Goal: Transaction & Acquisition: Purchase product/service

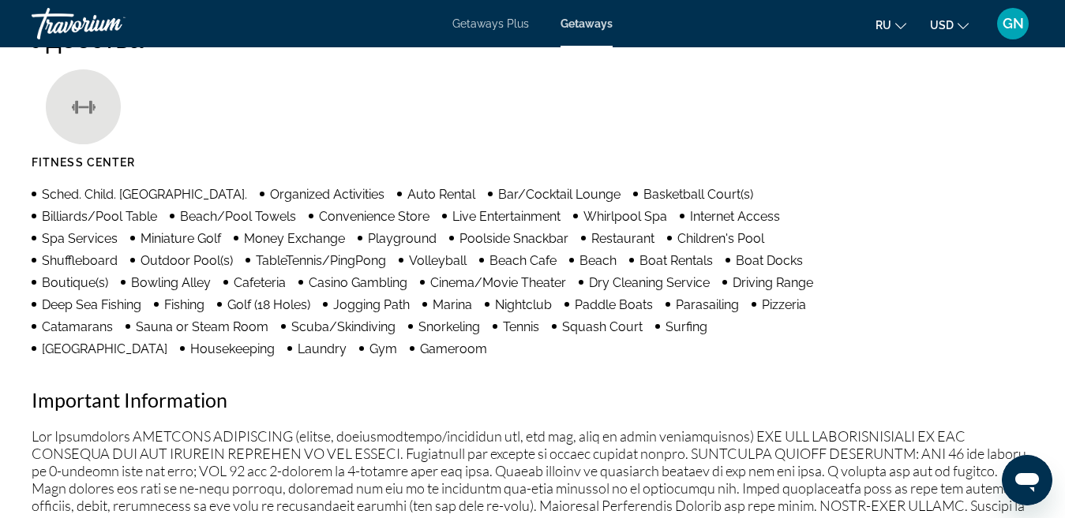
scroll to position [1197, 0]
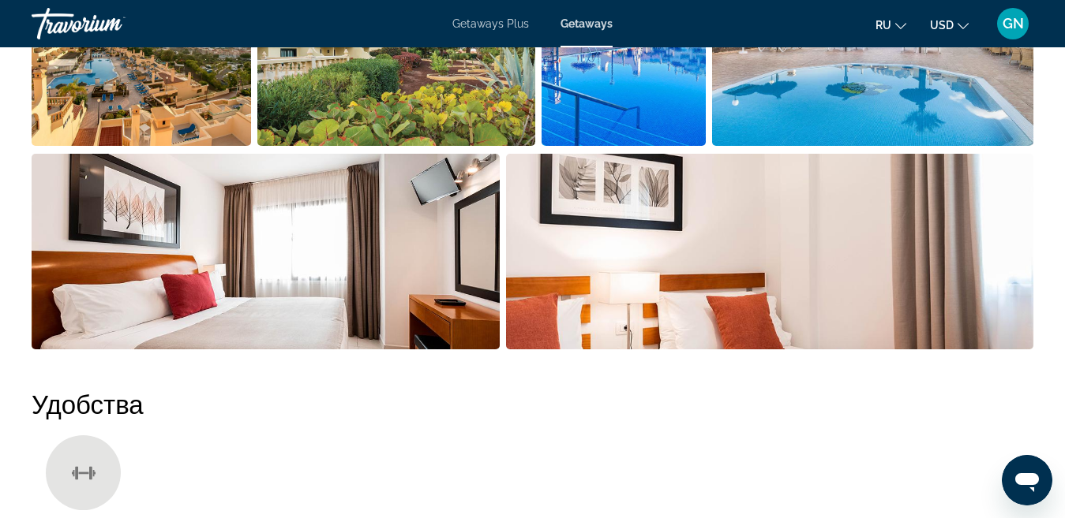
click at [571, 24] on span "Getaways" at bounding box center [586, 23] width 52 height 13
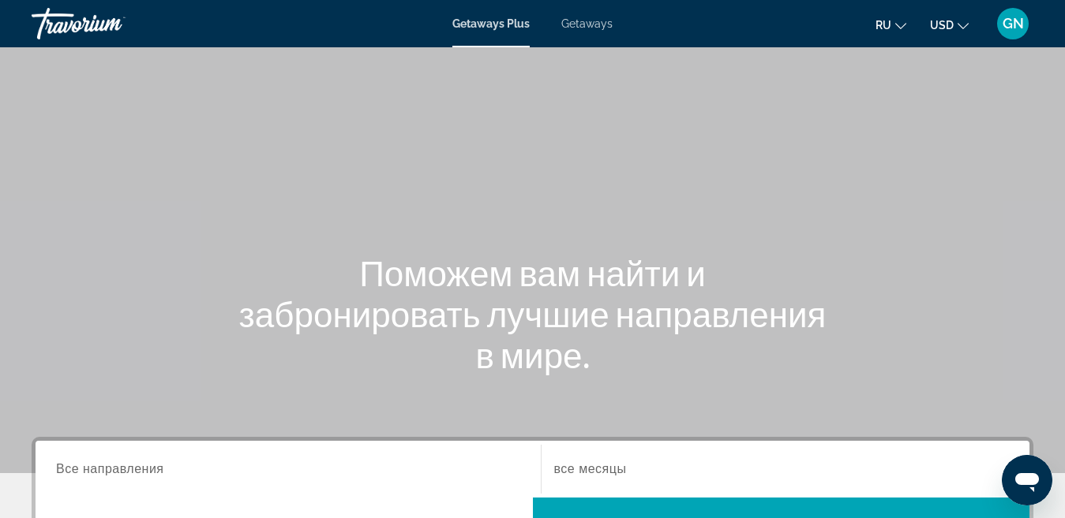
click at [590, 28] on span "Getaways" at bounding box center [586, 23] width 51 height 13
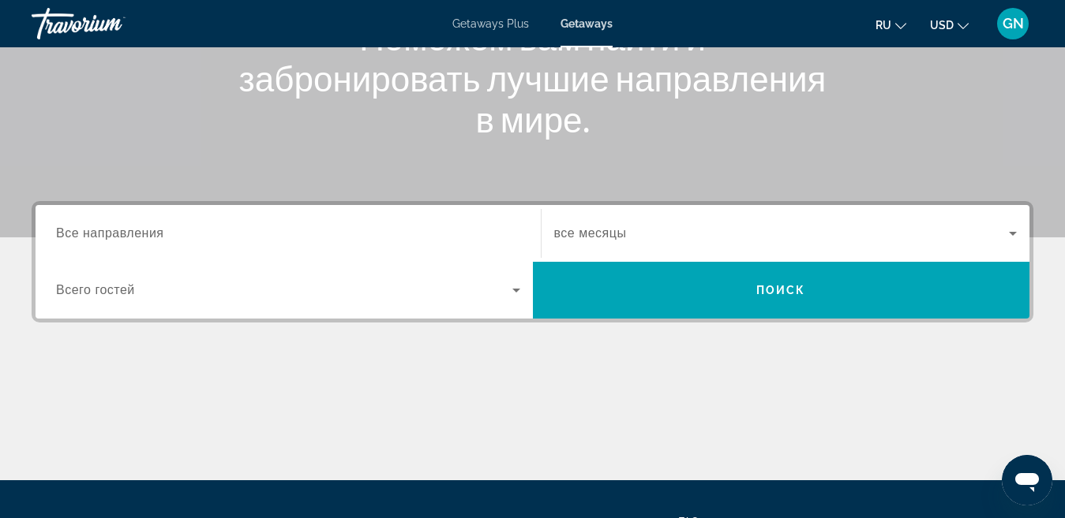
scroll to position [237, 0]
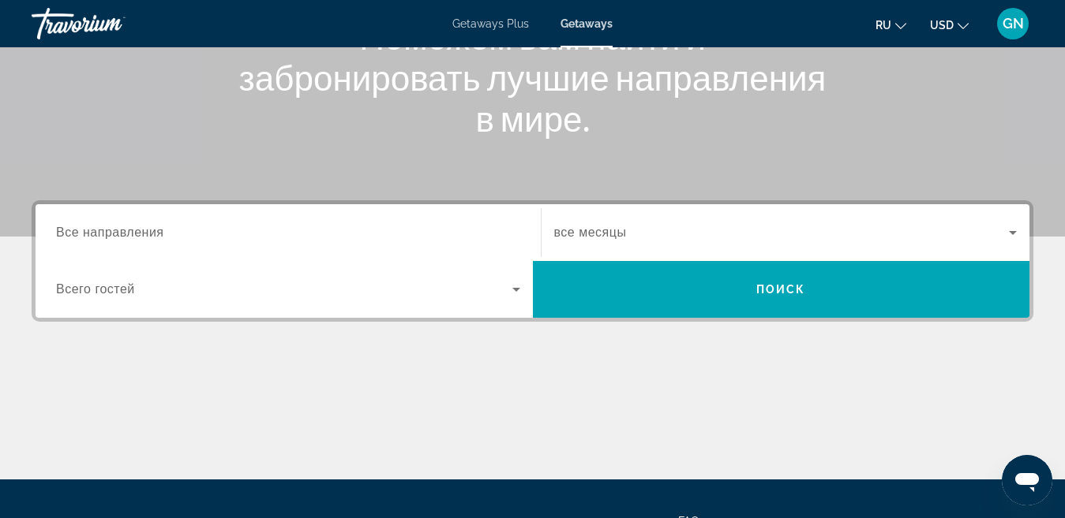
click at [103, 235] on span "Все направления" at bounding box center [110, 232] width 108 height 13
click at [103, 235] on input "Destination Все направления" at bounding box center [288, 233] width 464 height 19
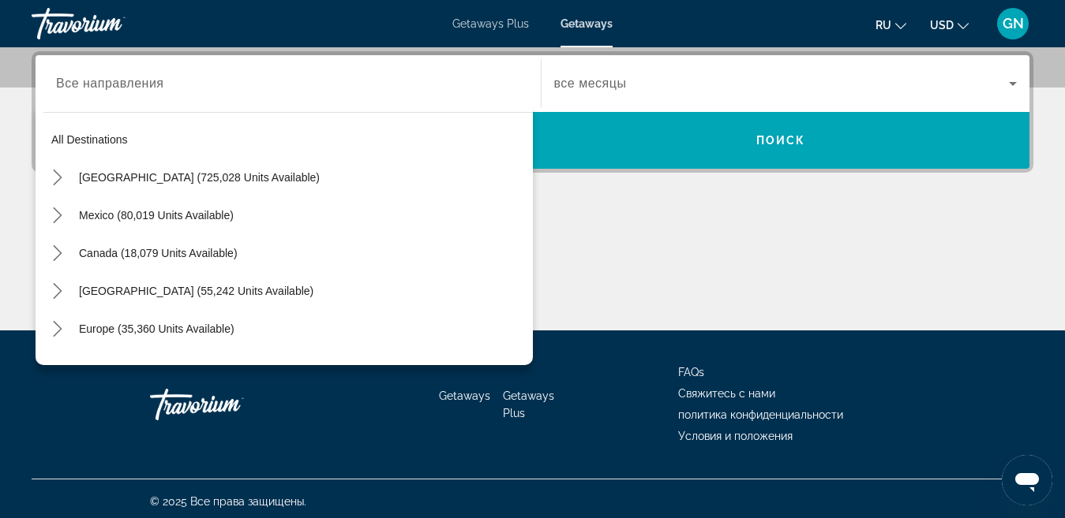
scroll to position [136, 0]
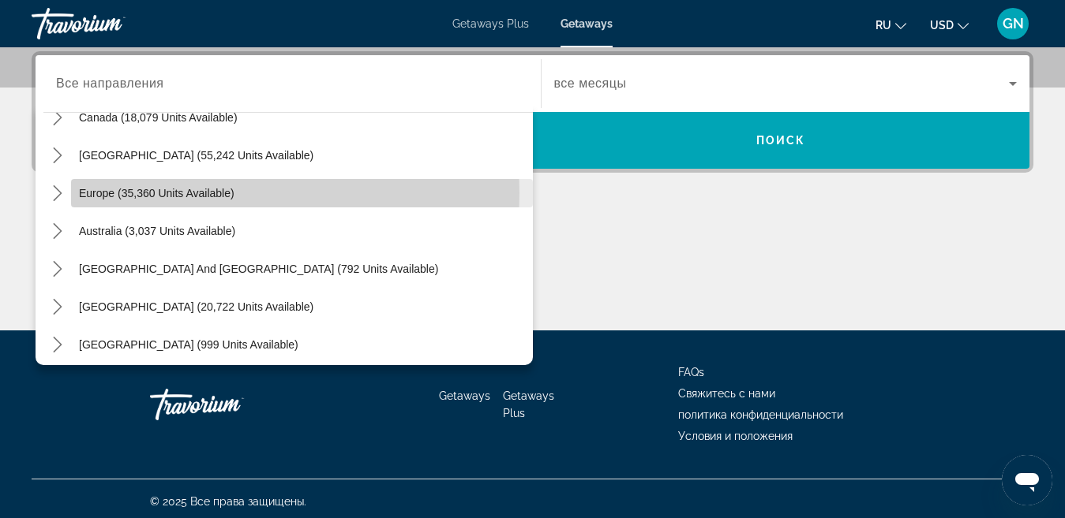
click at [165, 193] on span "Europe (35,360 units available)" at bounding box center [156, 193] width 155 height 13
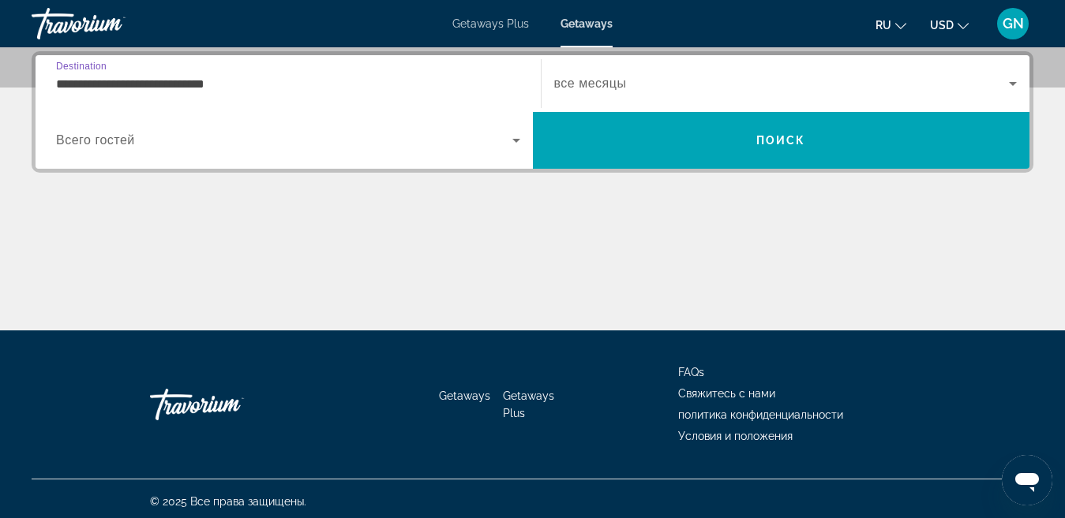
click at [177, 80] on input "**********" at bounding box center [288, 84] width 464 height 19
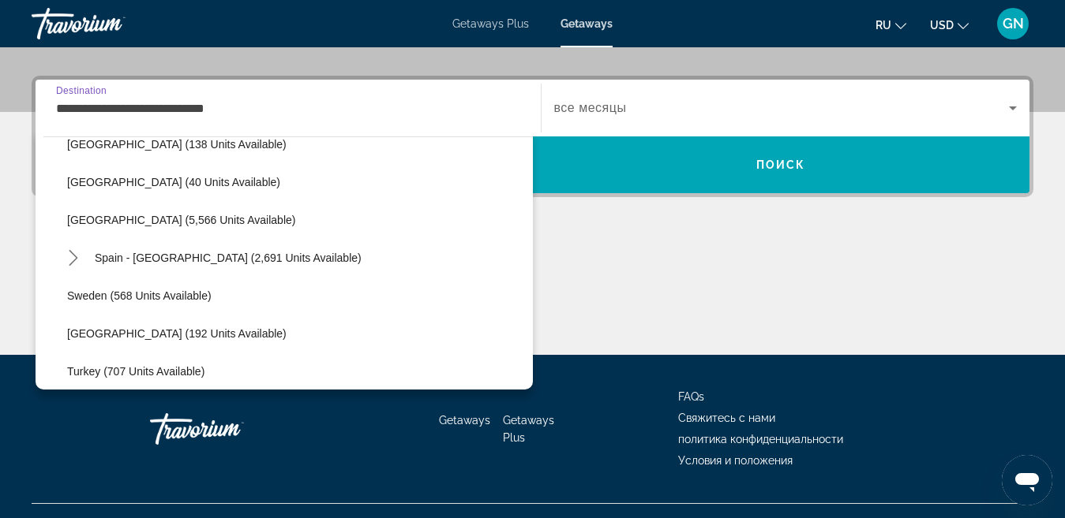
scroll to position [804, 0]
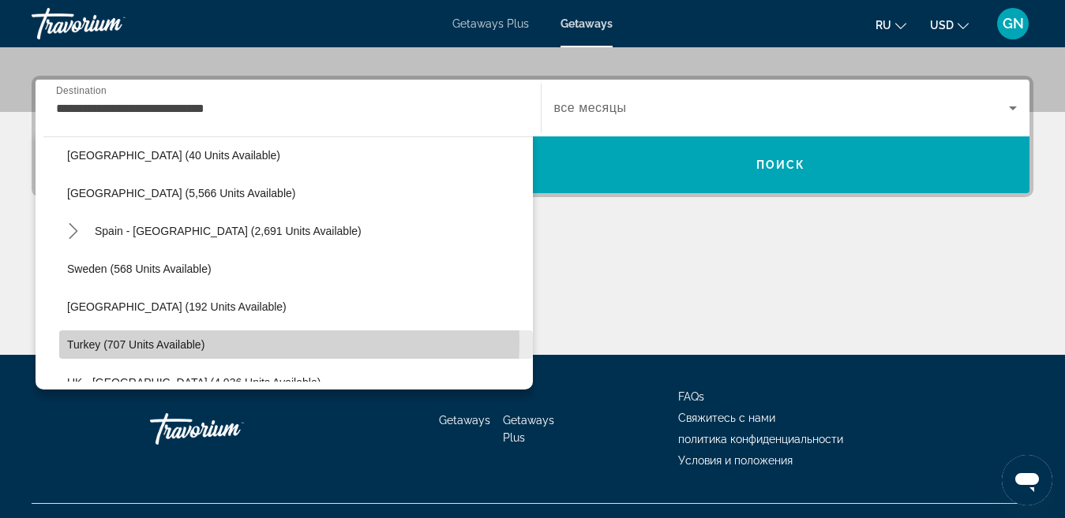
click at [145, 340] on span "Turkey (707 units available)" at bounding box center [135, 345] width 137 height 13
type input "**********"
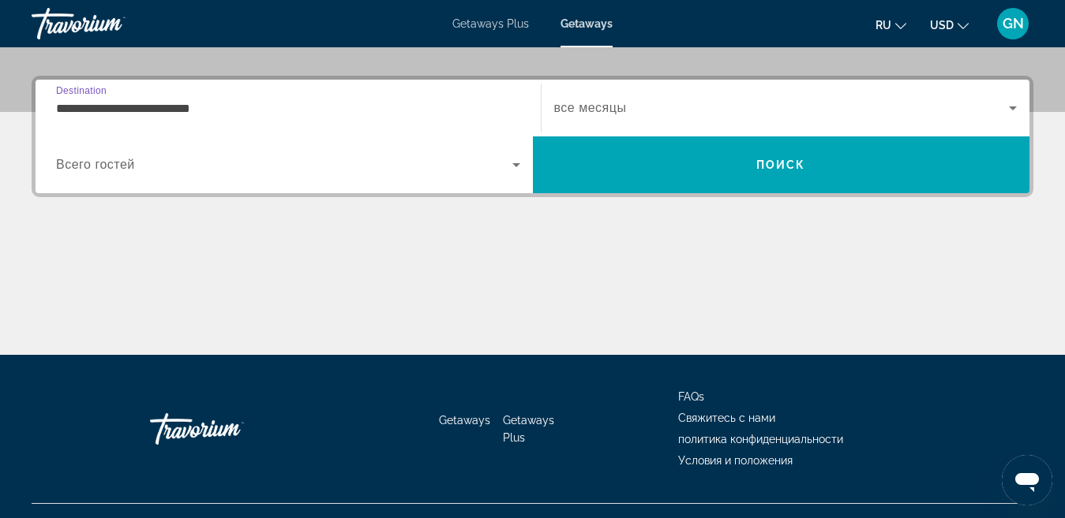
scroll to position [386, 0]
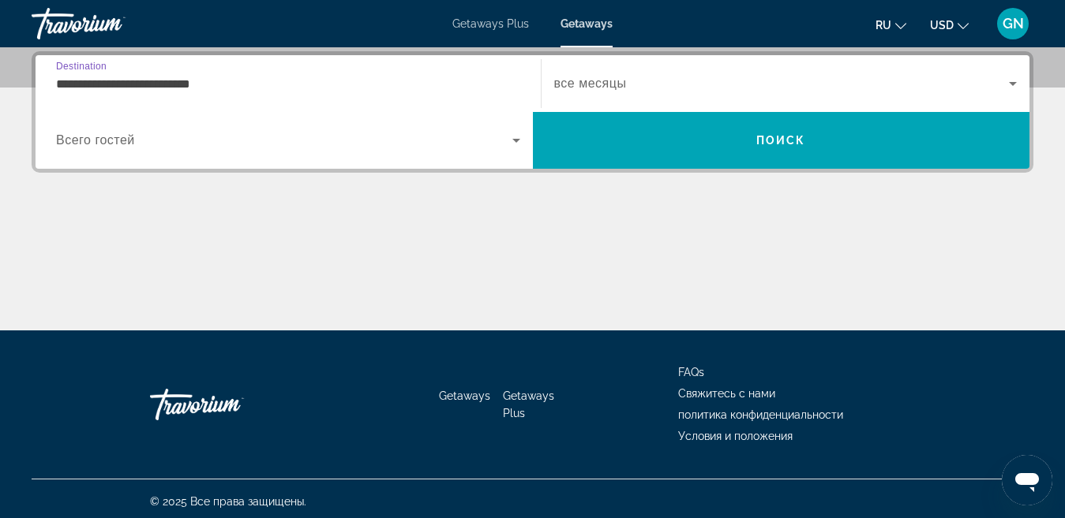
click at [196, 87] on input "**********" at bounding box center [288, 84] width 464 height 19
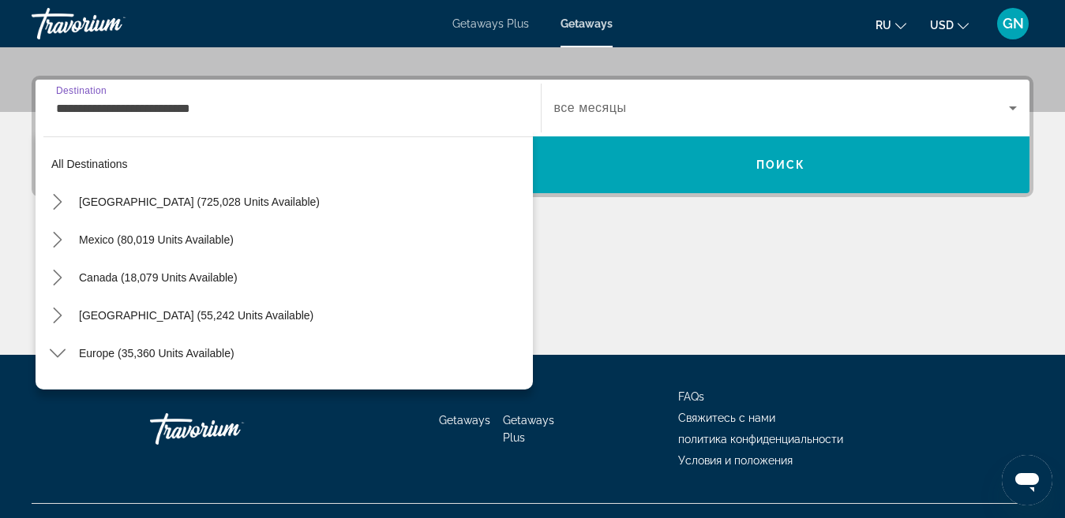
scroll to position [889, 0]
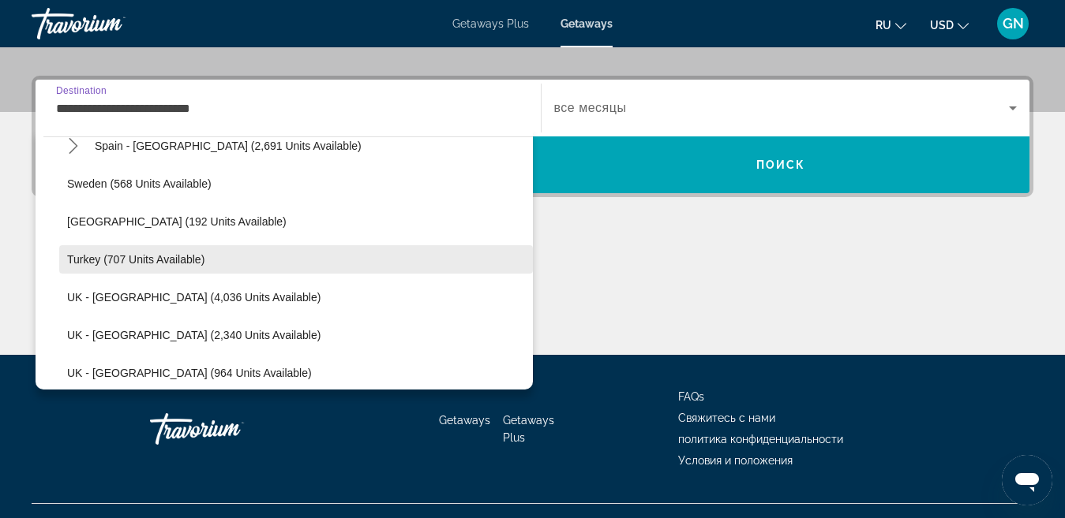
click at [201, 261] on span "Turkey (707 units available)" at bounding box center [135, 259] width 137 height 13
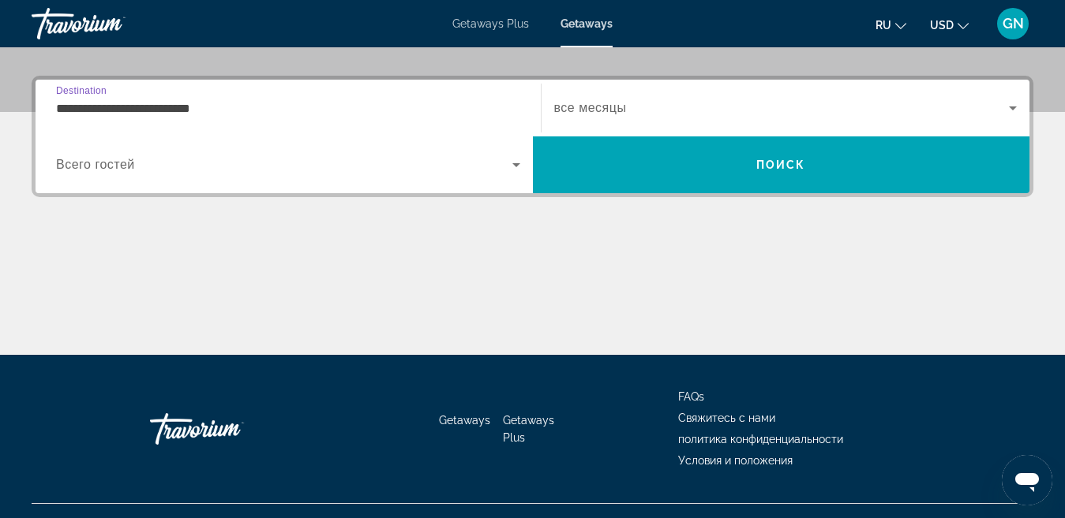
scroll to position [386, 0]
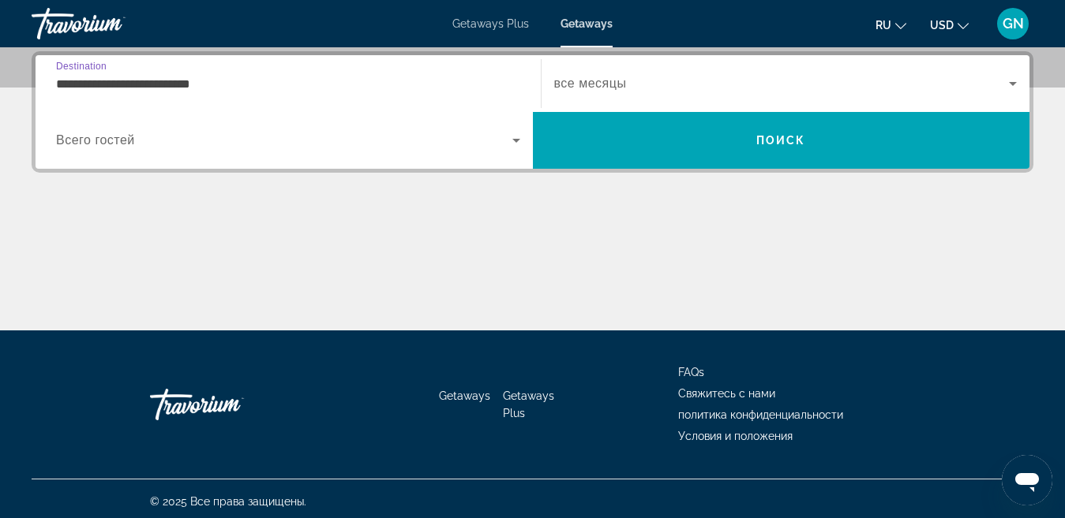
click at [1007, 83] on icon "Search widget" at bounding box center [1012, 83] width 19 height 19
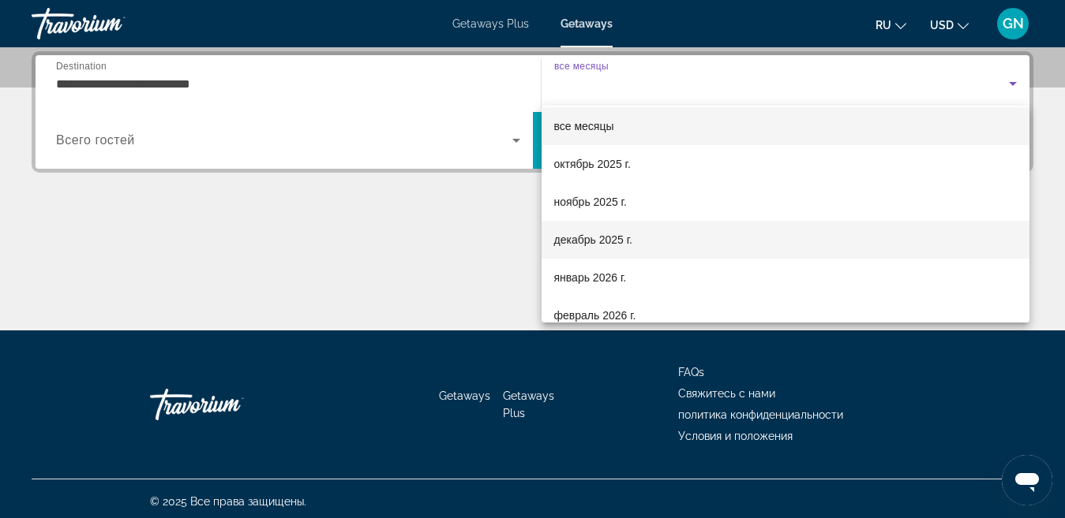
scroll to position [0, 0]
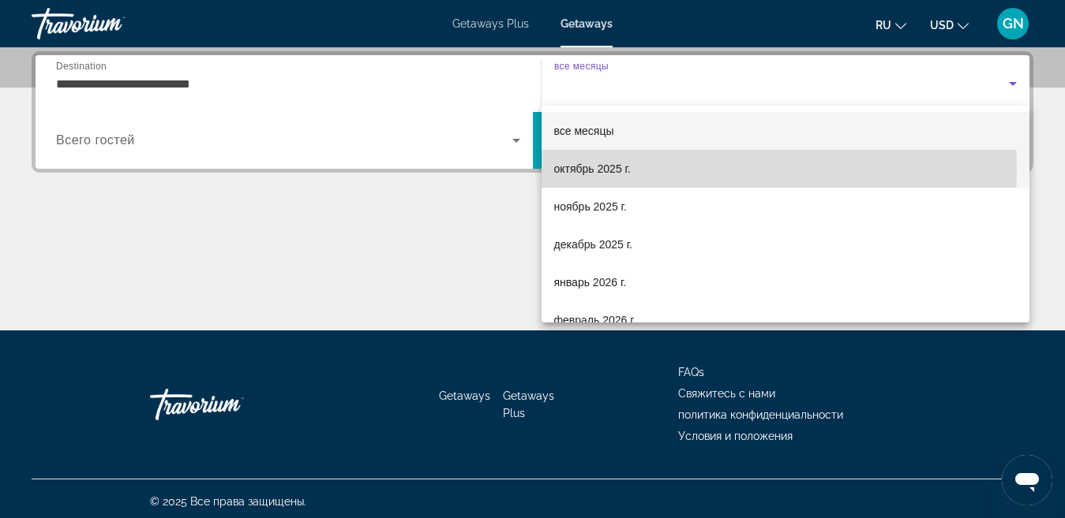
click at [657, 170] on mat-option "октябрь 2025 г." at bounding box center [785, 169] width 488 height 38
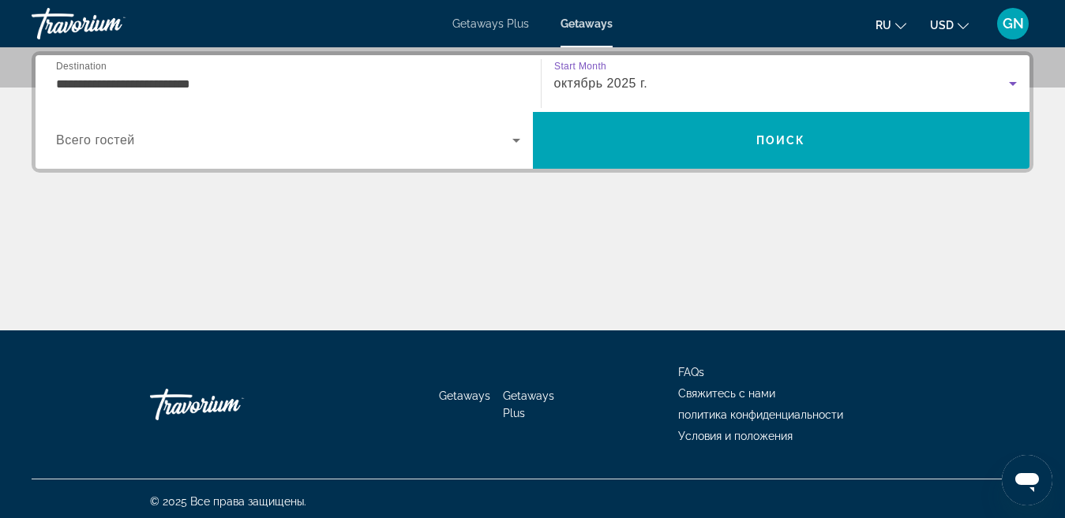
click at [510, 141] on icon "Search widget" at bounding box center [516, 140] width 19 height 19
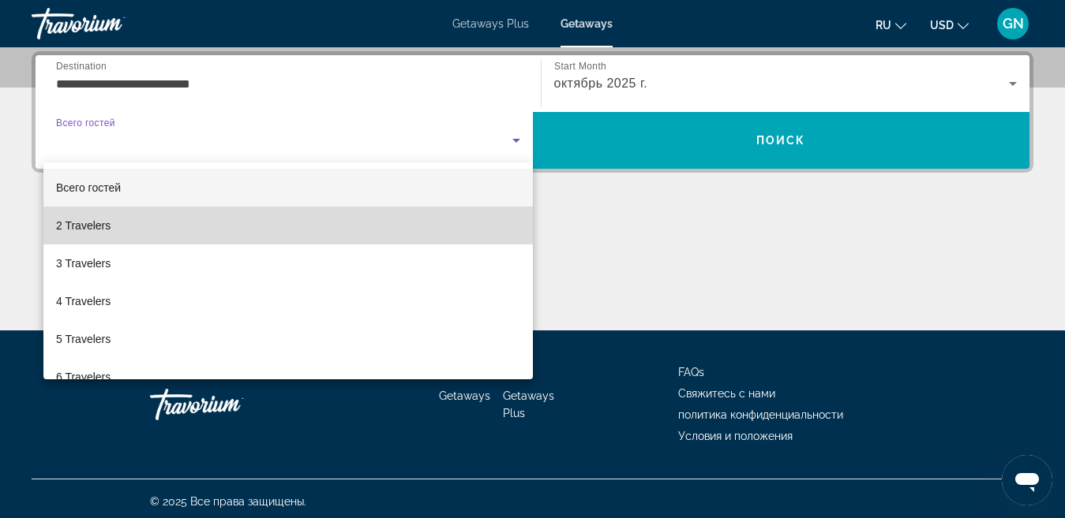
click at [333, 220] on mat-option "2 Travelers" at bounding box center [287, 226] width 489 height 38
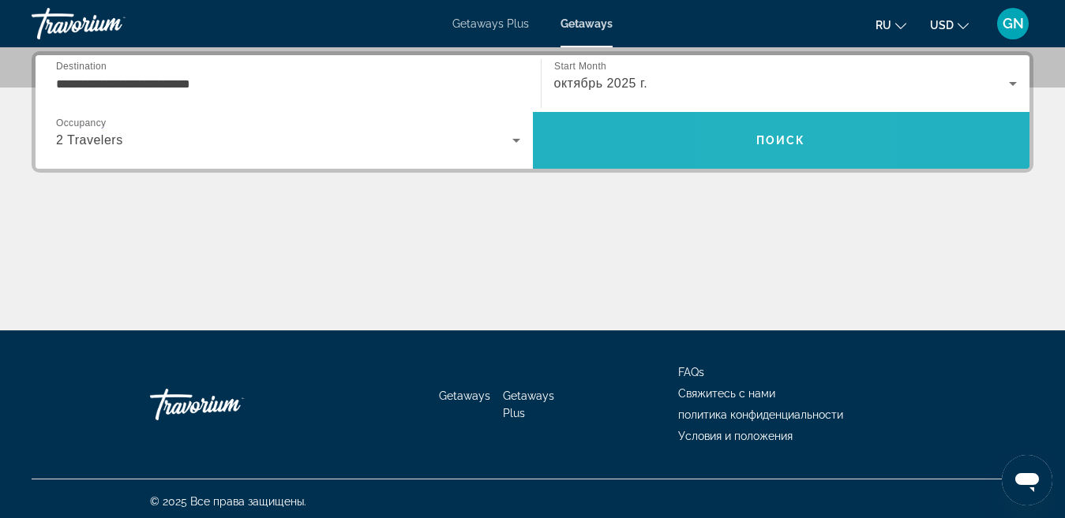
click at [762, 140] on span "Поиск" at bounding box center [781, 140] width 50 height 13
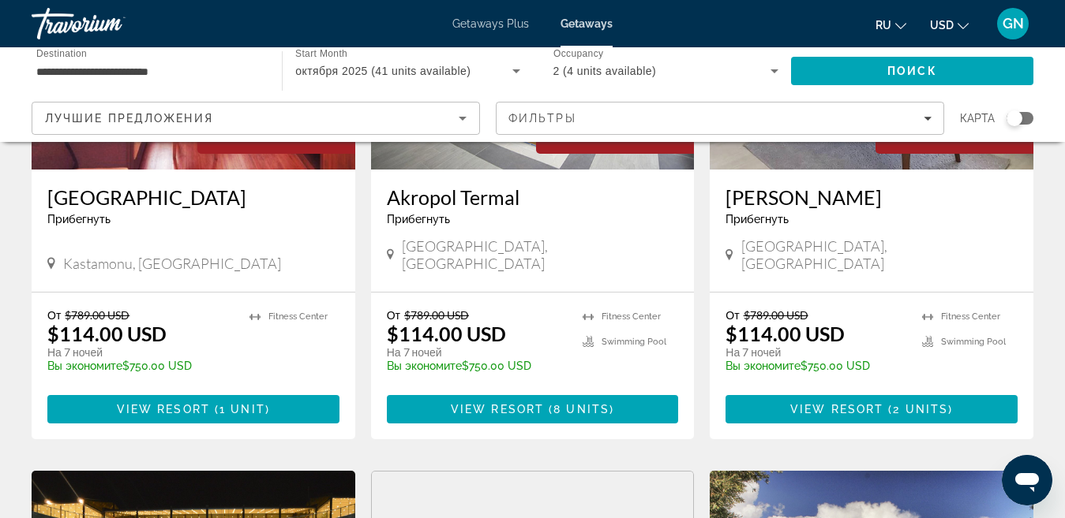
scroll to position [820, 0]
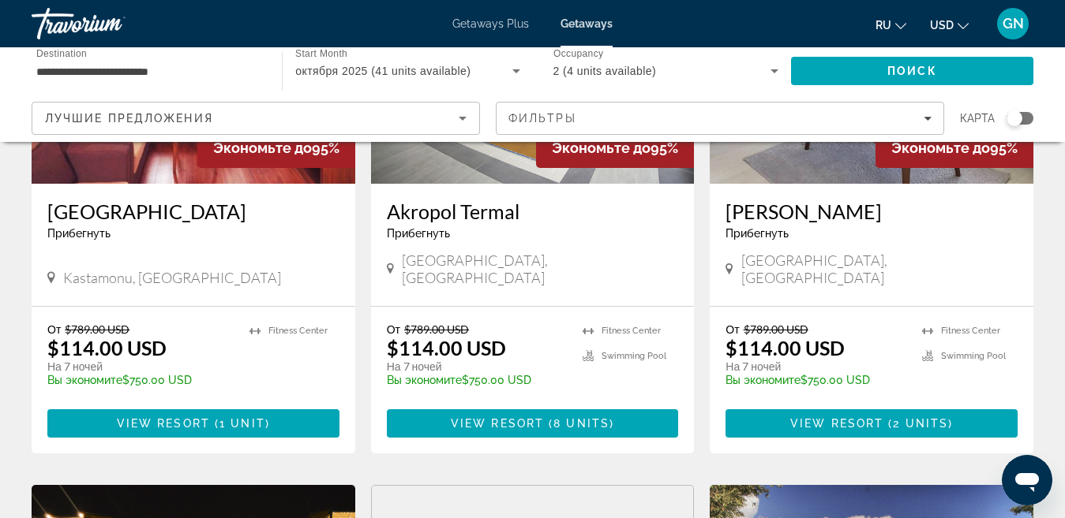
click at [1010, 123] on div "Search widget" at bounding box center [1014, 118] width 16 height 16
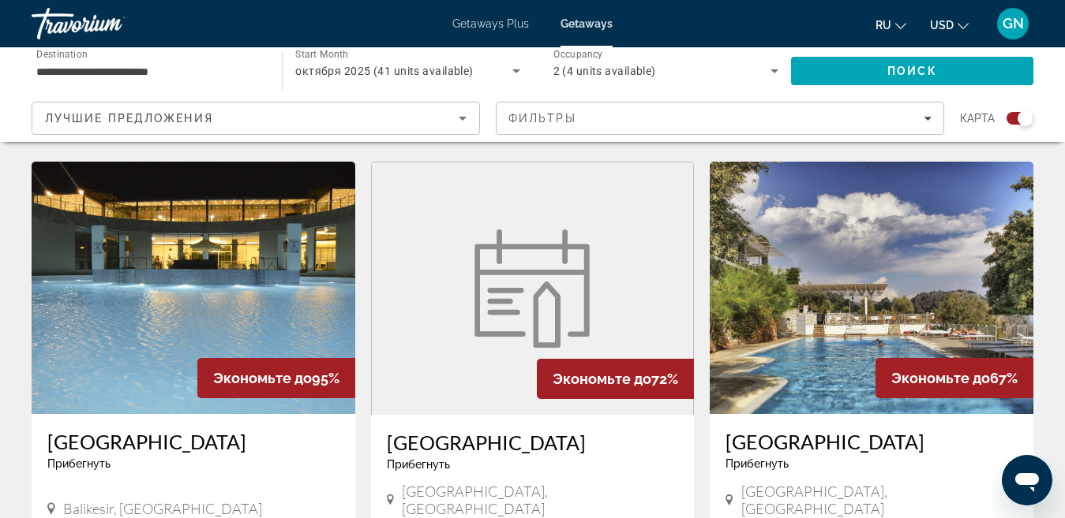
scroll to position [1625, 0]
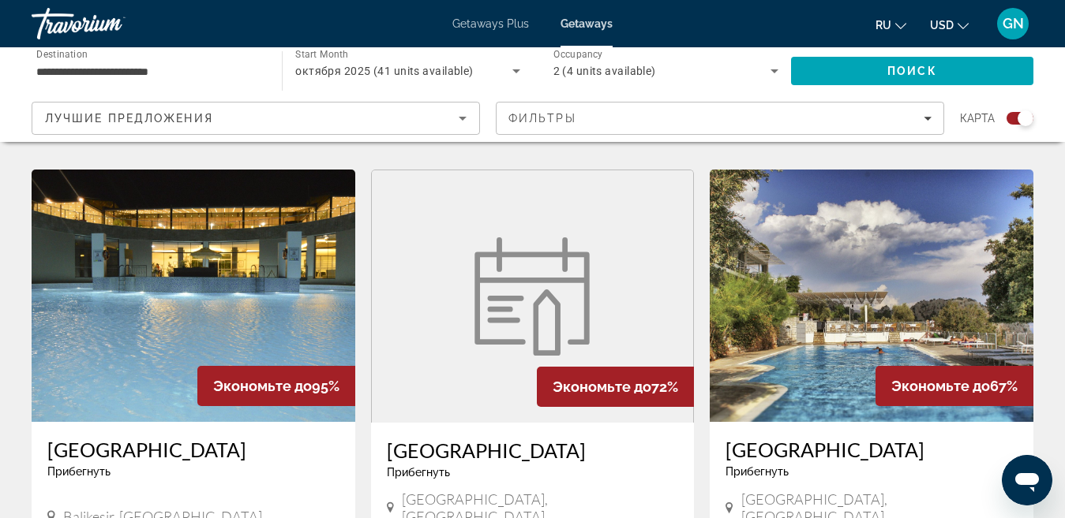
click at [198, 234] on img "Main content" at bounding box center [194, 296] width 324 height 253
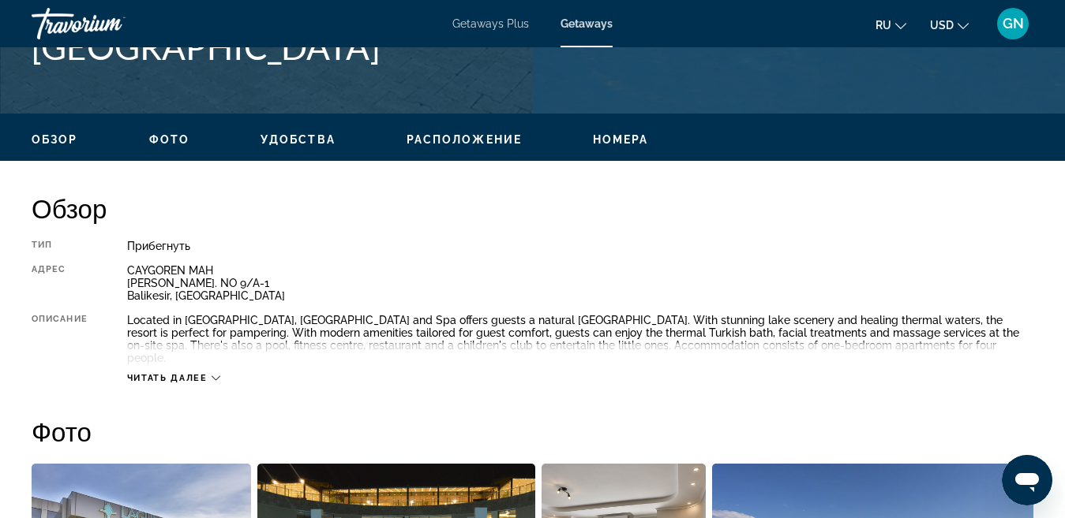
scroll to position [710, 0]
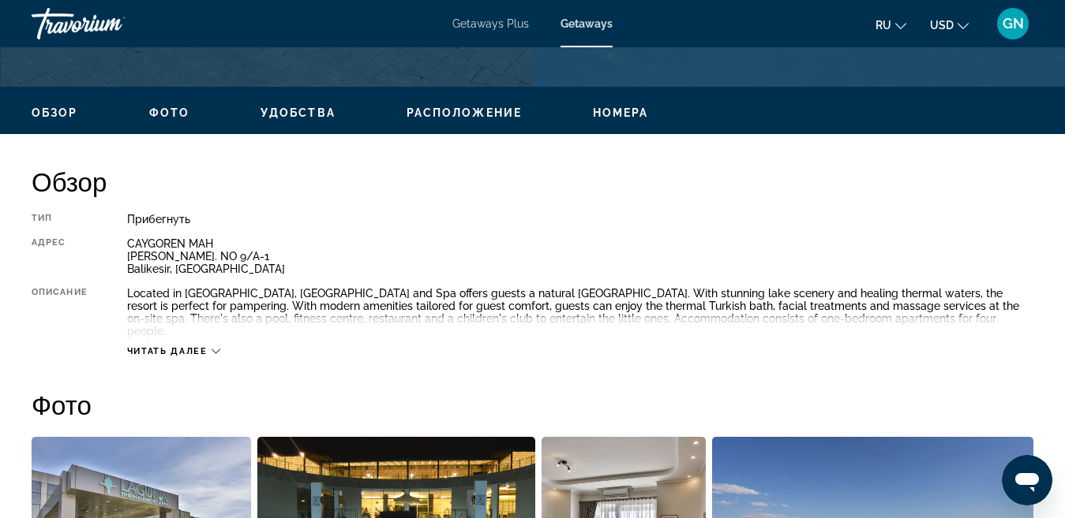
click at [458, 114] on span "Расположение" at bounding box center [463, 113] width 115 height 13
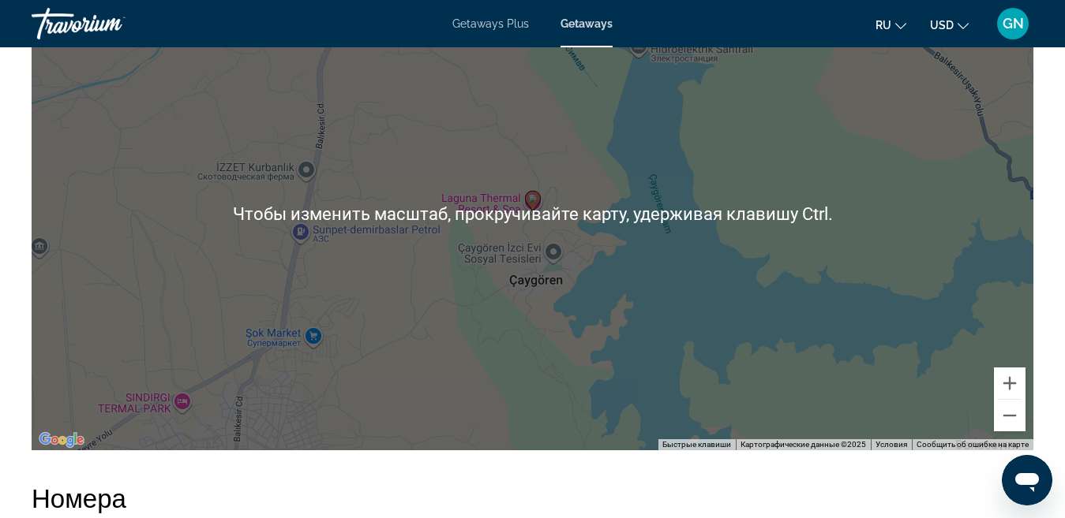
scroll to position [2505, 0]
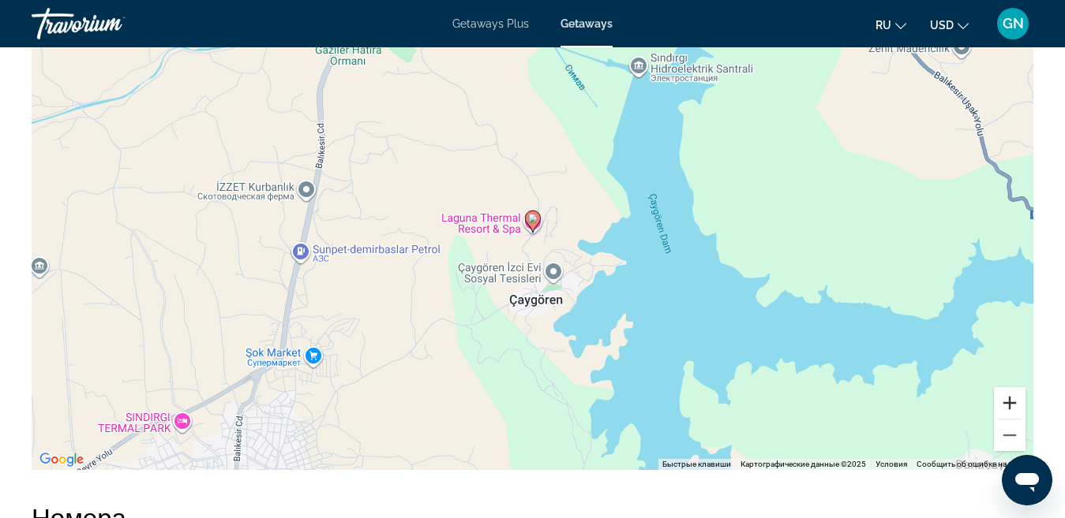
click at [1008, 390] on button "Увеличить" at bounding box center [1009, 403] width 32 height 32
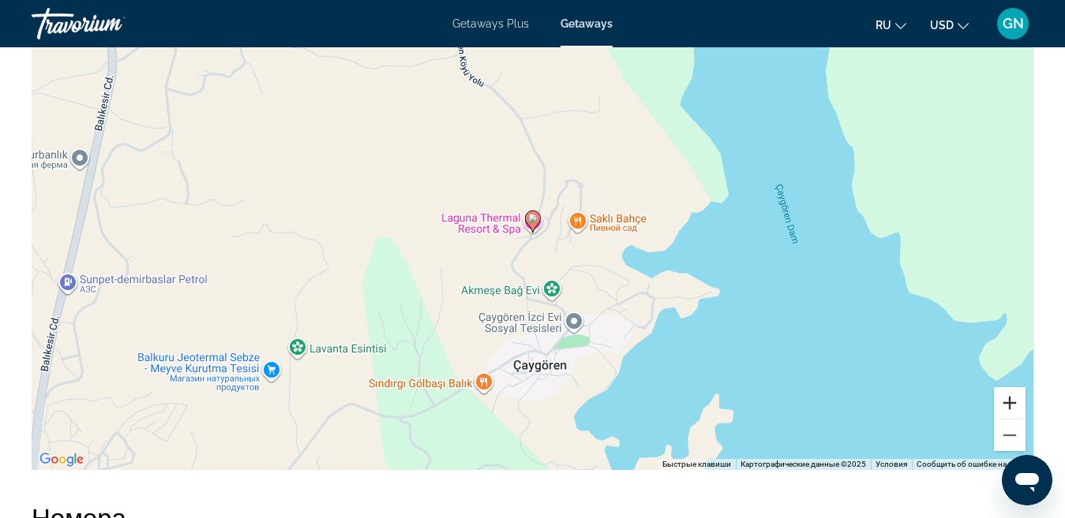
click at [1012, 388] on button "Увеличить" at bounding box center [1009, 403] width 32 height 32
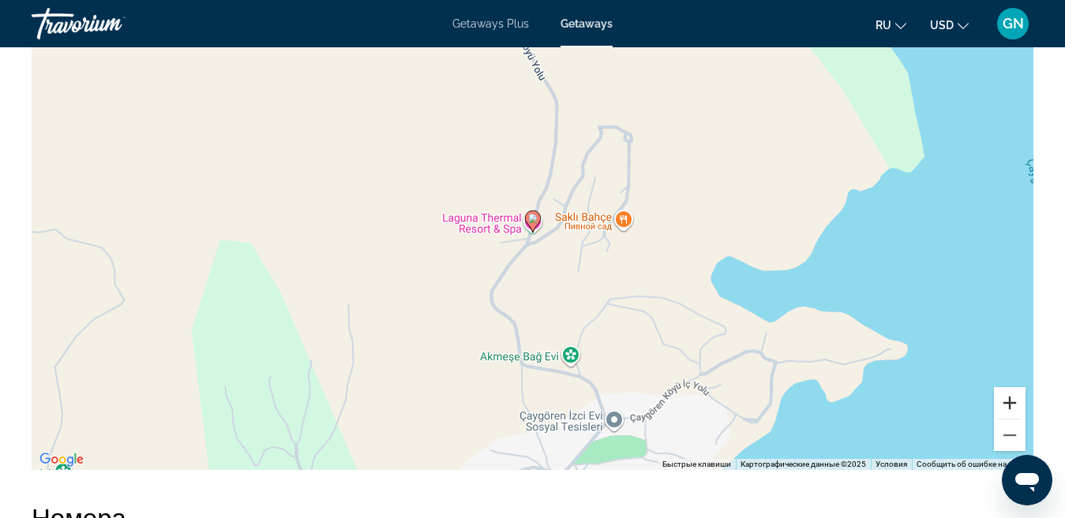
click at [1012, 388] on button "Увеличить" at bounding box center [1009, 403] width 32 height 32
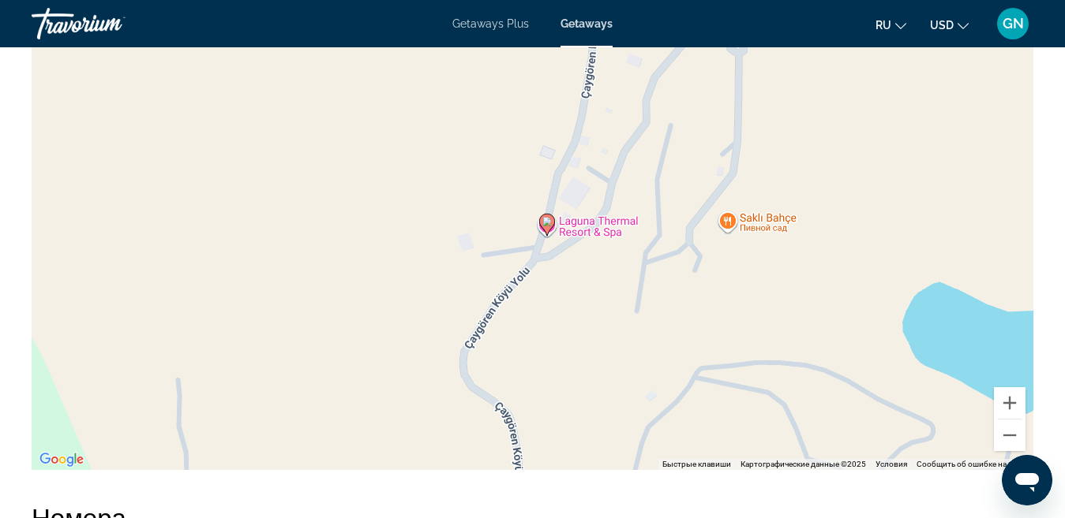
drag, startPoint x: 599, startPoint y: 292, endPoint x: 616, endPoint y: 296, distance: 17.8
click at [616, 296] on div "Чтобы активировать перетаскивание с помощью клавиатуры, нажмите Alt + Ввод. Пос…" at bounding box center [532, 233] width 1001 height 473
click at [1010, 388] on button "Увеличить" at bounding box center [1009, 403] width 32 height 32
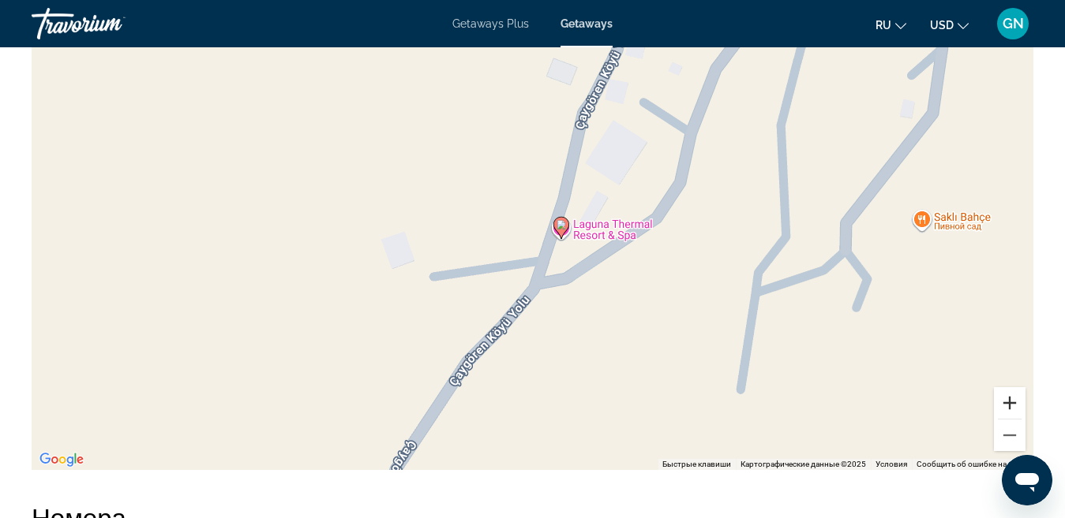
click at [1010, 388] on button "Увеличить" at bounding box center [1009, 403] width 32 height 32
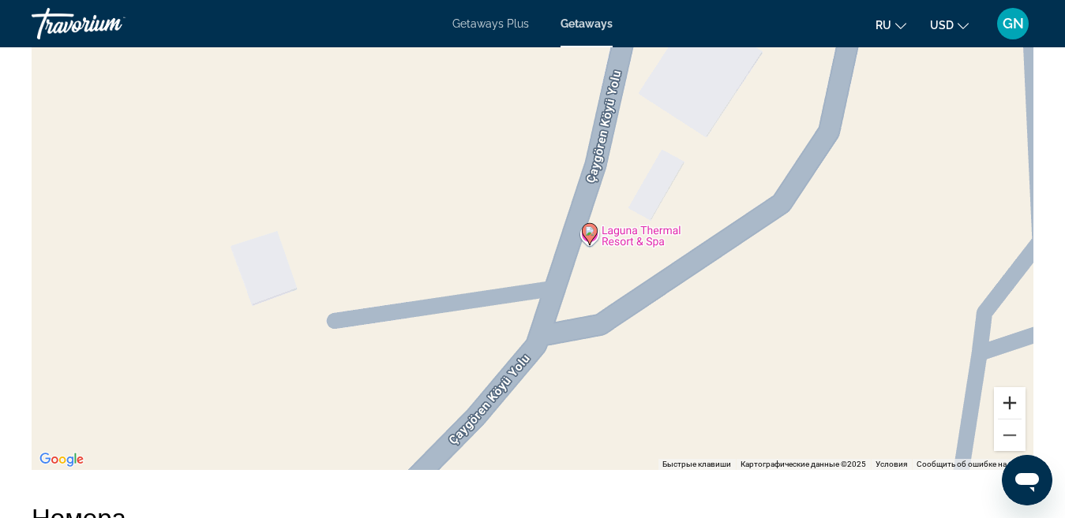
click at [1010, 388] on button "Увеличить" at bounding box center [1009, 403] width 32 height 32
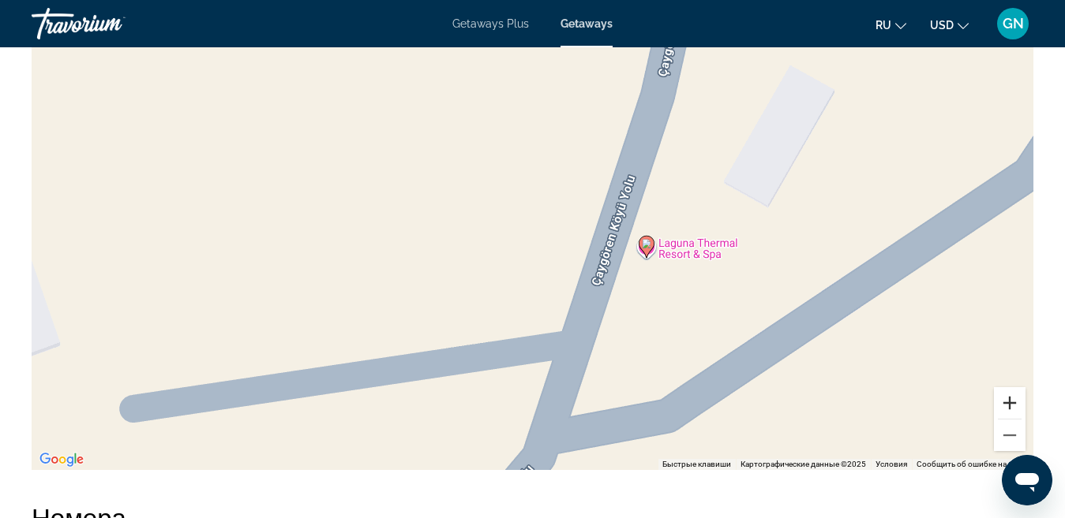
click at [1010, 388] on button "Увеличить" at bounding box center [1009, 403] width 32 height 32
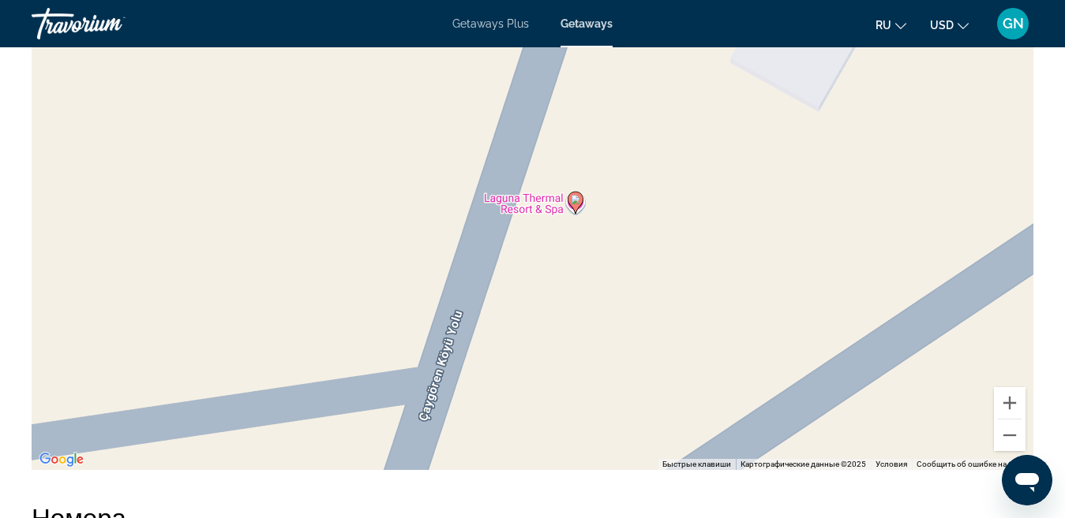
drag, startPoint x: 845, startPoint y: 339, endPoint x: 659, endPoint y: 269, distance: 198.8
click at [659, 269] on div "Чтобы активировать перетаскивание с помощью клавиатуры, нажмите Alt + Ввод. Пос…" at bounding box center [532, 233] width 1001 height 473
click at [1004, 420] on button "Уменьшить" at bounding box center [1009, 436] width 32 height 32
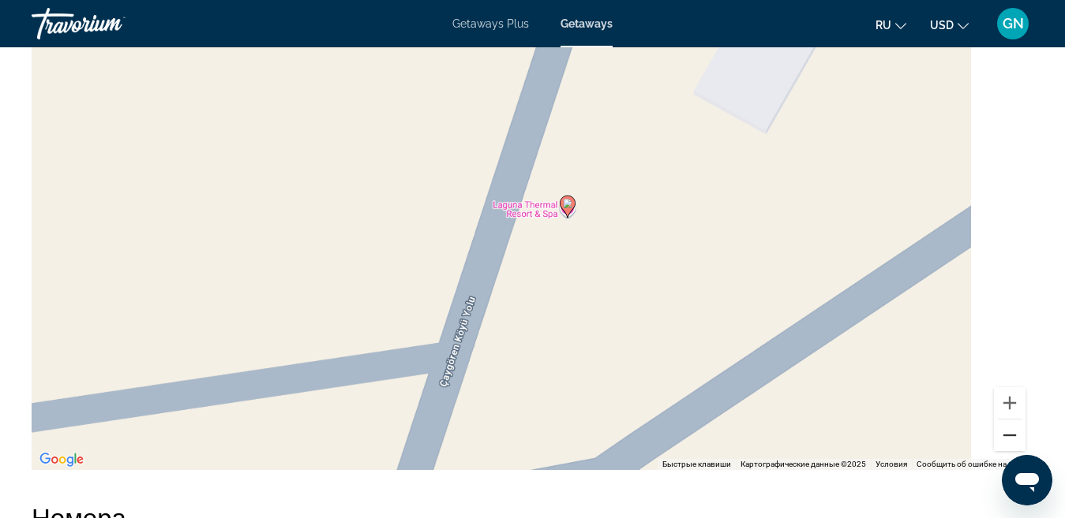
click at [1004, 420] on button "Уменьшить" at bounding box center [1009, 436] width 32 height 32
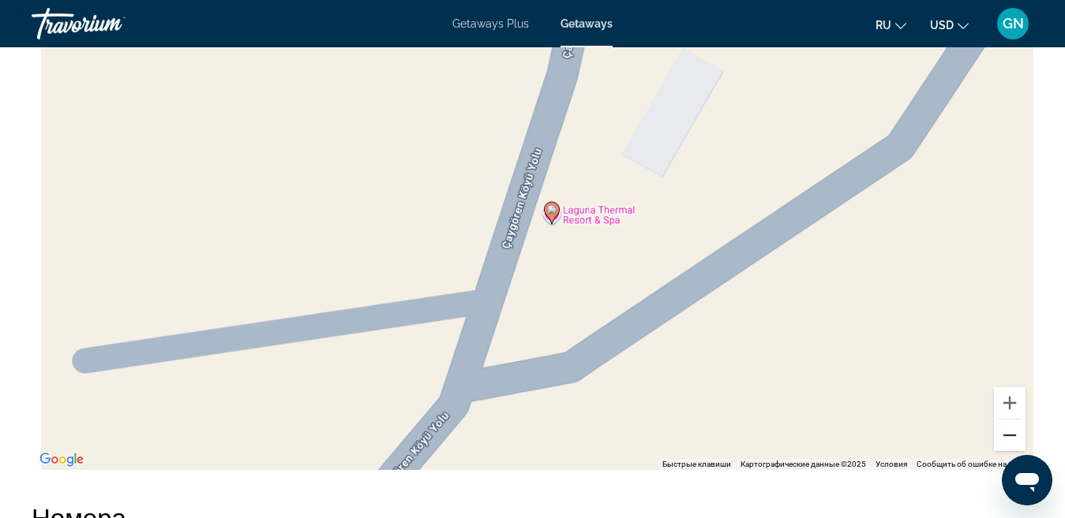
click at [1004, 420] on button "Уменьшить" at bounding box center [1009, 436] width 32 height 32
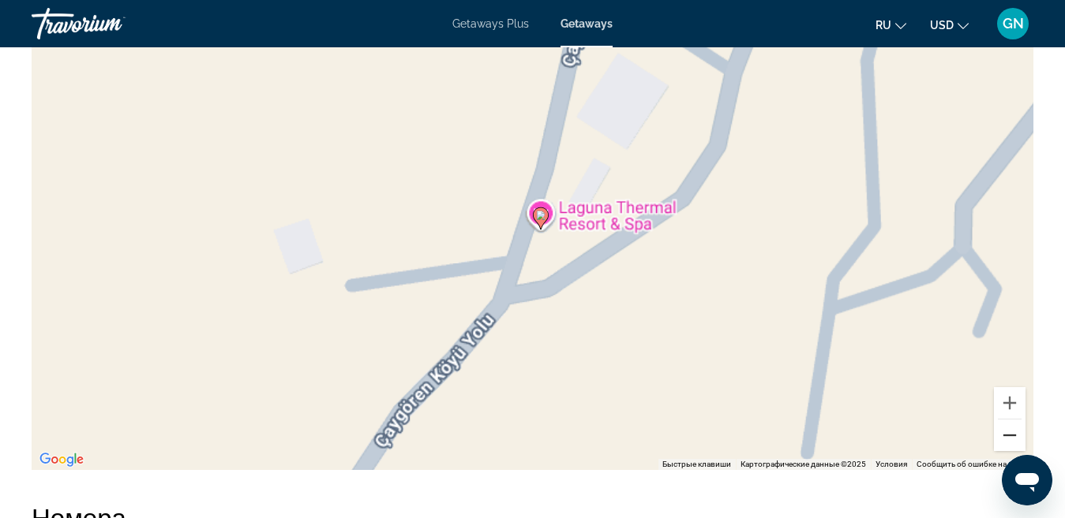
click at [1004, 420] on button "Уменьшить" at bounding box center [1009, 436] width 32 height 32
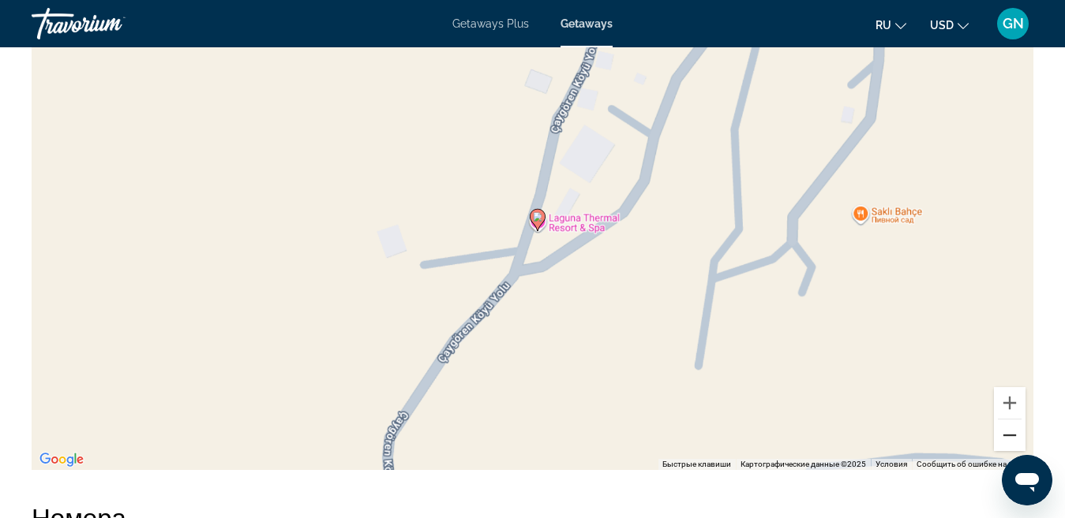
click at [1004, 420] on button "Уменьшить" at bounding box center [1009, 436] width 32 height 32
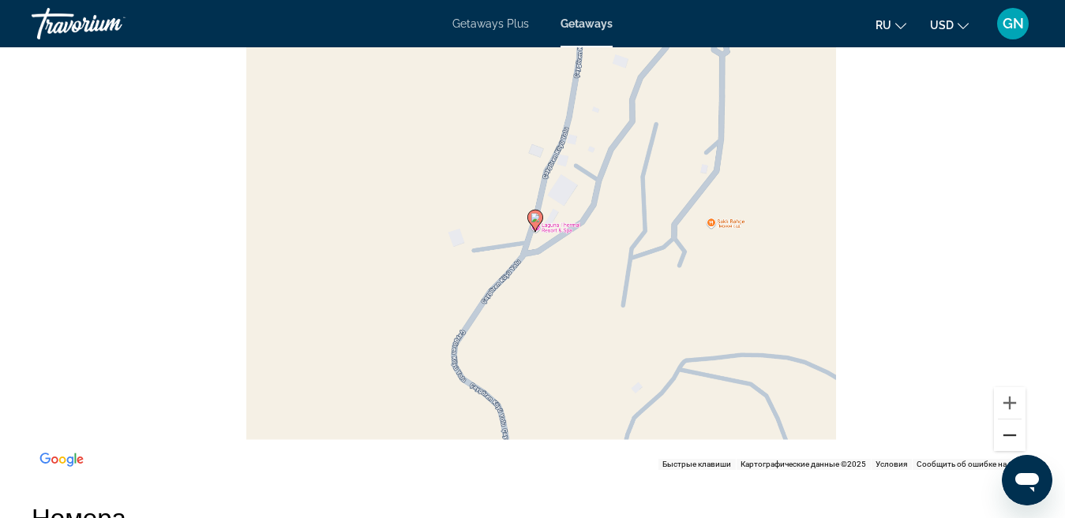
click at [1004, 420] on button "Уменьшить" at bounding box center [1009, 436] width 32 height 32
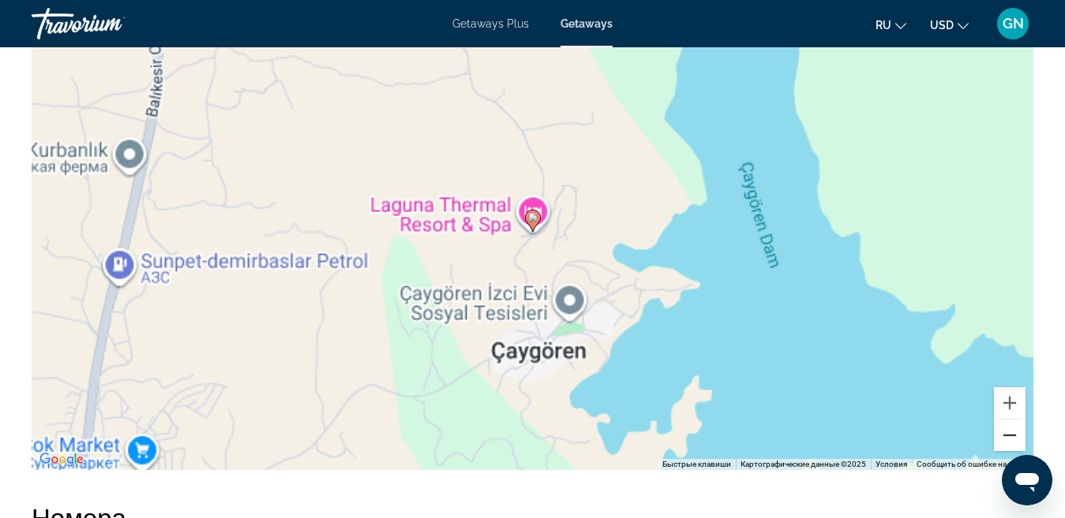
click at [1004, 420] on button "Уменьшить" at bounding box center [1009, 436] width 32 height 32
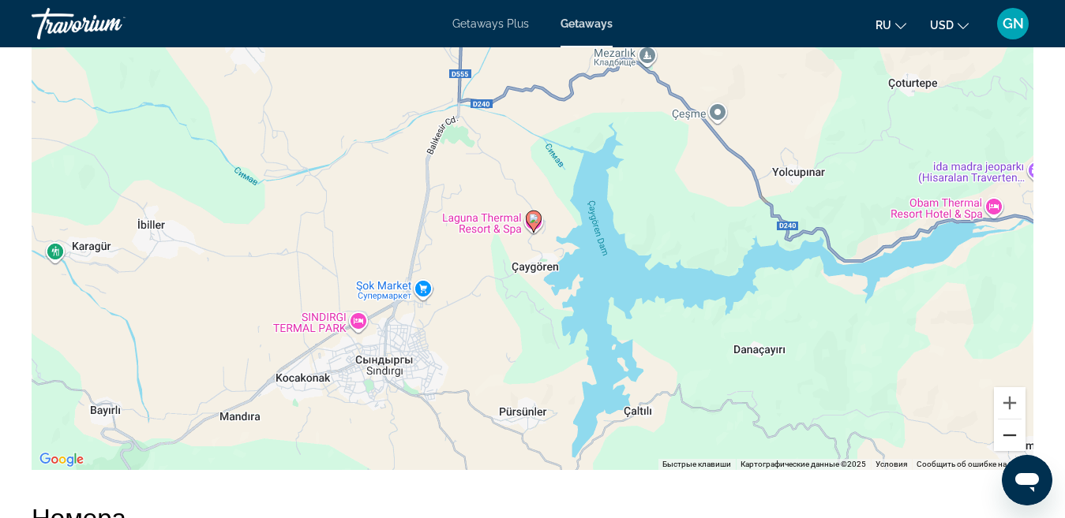
click at [1004, 420] on button "Уменьшить" at bounding box center [1009, 436] width 32 height 32
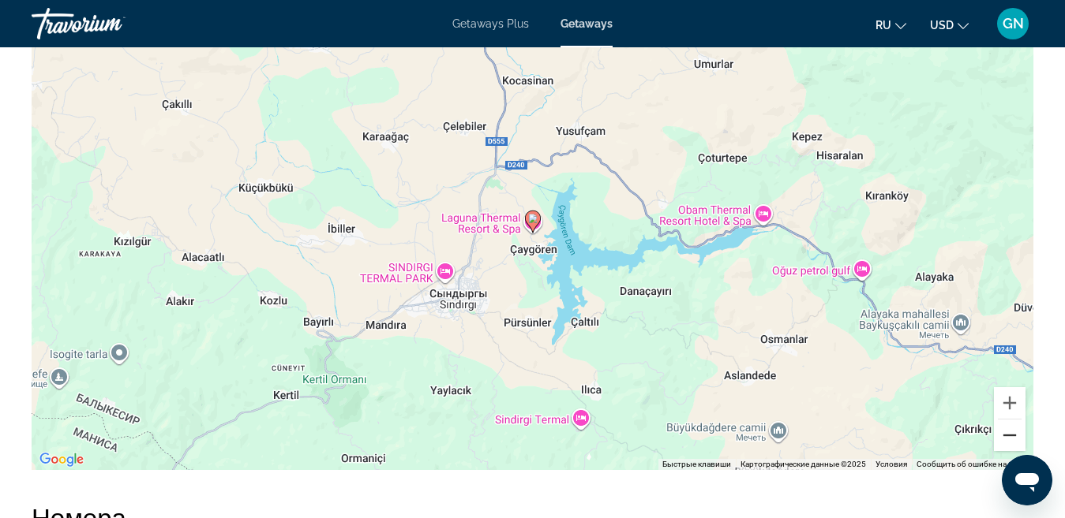
click at [1004, 420] on button "Уменьшить" at bounding box center [1009, 436] width 32 height 32
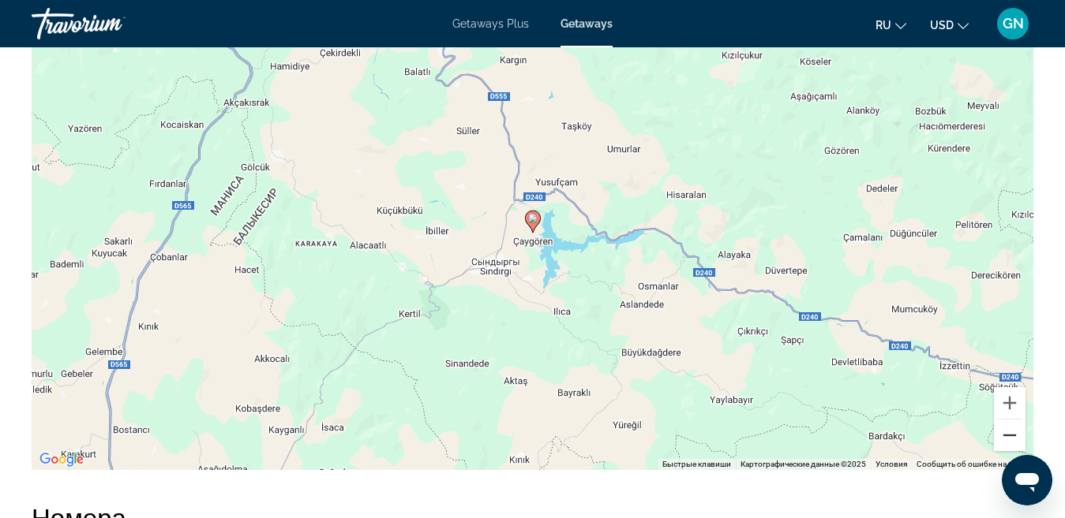
click at [1004, 420] on button "Уменьшить" at bounding box center [1009, 436] width 32 height 32
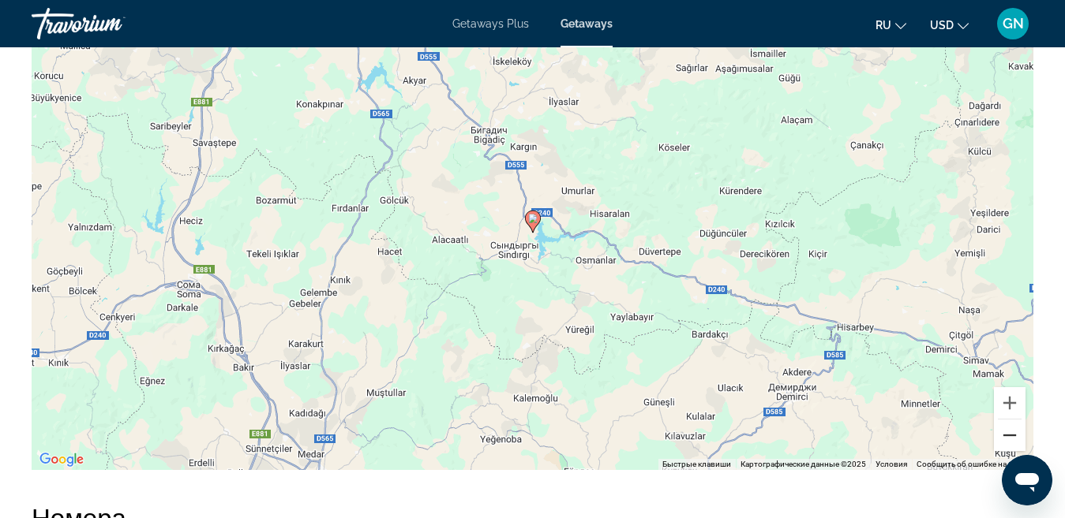
click at [1004, 420] on button "Уменьшить" at bounding box center [1009, 436] width 32 height 32
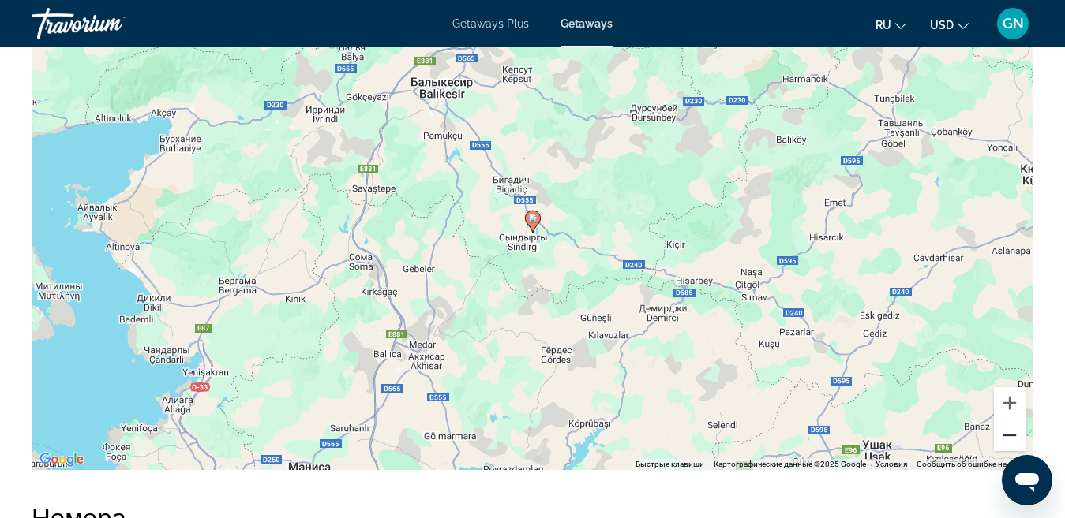
click at [1004, 420] on button "Уменьшить" at bounding box center [1009, 436] width 32 height 32
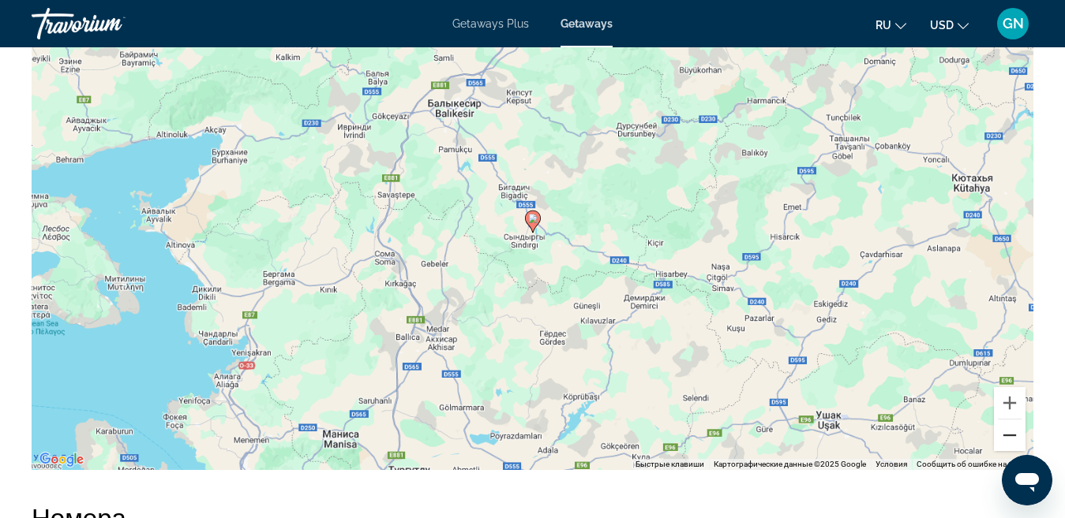
click at [1004, 420] on button "Уменьшить" at bounding box center [1009, 436] width 32 height 32
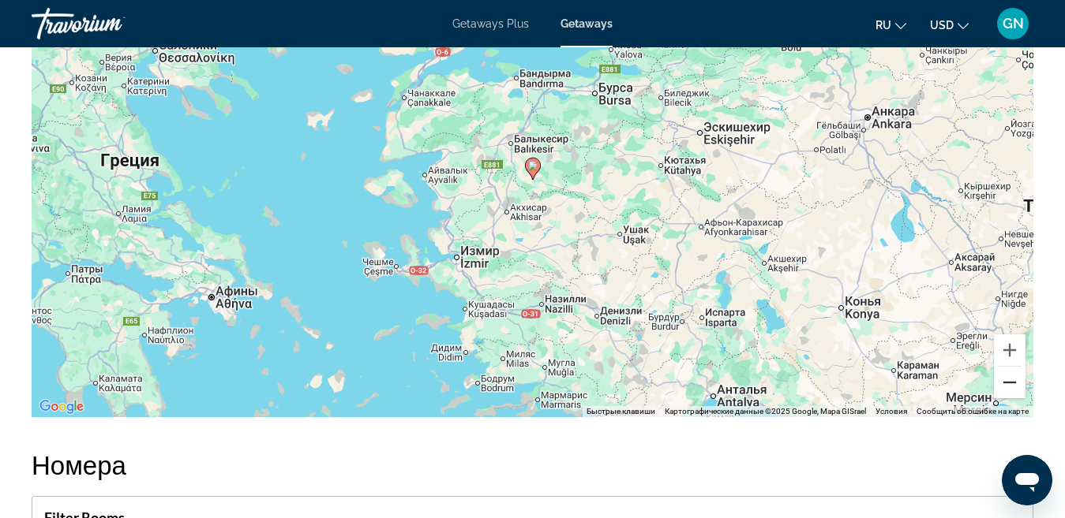
scroll to position [2584, 0]
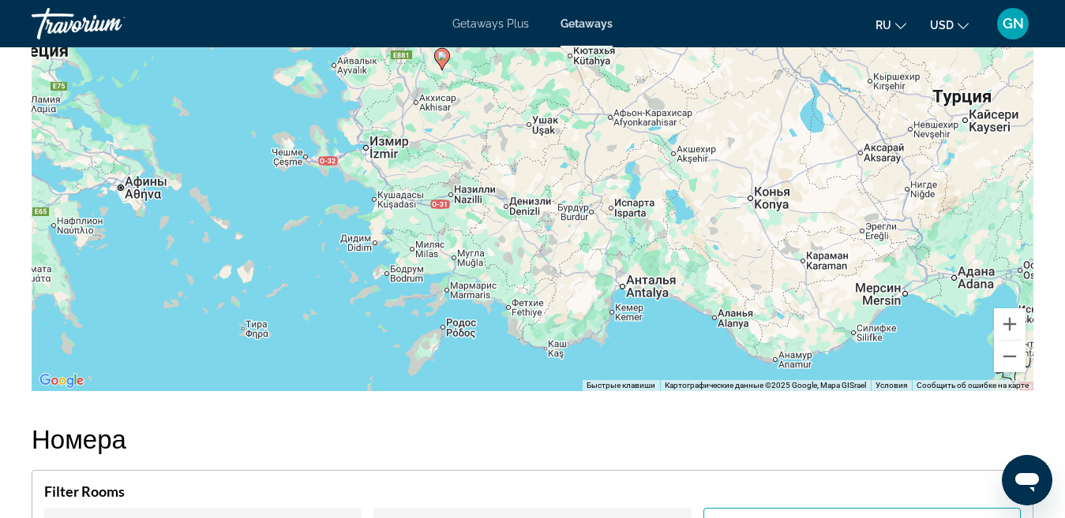
drag, startPoint x: 858, startPoint y: 278, endPoint x: 764, endPoint y: 190, distance: 128.4
click at [764, 190] on div "Чтобы активировать перетаскивание с помощью клавиатуры, нажмите Alt + Ввод. Пос…" at bounding box center [532, 154] width 1001 height 473
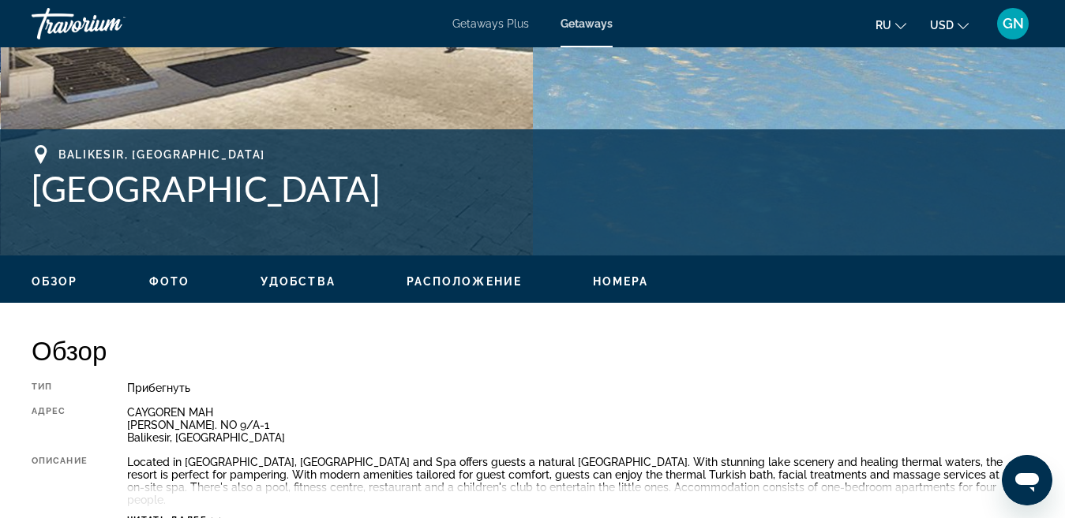
scroll to position [533, 0]
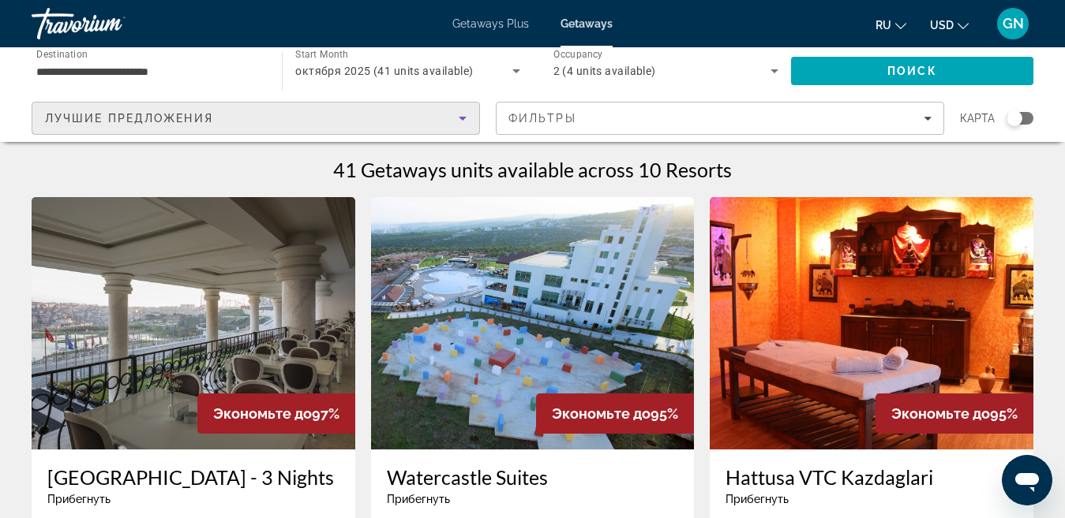
click at [460, 121] on icon "Sort by" at bounding box center [462, 118] width 19 height 19
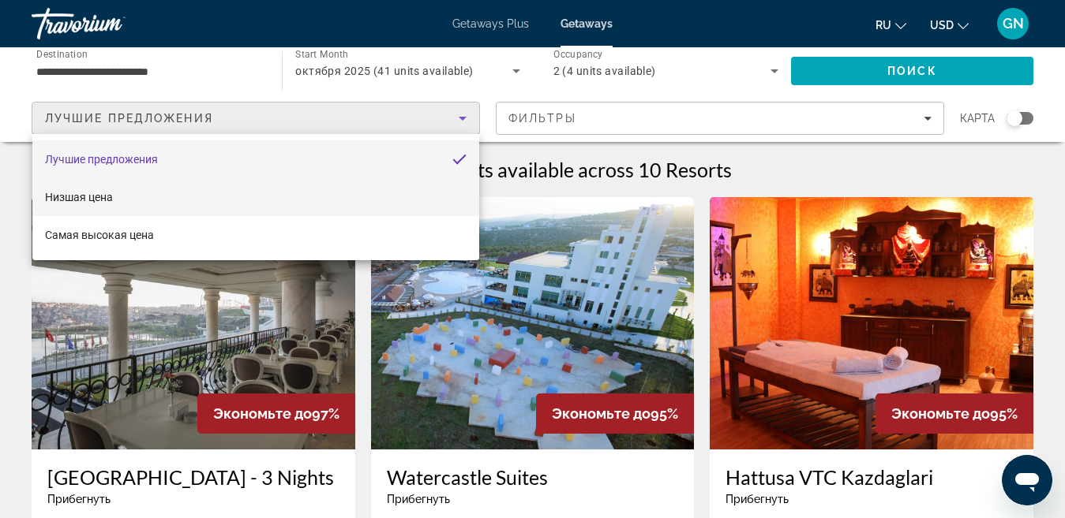
click at [154, 190] on mat-option "Низшая цена" at bounding box center [255, 197] width 447 height 38
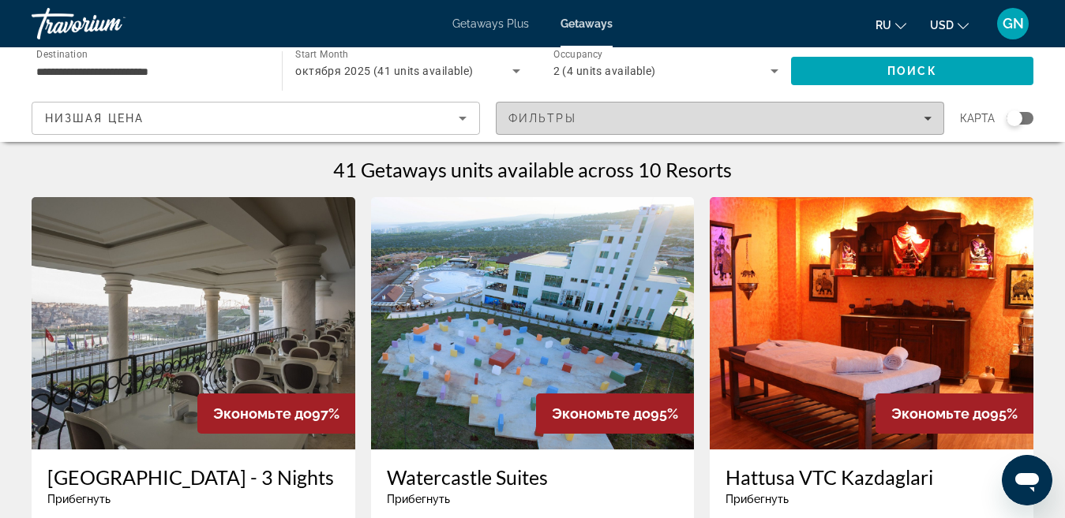
click at [929, 122] on icon "Filters" at bounding box center [927, 118] width 8 height 8
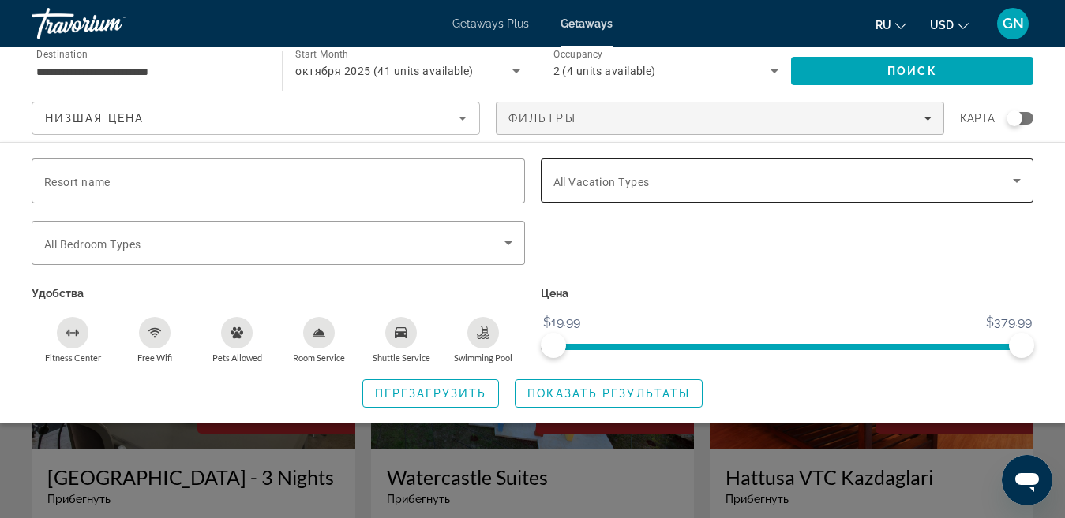
click at [1008, 184] on icon "Search widget" at bounding box center [1016, 180] width 19 height 19
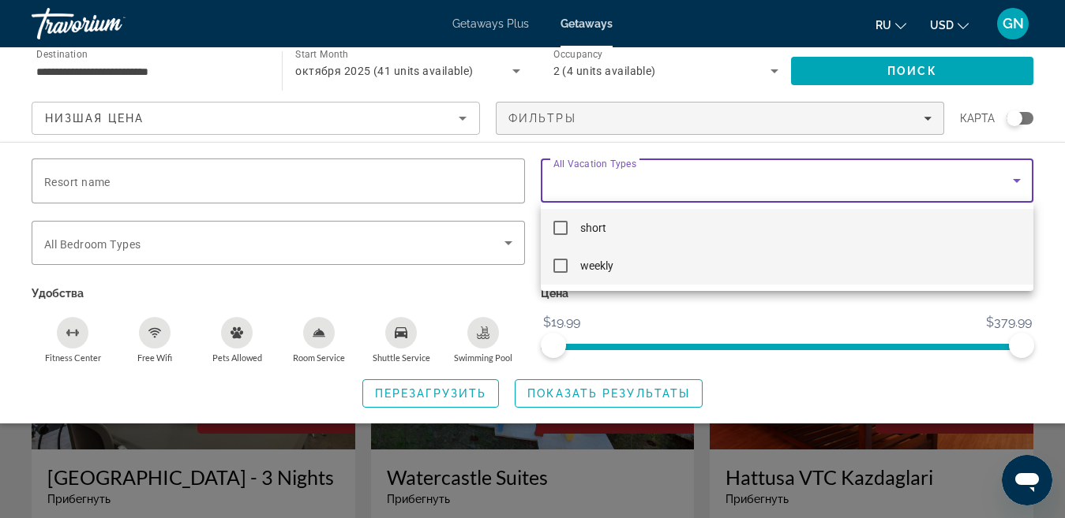
click at [565, 266] on mat-pseudo-checkbox at bounding box center [560, 266] width 14 height 14
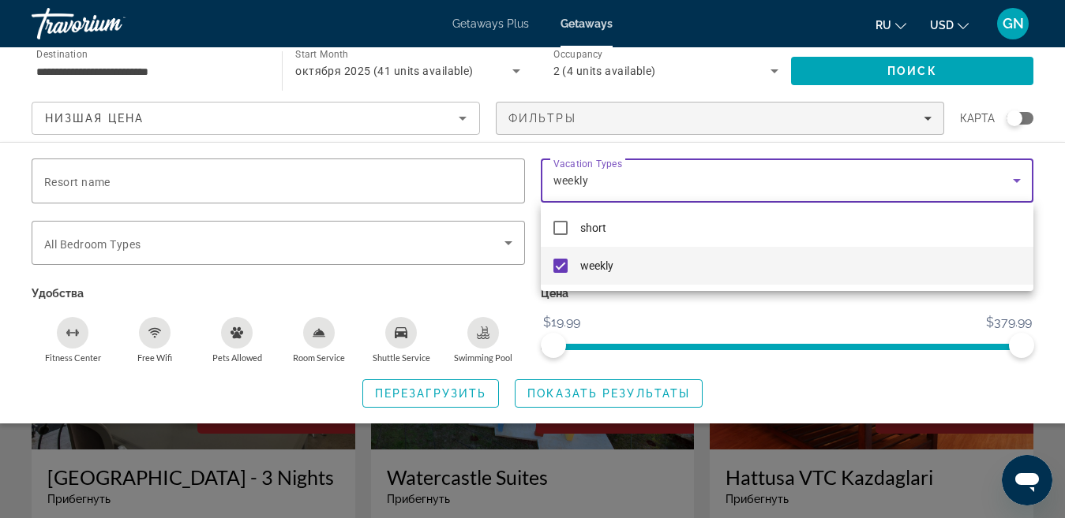
click at [327, 176] on div at bounding box center [532, 259] width 1065 height 518
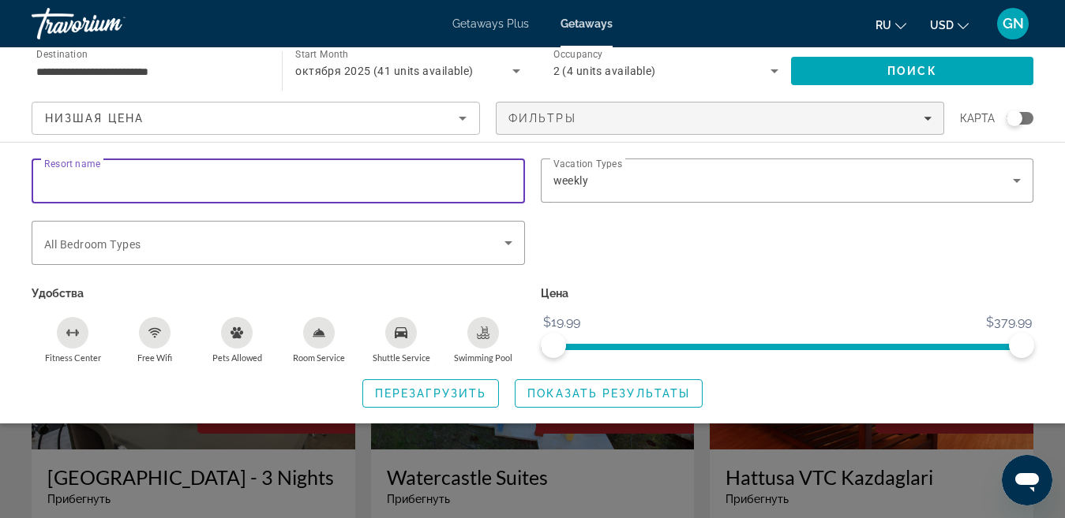
click at [301, 174] on input "Resort name" at bounding box center [278, 181] width 468 height 19
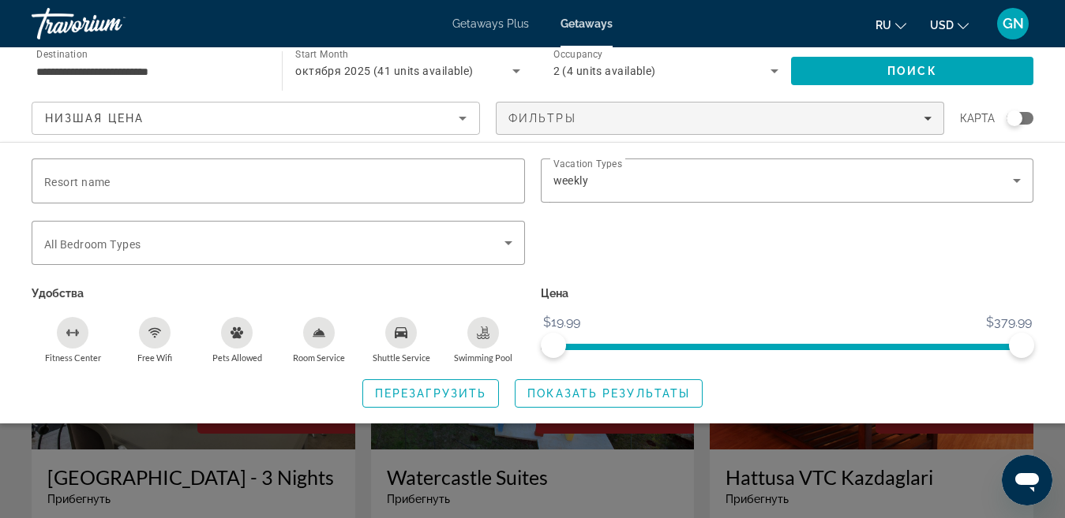
click at [1017, 118] on div "Search widget" at bounding box center [1014, 118] width 16 height 16
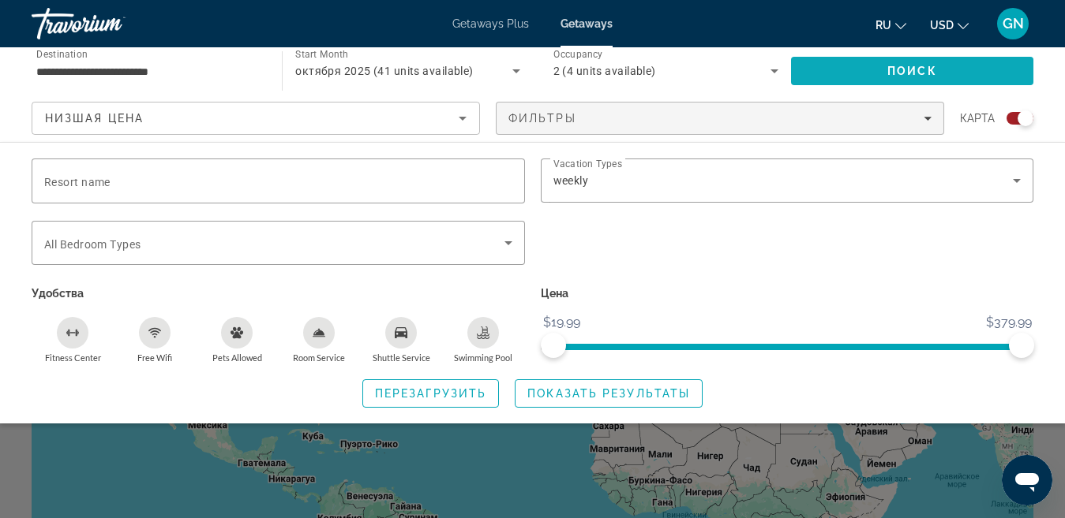
click at [866, 75] on span "Search" at bounding box center [912, 71] width 242 height 38
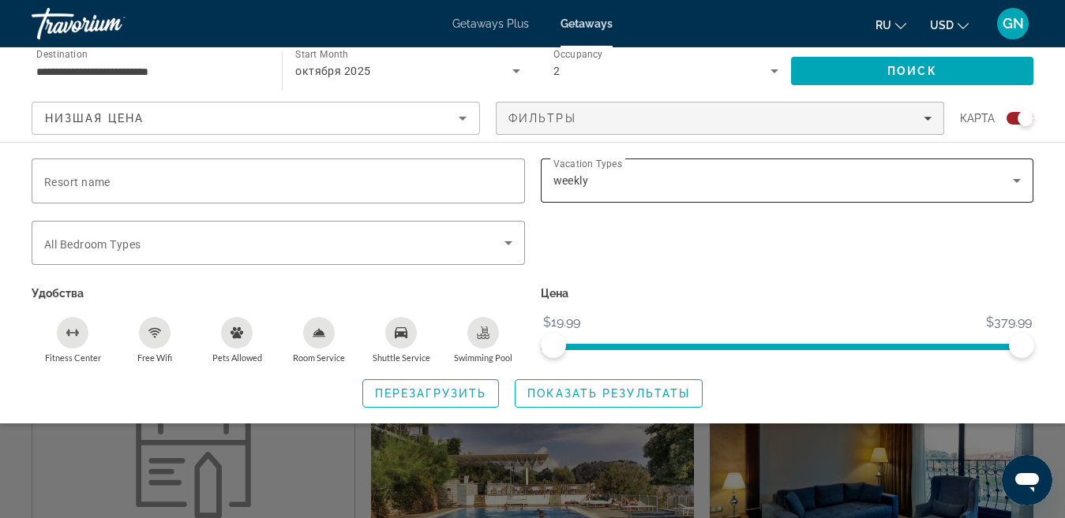
scroll to position [1471, 0]
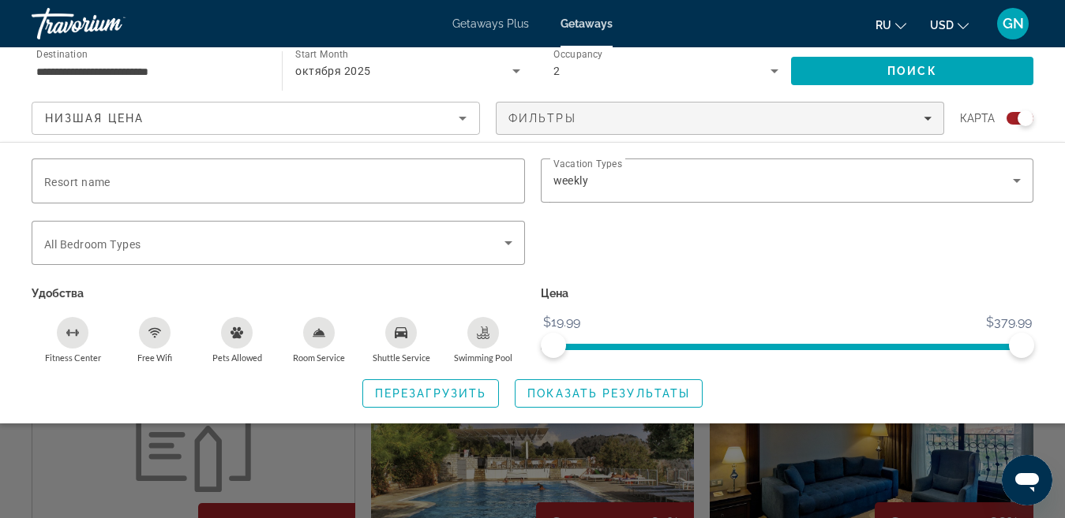
click at [967, 441] on div "Search widget" at bounding box center [532, 378] width 1065 height 282
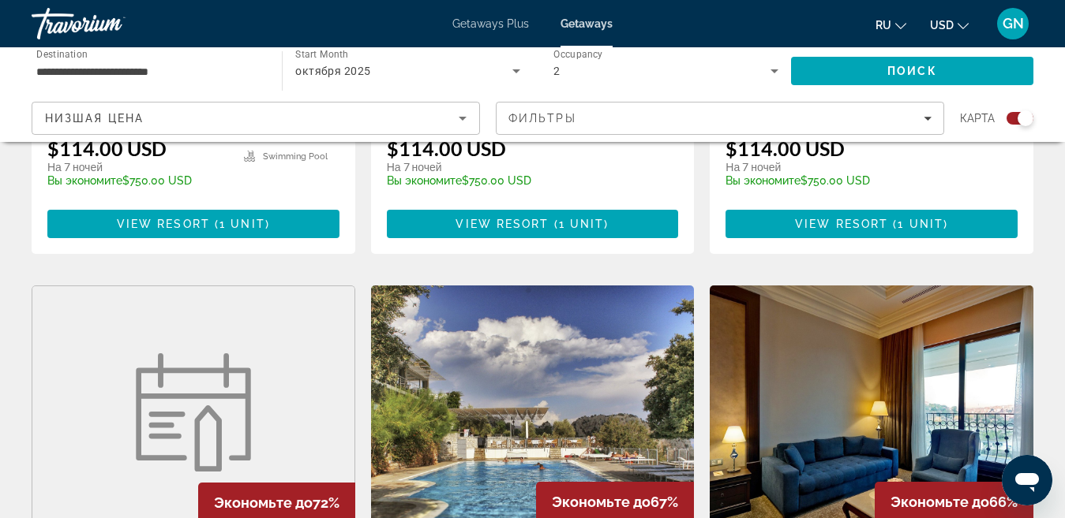
scroll to position [1479, 0]
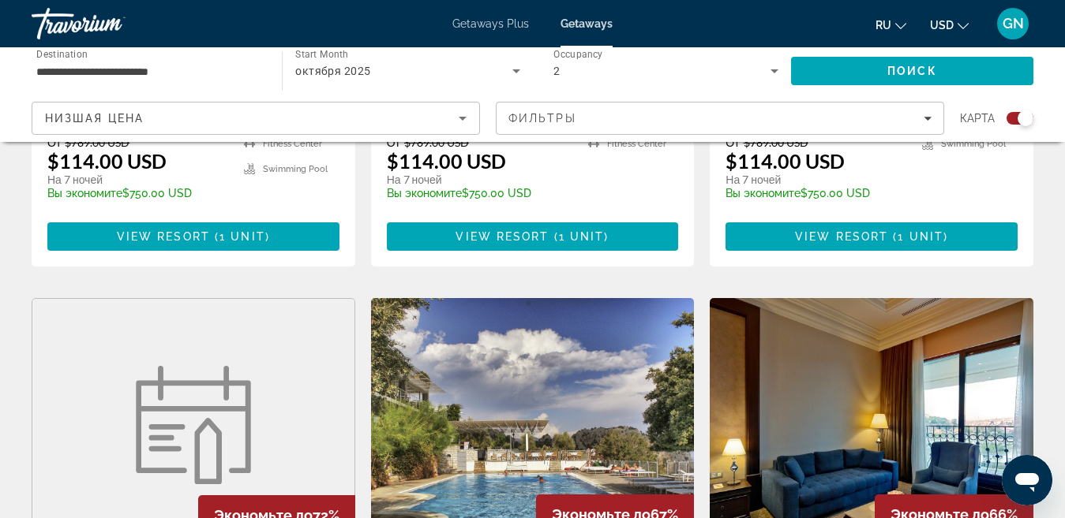
click at [180, 313] on figure "Main content" at bounding box center [193, 425] width 322 height 253
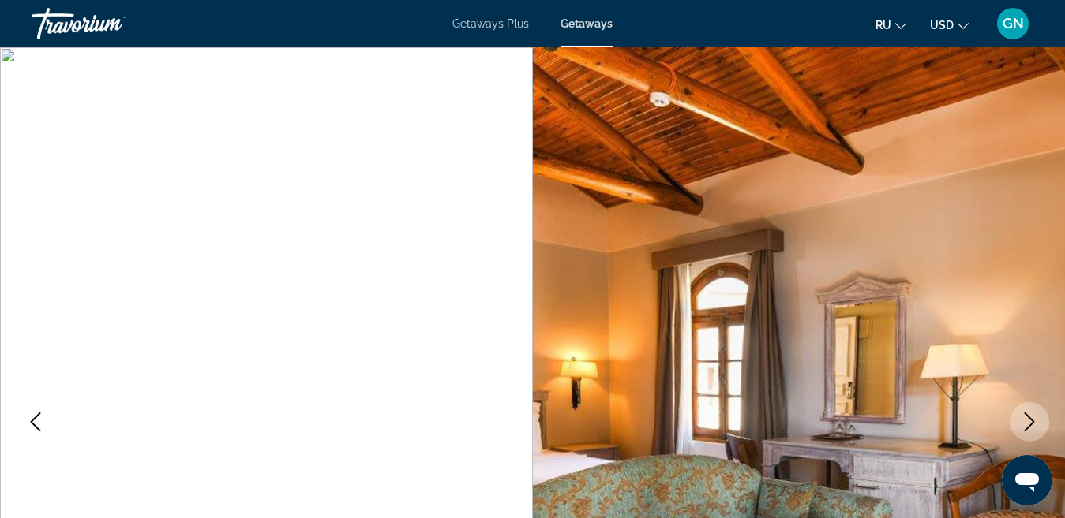
click at [1026, 419] on icon "Next image" at bounding box center [1029, 422] width 19 height 19
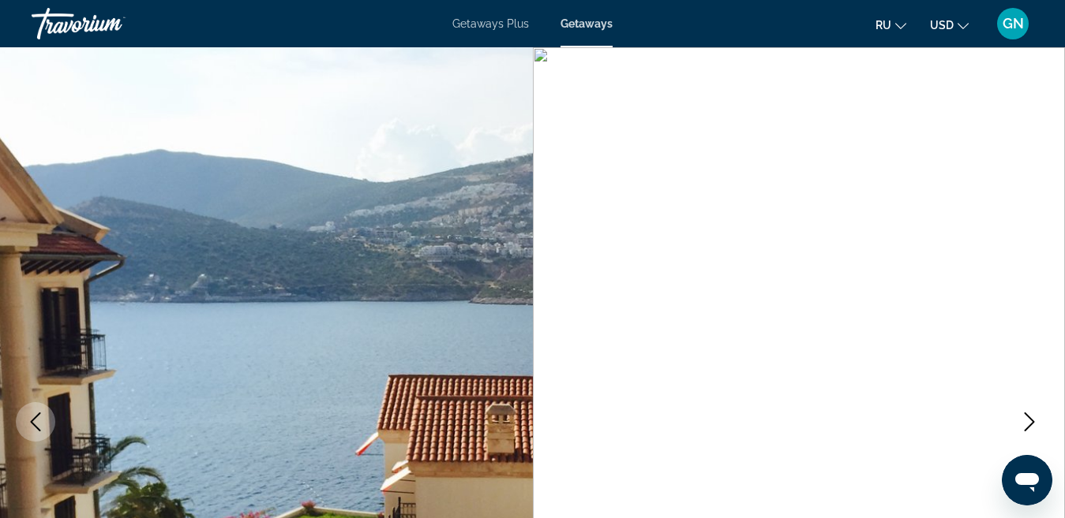
click at [1026, 419] on icon "Next image" at bounding box center [1029, 422] width 19 height 19
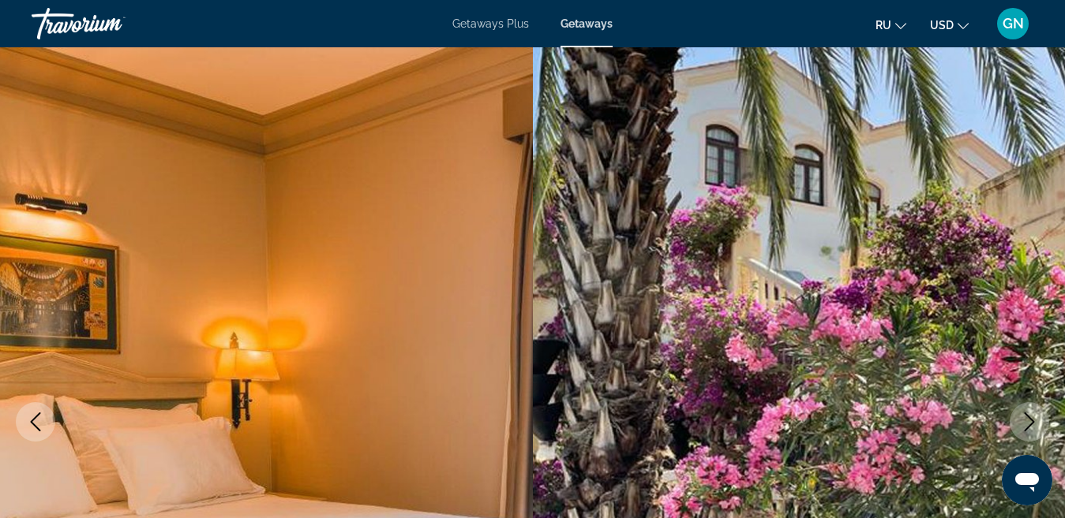
click at [1026, 419] on icon "Next image" at bounding box center [1029, 422] width 19 height 19
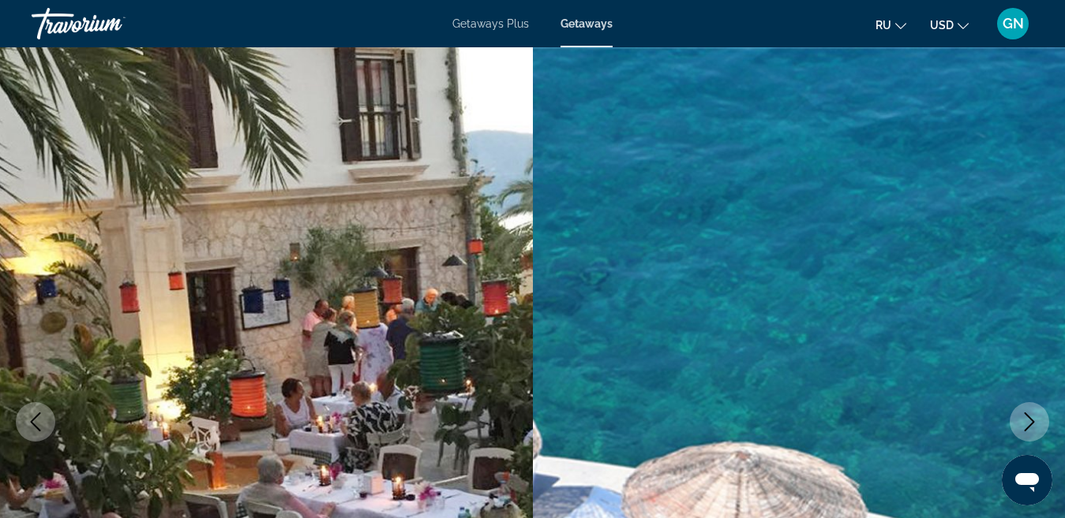
click at [1026, 419] on icon "Next image" at bounding box center [1029, 422] width 19 height 19
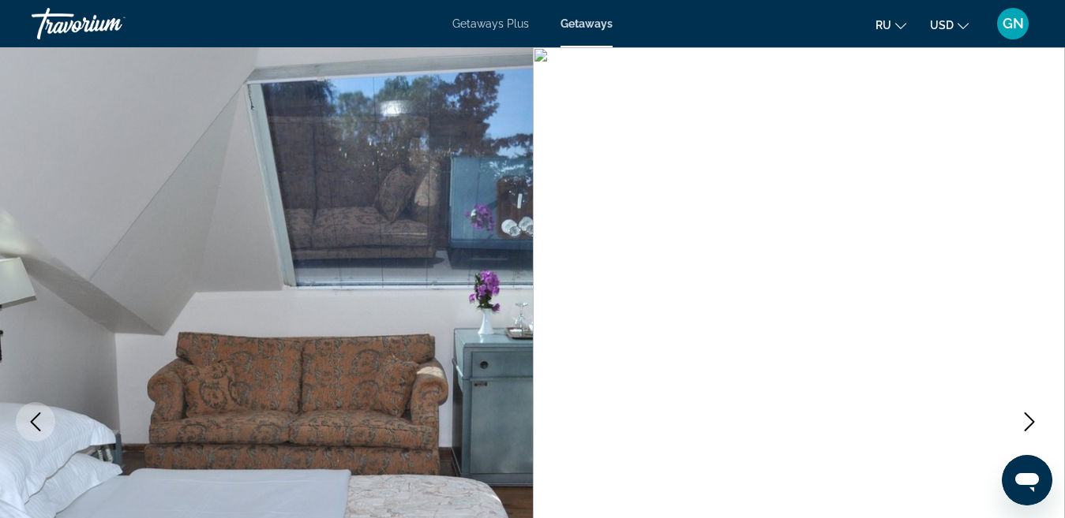
click at [1026, 419] on icon "Next image" at bounding box center [1029, 422] width 19 height 19
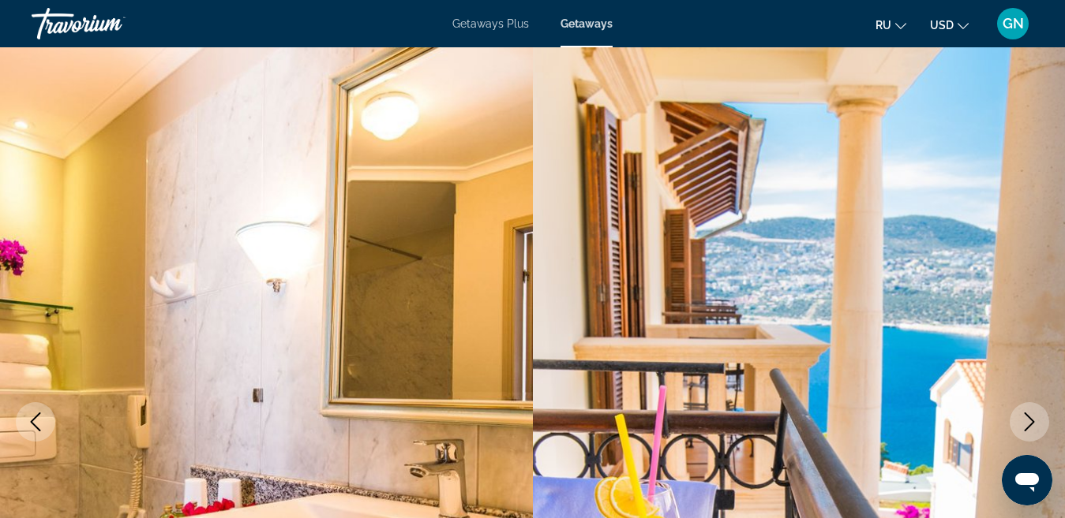
click at [1026, 419] on icon "Next image" at bounding box center [1029, 422] width 19 height 19
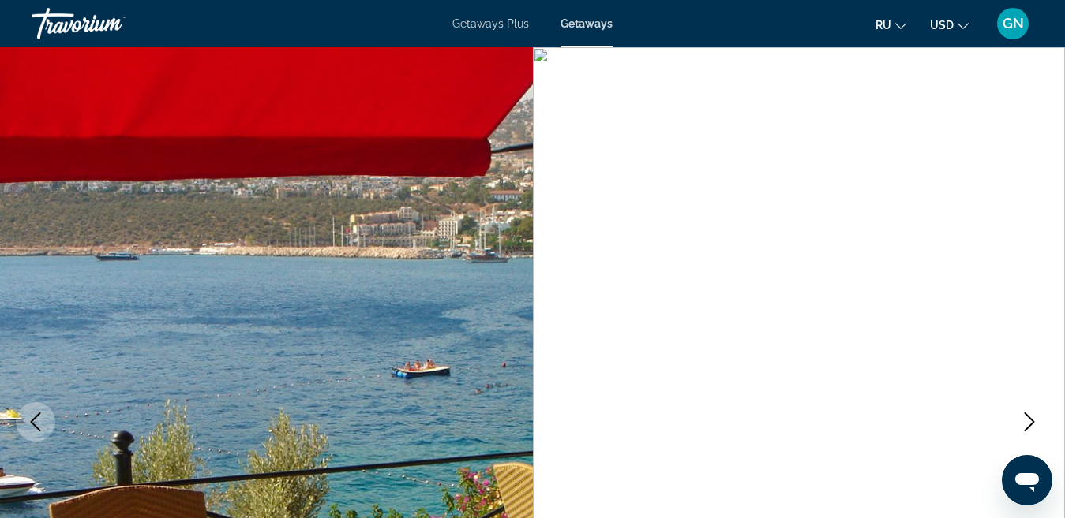
click at [1026, 419] on icon "Next image" at bounding box center [1029, 422] width 19 height 19
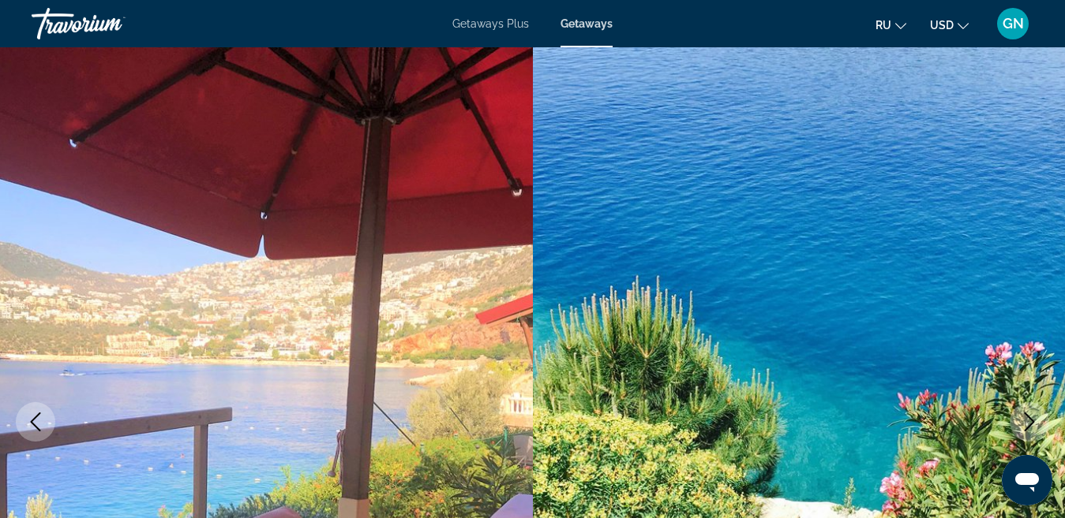
click at [1026, 419] on icon "Next image" at bounding box center [1029, 422] width 19 height 19
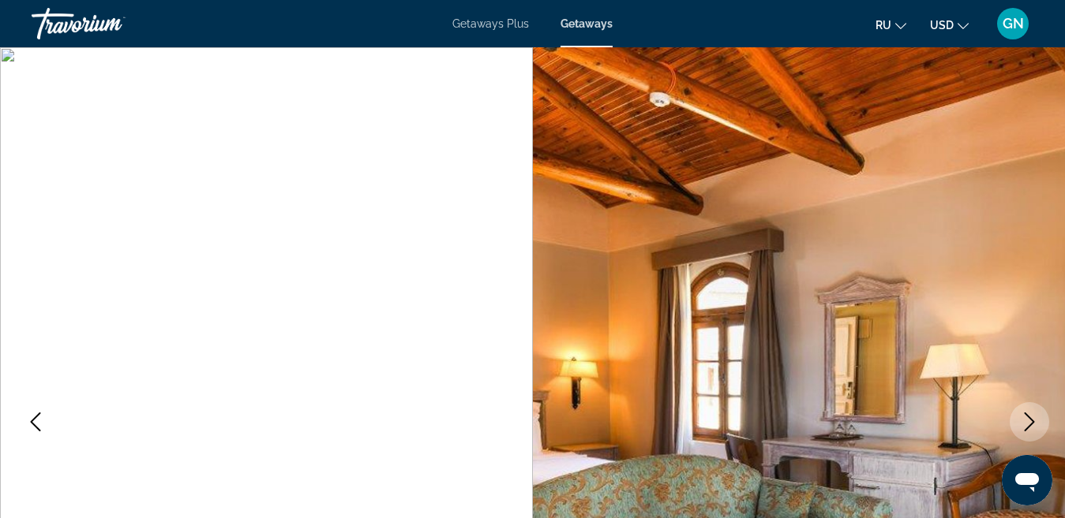
click at [1026, 419] on icon "Next image" at bounding box center [1029, 422] width 19 height 19
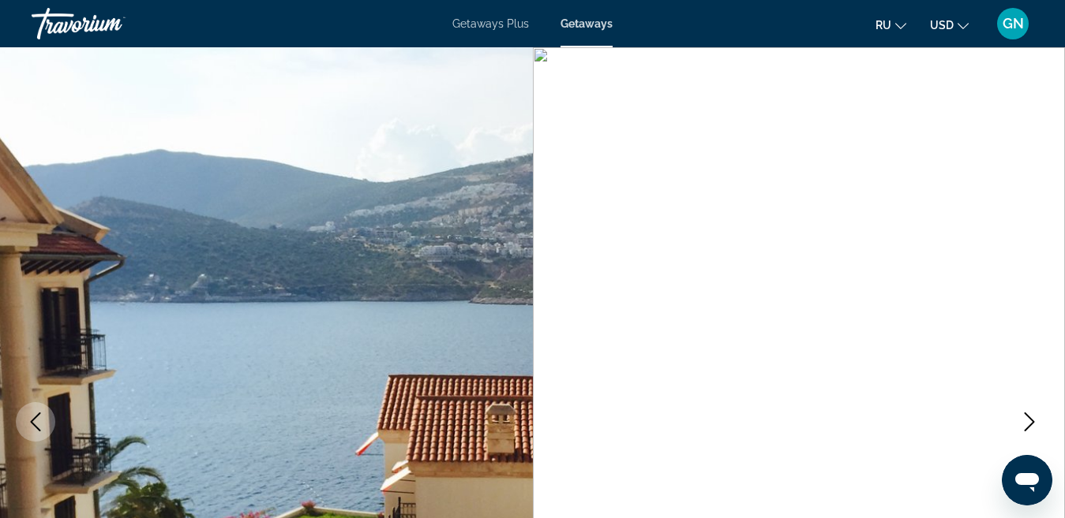
click at [1026, 419] on icon "Next image" at bounding box center [1029, 422] width 19 height 19
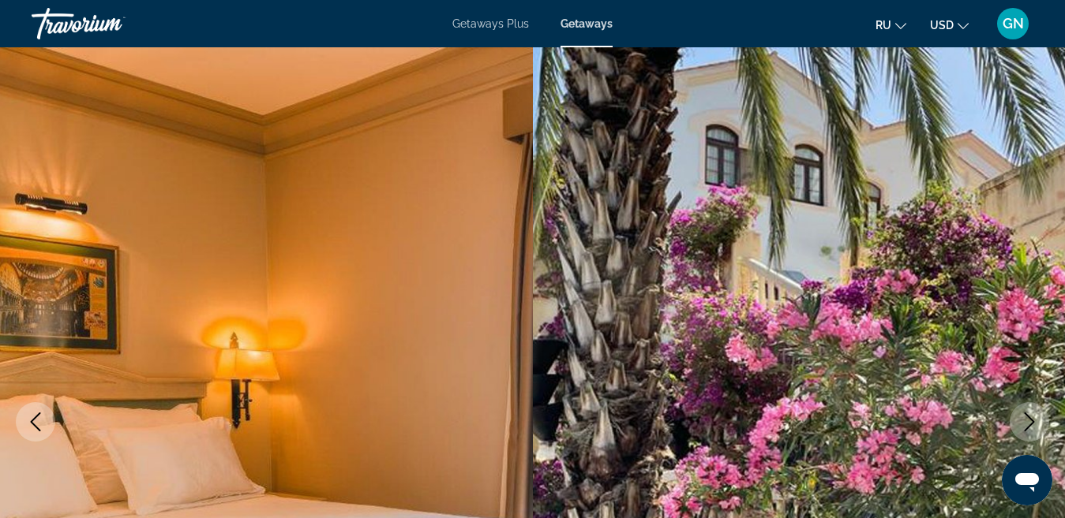
click at [1026, 419] on icon "Next image" at bounding box center [1029, 422] width 19 height 19
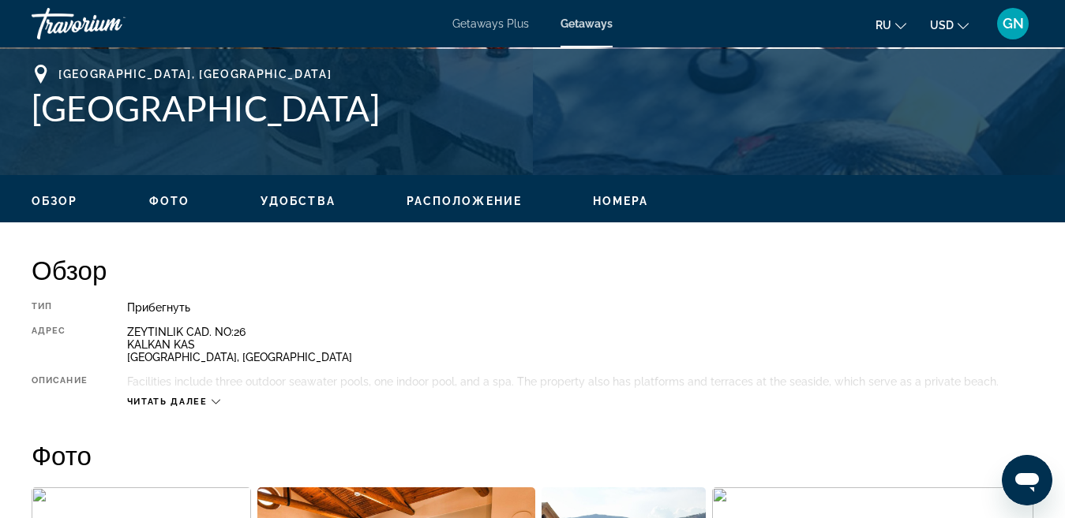
scroll to position [631, 0]
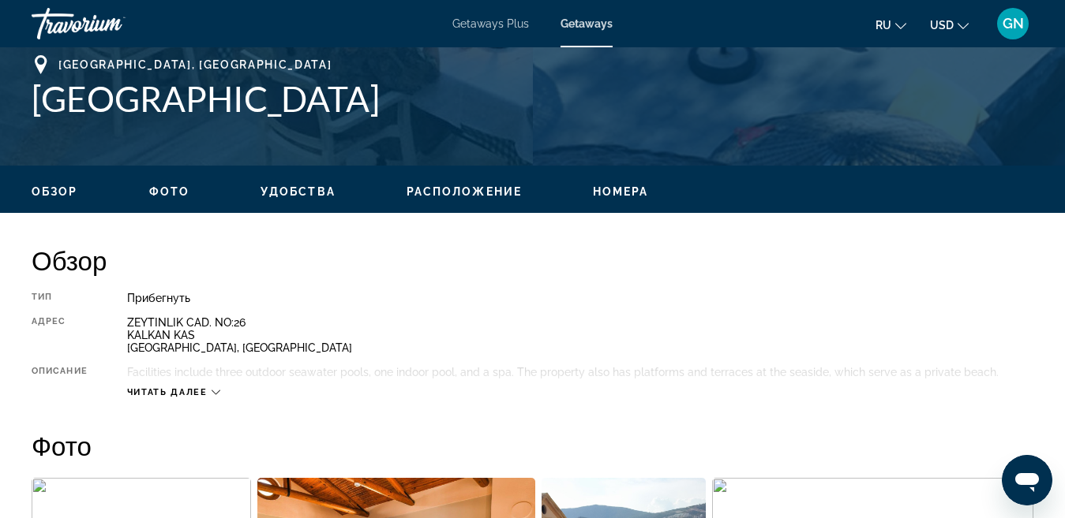
click at [443, 196] on span "Расположение" at bounding box center [463, 191] width 115 height 13
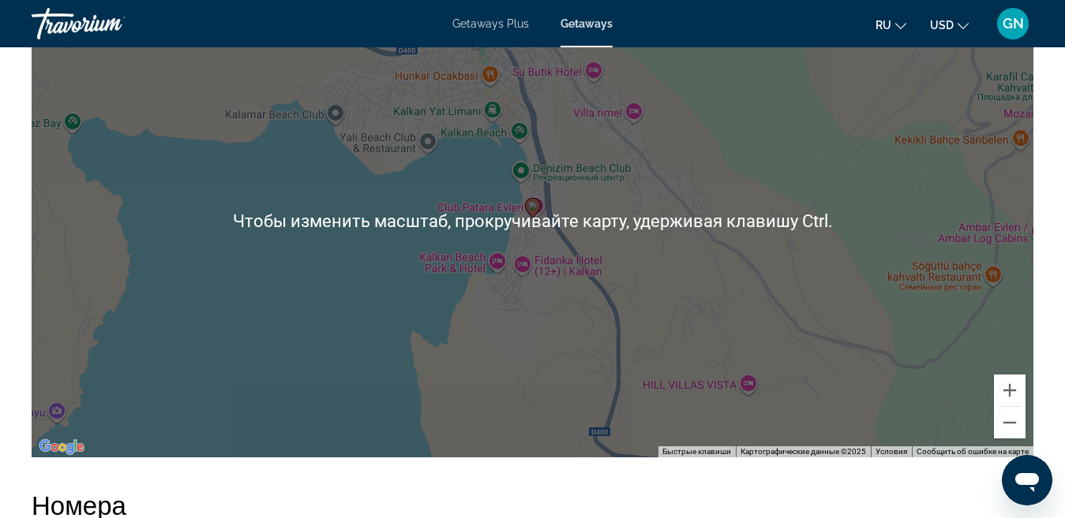
scroll to position [2370, 0]
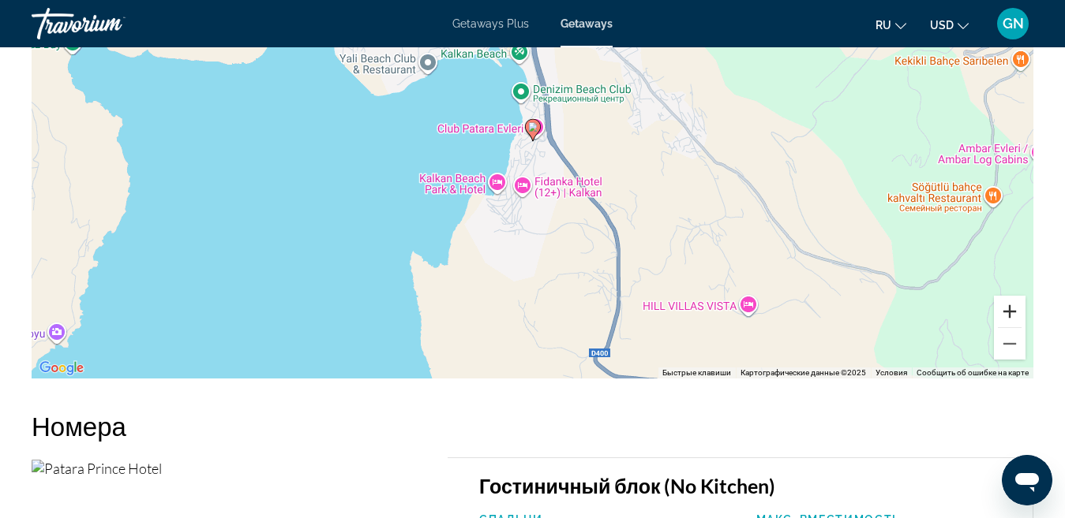
click at [1008, 314] on button "Увеличить" at bounding box center [1009, 312] width 32 height 32
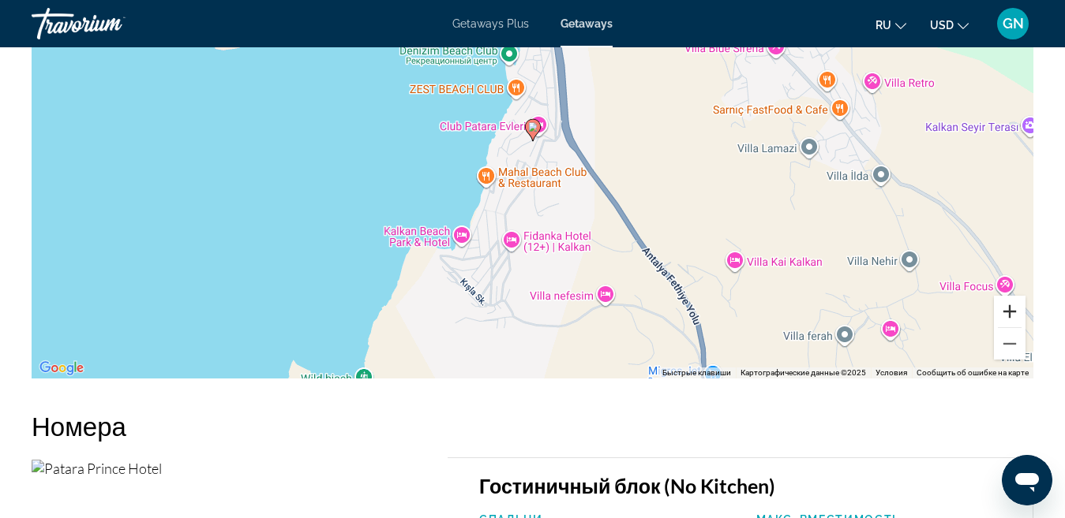
click at [1008, 314] on button "Увеличить" at bounding box center [1009, 312] width 32 height 32
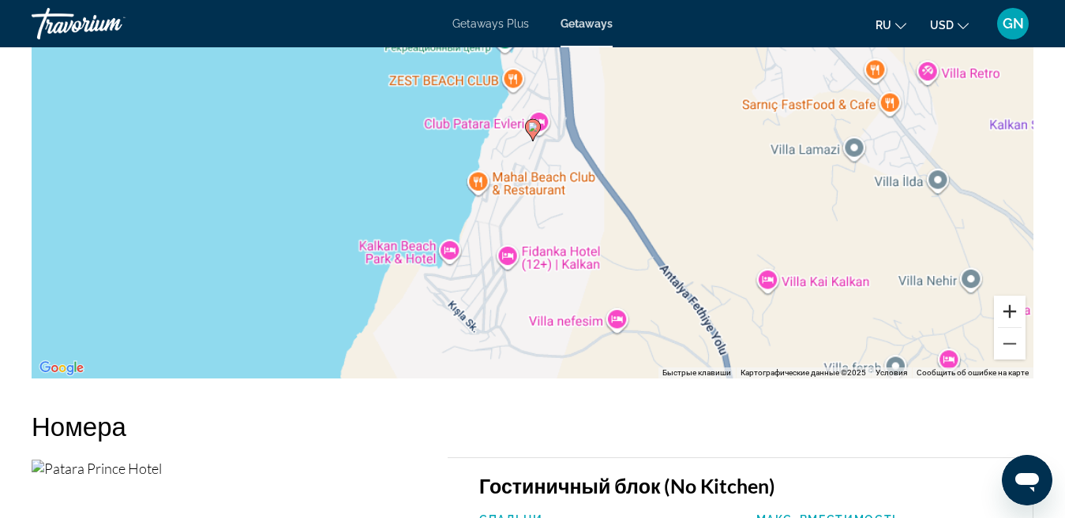
click at [1008, 314] on button "Увеличить" at bounding box center [1009, 312] width 32 height 32
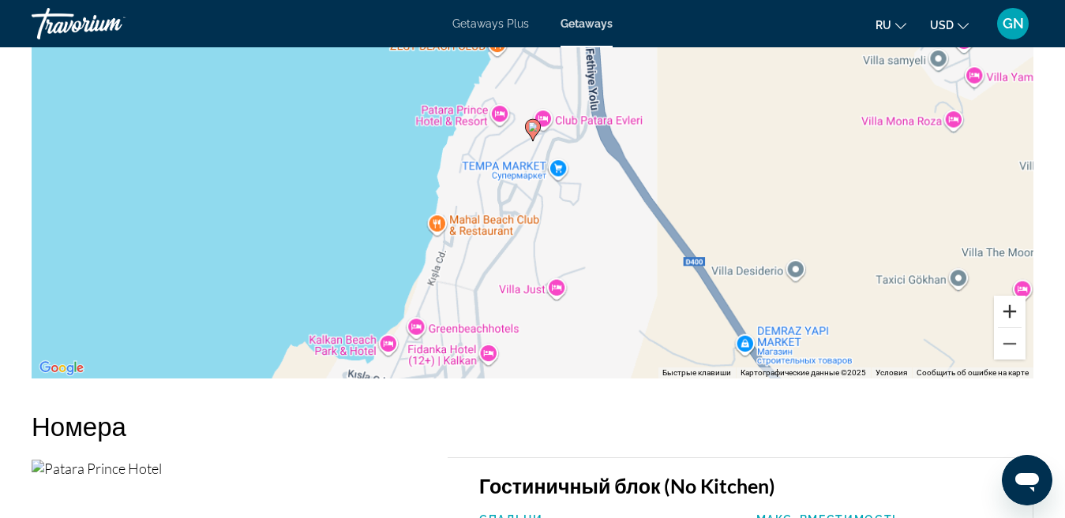
click at [1008, 314] on button "Увеличить" at bounding box center [1009, 312] width 32 height 32
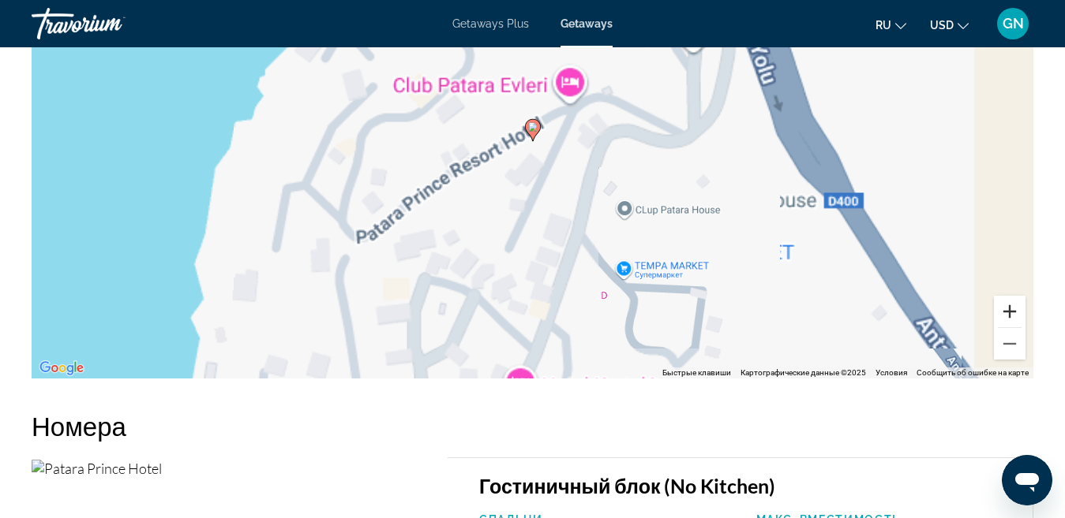
click at [1008, 314] on button "Увеличить" at bounding box center [1009, 312] width 32 height 32
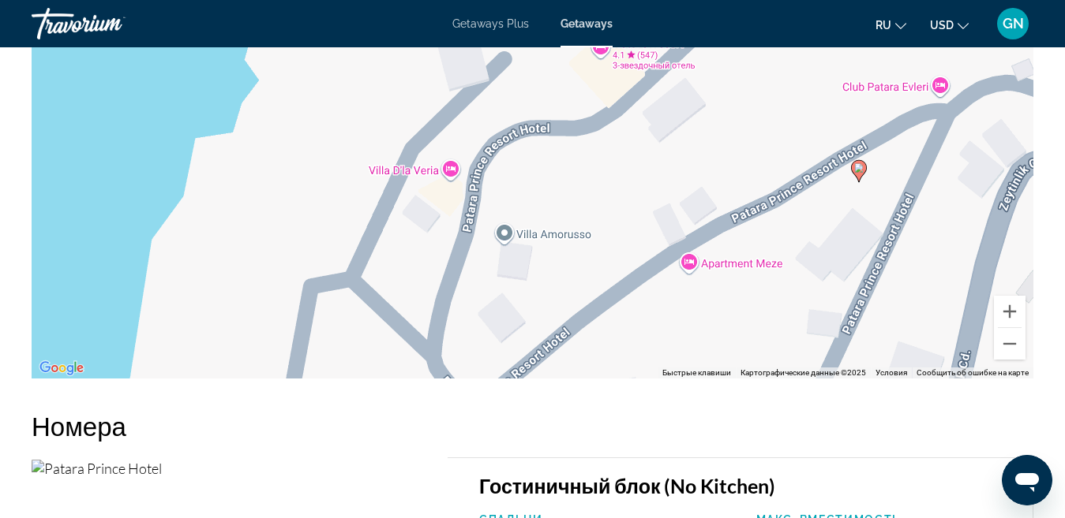
drag, startPoint x: 596, startPoint y: 239, endPoint x: 925, endPoint y: 281, distance: 331.7
click at [925, 281] on div "Чтобы активировать перетаскивание с помощью клавиатуры, нажмите Alt + Ввод. Пос…" at bounding box center [532, 141] width 1001 height 473
click at [1003, 345] on button "Уменьшить" at bounding box center [1009, 344] width 32 height 32
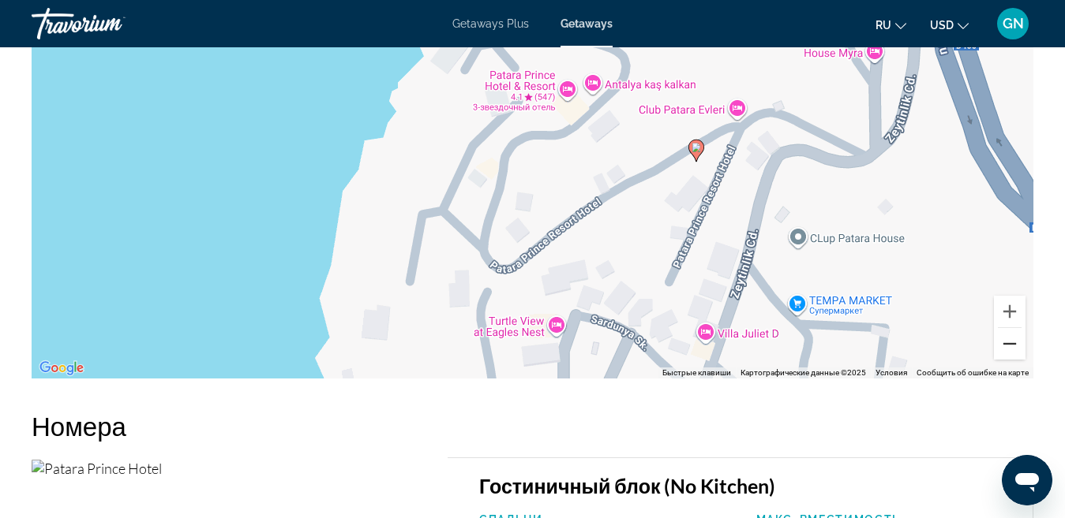
click at [1003, 345] on button "Уменьшить" at bounding box center [1009, 344] width 32 height 32
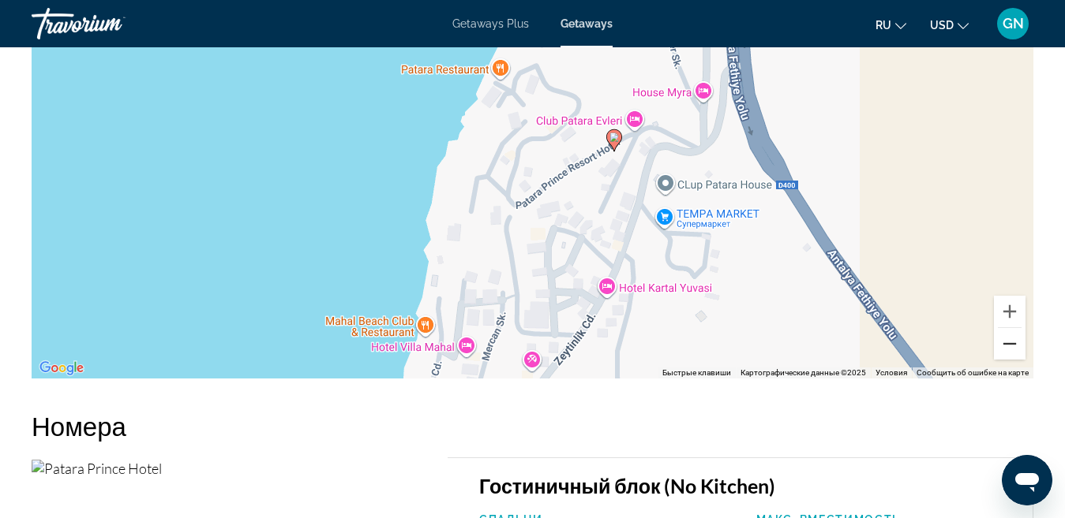
click at [1003, 345] on button "Уменьшить" at bounding box center [1009, 344] width 32 height 32
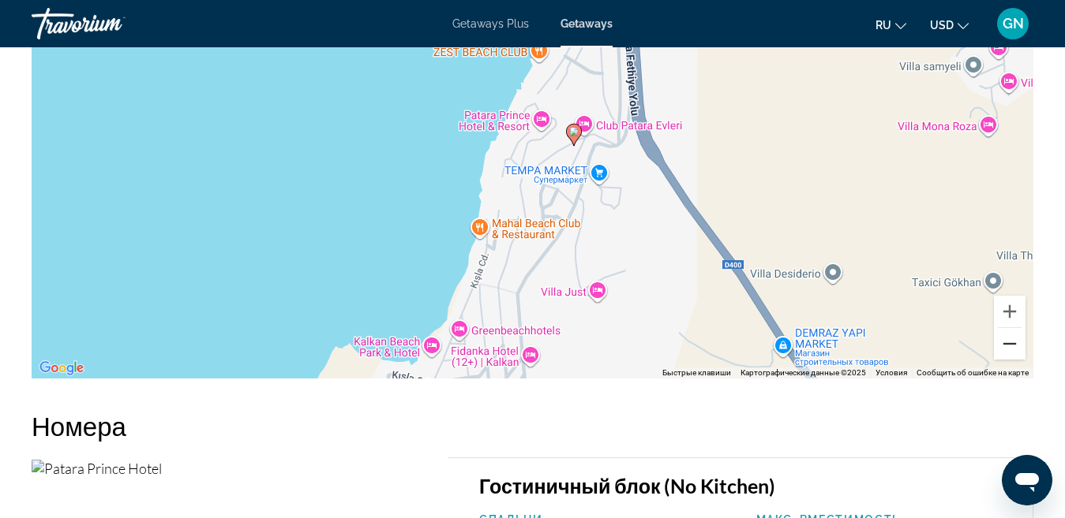
click at [1003, 345] on button "Уменьшить" at bounding box center [1009, 344] width 32 height 32
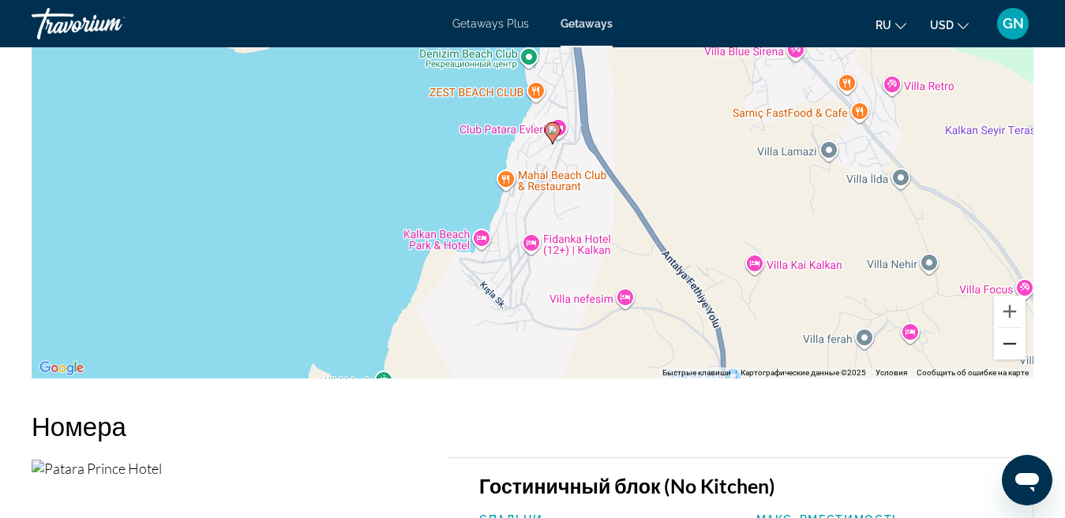
click at [1003, 345] on button "Уменьшить" at bounding box center [1009, 344] width 32 height 32
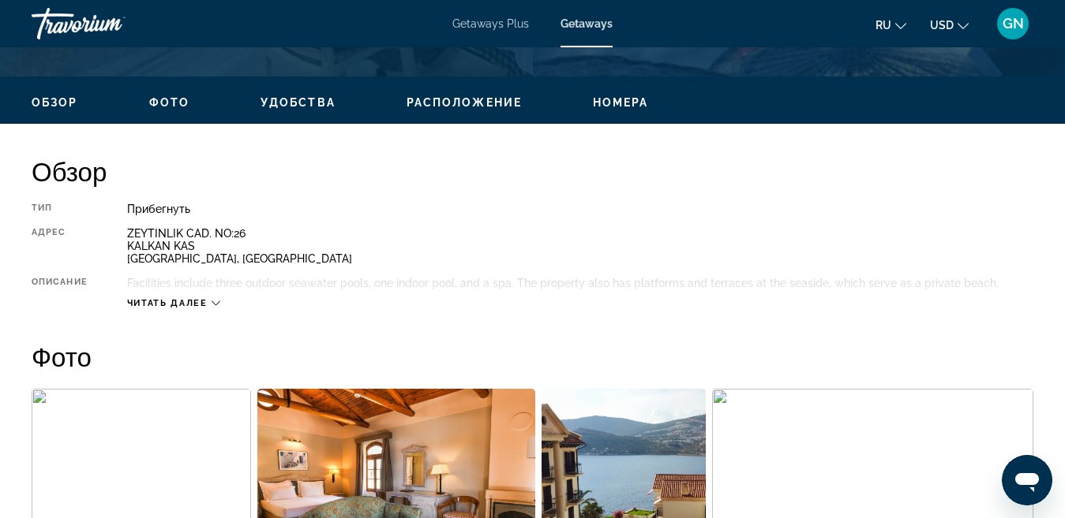
scroll to position [715, 0]
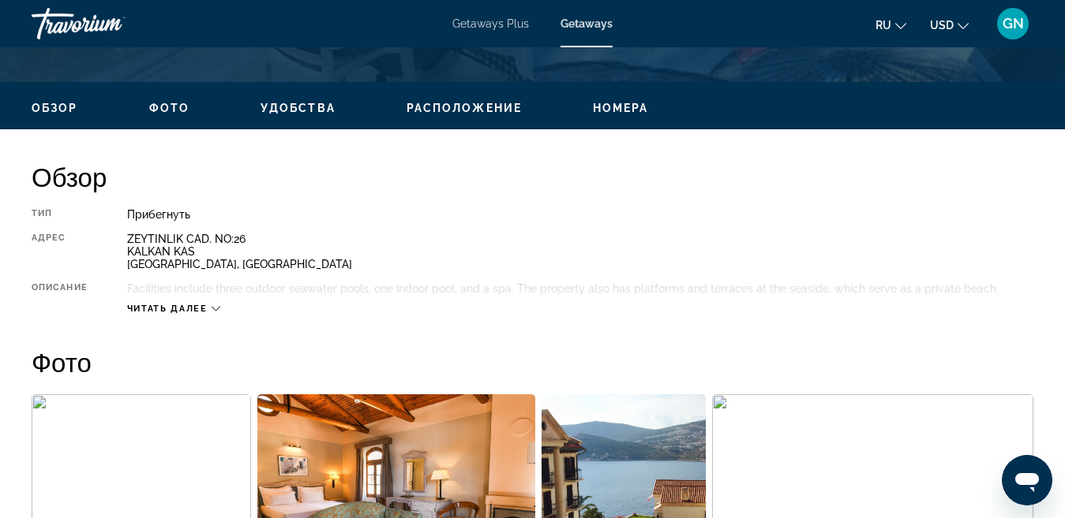
click at [296, 109] on span "Удобства" at bounding box center [297, 108] width 75 height 13
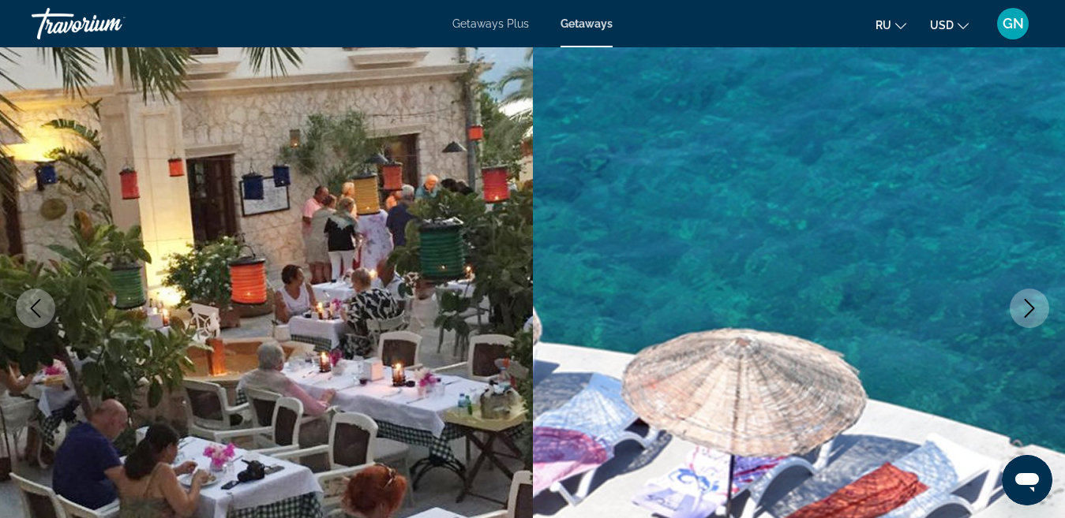
scroll to position [111, 0]
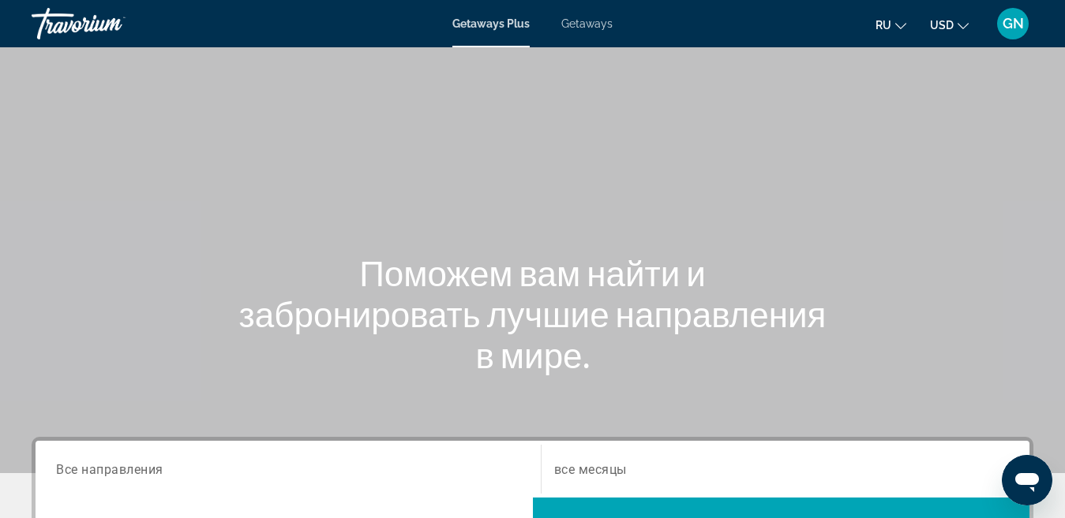
click at [141, 468] on span "Все направления" at bounding box center [109, 469] width 107 height 15
click at [141, 468] on input "Destination Все направления" at bounding box center [288, 470] width 464 height 19
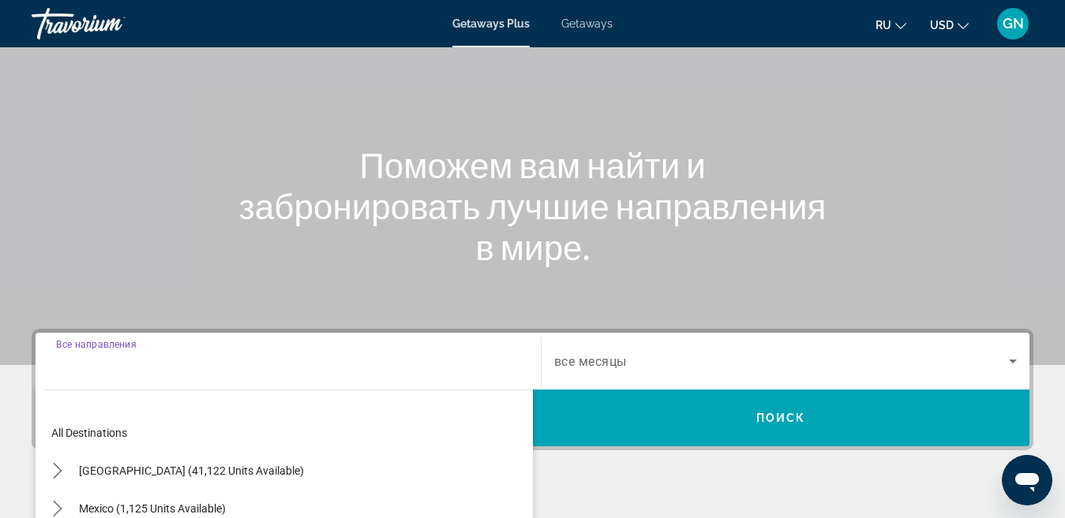
scroll to position [386, 0]
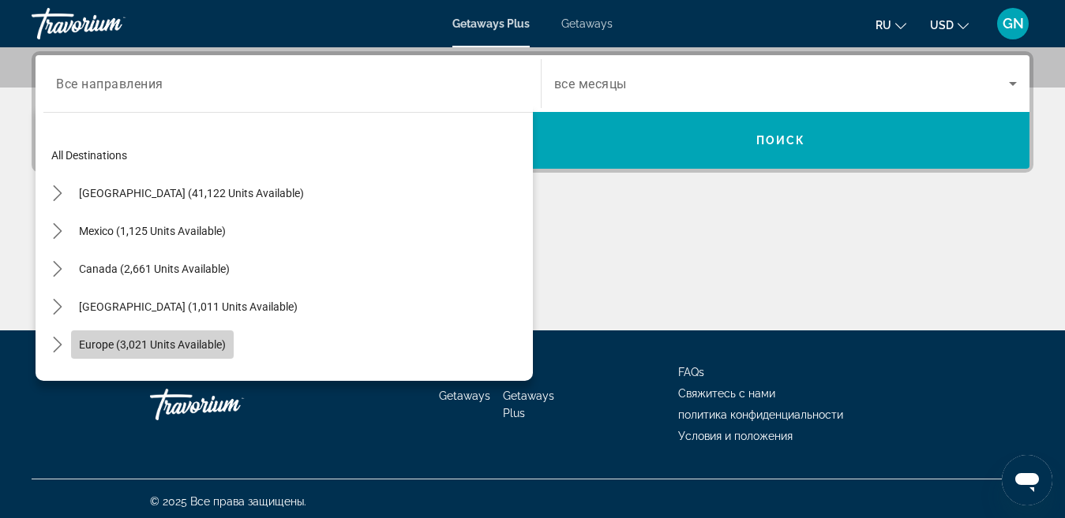
click at [200, 345] on span "Europe (3,021 units available)" at bounding box center [152, 345] width 147 height 13
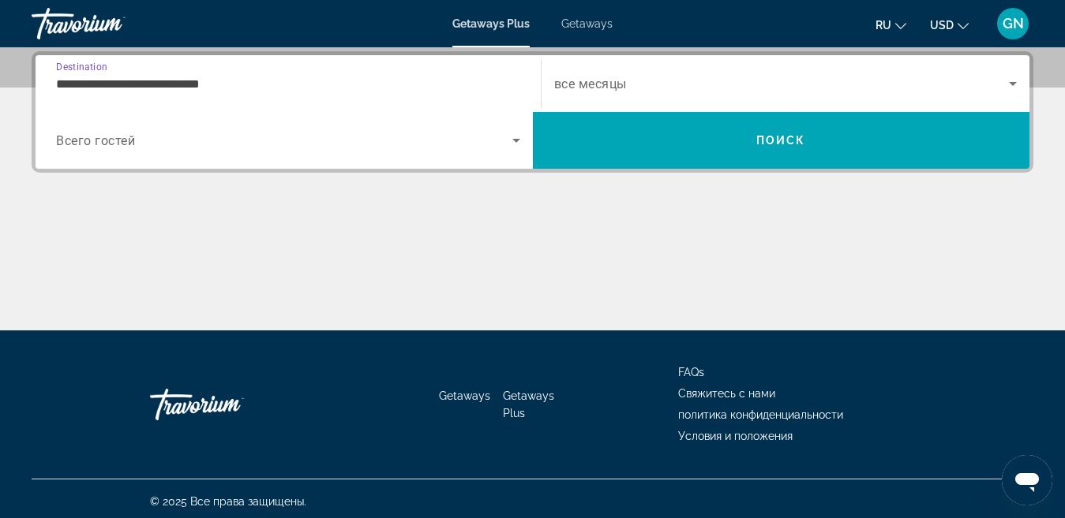
click at [174, 85] on input "**********" at bounding box center [288, 84] width 464 height 19
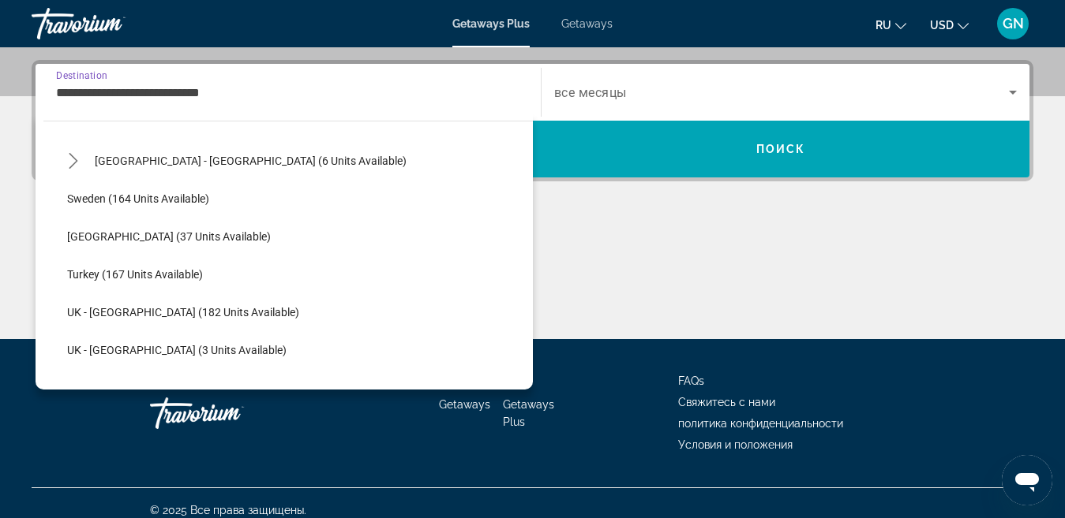
scroll to position [804, 0]
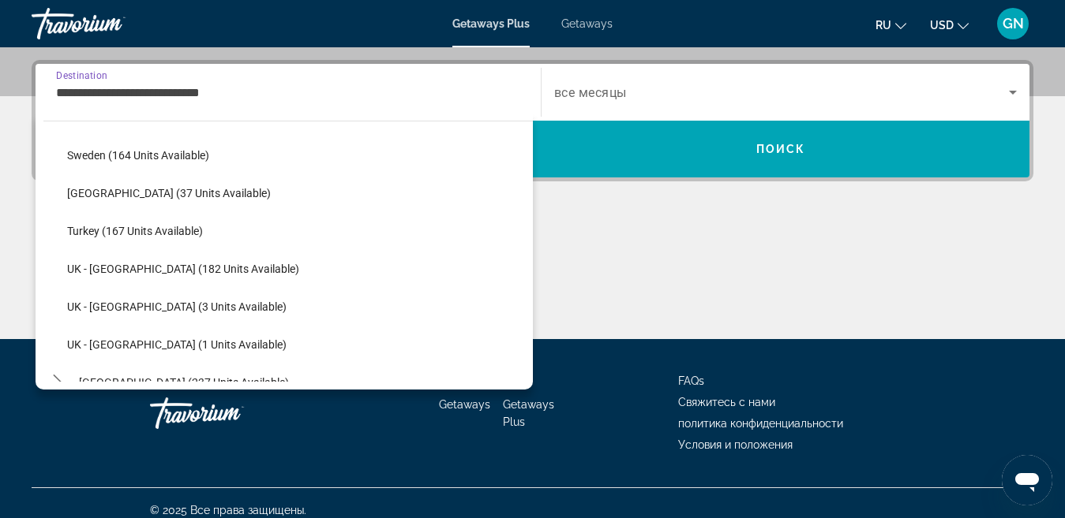
click at [241, 232] on span "Select destination: Turkey (167 units available)" at bounding box center [295, 231] width 473 height 38
type input "**********"
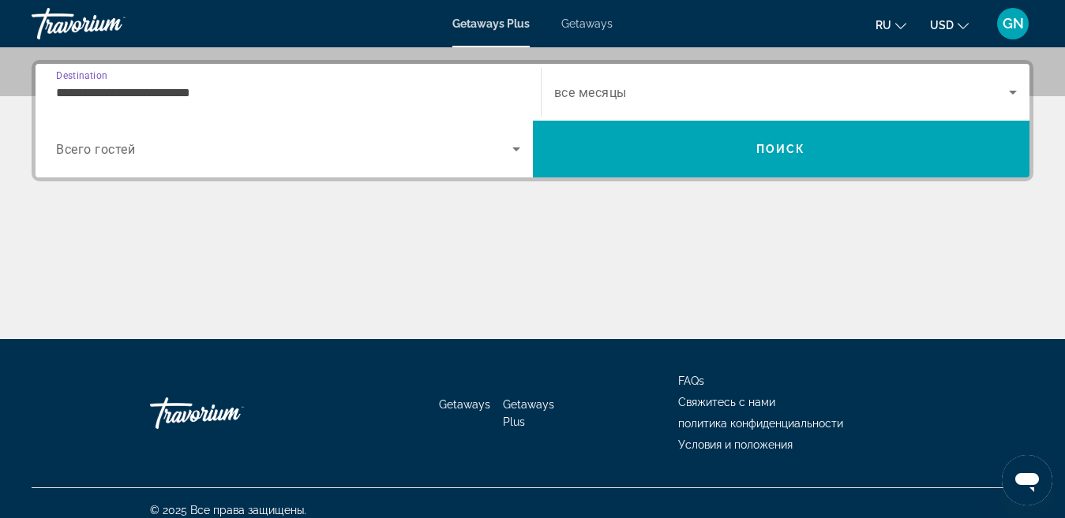
scroll to position [386, 0]
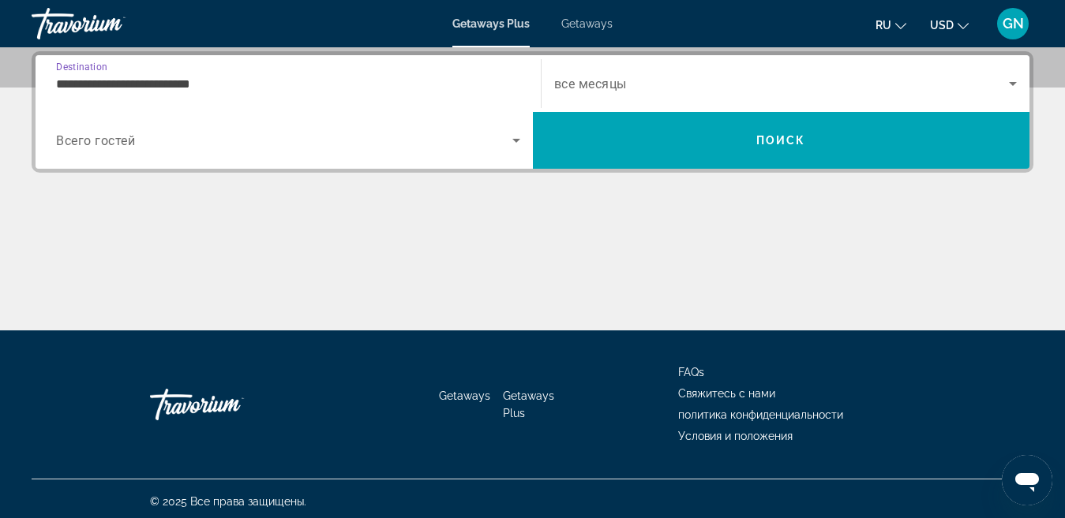
click at [1004, 79] on icon "Search widget" at bounding box center [1012, 83] width 19 height 19
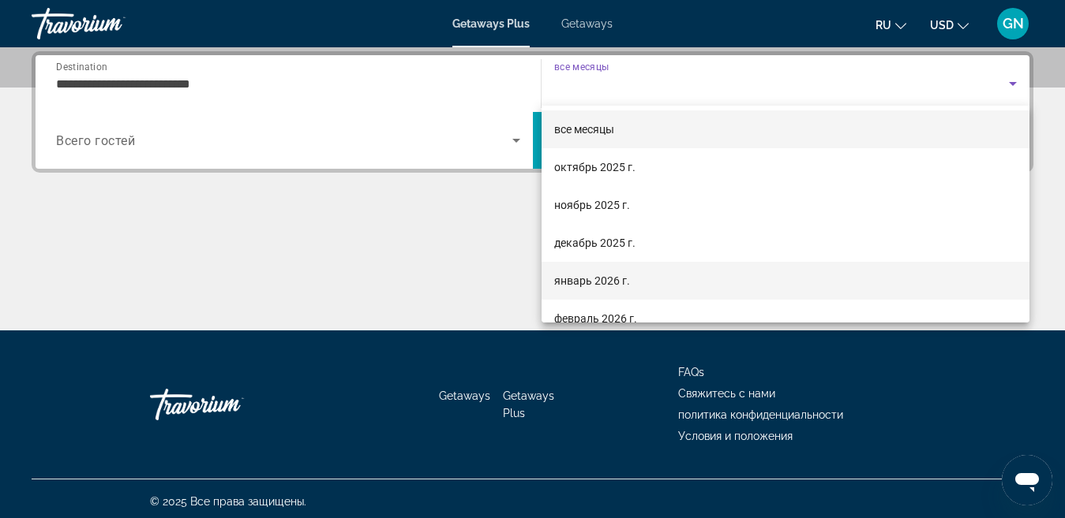
scroll to position [0, 0]
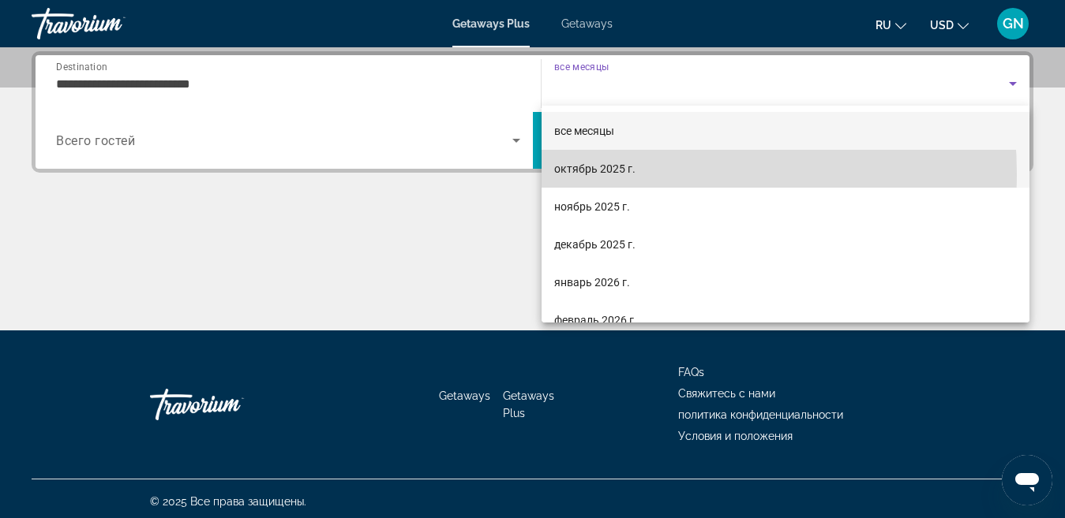
click at [627, 174] on span "октябрь 2025 г." at bounding box center [594, 168] width 81 height 19
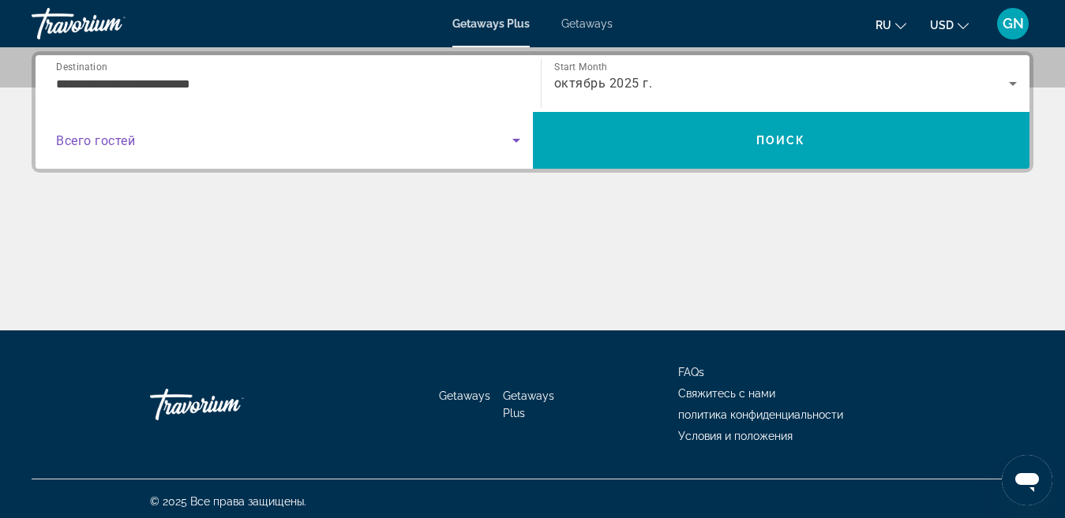
click at [518, 138] on icon "Search widget" at bounding box center [516, 140] width 19 height 19
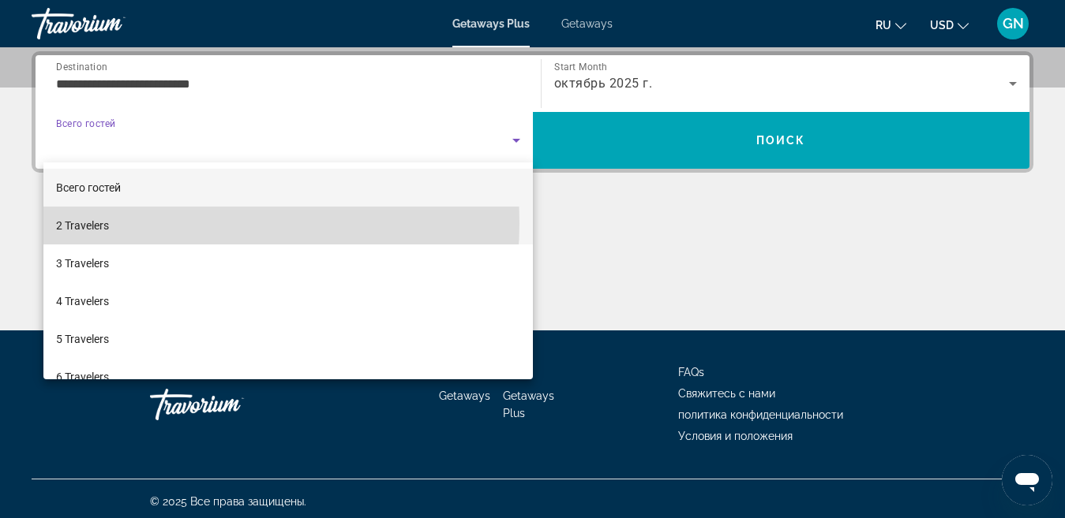
click at [175, 223] on mat-option "2 Travelers" at bounding box center [287, 226] width 489 height 38
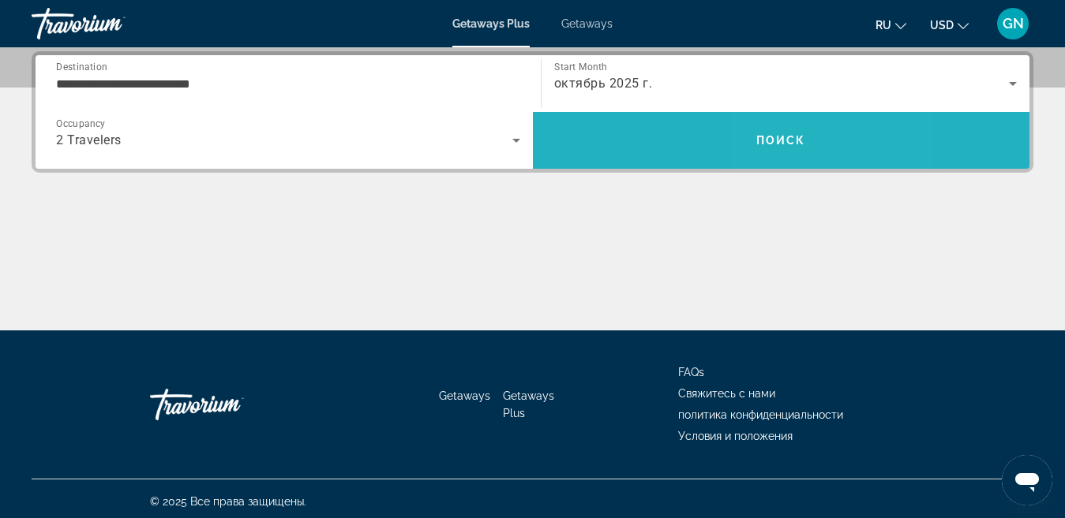
click at [792, 139] on span "Поиск" at bounding box center [781, 140] width 50 height 13
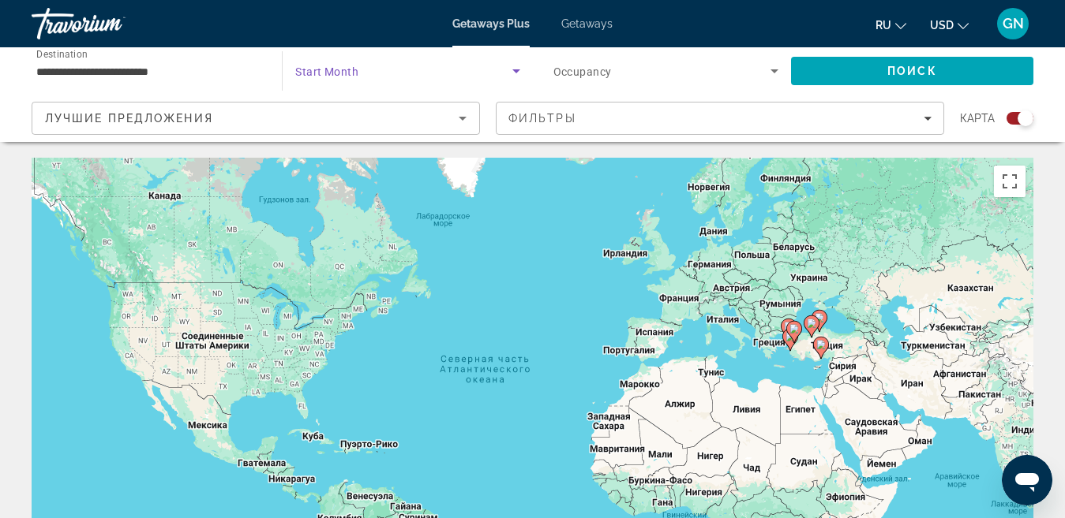
click at [513, 76] on icon "Search widget" at bounding box center [516, 71] width 19 height 19
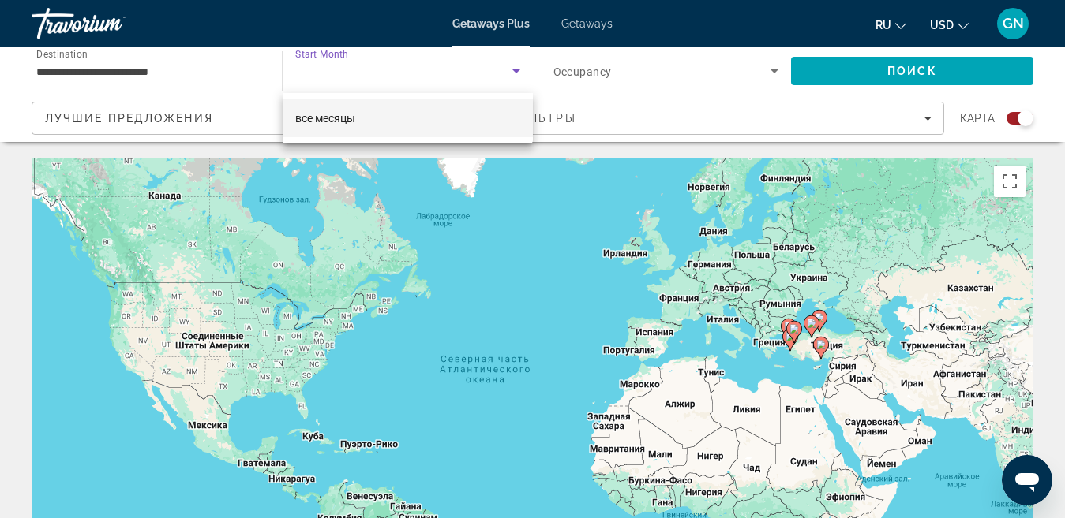
click at [442, 112] on mat-option "все месяцы" at bounding box center [407, 118] width 249 height 38
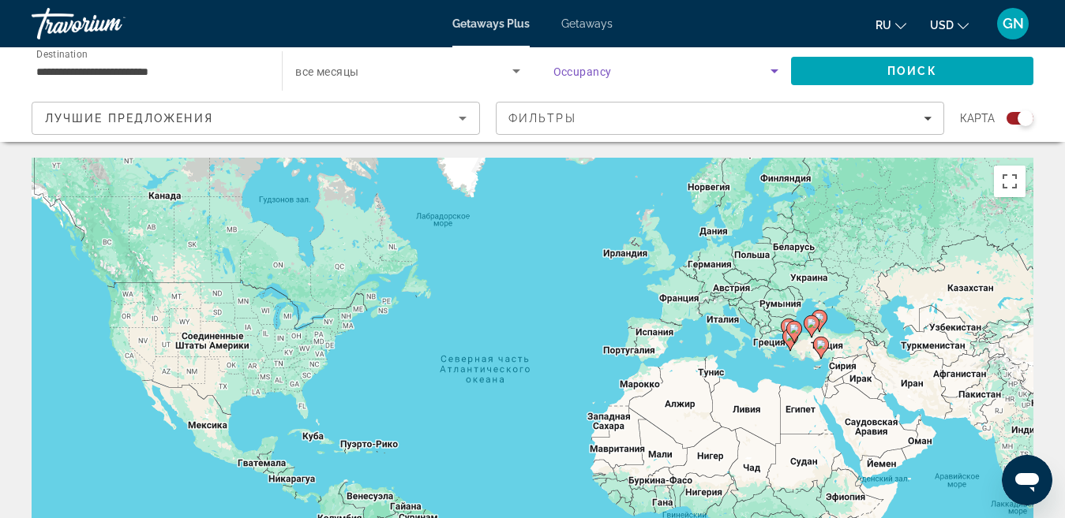
click at [770, 72] on icon "Search widget" at bounding box center [774, 71] width 19 height 19
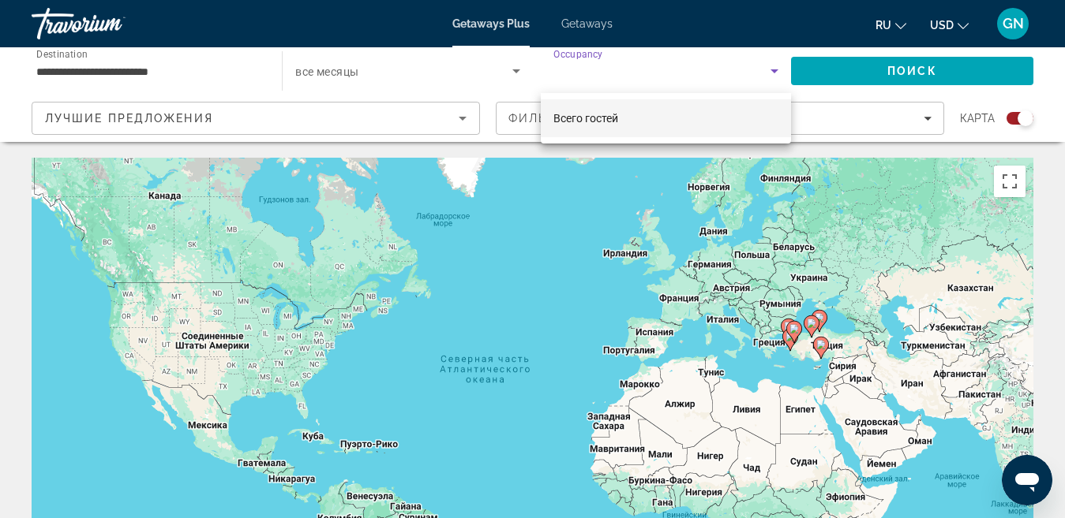
click at [908, 76] on div at bounding box center [532, 259] width 1065 height 518
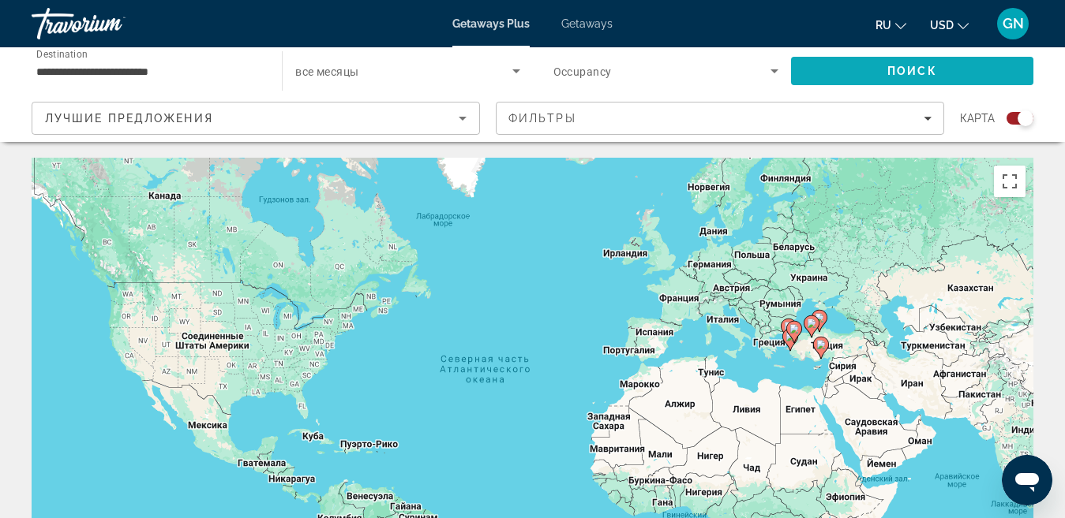
click at [913, 69] on span "Поиск" at bounding box center [912, 71] width 50 height 13
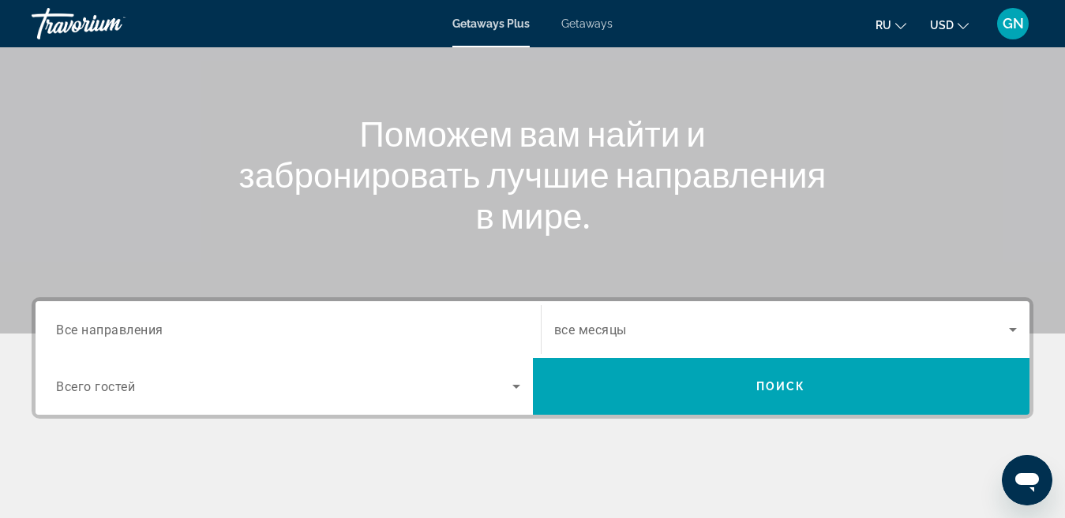
scroll to position [158, 0]
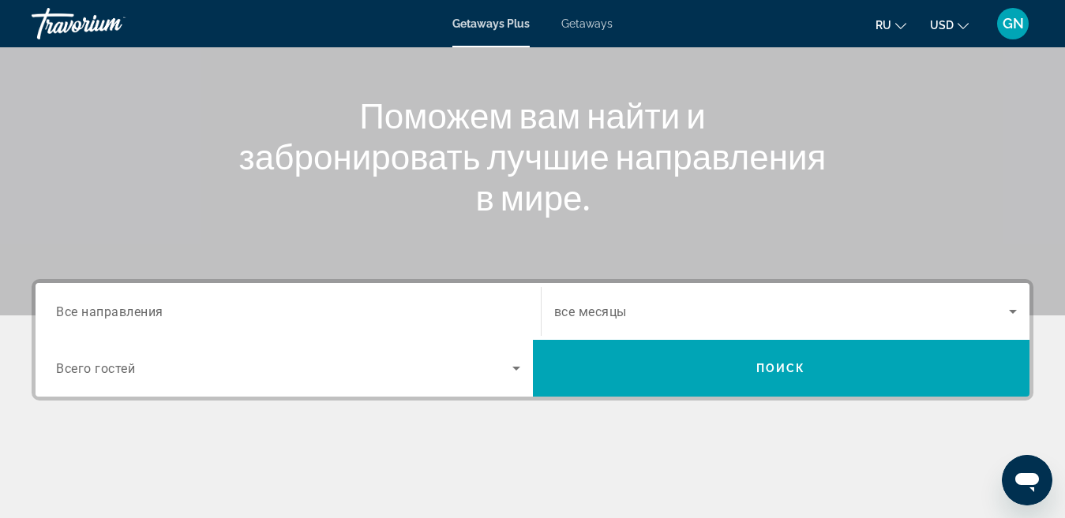
click at [151, 314] on span "Все направления" at bounding box center [109, 311] width 107 height 15
click at [151, 314] on input "Destination Все направления" at bounding box center [288, 312] width 464 height 19
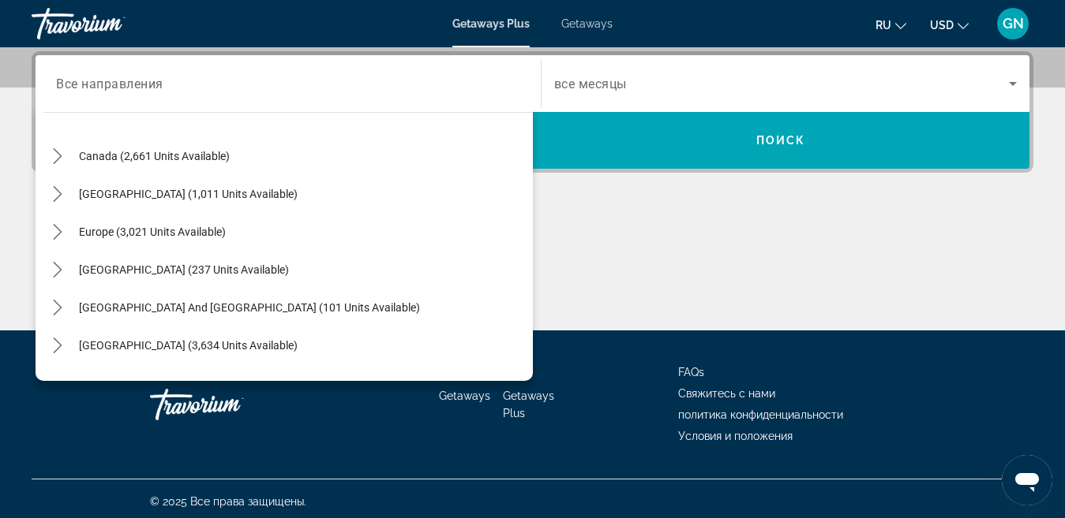
scroll to position [105, 0]
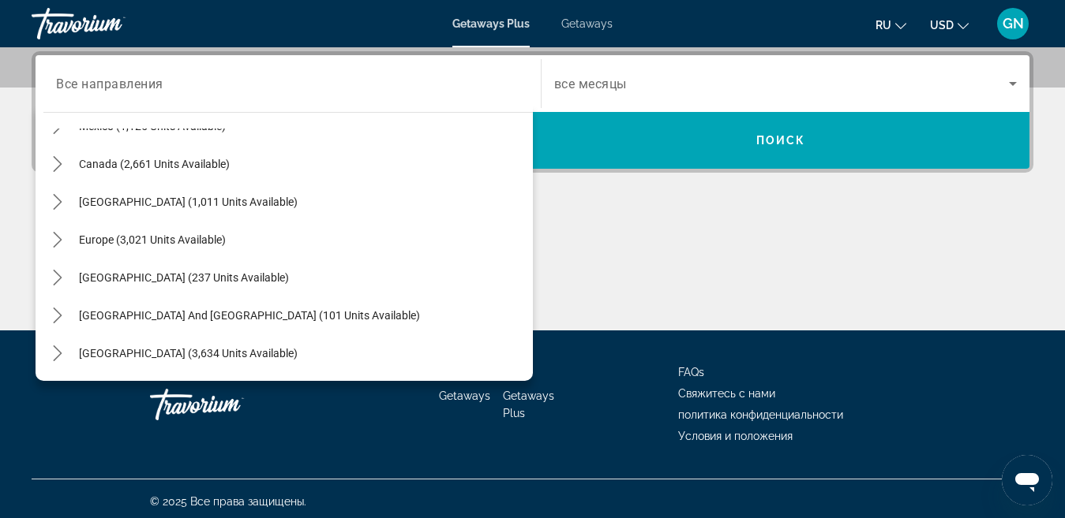
click at [1009, 83] on icon "Search widget" at bounding box center [1012, 84] width 8 height 4
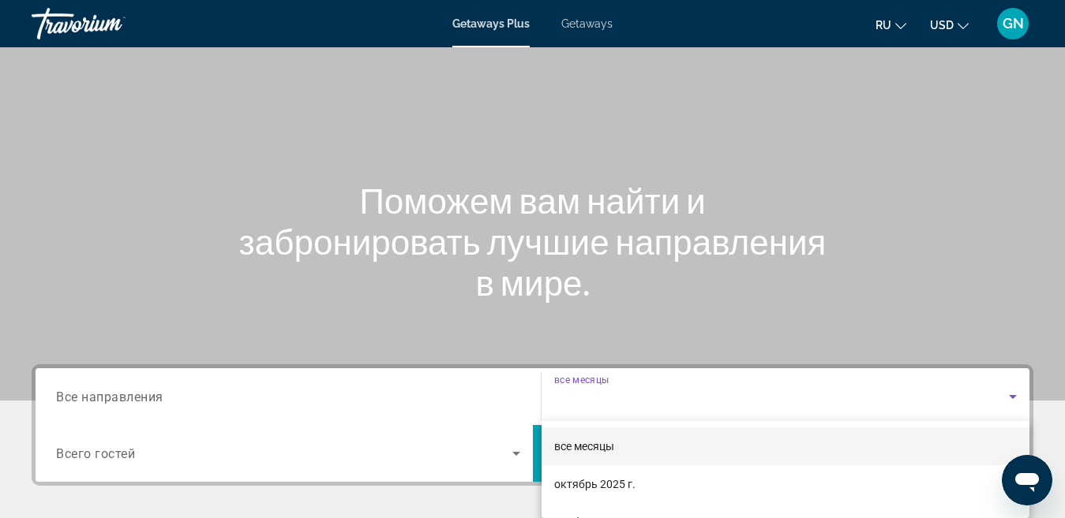
scroll to position [70, 0]
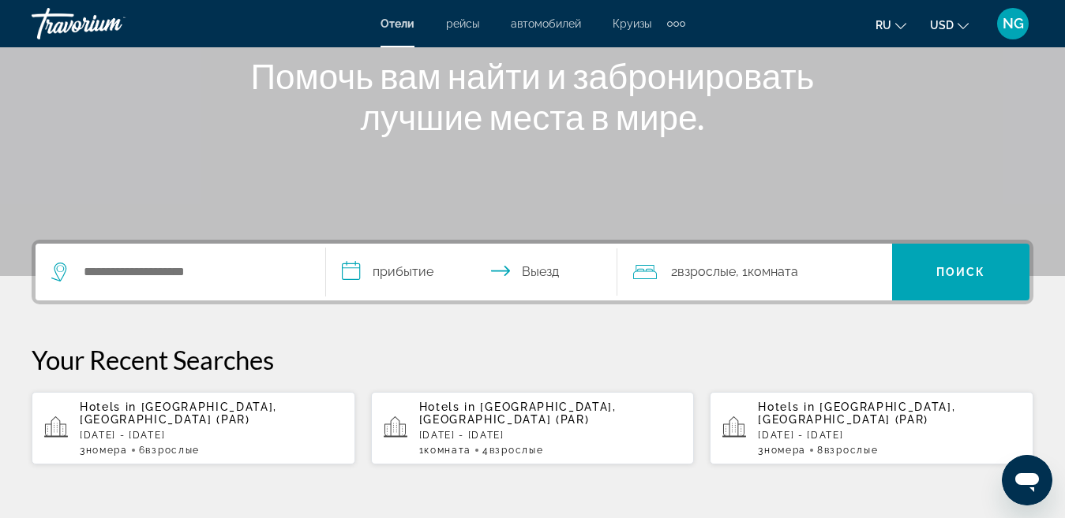
scroll to position [237, 0]
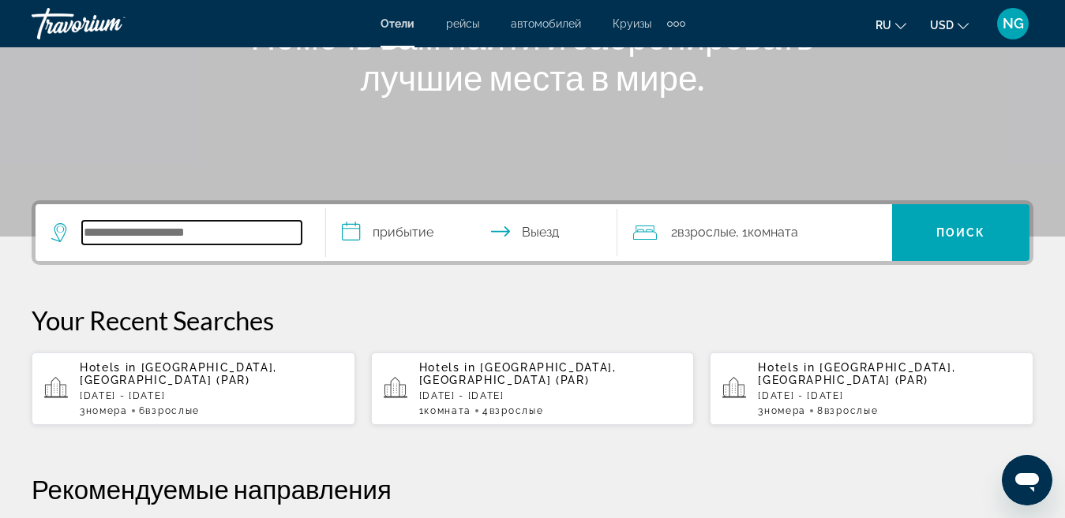
click at [234, 234] on input "Search hotel destination" at bounding box center [191, 233] width 219 height 24
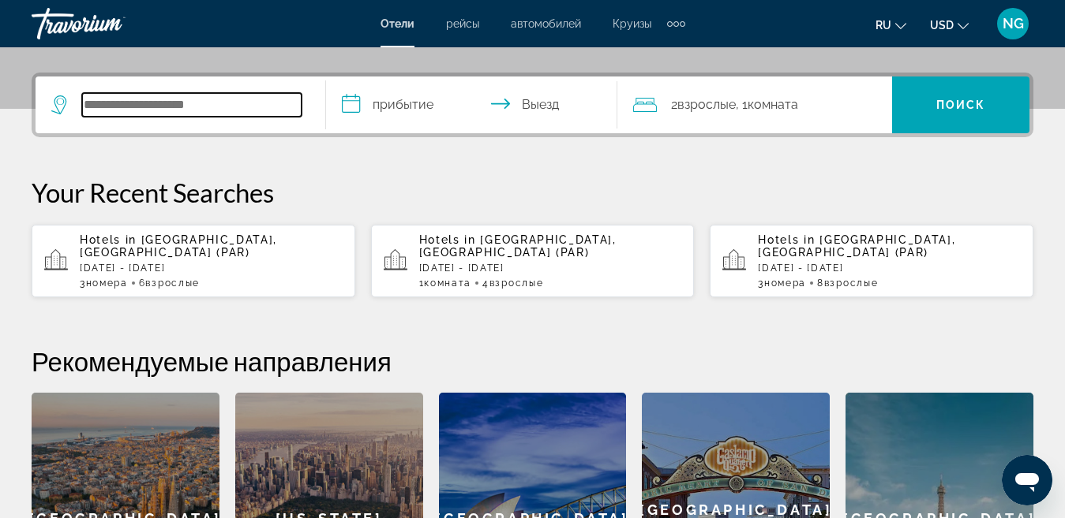
scroll to position [386, 0]
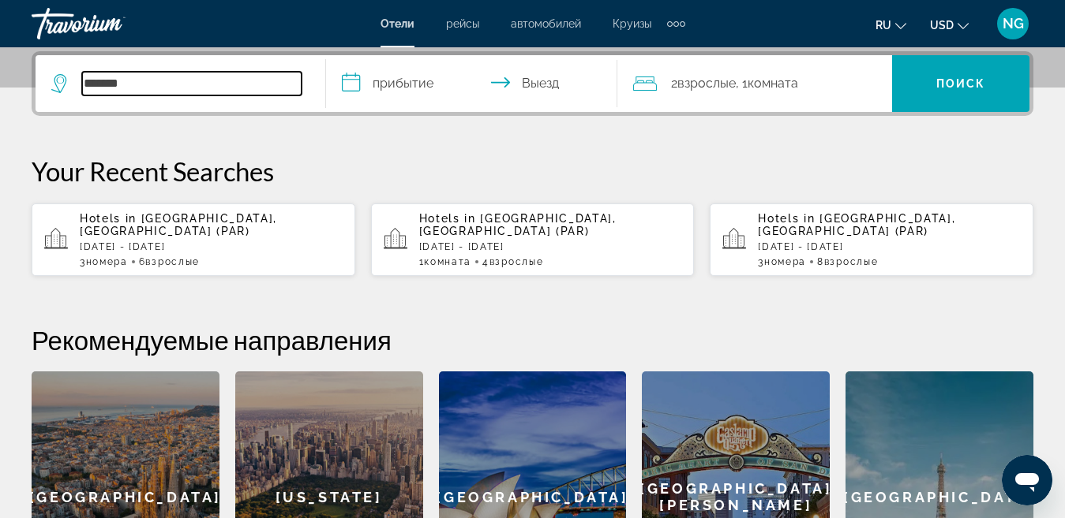
type input "*******"
click at [364, 85] on input "**********" at bounding box center [474, 86] width 297 height 62
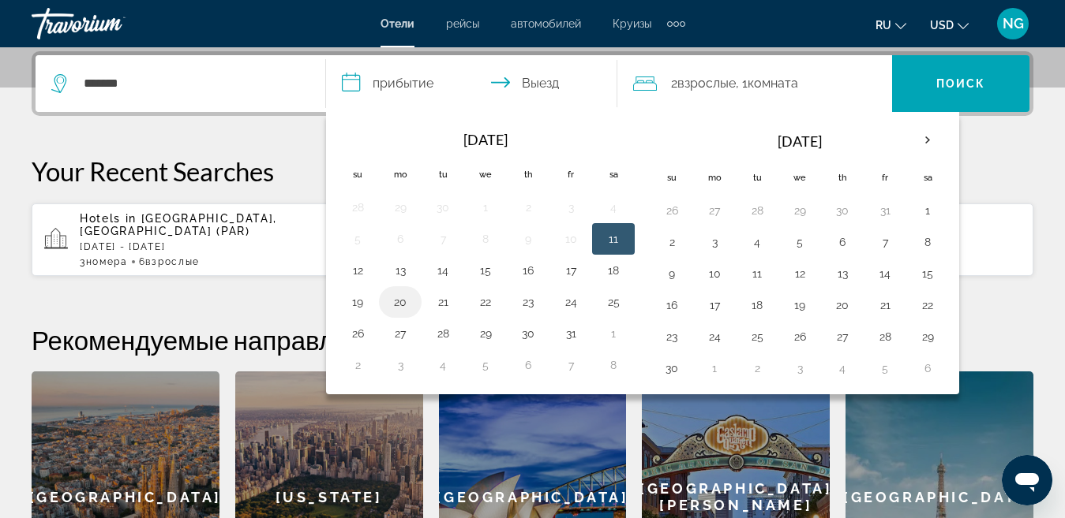
click at [402, 306] on button "20" at bounding box center [399, 302] width 25 height 22
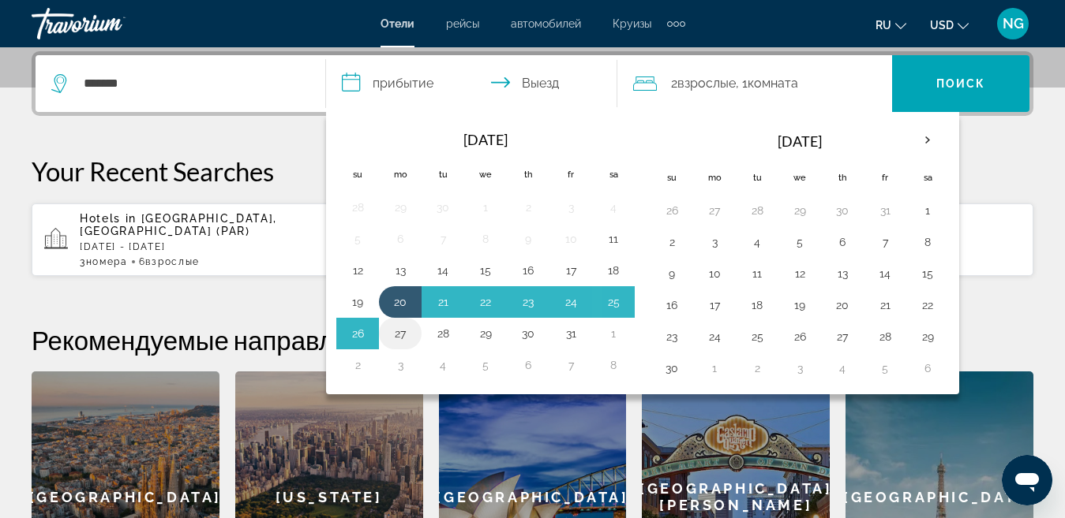
click at [404, 331] on button "27" at bounding box center [399, 334] width 25 height 22
type input "**********"
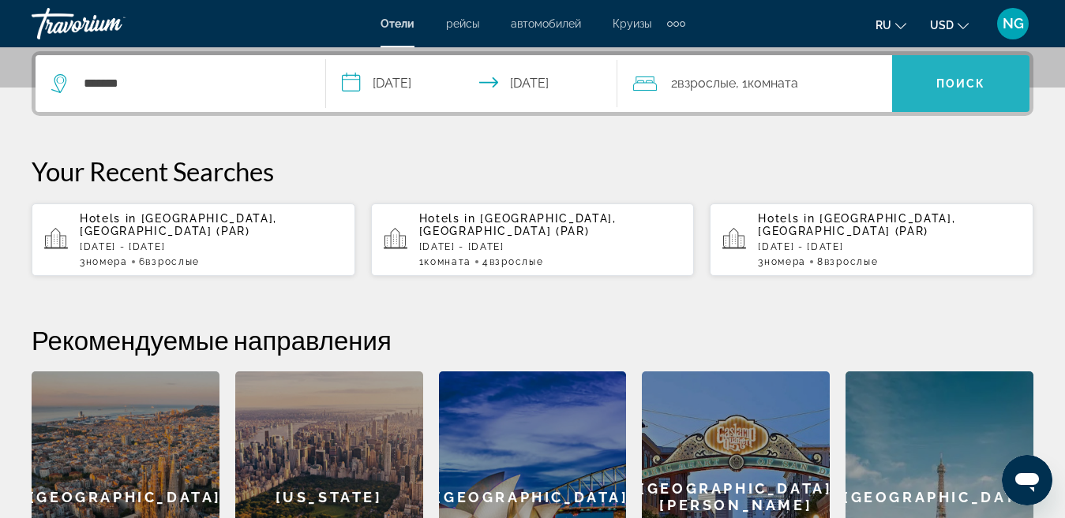
click at [963, 81] on span "Поиск" at bounding box center [961, 83] width 50 height 13
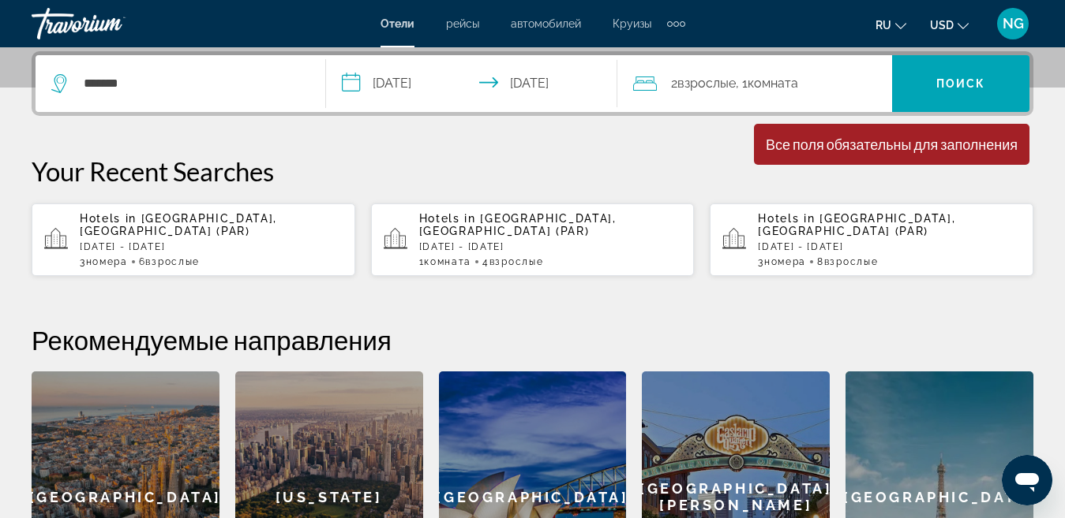
click at [476, 155] on div "**********" at bounding box center [532, 337] width 1065 height 573
click at [944, 86] on span "Поиск" at bounding box center [961, 83] width 50 height 13
click at [689, 88] on span "Взрослые" at bounding box center [706, 83] width 58 height 15
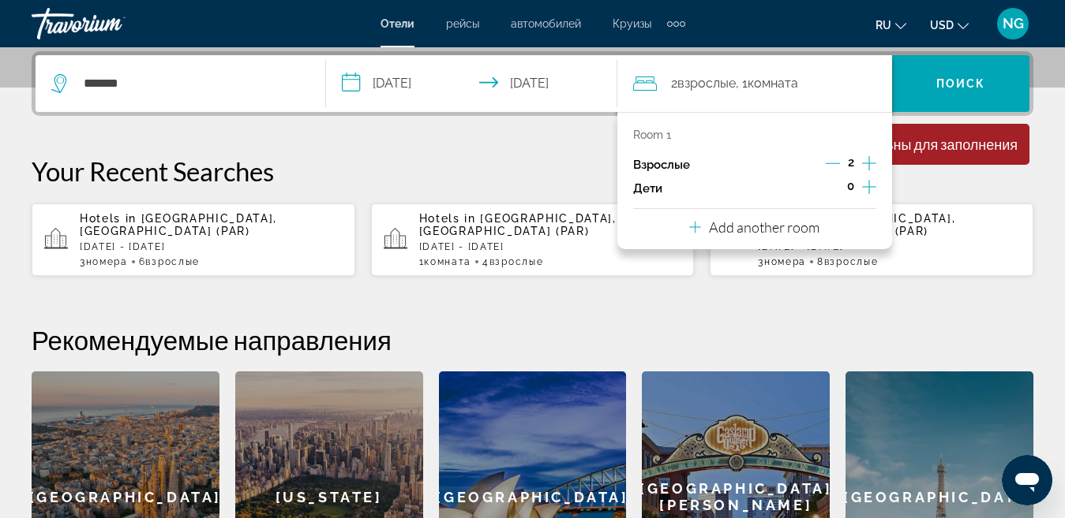
click at [675, 168] on p "Взрослые" at bounding box center [661, 165] width 57 height 13
click at [154, 84] on input "*******" at bounding box center [191, 84] width 219 height 24
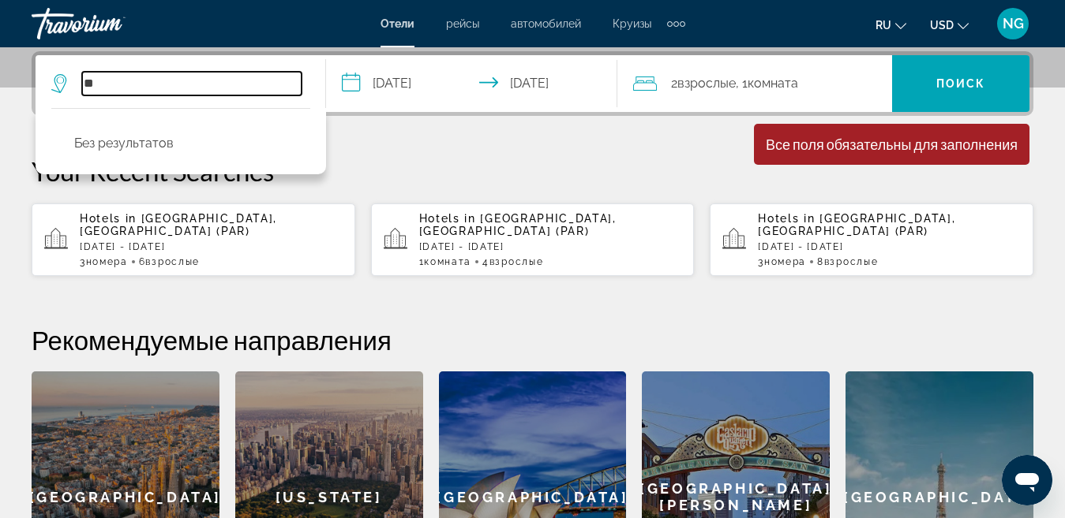
type input "*"
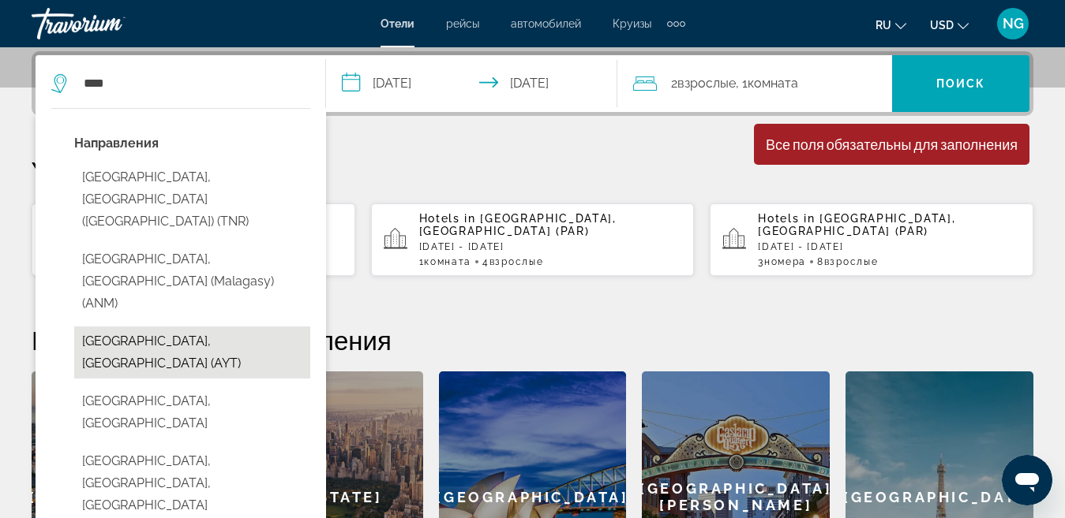
click at [145, 327] on button "Antalya, Turkey (AYT)" at bounding box center [192, 353] width 236 height 52
type input "**********"
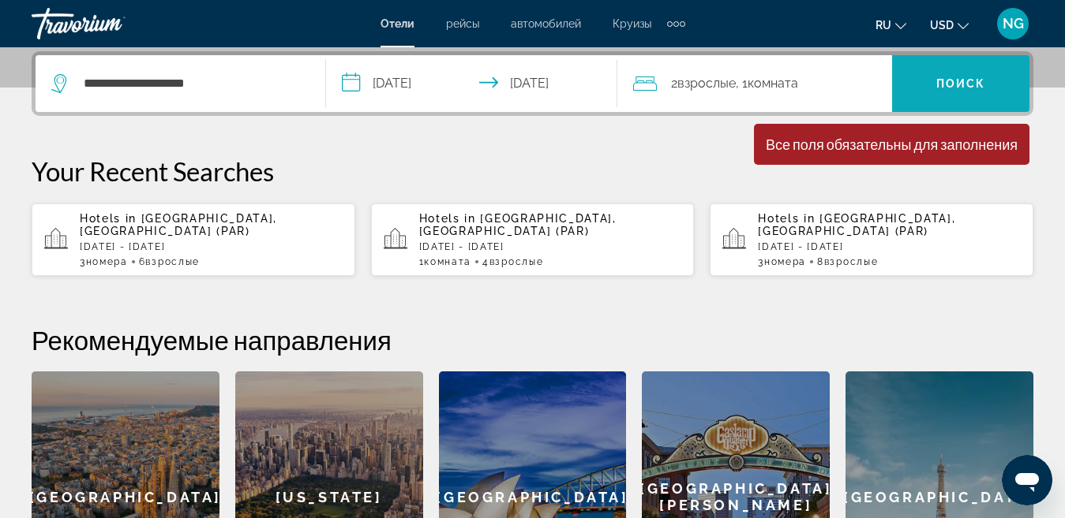
click at [955, 90] on span "Search" at bounding box center [960, 84] width 137 height 38
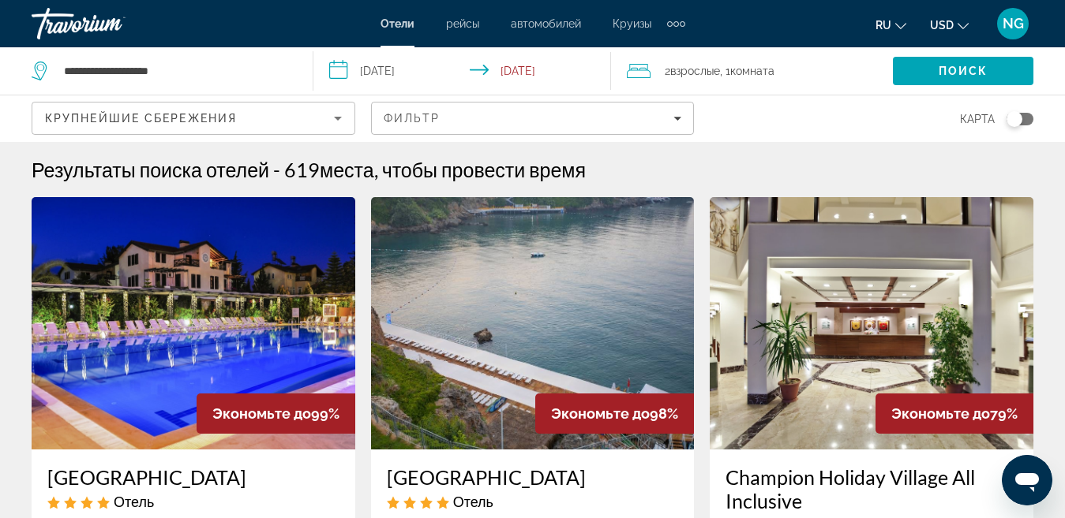
click at [332, 118] on icon "Sort by" at bounding box center [337, 118] width 19 height 19
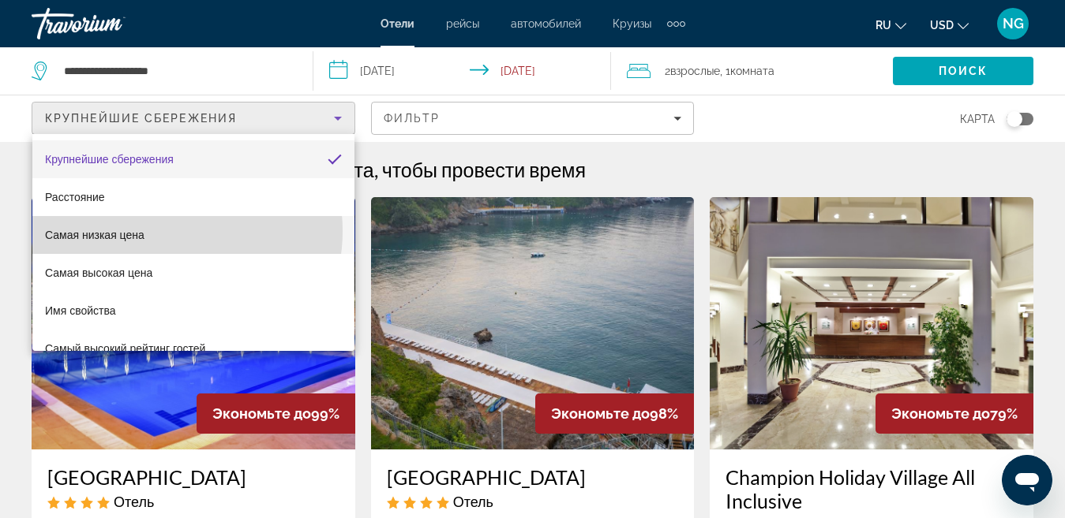
click at [169, 231] on mat-option "Самая низкая цена" at bounding box center [193, 235] width 322 height 38
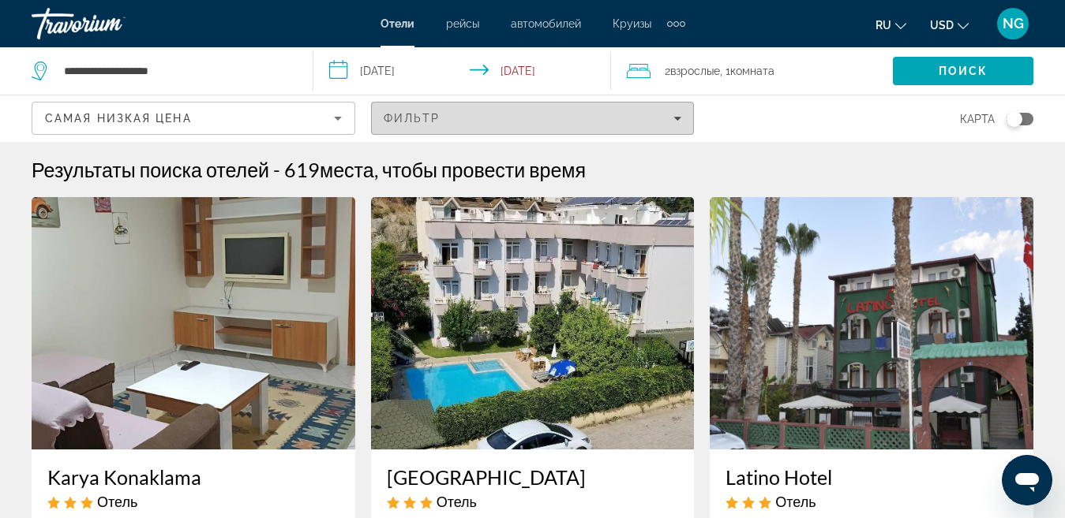
click at [683, 120] on span "Filters" at bounding box center [533, 118] width 322 height 38
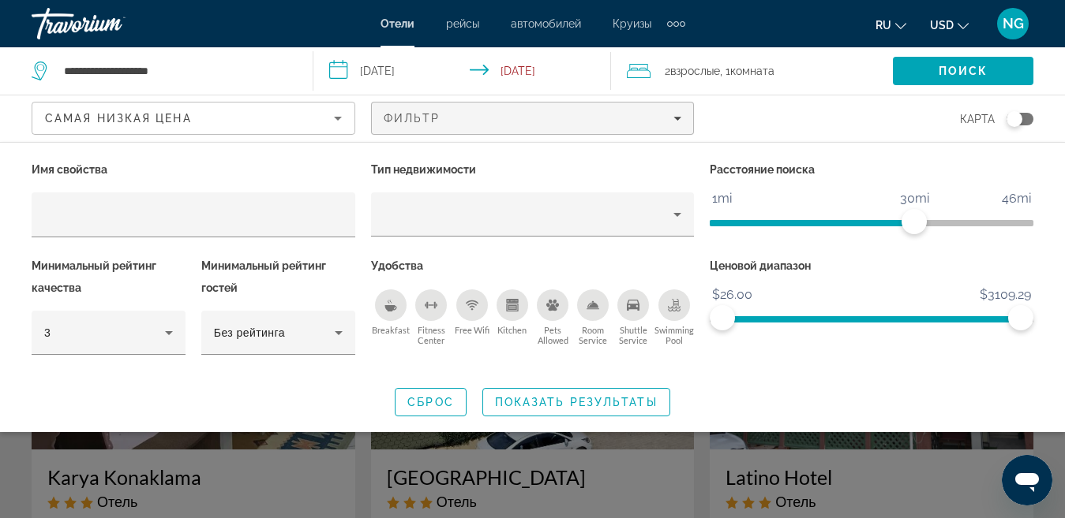
click at [471, 306] on icon "Free Wifi" at bounding box center [472, 307] width 6 height 2
click at [382, 306] on div "Breakfast" at bounding box center [391, 306] width 32 height 32
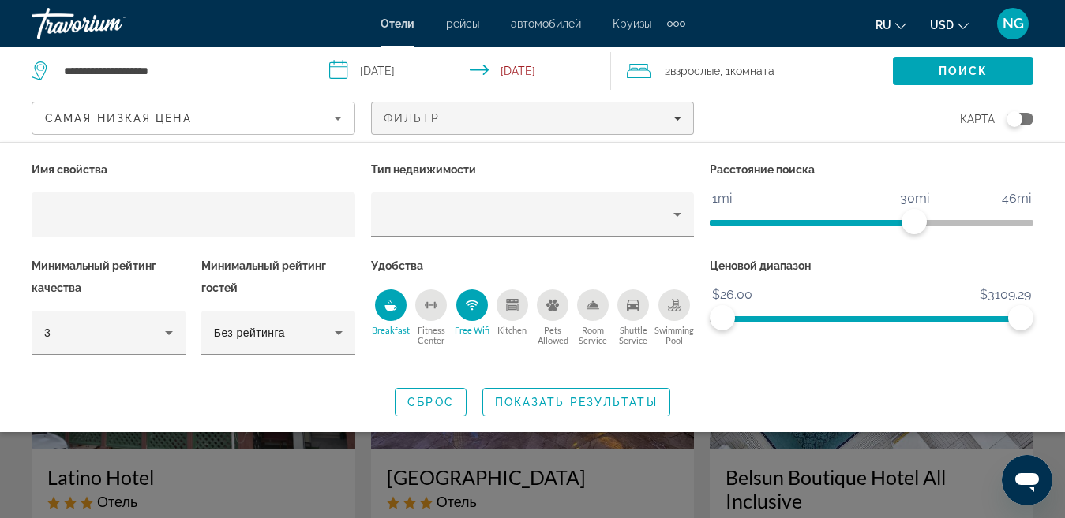
scroll to position [79, 0]
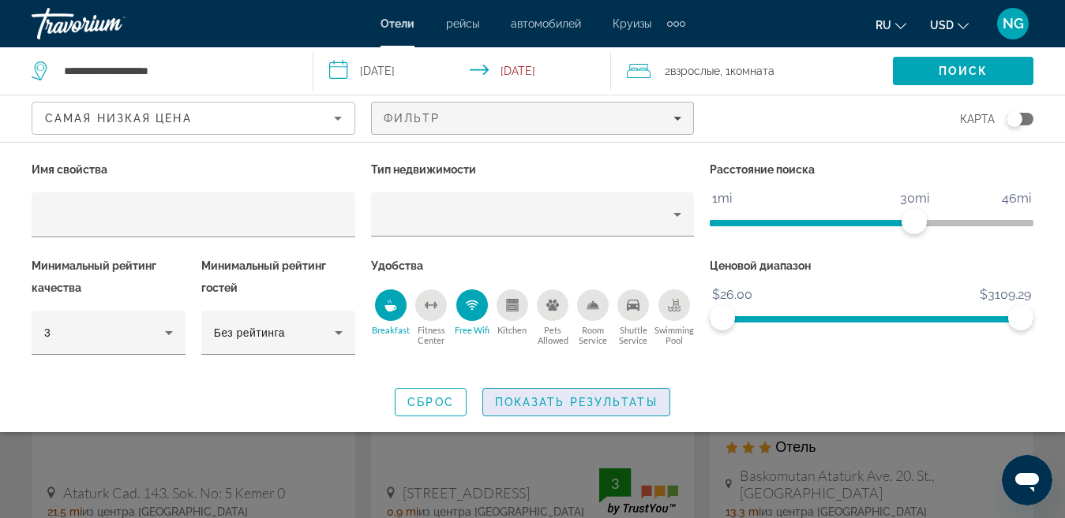
click at [621, 395] on span "Search widget" at bounding box center [576, 403] width 186 height 38
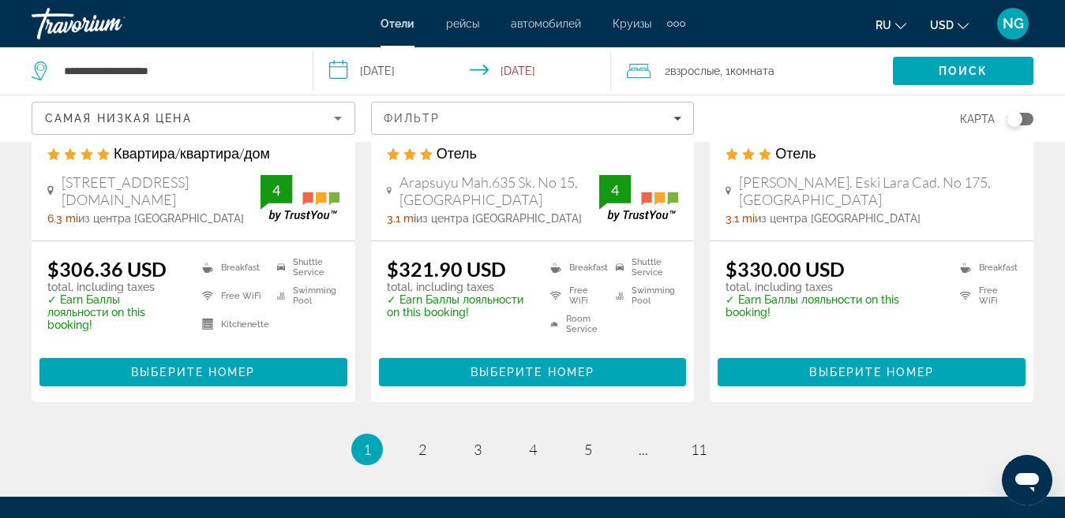
scroll to position [2131, 0]
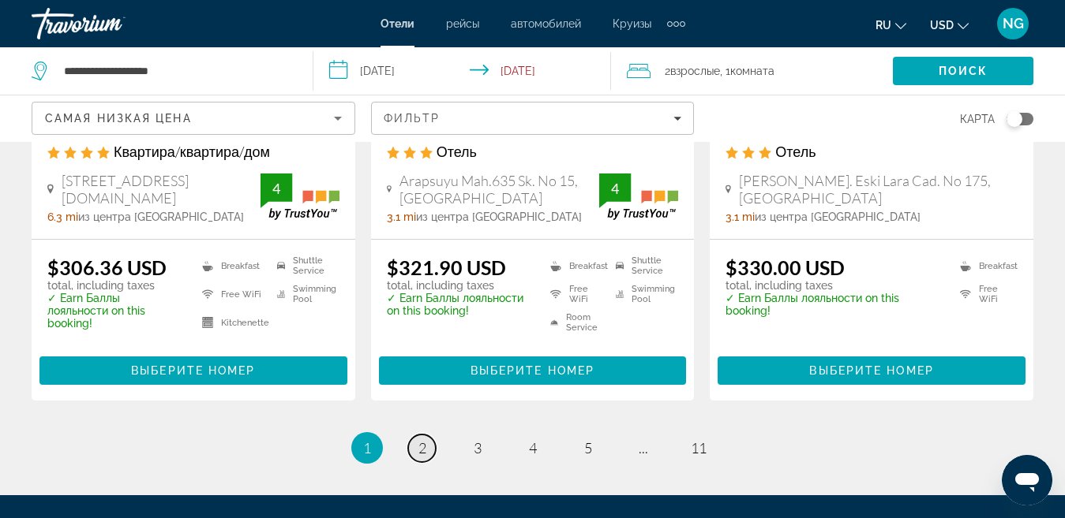
click at [418, 440] on span "2" at bounding box center [422, 448] width 8 height 17
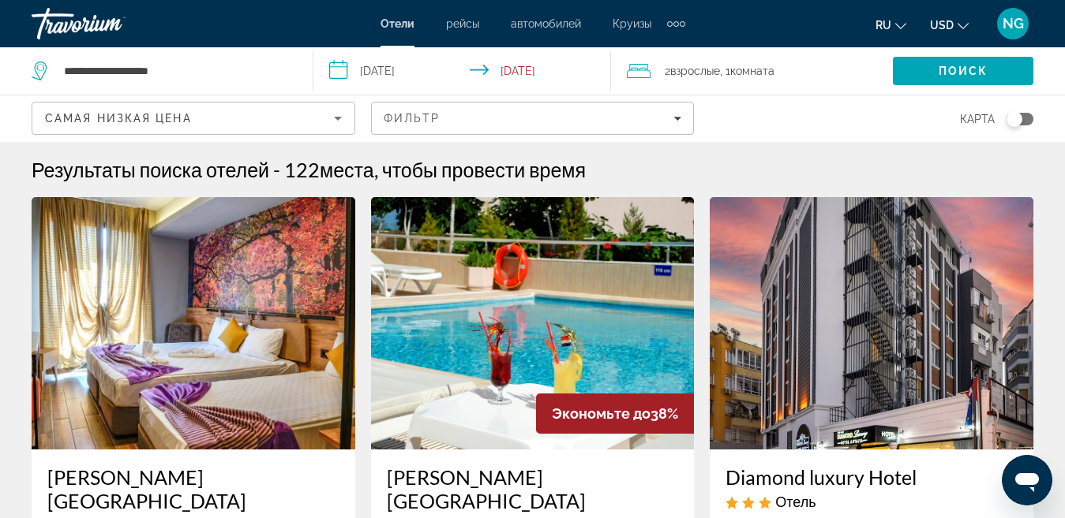
click at [1020, 122] on div "Toggle map" at bounding box center [1014, 119] width 16 height 16
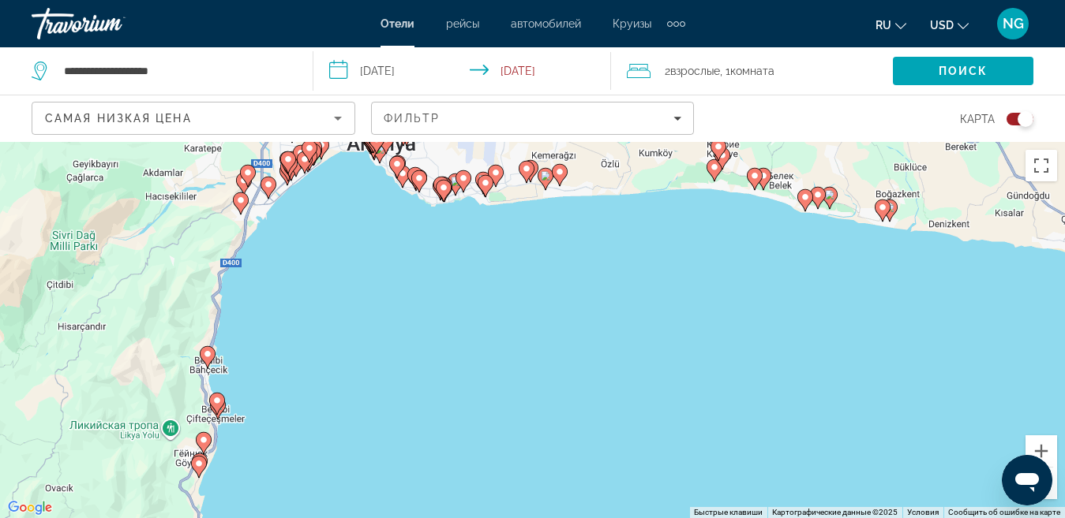
drag, startPoint x: 682, startPoint y: 233, endPoint x: 790, endPoint y: 281, distance: 118.3
click at [790, 281] on div "Чтобы активировать перетаскивание с помощью клавиатуры, нажмите Alt + Ввод. Пос…" at bounding box center [532, 330] width 1065 height 376
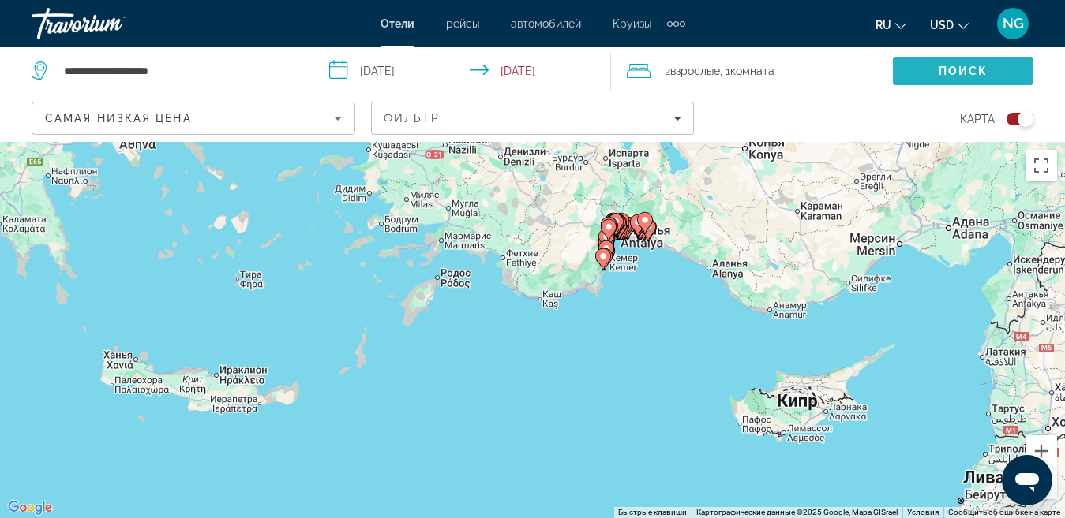
click at [969, 75] on span "Поиск" at bounding box center [963, 71] width 50 height 13
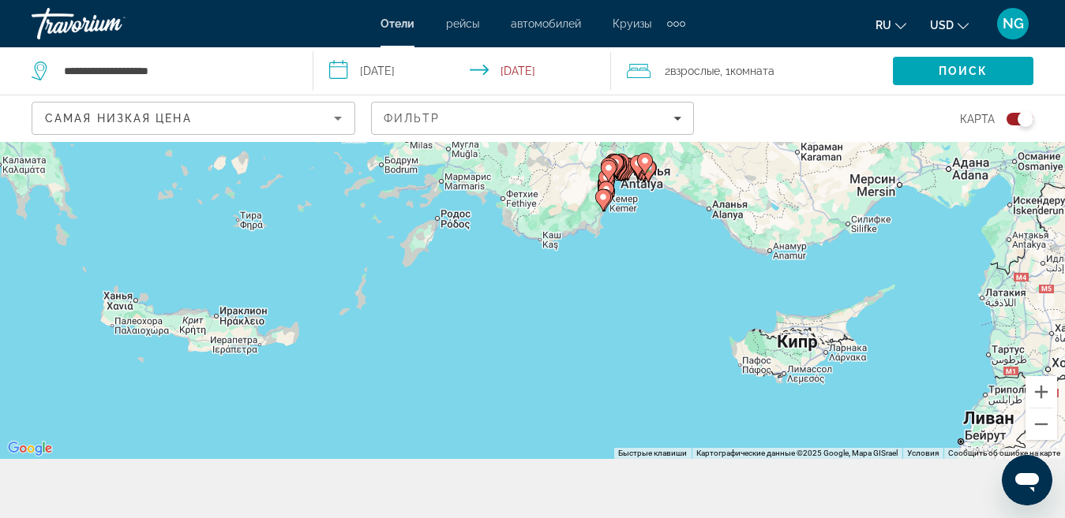
scroll to position [142, 0]
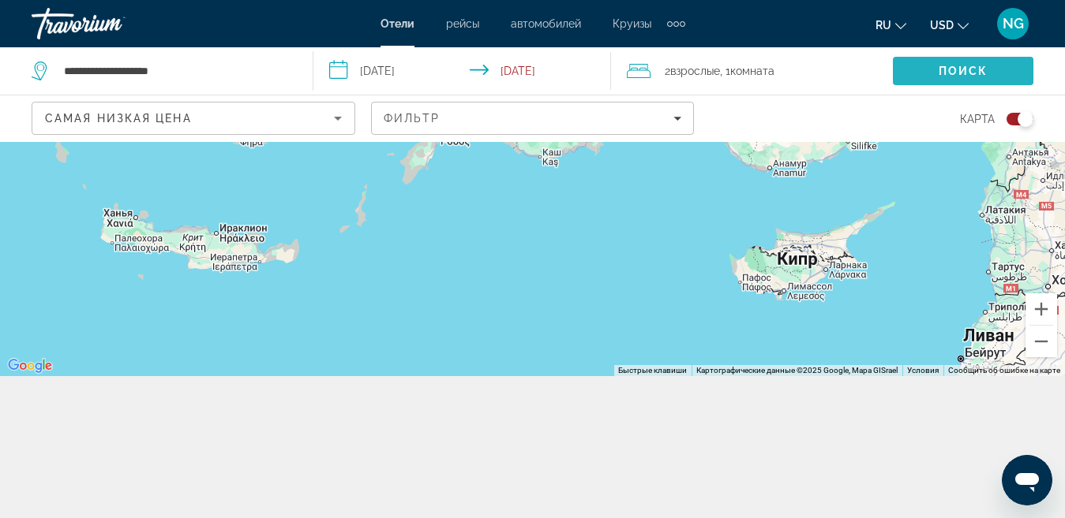
click at [975, 77] on span "Search" at bounding box center [962, 71] width 140 height 38
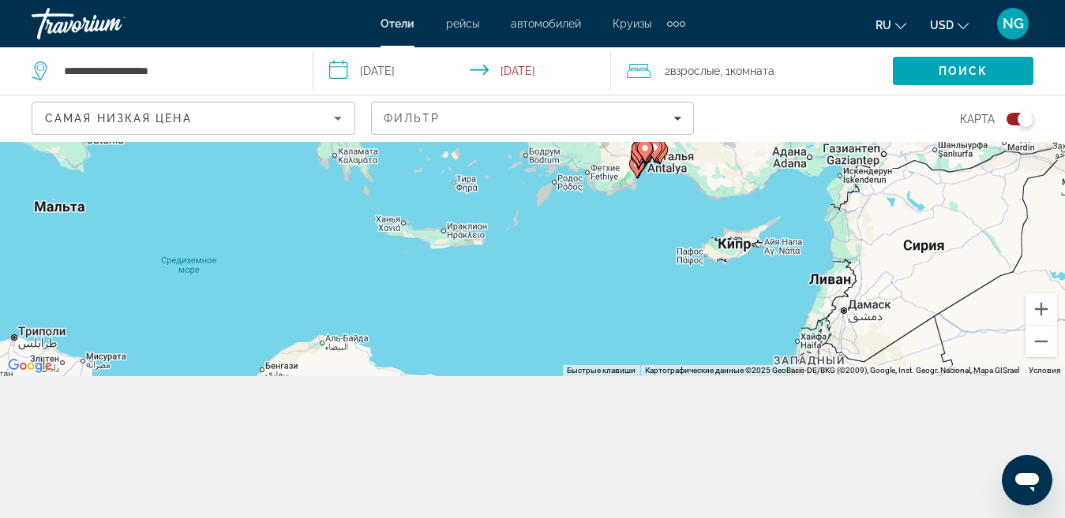
click at [634, 159] on gmp-advanced-marker "Main content" at bounding box center [639, 152] width 16 height 24
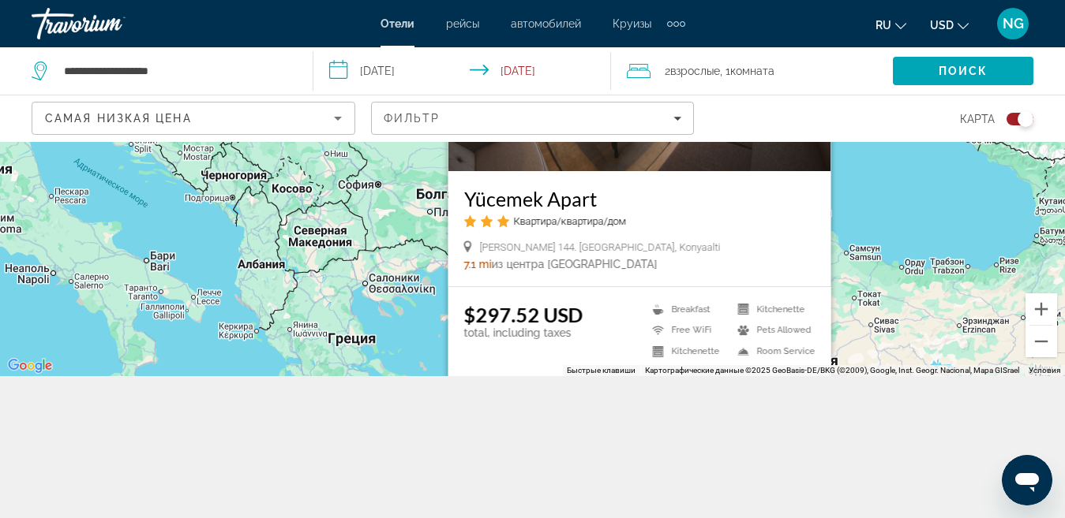
click at [866, 198] on div "Чтобы активировать перетаскивание с помощью клавиатуры, нажмите Alt + Ввод. Пос…" at bounding box center [532, 188] width 1065 height 376
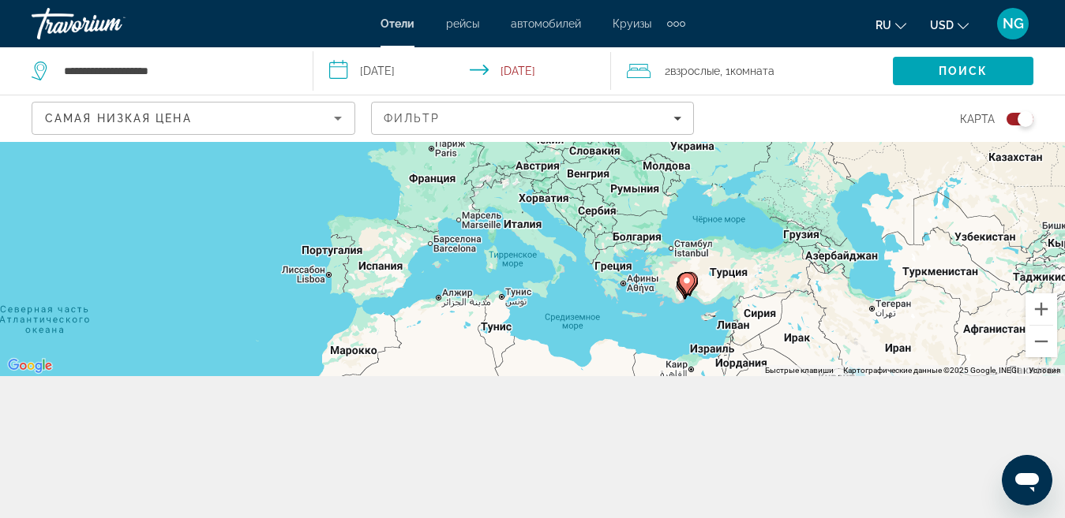
click at [686, 286] on icon "Main content" at bounding box center [686, 283] width 14 height 21
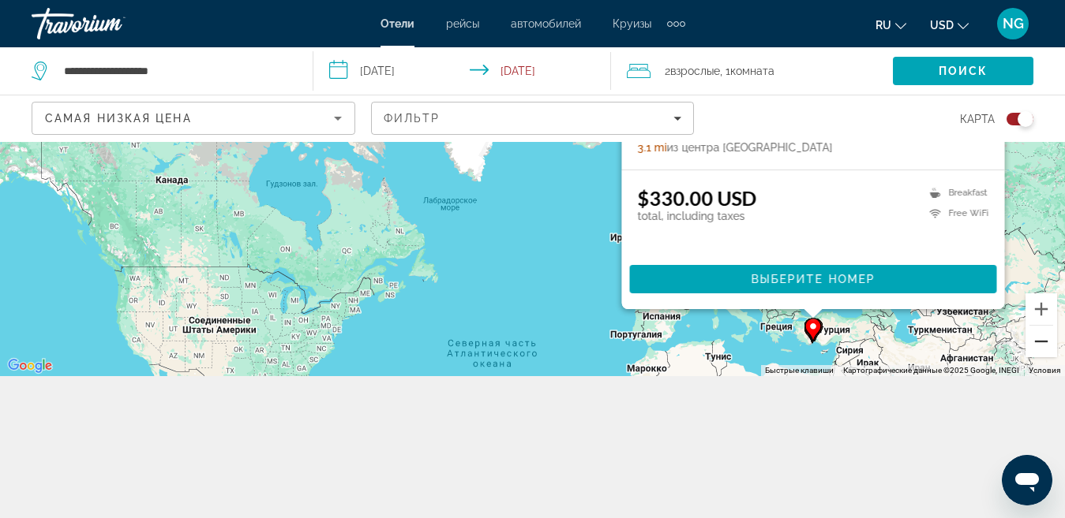
click at [1040, 343] on button "Уменьшить" at bounding box center [1041, 342] width 32 height 32
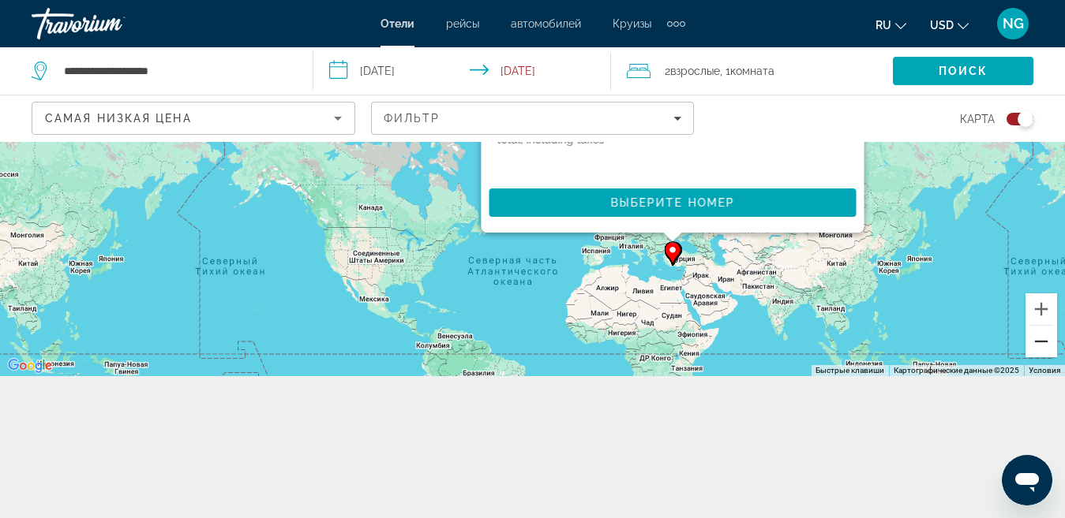
click at [1040, 343] on button "Уменьшить" at bounding box center [1041, 342] width 32 height 32
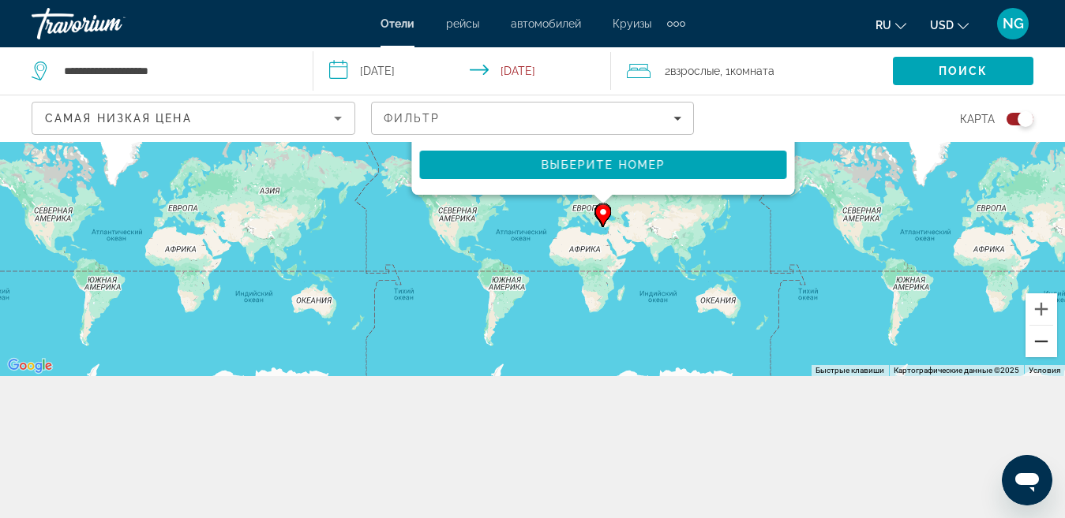
click at [1041, 341] on button "Уменьшить" at bounding box center [1041, 342] width 32 height 32
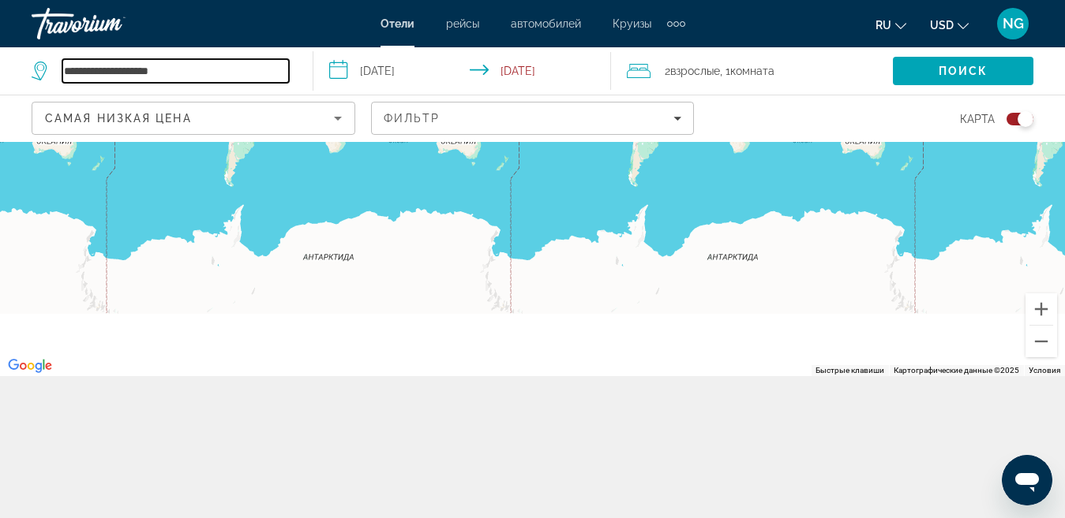
click at [226, 73] on input "**********" at bounding box center [175, 71] width 226 height 24
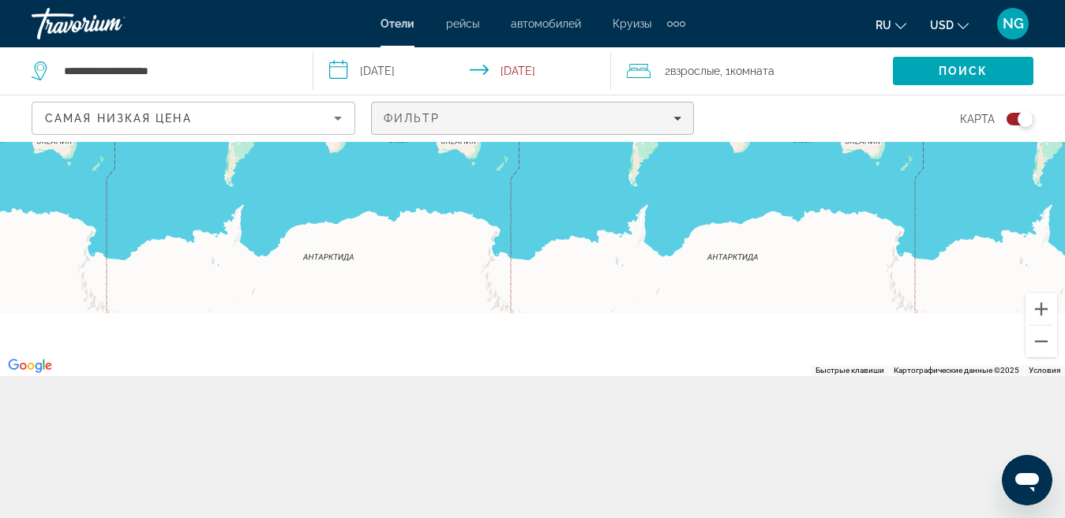
click at [678, 118] on icon "Filters" at bounding box center [678, 119] width 8 height 4
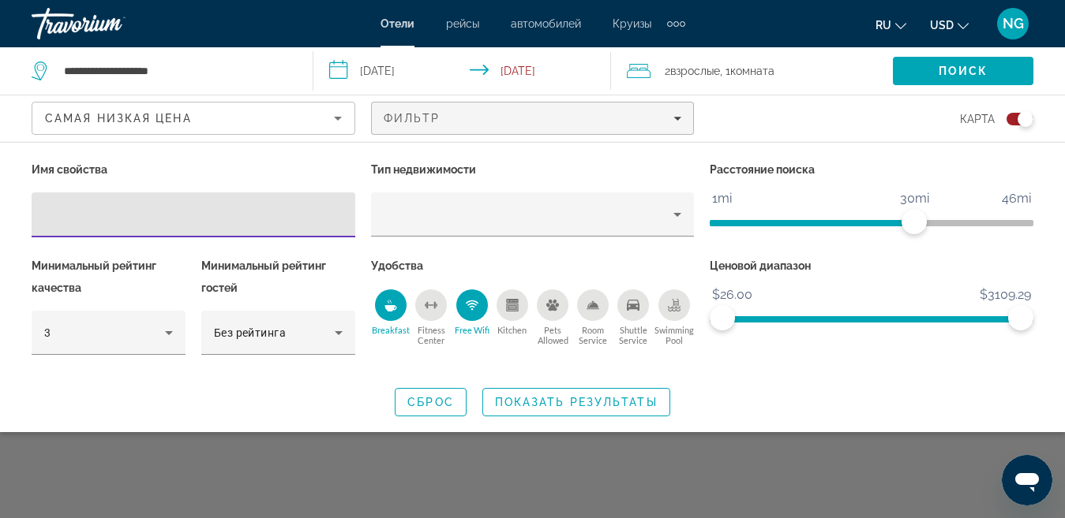
click at [635, 309] on icon "Shuttle Service" at bounding box center [633, 305] width 13 height 13
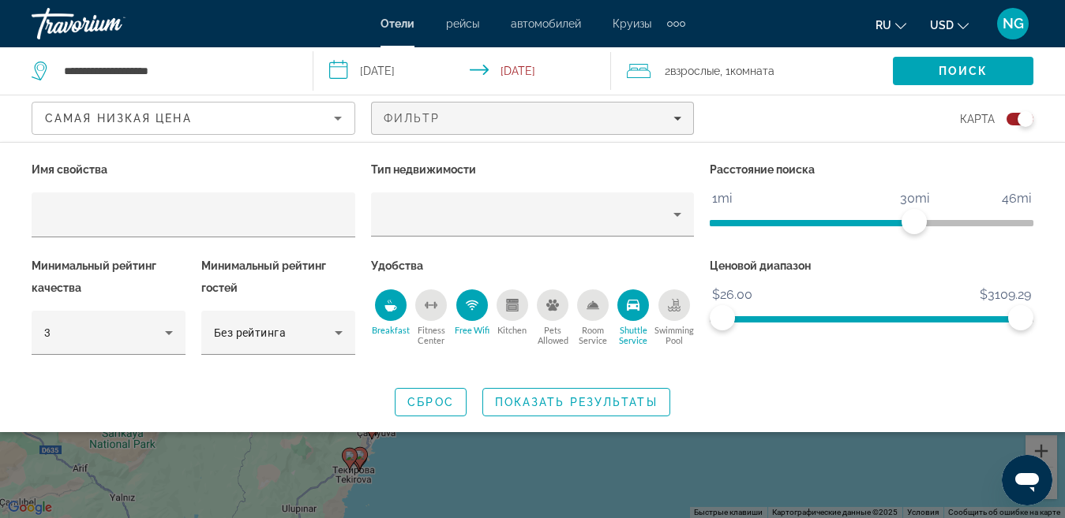
click at [589, 309] on icon "Room Service" at bounding box center [592, 309] width 13 height 1
click at [592, 313] on div "Room Service" at bounding box center [593, 306] width 32 height 32
click at [630, 406] on span "Показать результаты" at bounding box center [576, 402] width 163 height 13
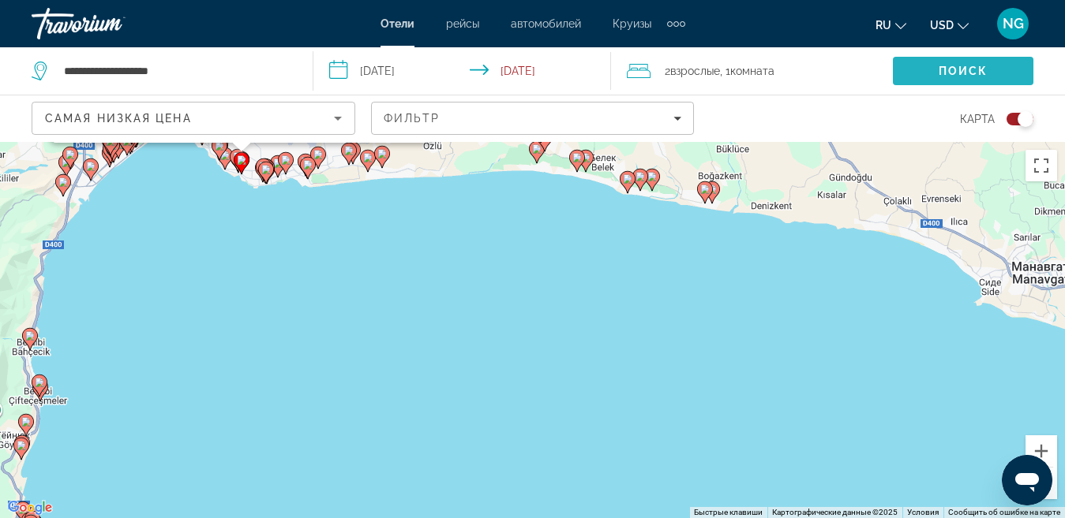
click at [937, 69] on span "Search" at bounding box center [962, 71] width 140 height 38
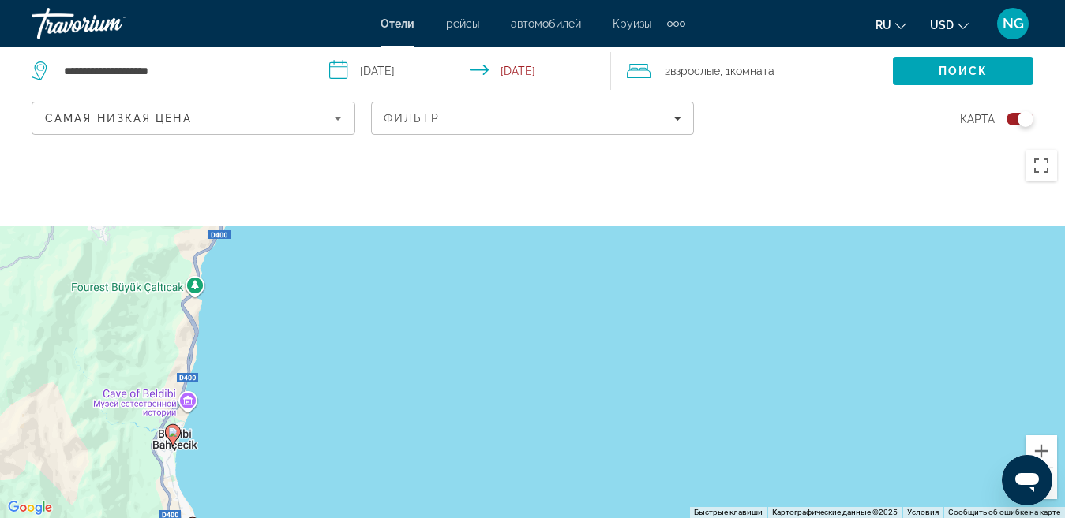
drag, startPoint x: 619, startPoint y: 228, endPoint x: 576, endPoint y: 461, distance: 236.8
click at [577, 462] on div "Чтобы активировать перетаскивание с помощью клавиатуры, нажмите Alt + Ввод. Пос…" at bounding box center [532, 330] width 1065 height 376
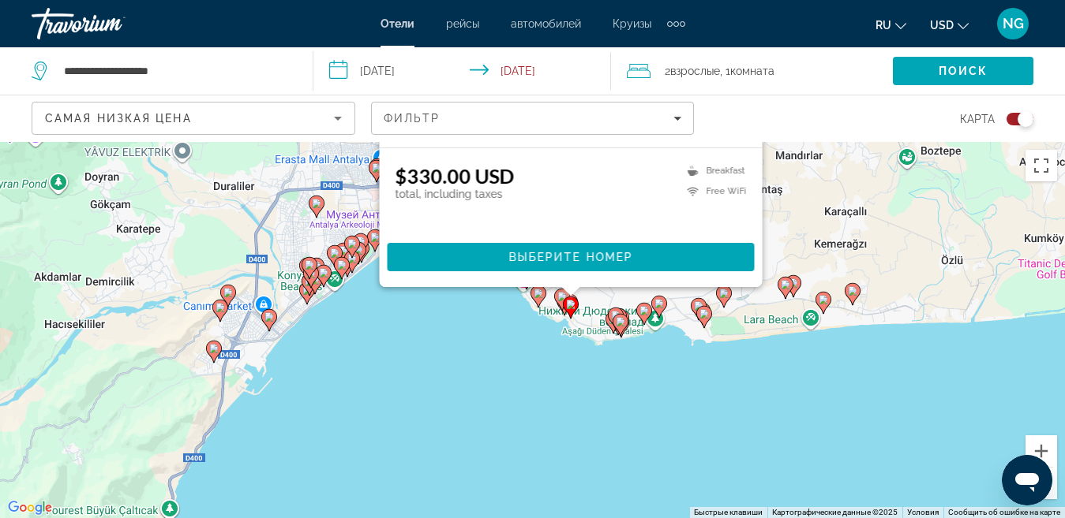
drag, startPoint x: 576, startPoint y: 291, endPoint x: 561, endPoint y: 434, distance: 143.6
click at [561, 434] on div "Чтобы активировать перетаскивание с помощью клавиатуры, нажмите Alt + Ввод. Пос…" at bounding box center [532, 330] width 1065 height 376
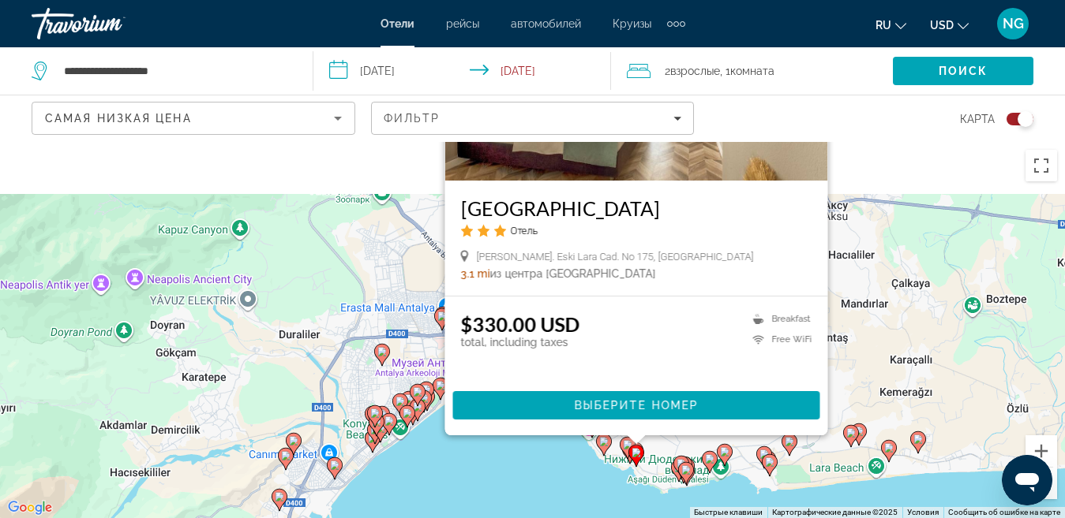
drag, startPoint x: 464, startPoint y: 382, endPoint x: 530, endPoint y: 484, distance: 121.5
click at [530, 487] on div "Чтобы активировать перетаскивание с помощью клавиатуры, нажмите Alt + Ввод. Пос…" at bounding box center [532, 330] width 1065 height 376
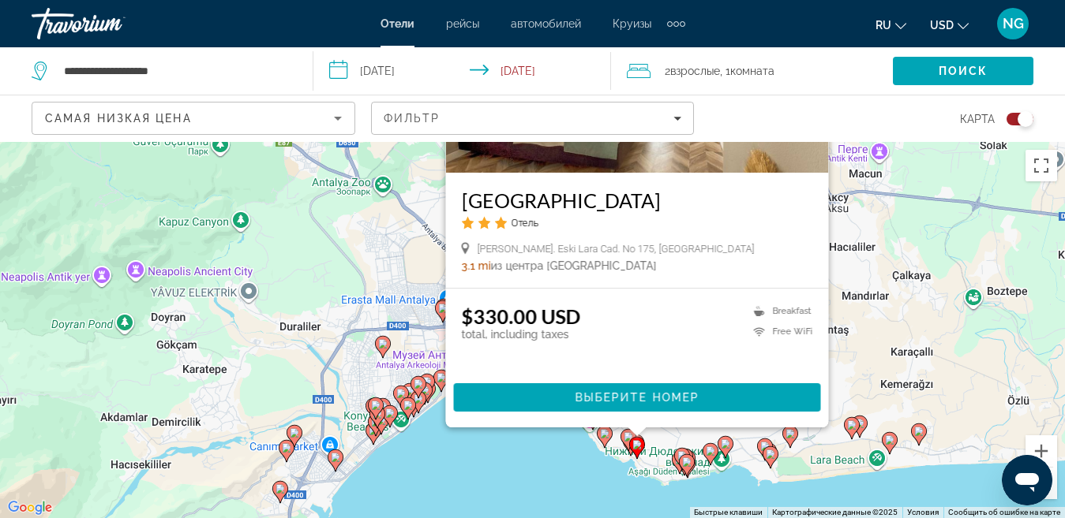
click at [488, 473] on div "Чтобы активировать перетаскивание с помощью клавиатуры, нажмите Alt + Ввод. Пос…" at bounding box center [532, 330] width 1065 height 376
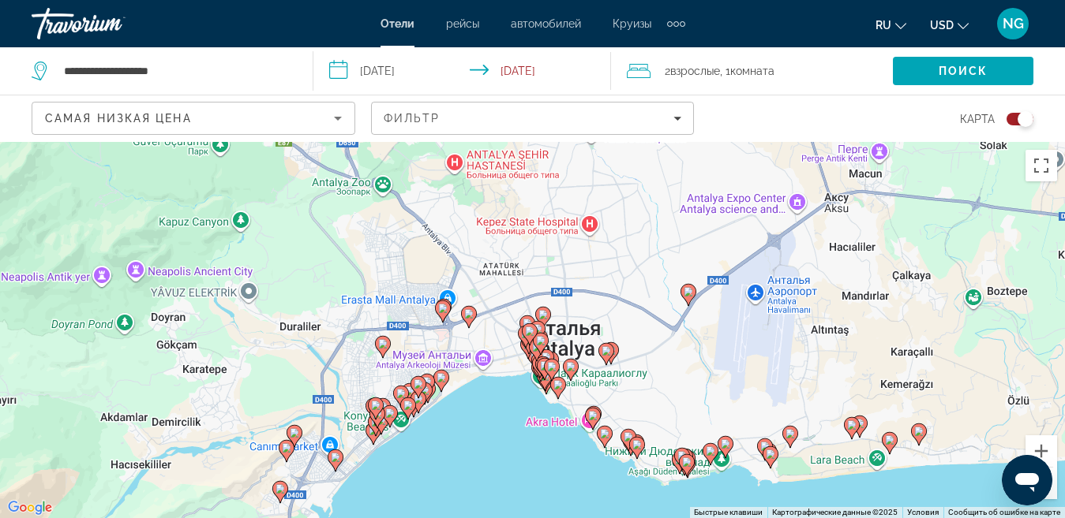
click at [542, 383] on icon "Main content" at bounding box center [544, 379] width 14 height 21
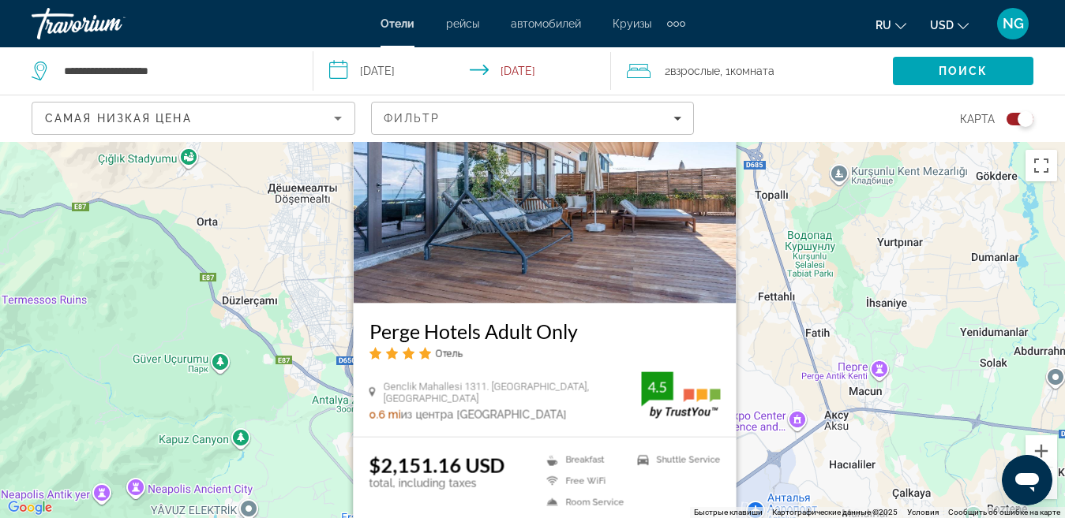
click at [761, 363] on div "Чтобы активировать перетаскивание с помощью клавиатуры, нажмите Alt + Ввод. Пос…" at bounding box center [532, 330] width 1065 height 376
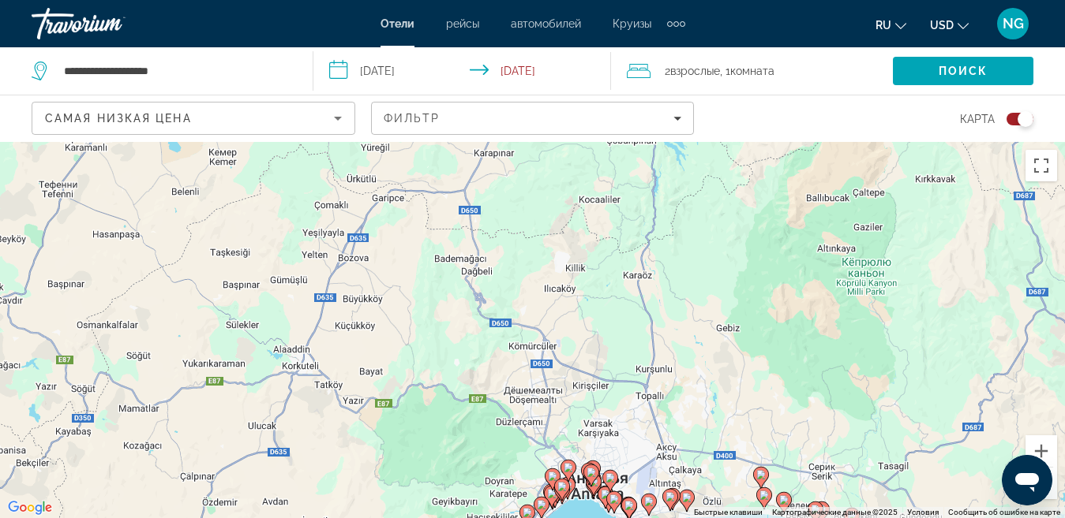
click at [604, 496] on image "Main content" at bounding box center [605, 494] width 9 height 9
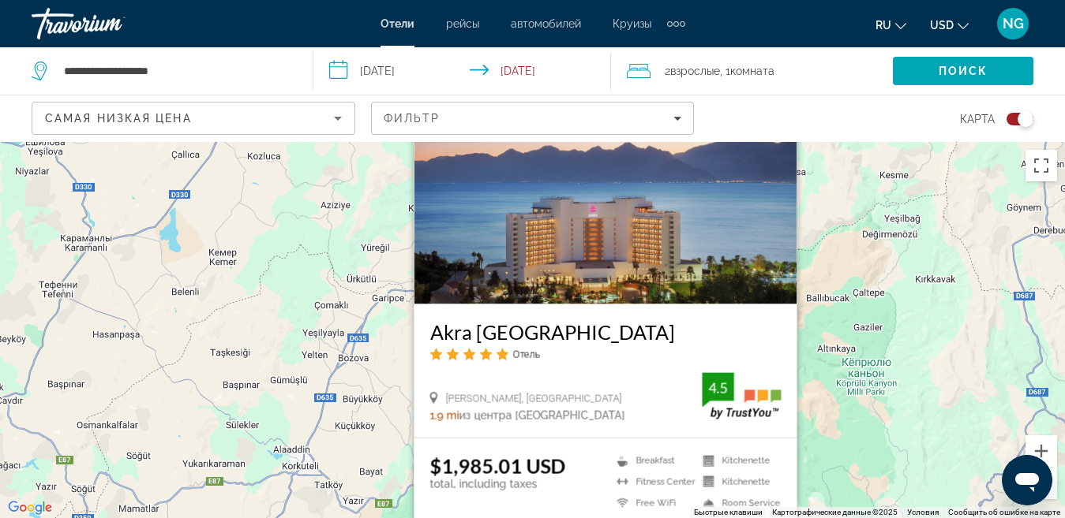
click at [638, 332] on h3 "Akra Antalya" at bounding box center [604, 332] width 351 height 24
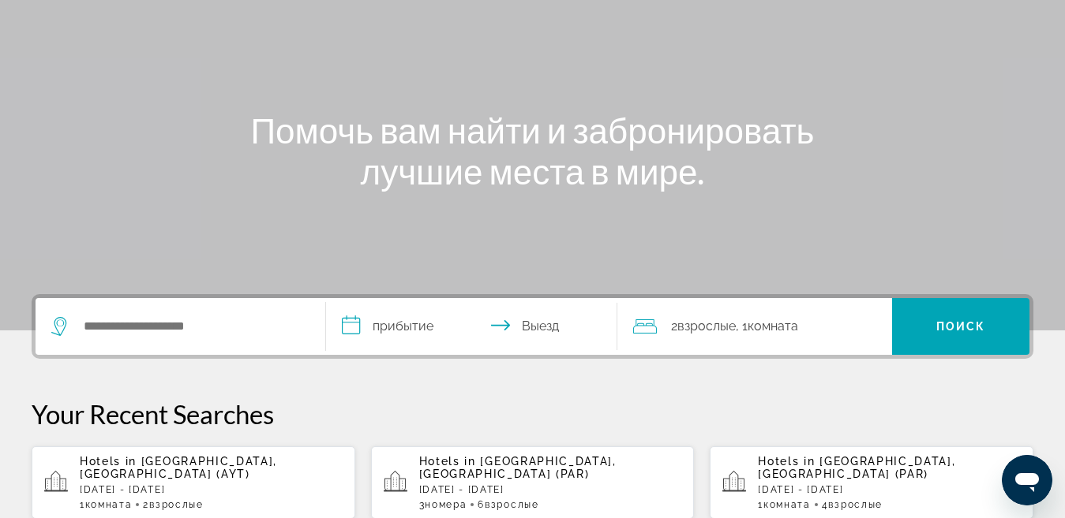
scroll to position [158, 0]
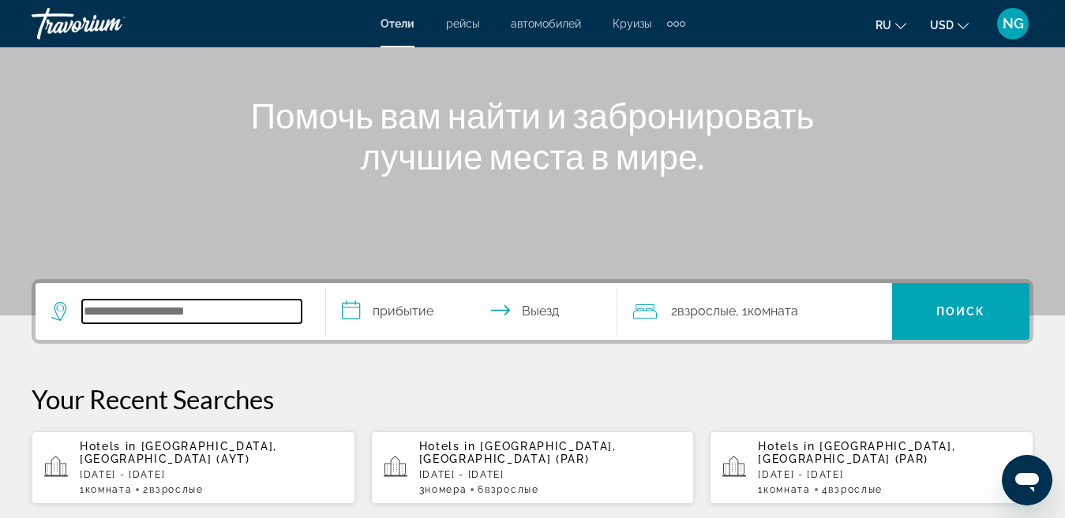
click at [244, 309] on input "Search hotel destination" at bounding box center [191, 312] width 219 height 24
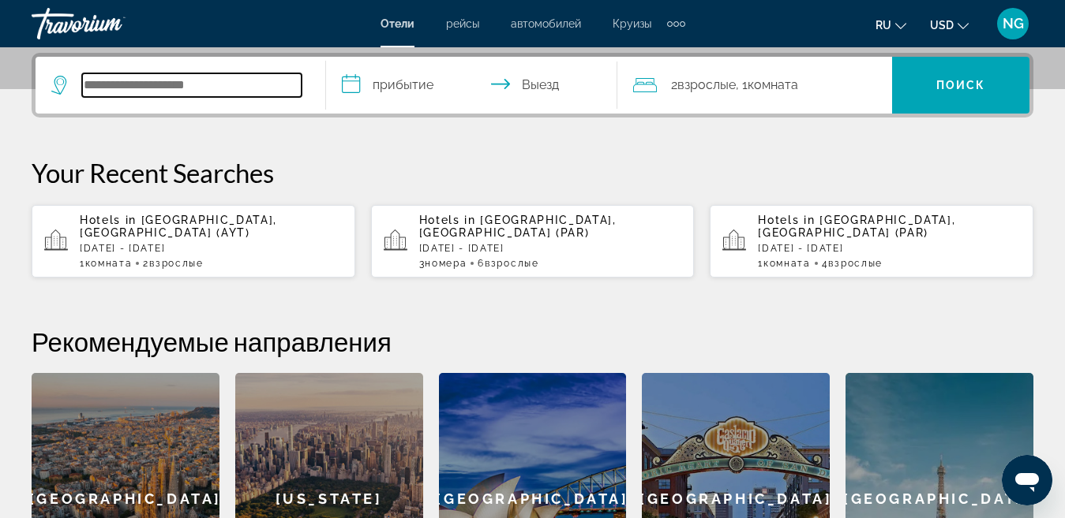
scroll to position [386, 0]
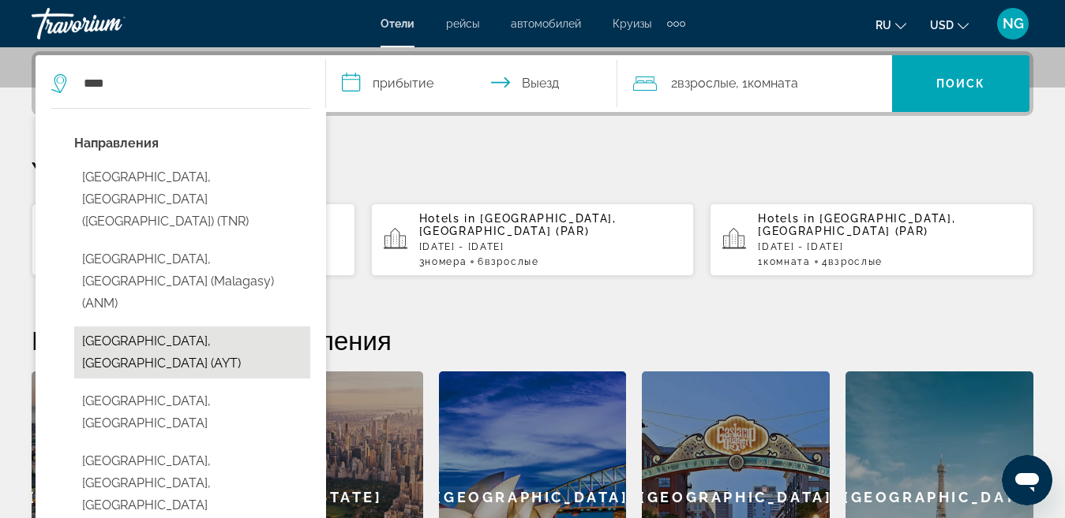
click at [144, 327] on button "Antalya, Turkey (AYT)" at bounding box center [192, 353] width 236 height 52
type input "**********"
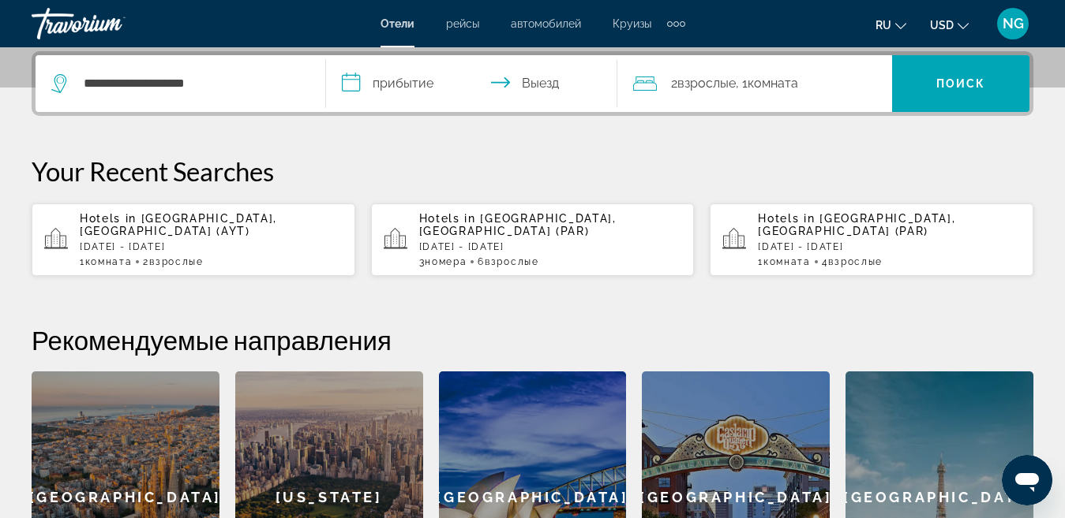
click at [362, 87] on input "**********" at bounding box center [474, 86] width 297 height 62
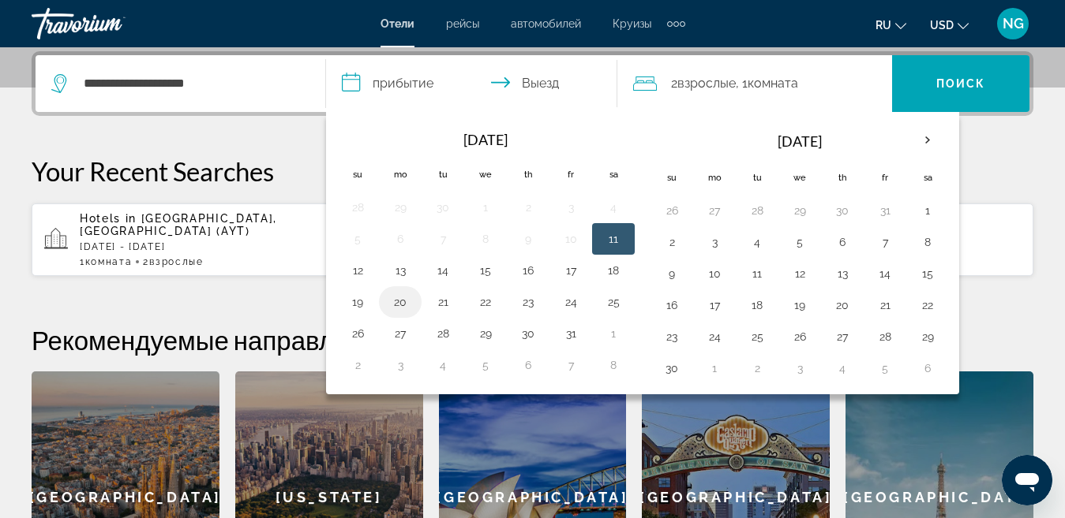
click at [399, 306] on button "20" at bounding box center [399, 302] width 25 height 22
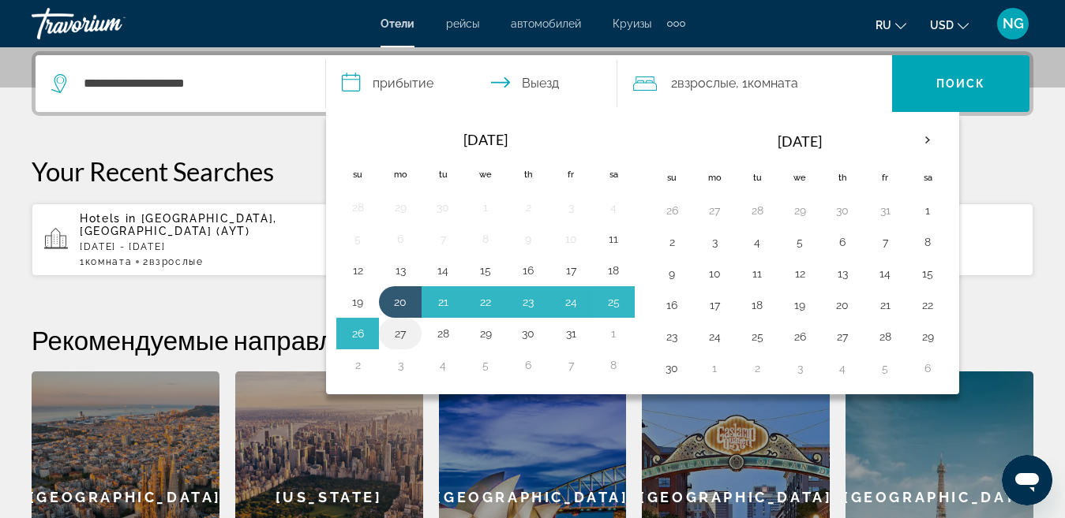
click at [399, 329] on button "27" at bounding box center [399, 334] width 25 height 22
type input "**********"
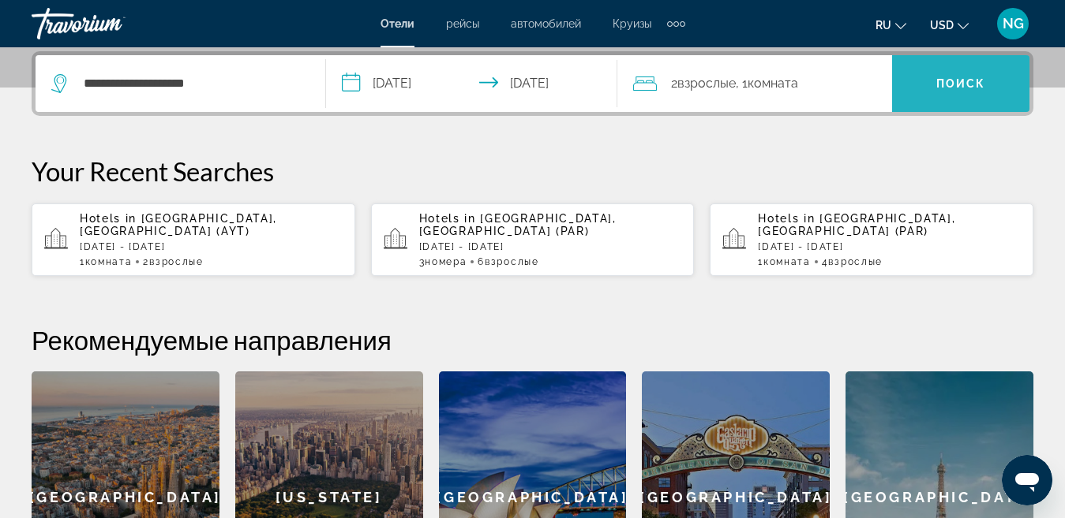
click at [980, 82] on span "Поиск" at bounding box center [961, 83] width 50 height 13
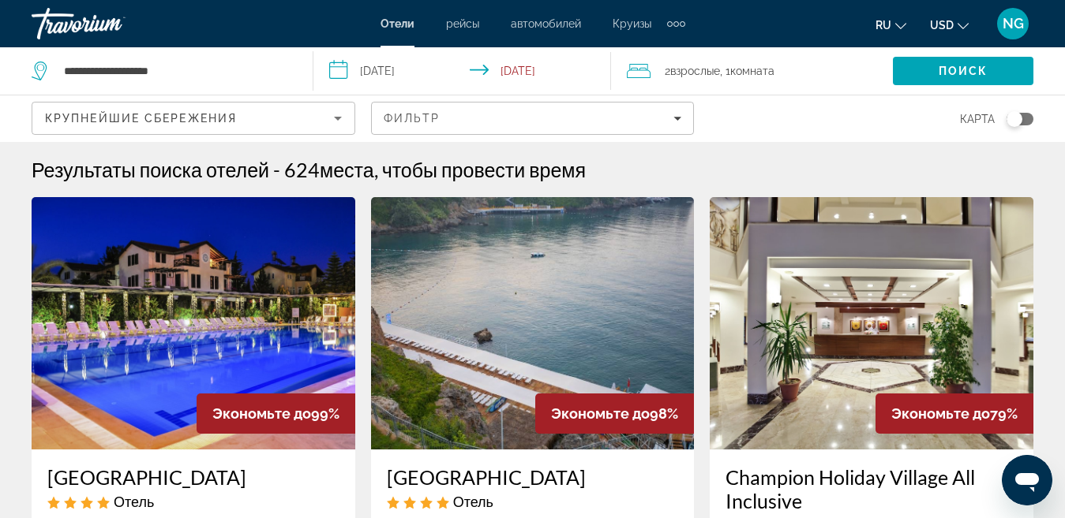
click at [339, 124] on icon "Sort by" at bounding box center [337, 118] width 19 height 19
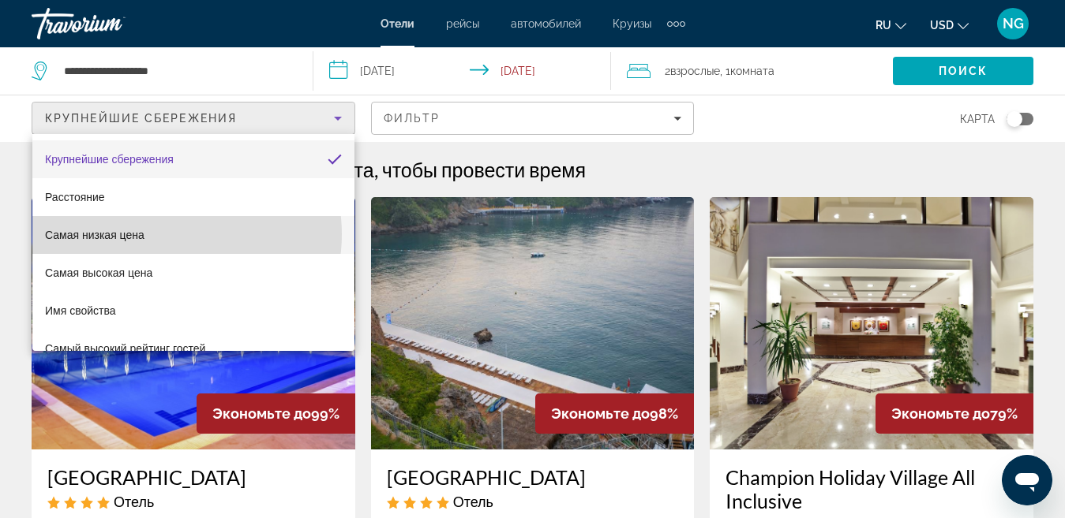
click at [172, 234] on mat-option "Самая низкая цена" at bounding box center [193, 235] width 322 height 38
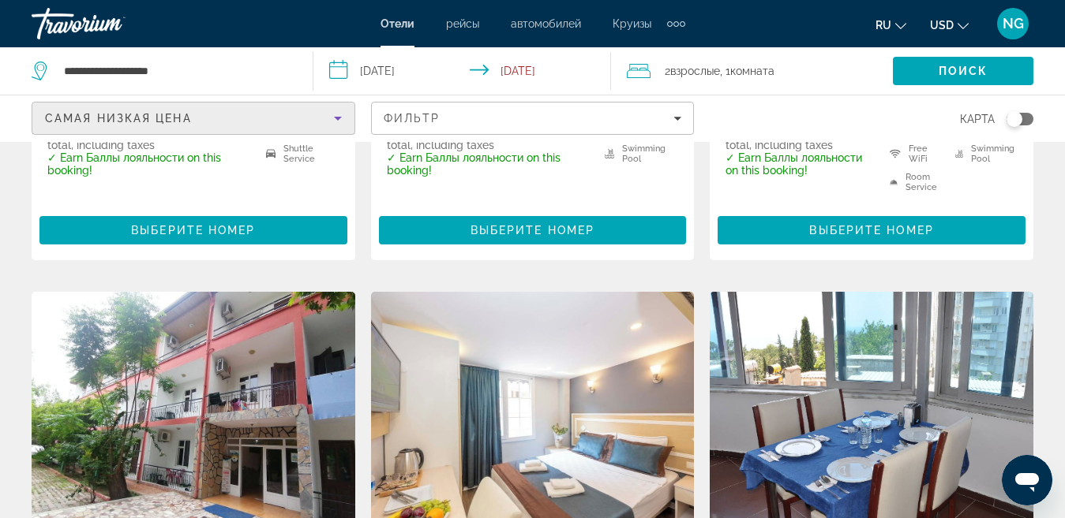
scroll to position [552, 0]
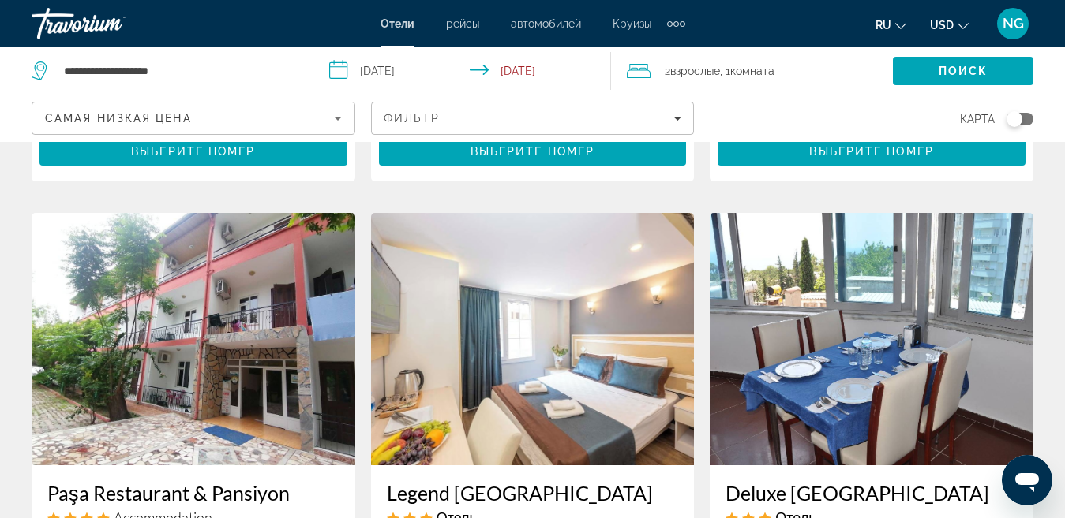
click at [1014, 121] on div "Toggle map" at bounding box center [1014, 119] width 16 height 16
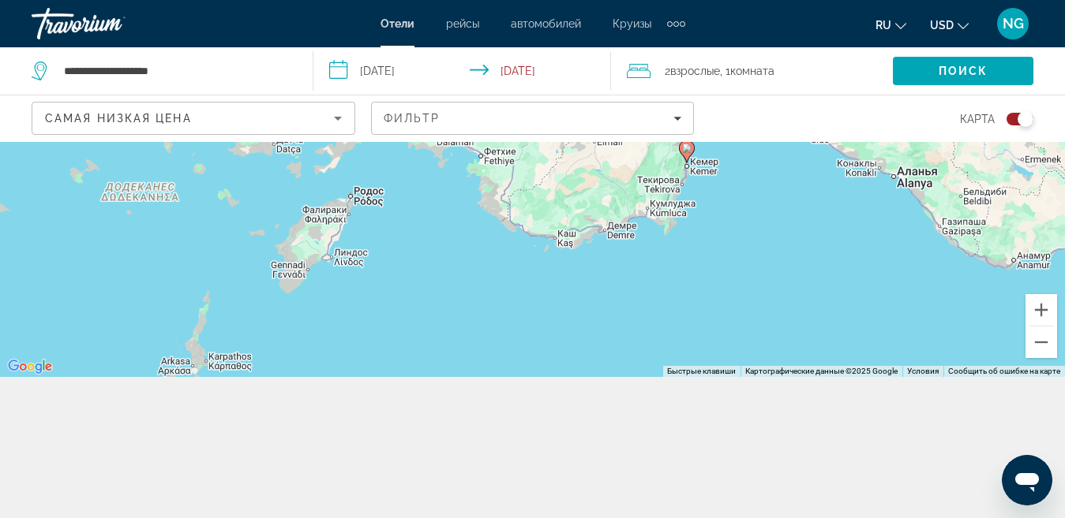
scroll to position [142, 0]
click at [1020, 118] on div "Toggle map" at bounding box center [1025, 119] width 16 height 16
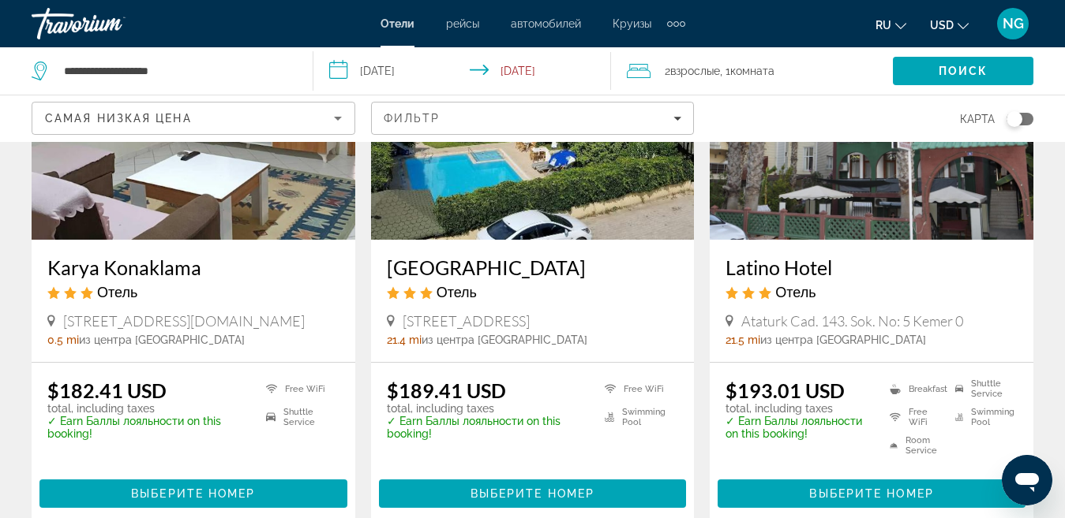
scroll to position [237, 0]
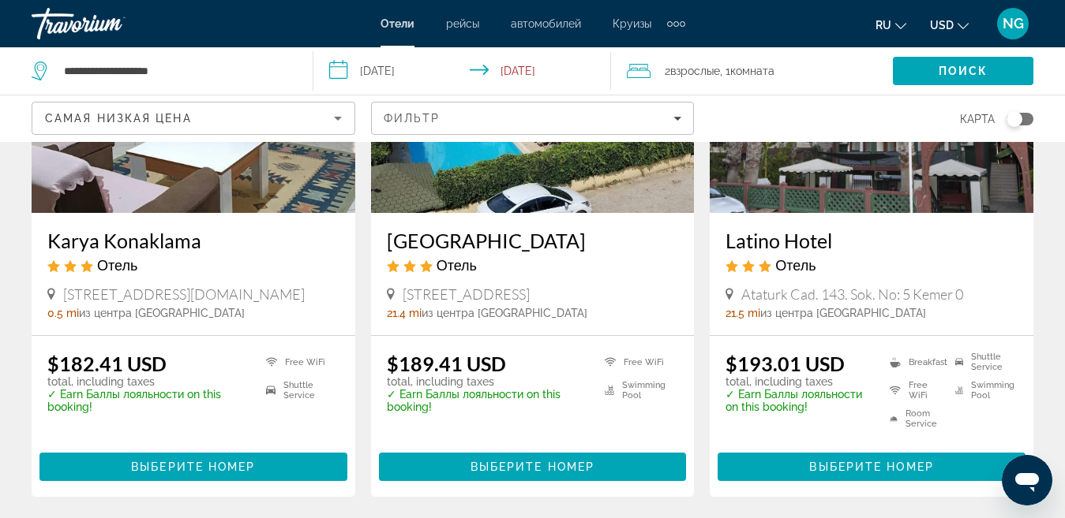
click at [879, 182] on img "Main content" at bounding box center [871, 87] width 324 height 253
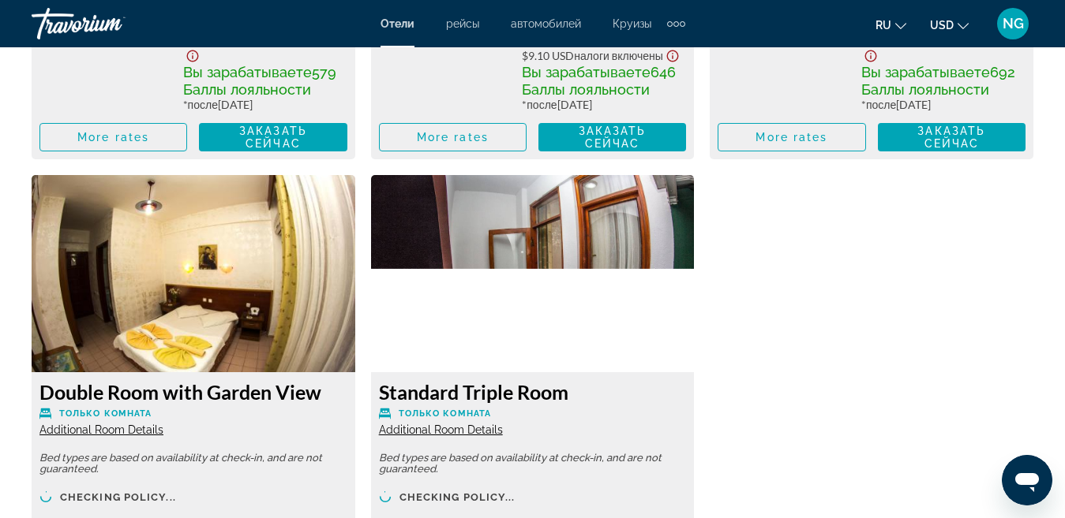
scroll to position [2999, 0]
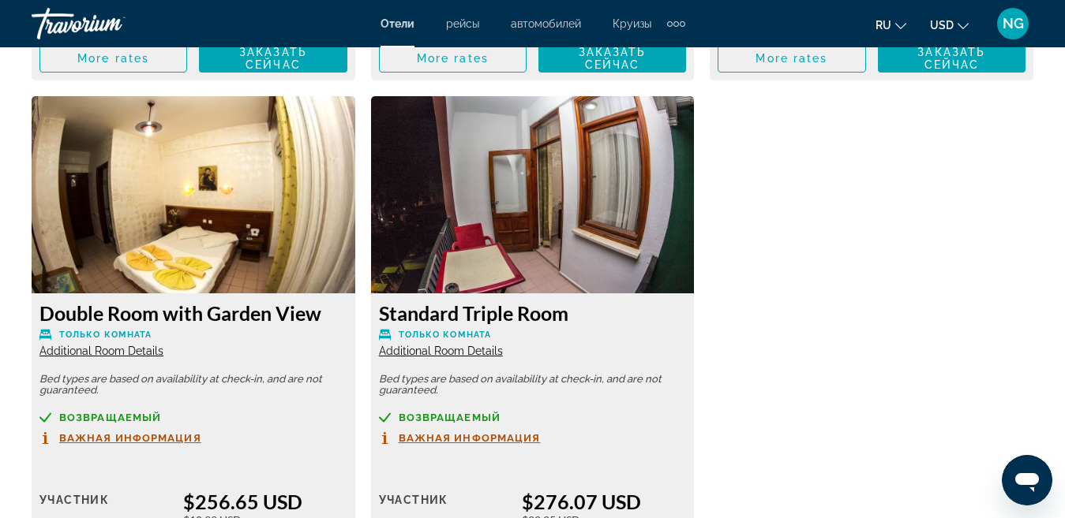
click at [129, 197] on img "Main content" at bounding box center [194, 194] width 324 height 197
click at [155, 188] on img "Main content" at bounding box center [194, 194] width 324 height 197
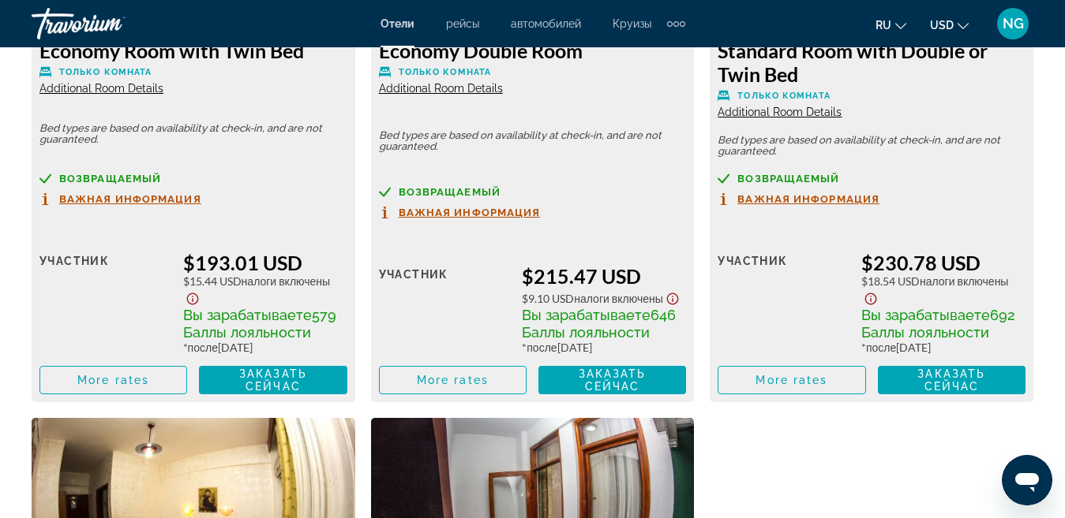
scroll to position [2683, 0]
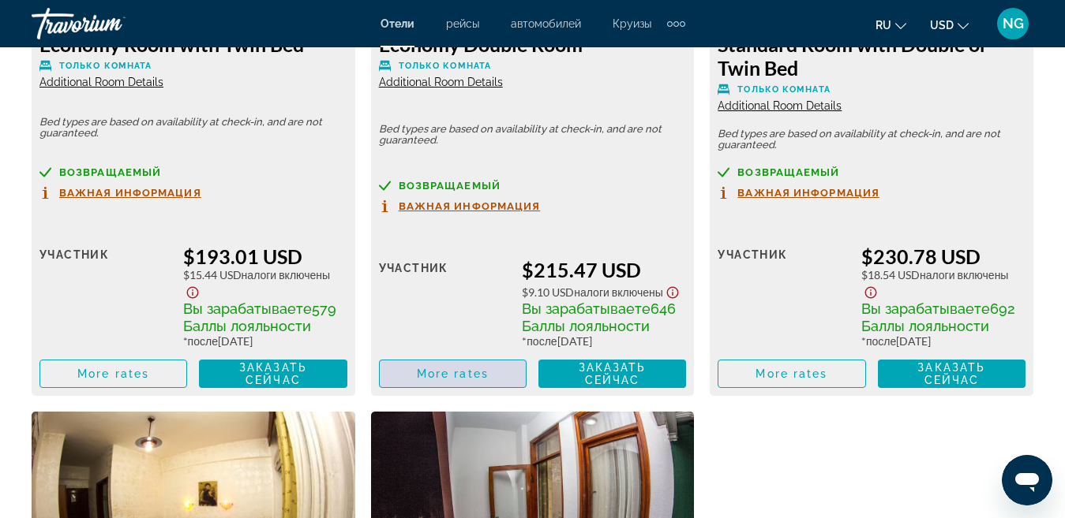
click at [470, 372] on span "More rates" at bounding box center [453, 374] width 72 height 13
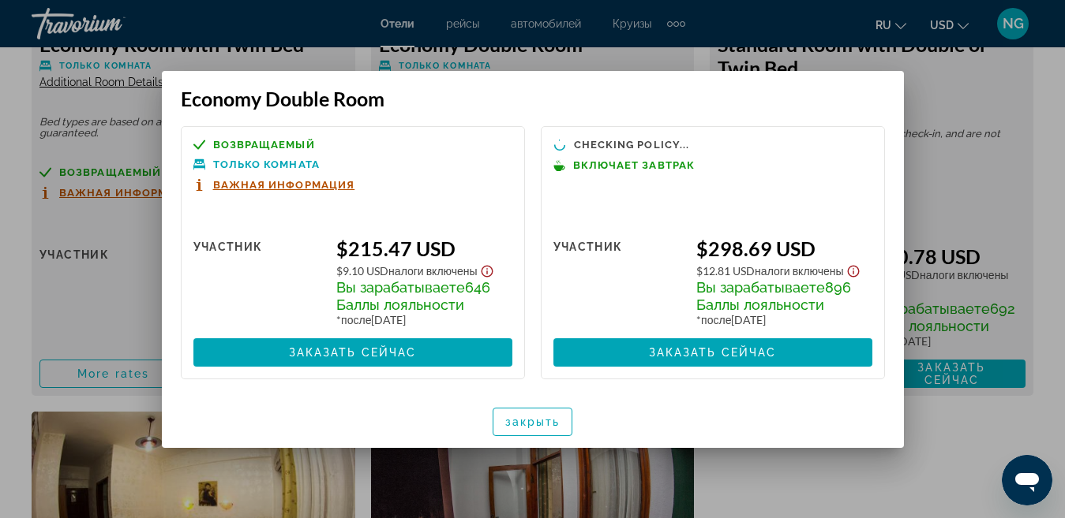
scroll to position [0, 0]
click at [543, 419] on span "закрыть" at bounding box center [532, 422] width 55 height 13
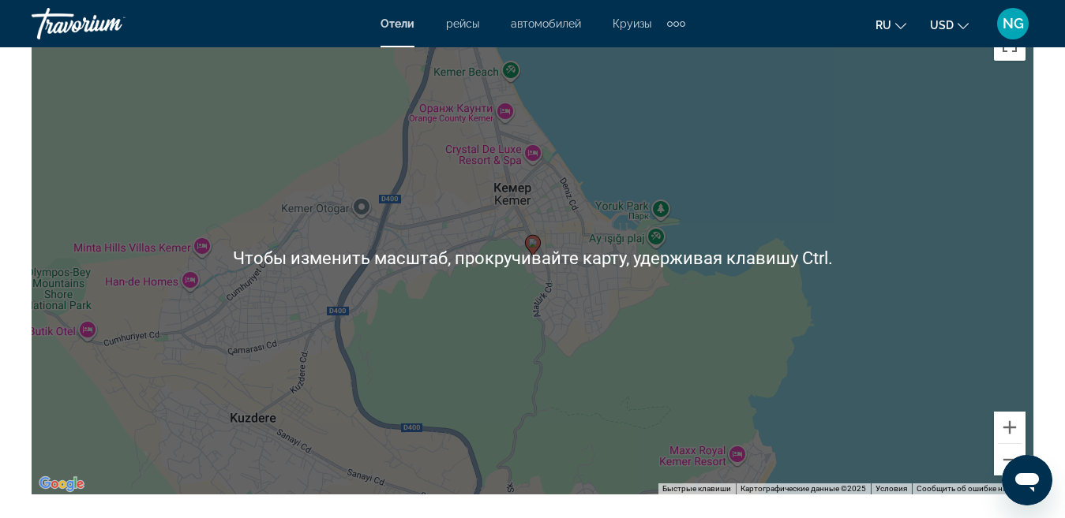
scroll to position [1815, 0]
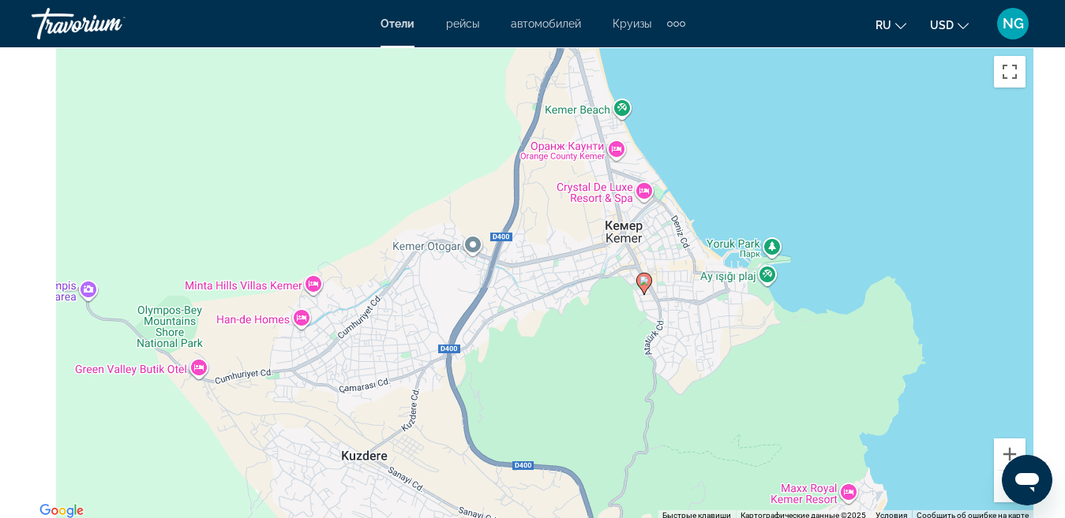
drag, startPoint x: 54, startPoint y: 318, endPoint x: 167, endPoint y: 329, distance: 113.4
click at [167, 329] on div "Чтобы активировать перетаскивание с помощью клавиатуры, нажмите Alt + Ввод. Пос…" at bounding box center [532, 284] width 1001 height 473
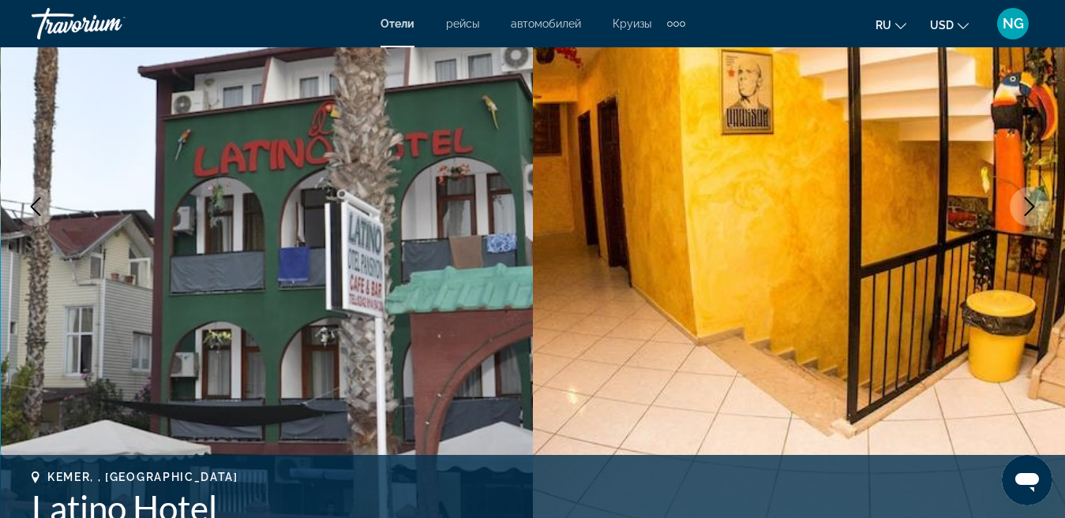
scroll to position [0, 0]
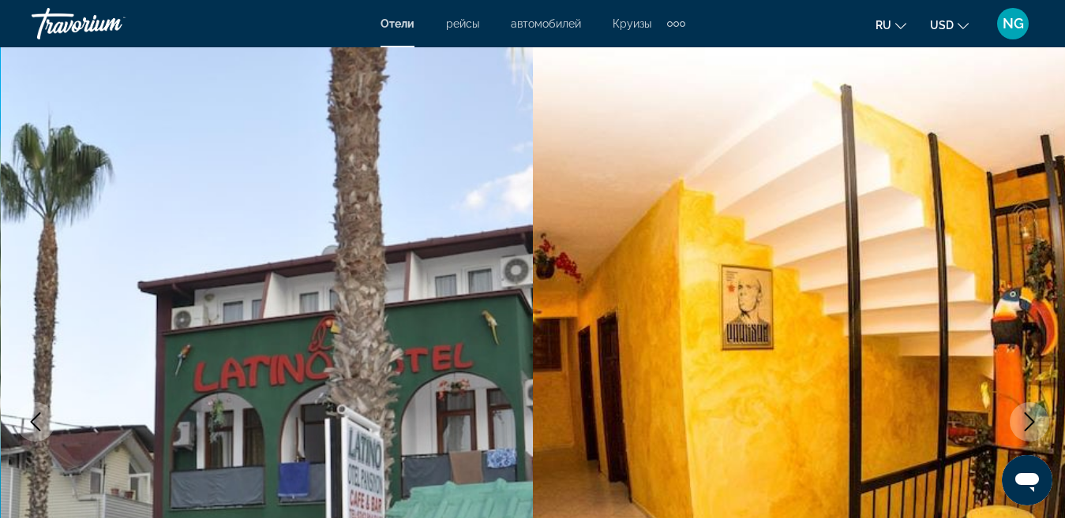
click at [465, 26] on span "рейсы" at bounding box center [462, 23] width 33 height 13
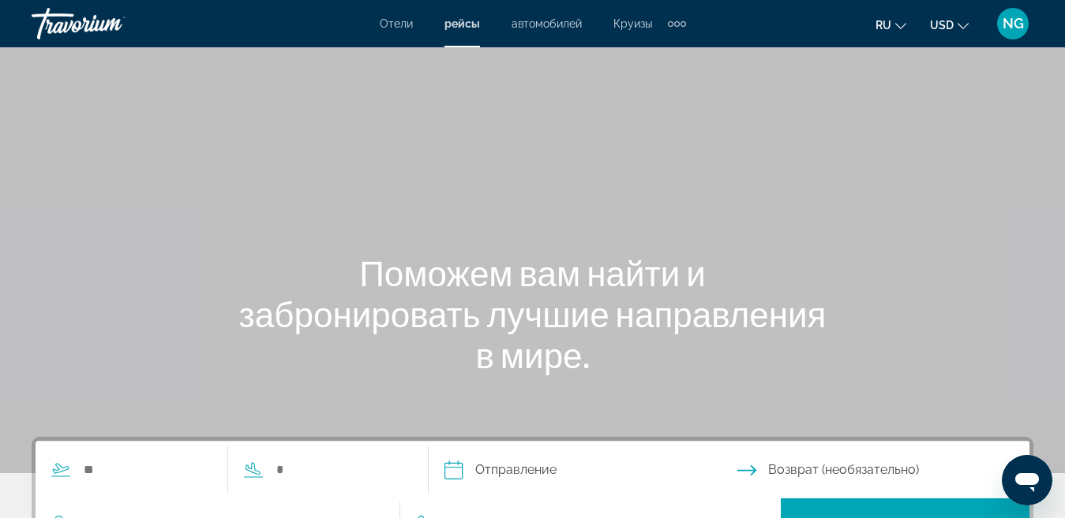
click at [631, 26] on span "Круизы" at bounding box center [632, 23] width 39 height 13
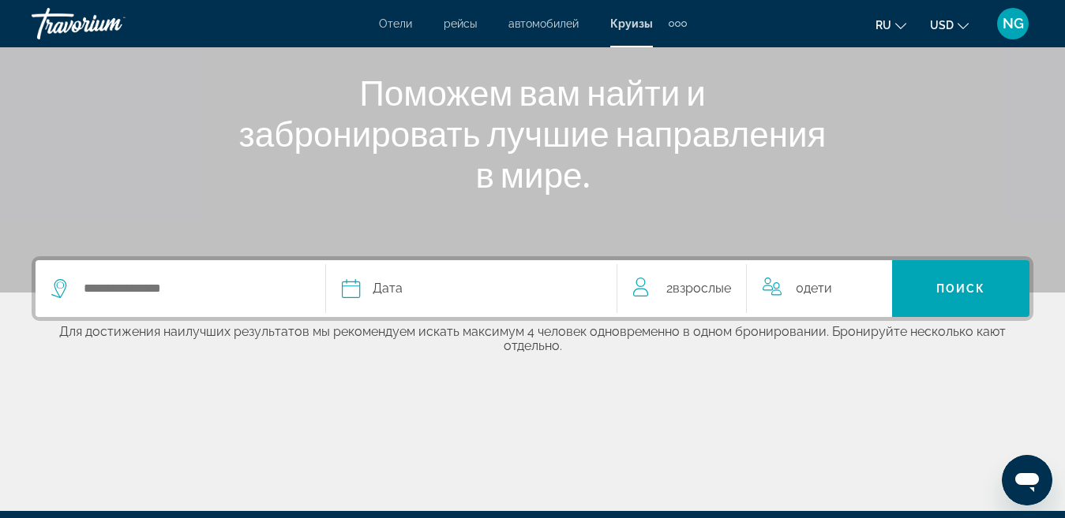
scroll to position [316, 0]
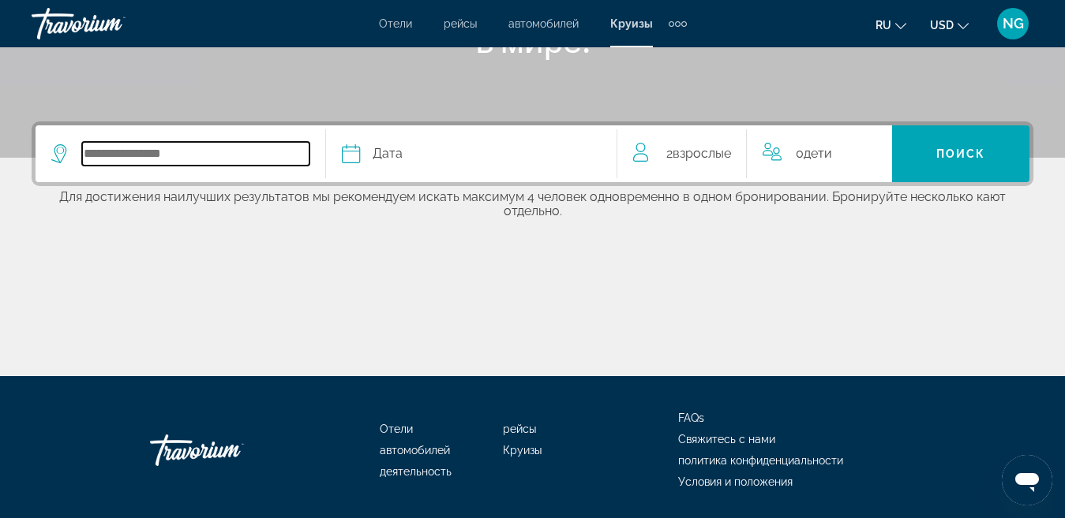
click at [131, 153] on input "Select cruise destination" at bounding box center [195, 154] width 227 height 24
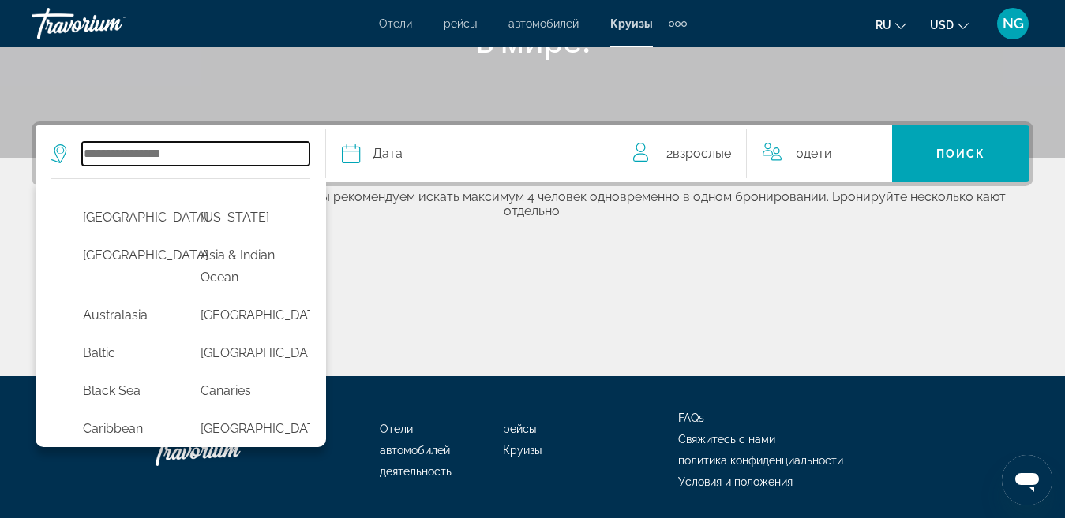
scroll to position [367, 0]
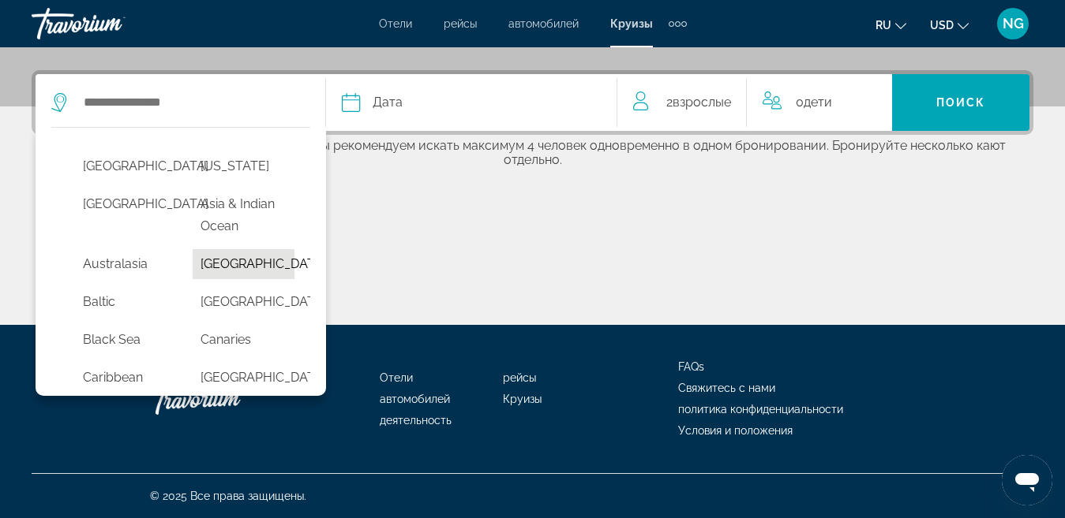
click at [218, 269] on button "Bahamas" at bounding box center [244, 264] width 102 height 30
type input "*******"
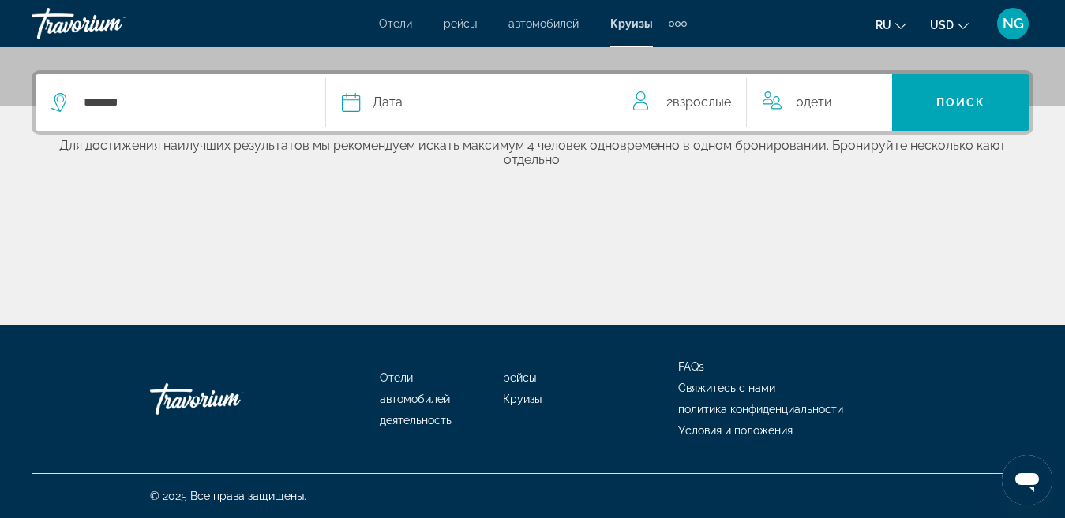
click at [360, 108] on icon "Select cruise date" at bounding box center [351, 102] width 18 height 19
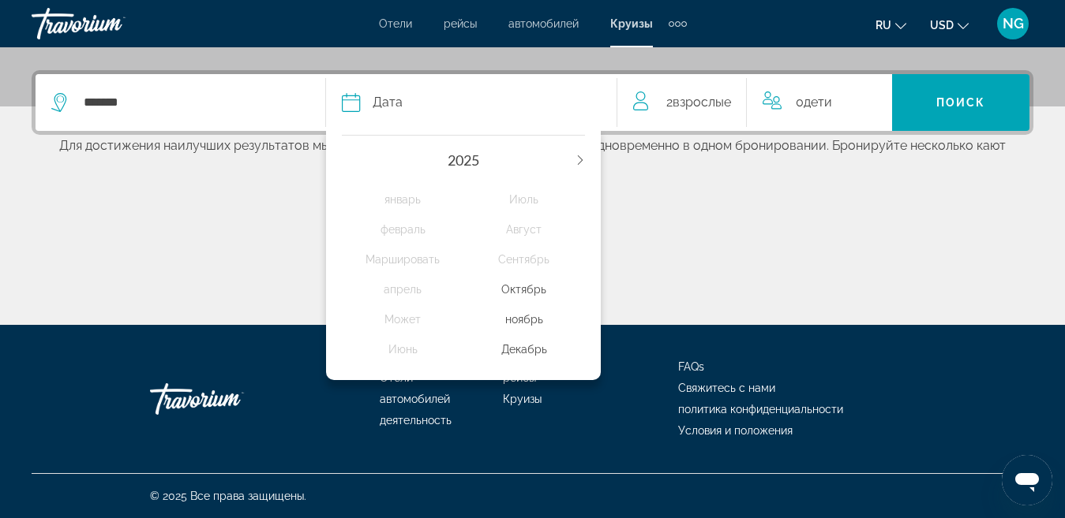
click at [527, 348] on div "Декабрь" at bounding box center [524, 349] width 122 height 28
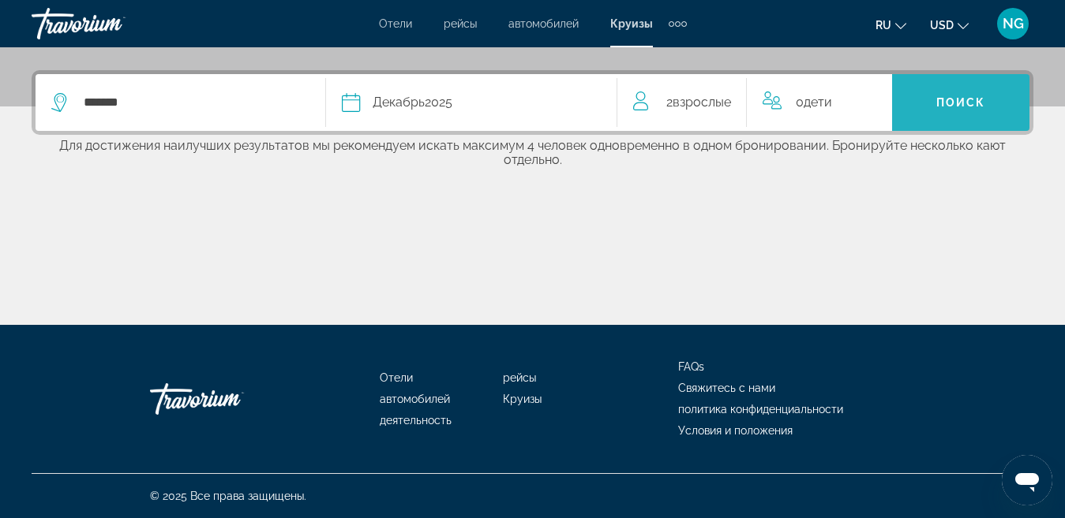
click at [981, 104] on span "Поиск" at bounding box center [961, 102] width 50 height 13
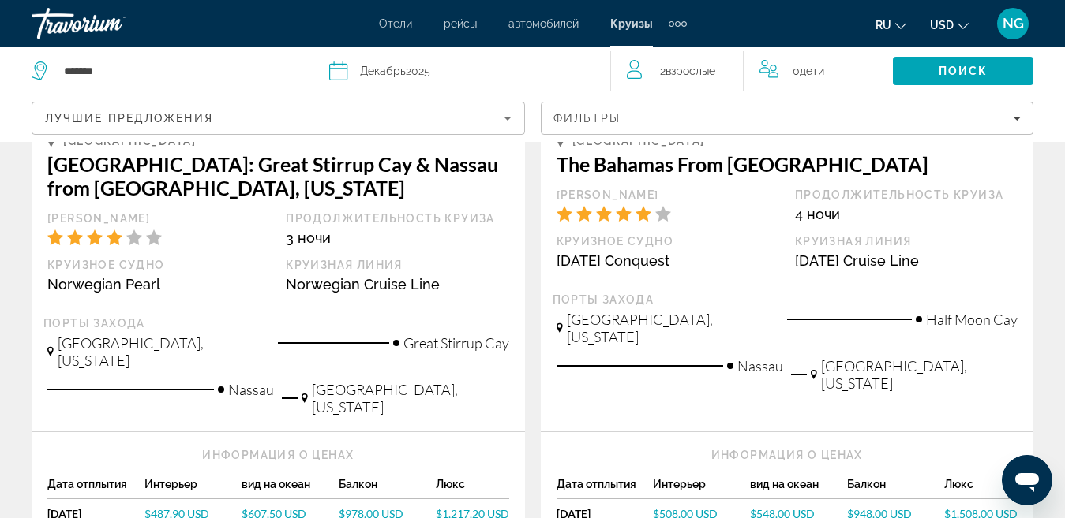
scroll to position [316, 0]
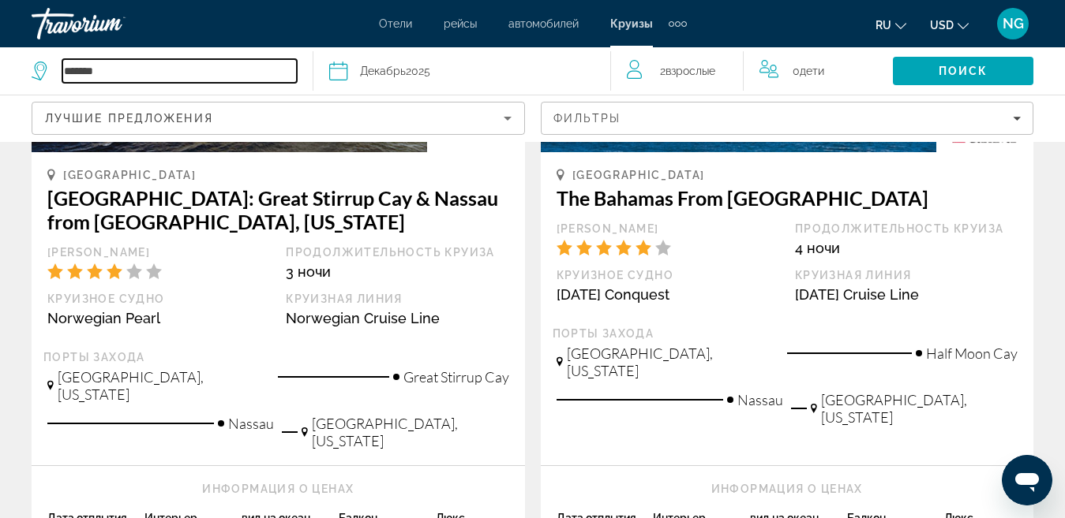
click at [262, 69] on input "*******" at bounding box center [179, 71] width 234 height 24
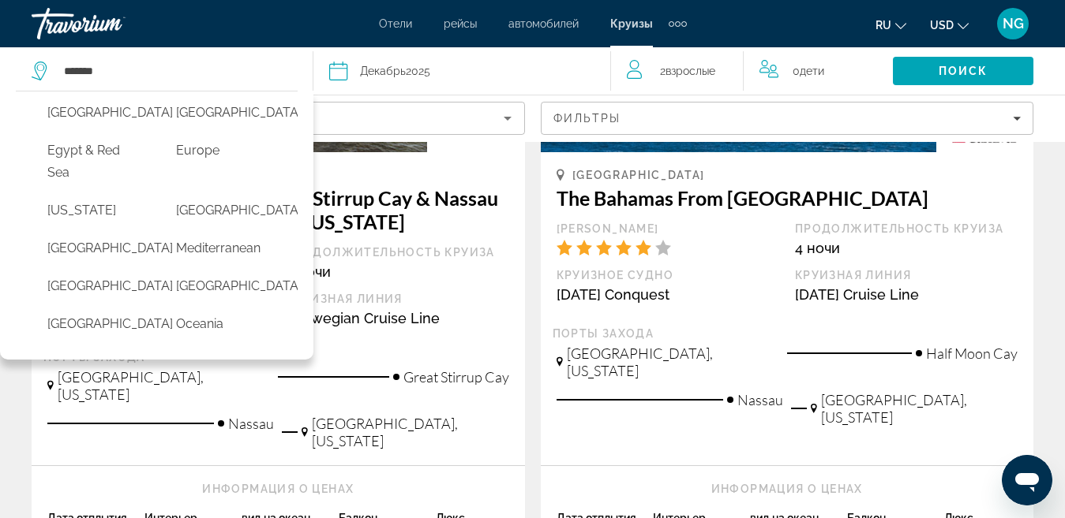
scroll to position [261, 0]
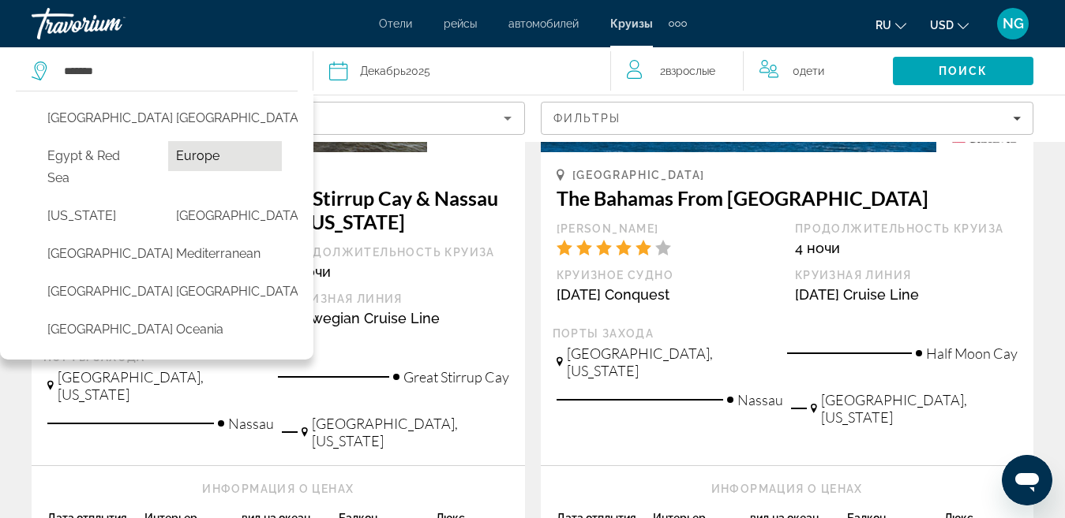
click at [209, 171] on button "Europe" at bounding box center [224, 156] width 113 height 30
type input "******"
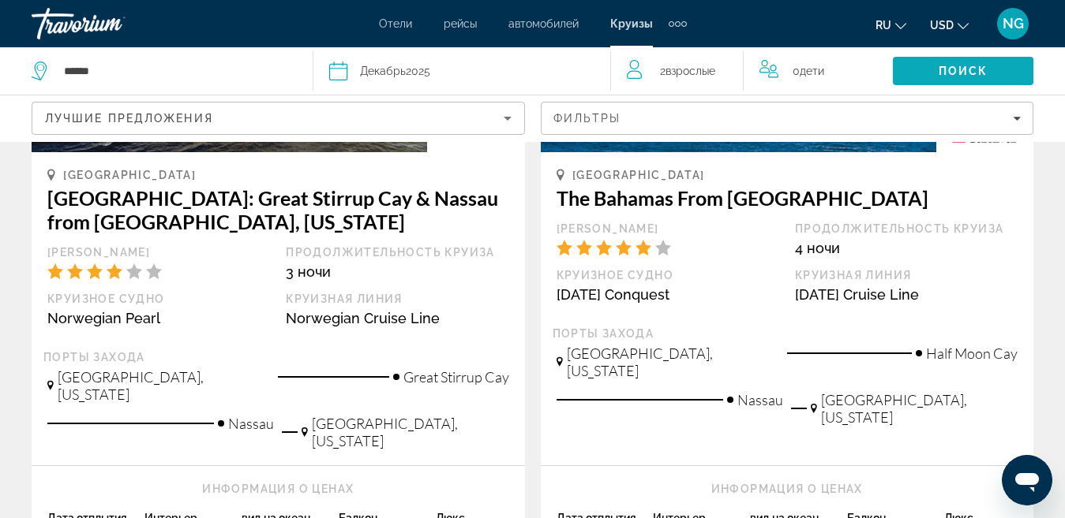
click at [932, 69] on span "Search" at bounding box center [962, 71] width 140 height 38
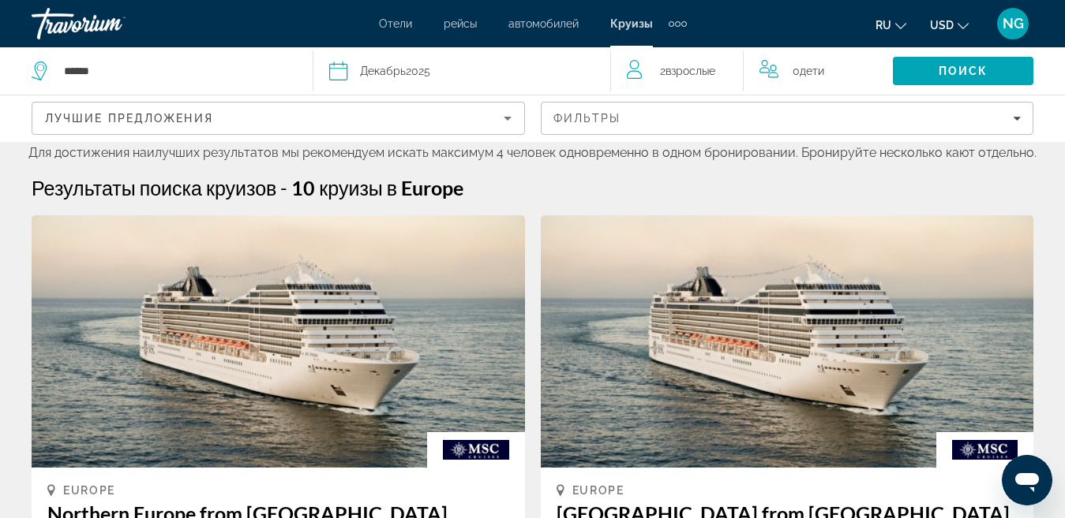
click at [501, 118] on icon "Sort by" at bounding box center [507, 118] width 19 height 19
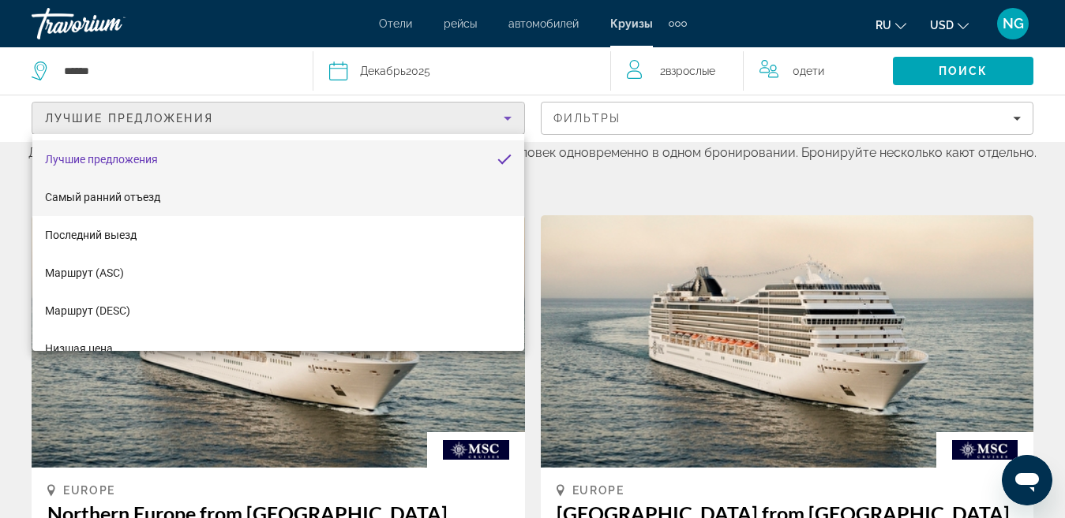
click at [153, 197] on span "Самый ранний отъезд" at bounding box center [102, 197] width 115 height 13
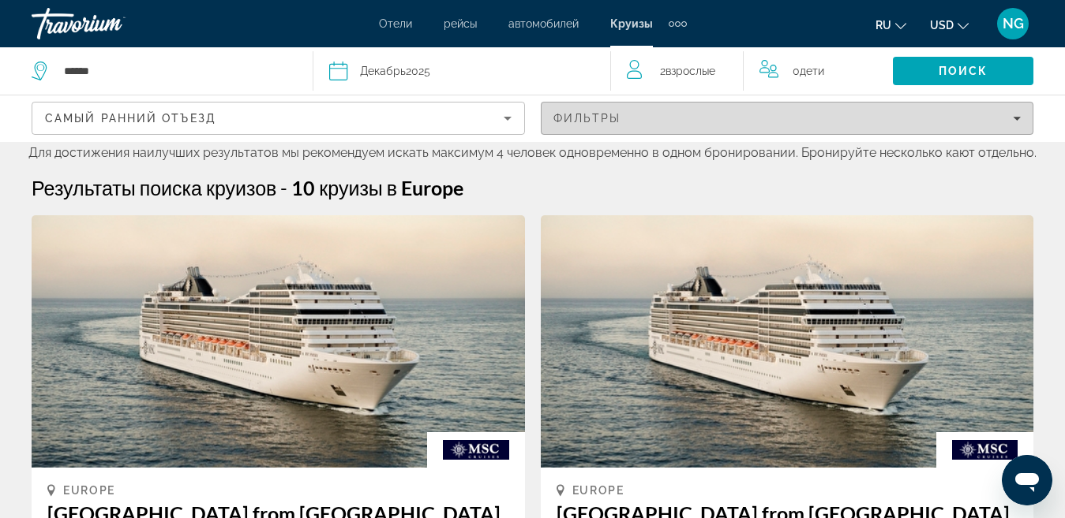
click at [1011, 121] on div "Фильтры" at bounding box center [787, 118] width 468 height 13
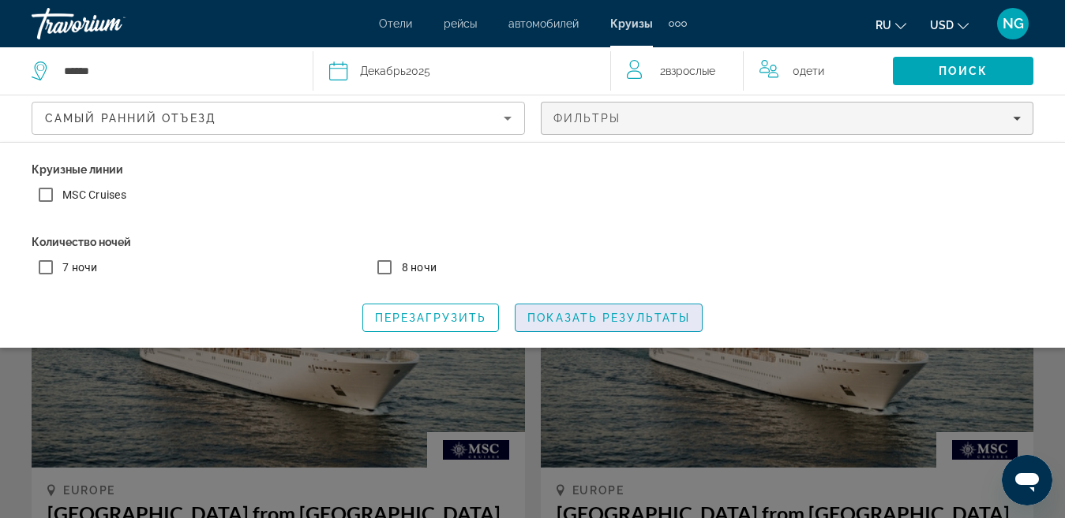
click at [551, 322] on span "Показать результаты" at bounding box center [608, 318] width 163 height 13
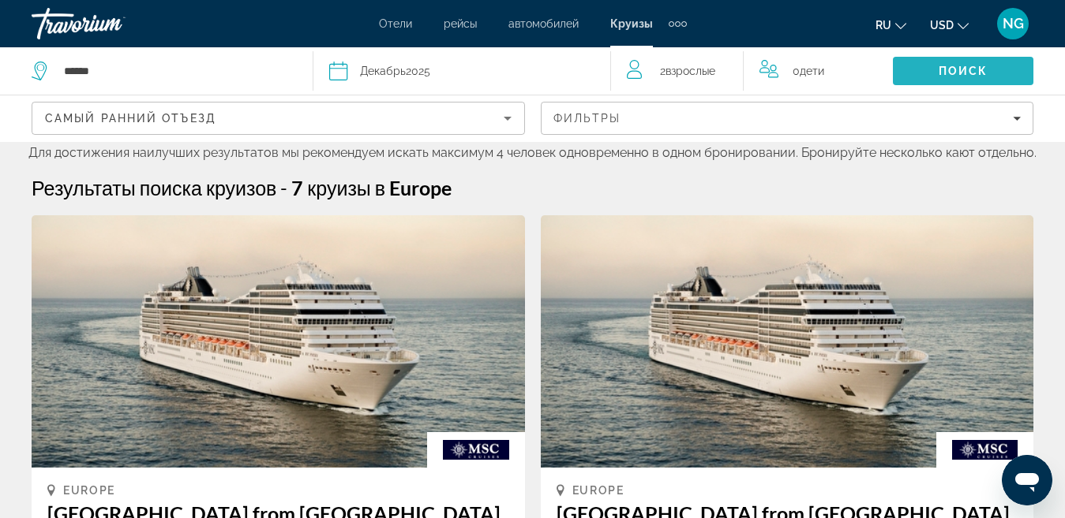
click at [995, 75] on span "Search" at bounding box center [962, 71] width 140 height 38
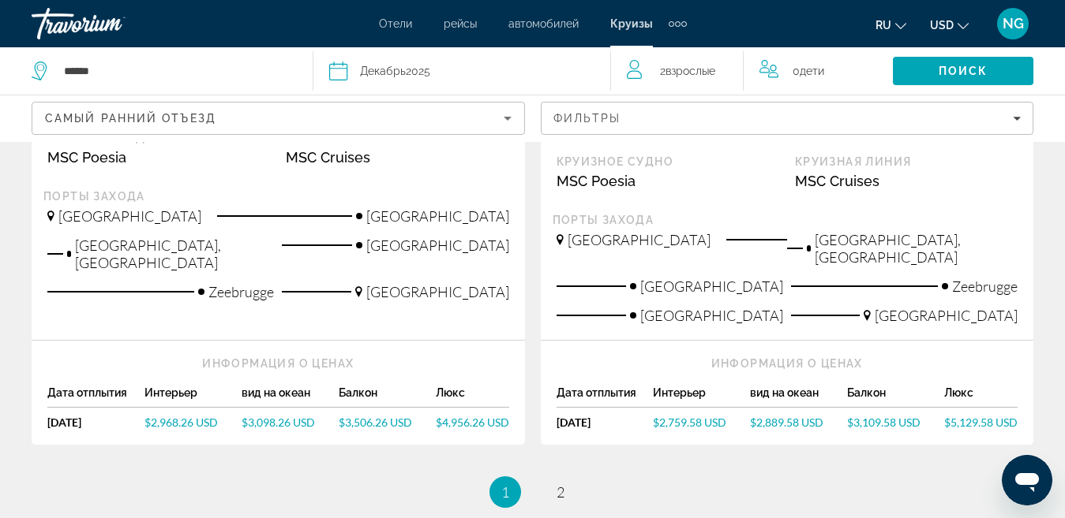
scroll to position [2037, 0]
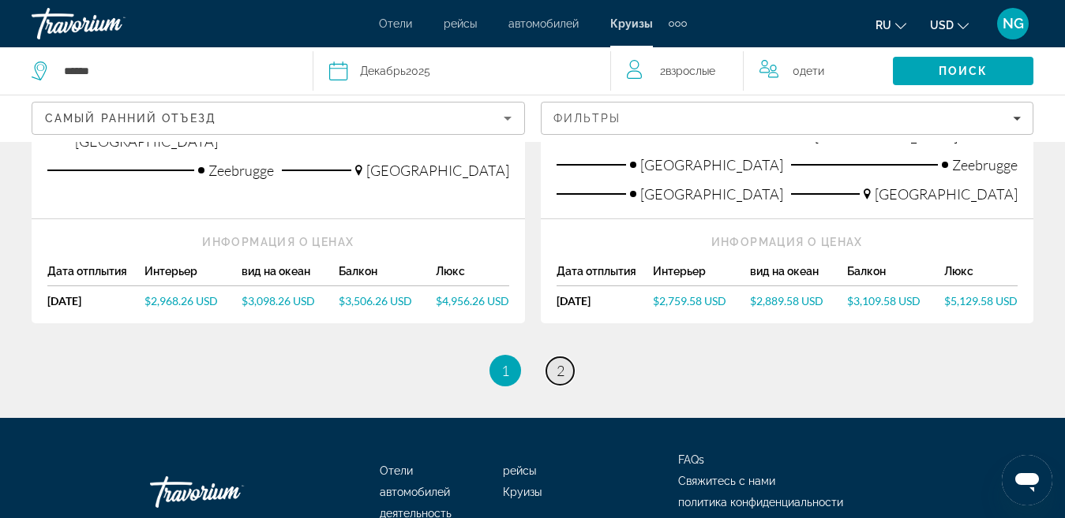
click at [555, 357] on link "page 2" at bounding box center [560, 371] width 28 height 28
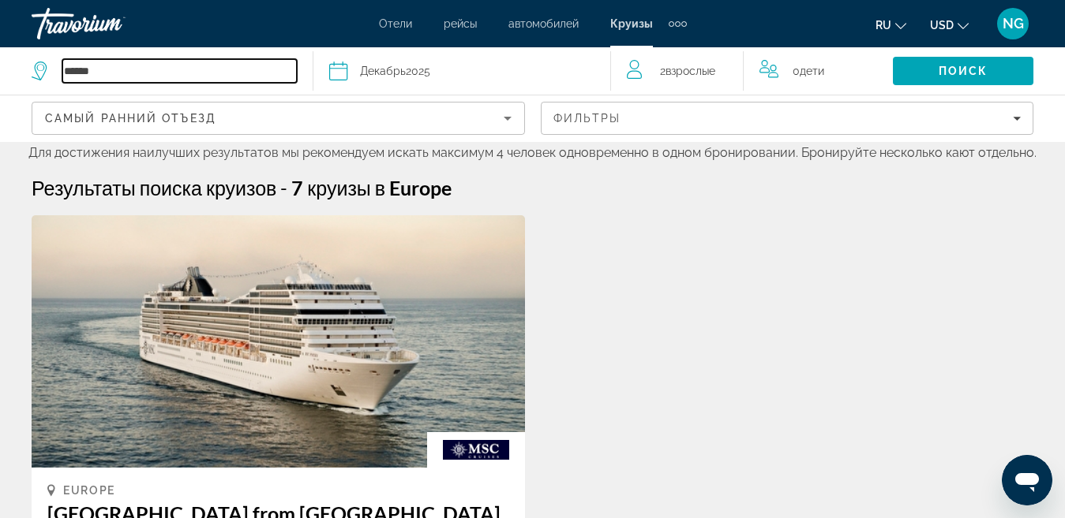
click at [82, 72] on input "******" at bounding box center [179, 71] width 234 height 24
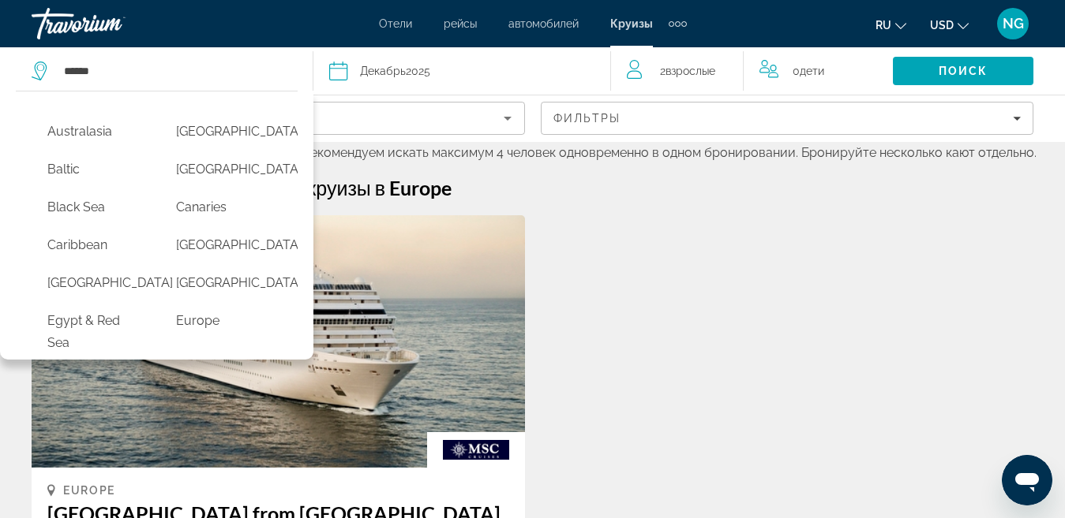
scroll to position [99, 0]
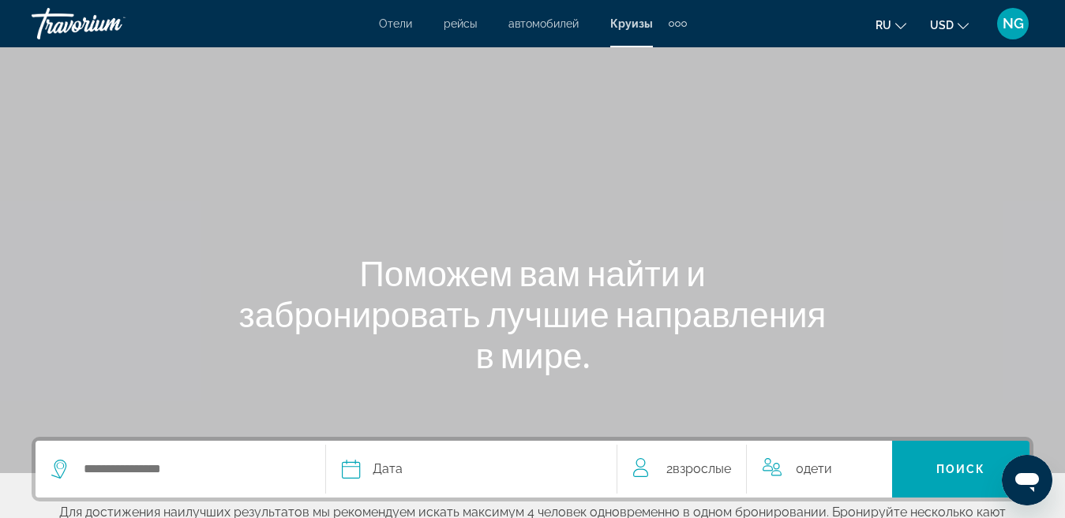
click at [867, 205] on div "Main content" at bounding box center [532, 236] width 1065 height 473
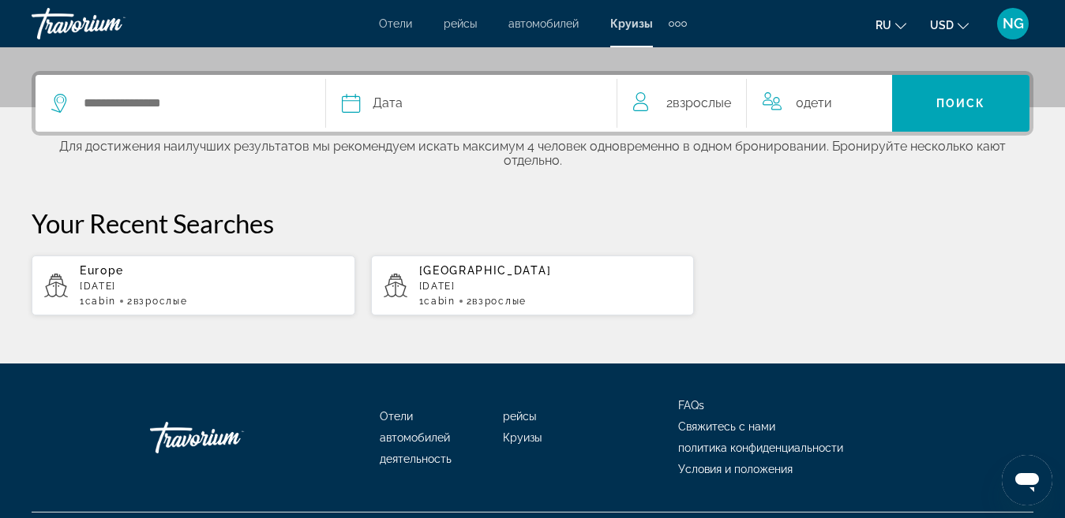
scroll to position [365, 0]
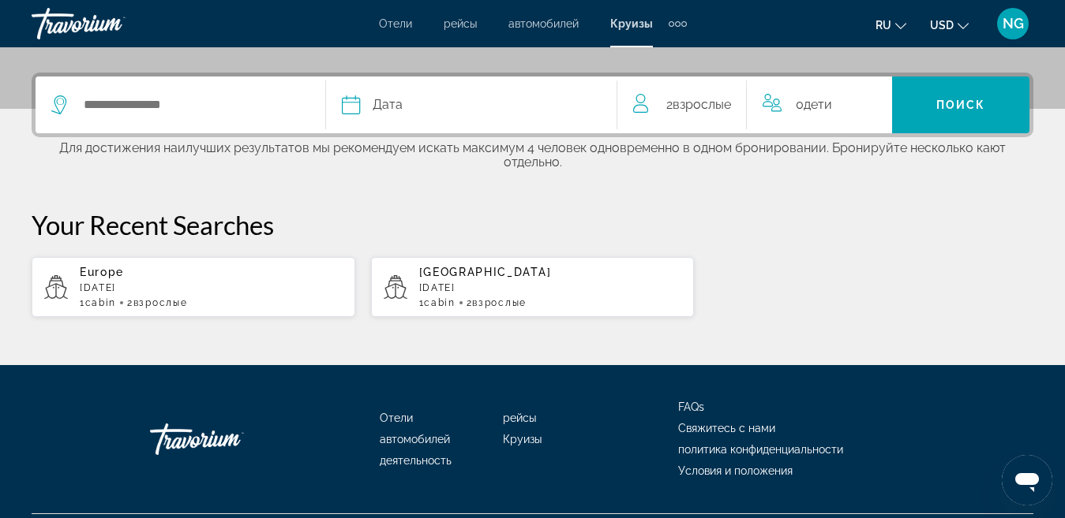
click at [398, 24] on span "Отели" at bounding box center [395, 23] width 33 height 13
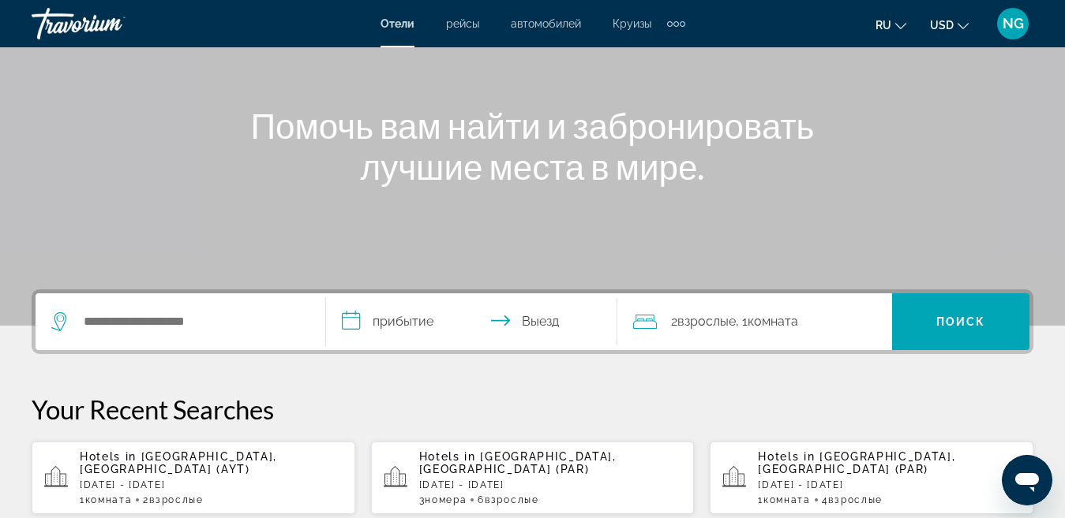
scroll to position [158, 0]
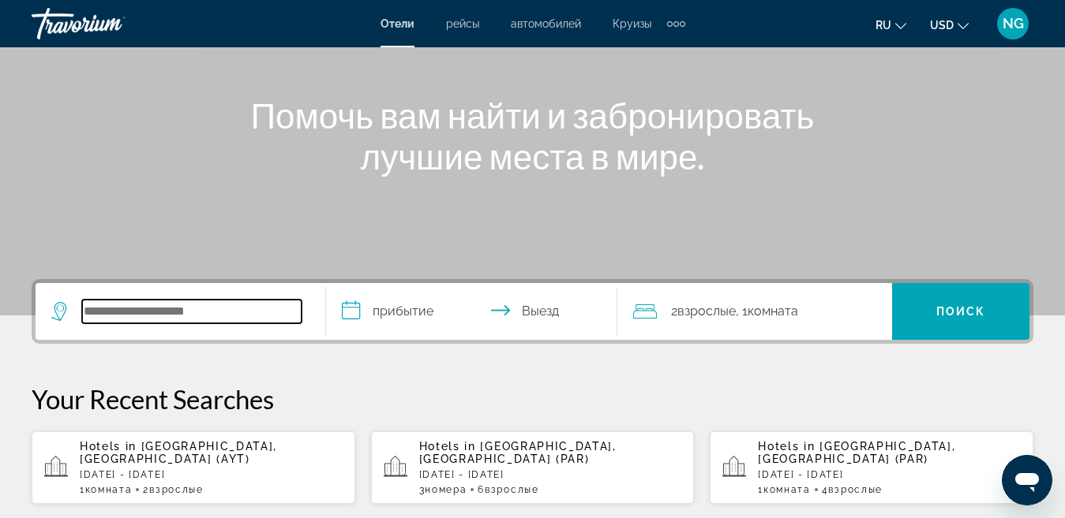
click at [240, 312] on input "Search hotel destination" at bounding box center [191, 312] width 219 height 24
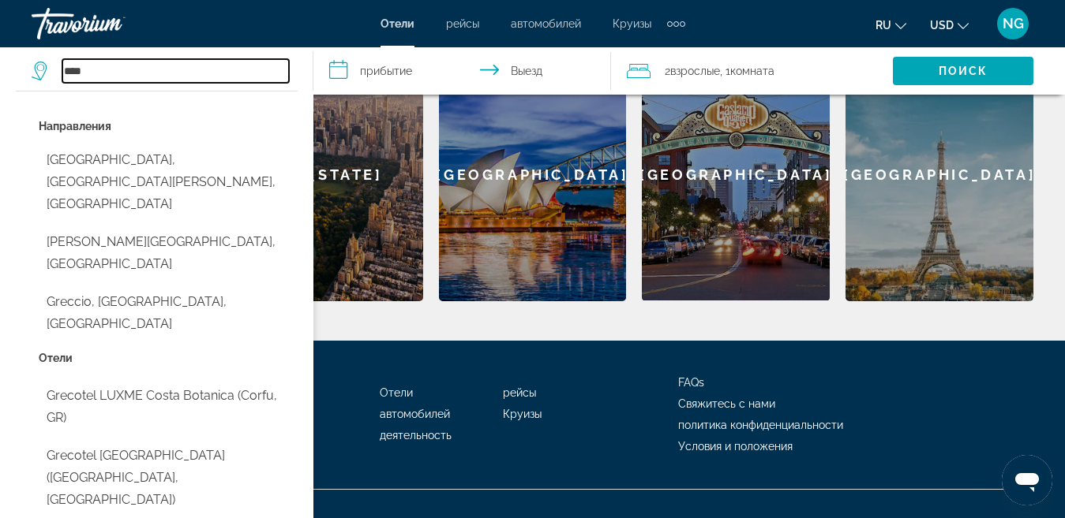
scroll to position [712, 0]
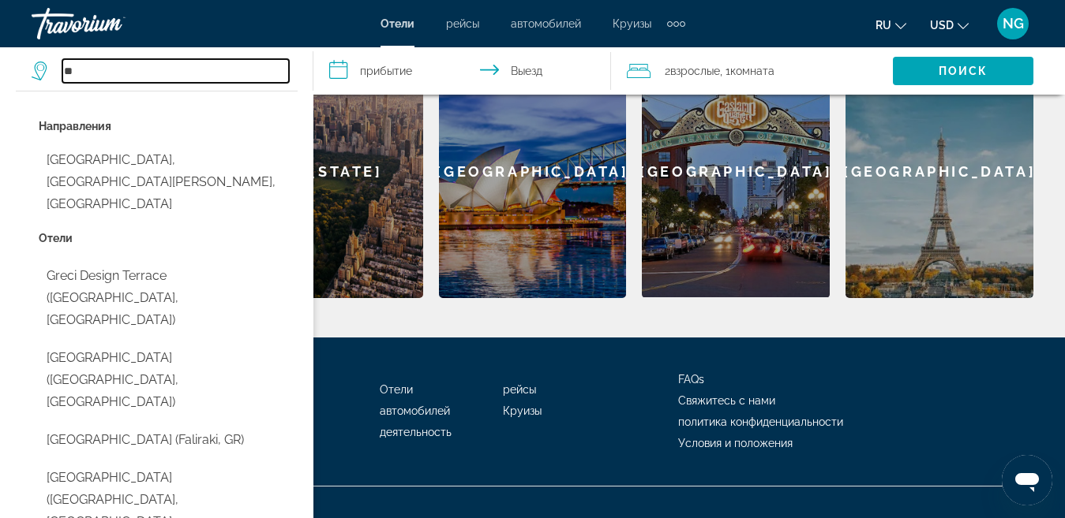
type input "*"
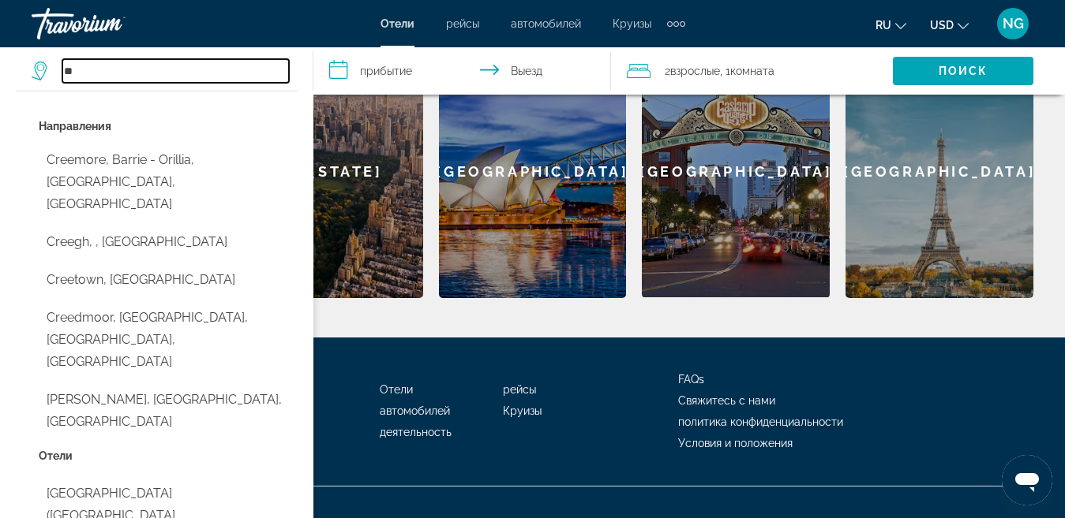
type input "*"
click at [221, 72] on input "Search hotel destination" at bounding box center [175, 71] width 226 height 24
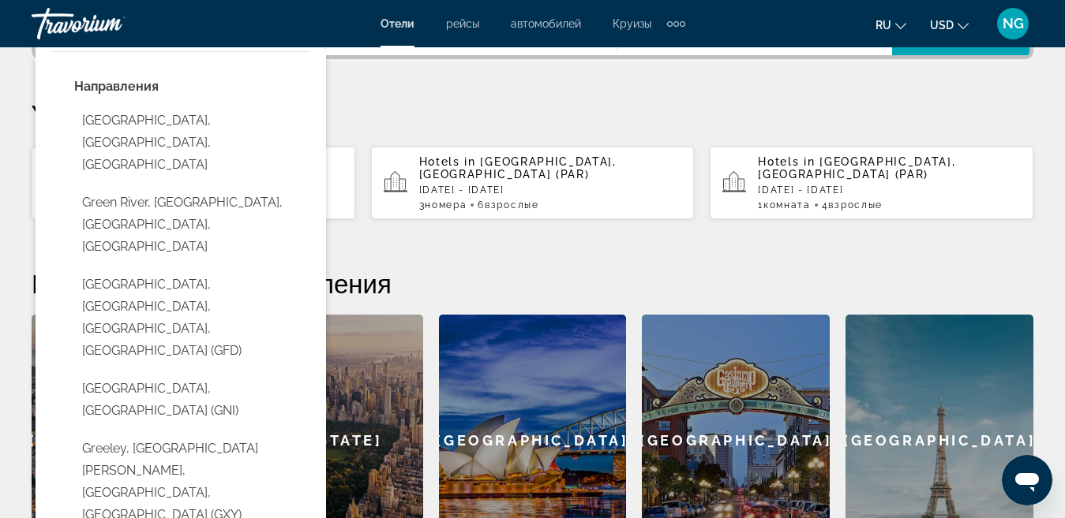
scroll to position [488, 0]
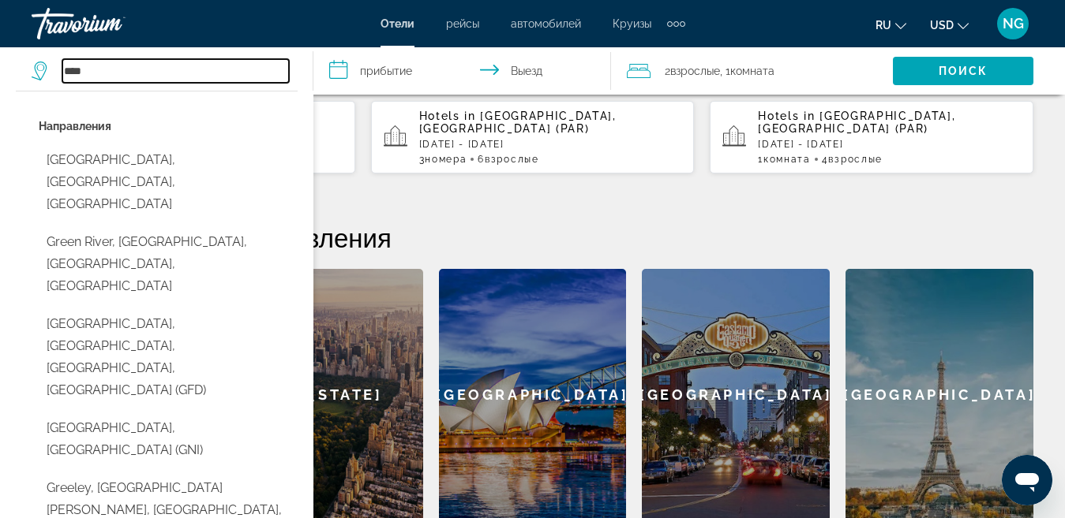
click at [261, 73] on input "****" at bounding box center [175, 71] width 226 height 24
type input "*"
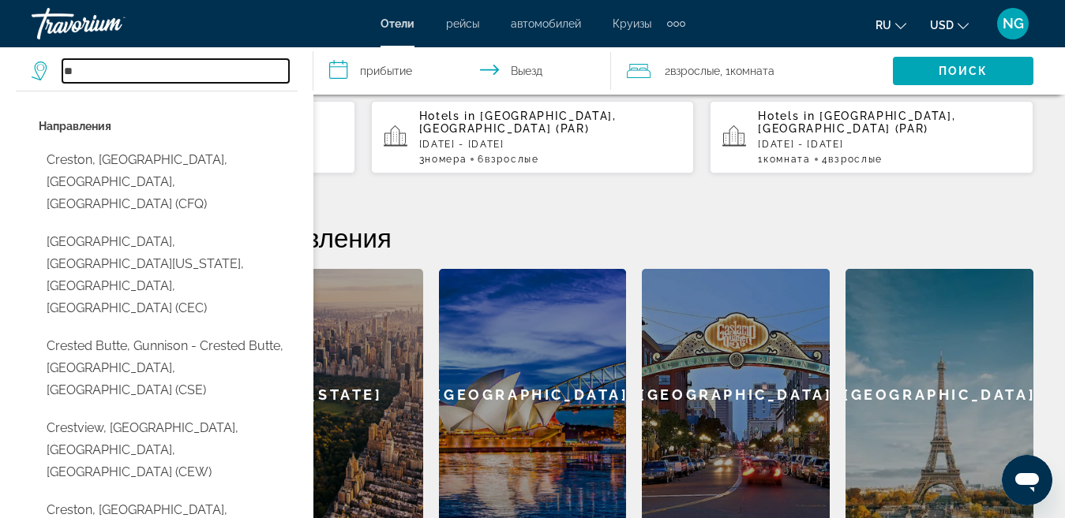
type input "**"
click at [498, 199] on div "**********" at bounding box center [532, 235] width 1065 height 573
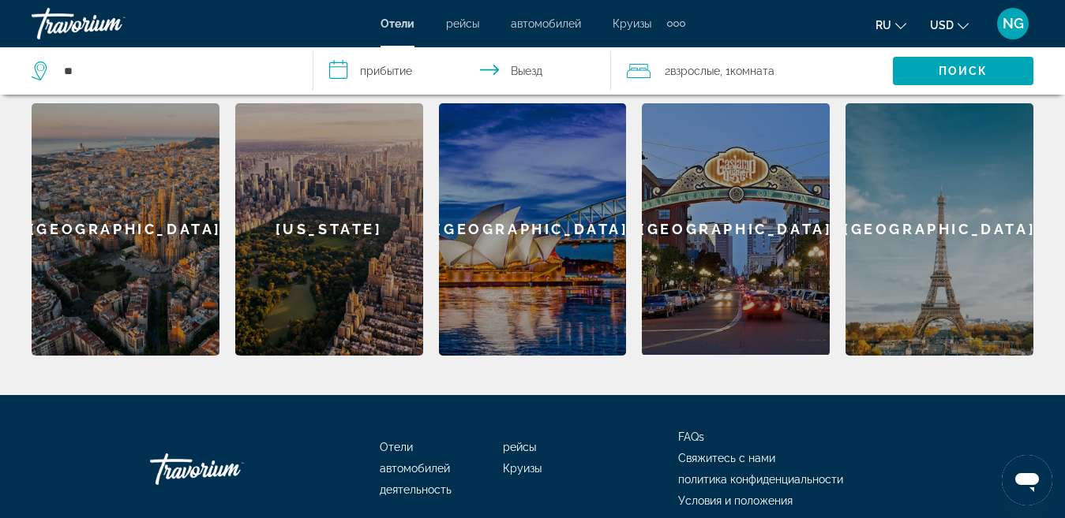
scroll to position [653, 0]
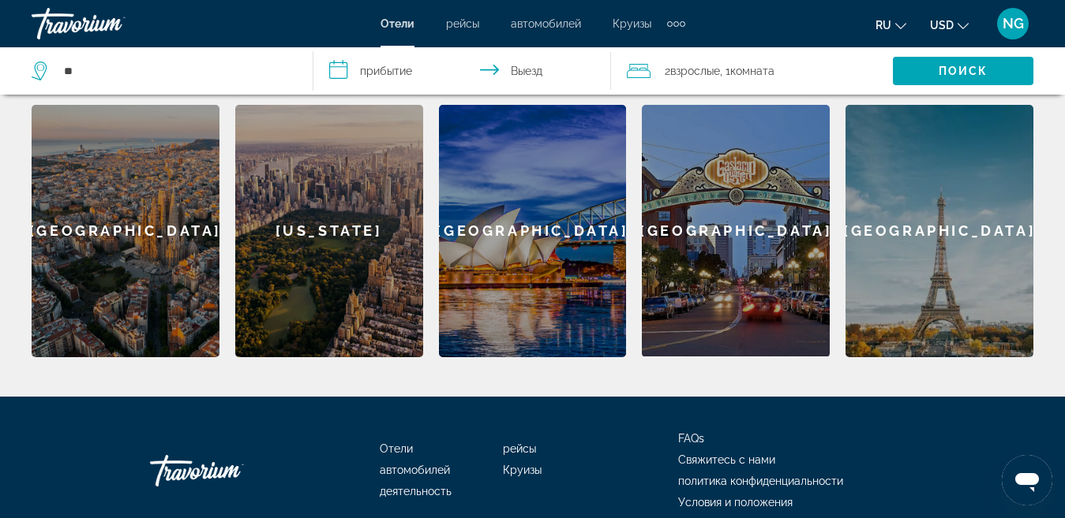
click at [135, 224] on div "Barcelona" at bounding box center [126, 231] width 188 height 253
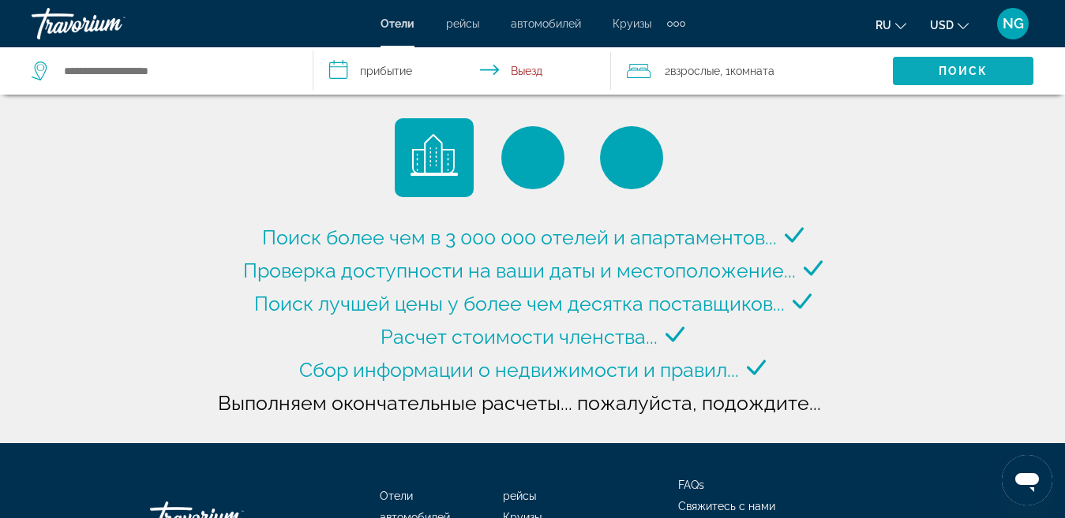
type input "**********"
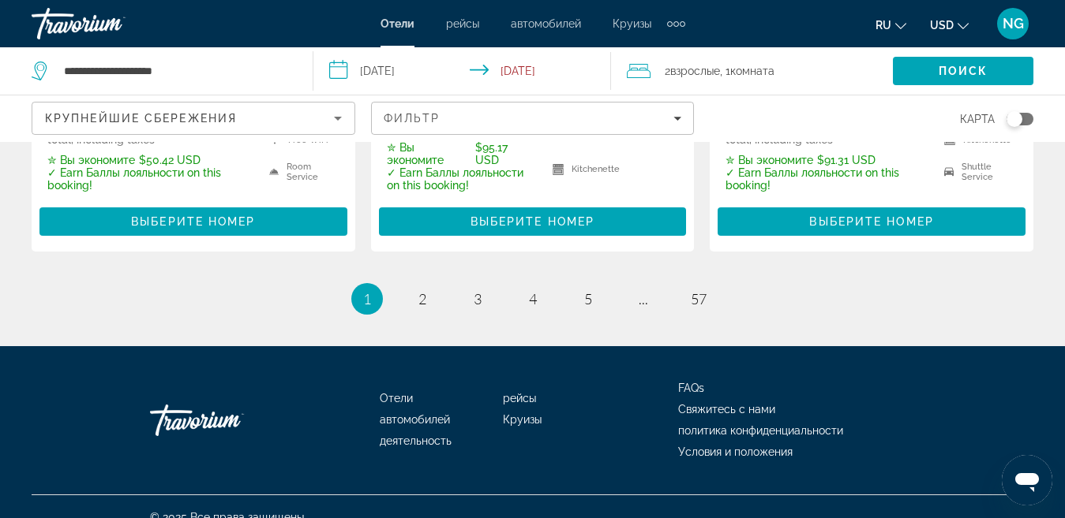
scroll to position [2391, 0]
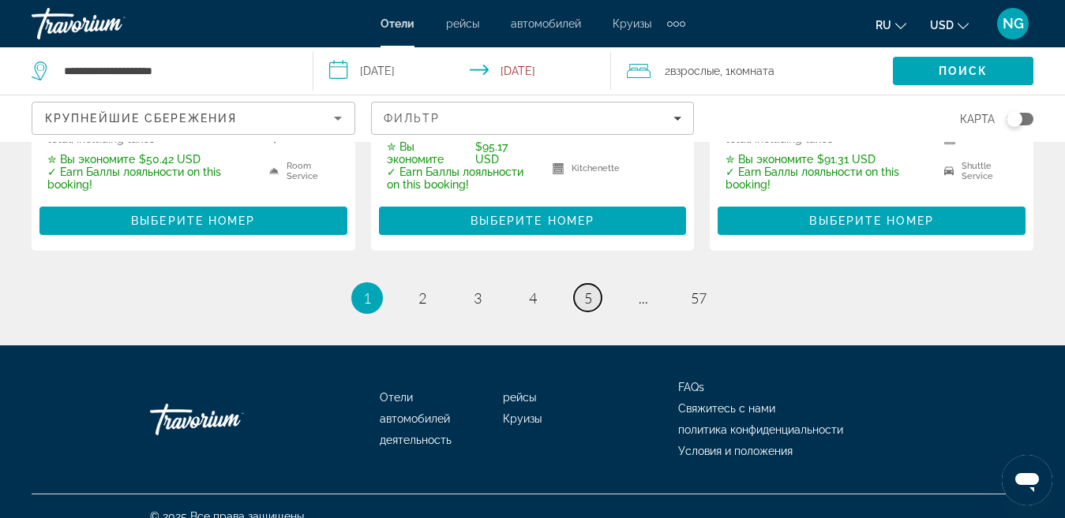
click at [589, 288] on link "page 5" at bounding box center [588, 298] width 28 height 28
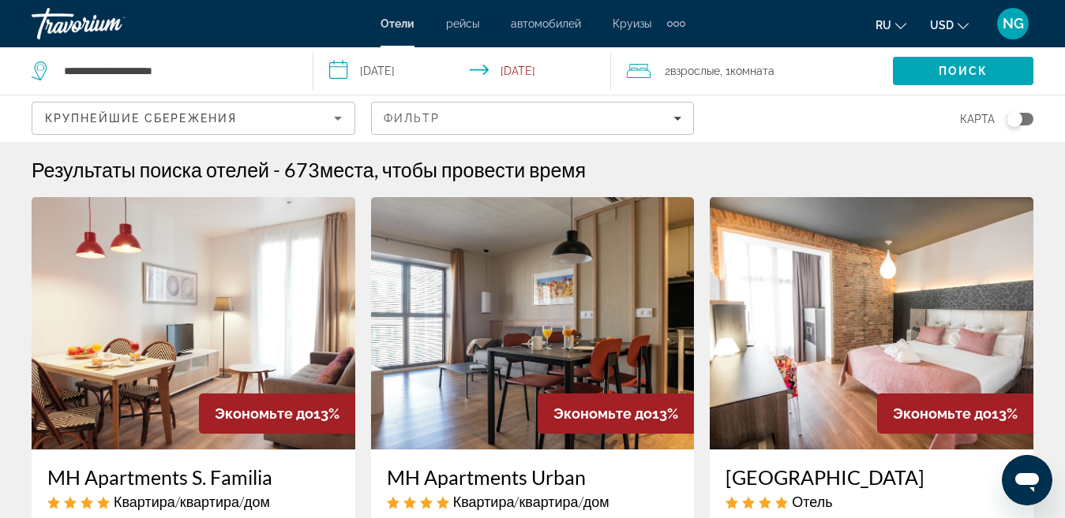
click at [1018, 116] on div "Toggle map" at bounding box center [1014, 119] width 16 height 16
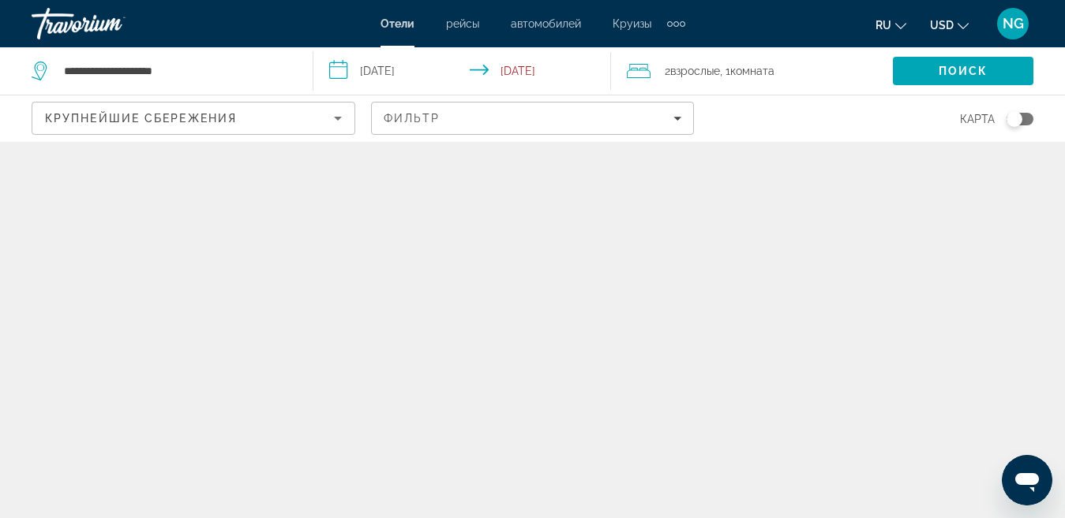
click at [1009, 121] on div "Toggle map" at bounding box center [1014, 119] width 16 height 16
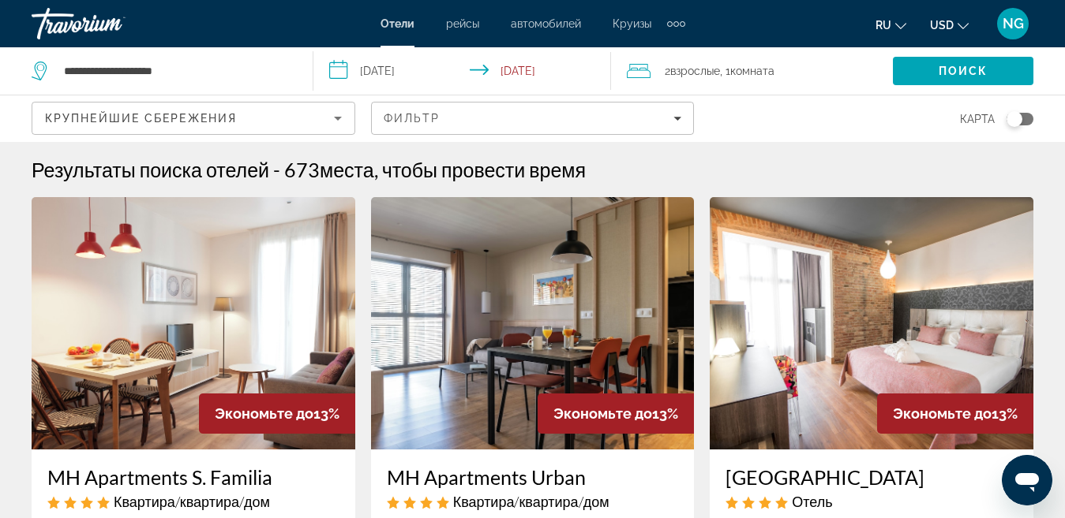
drag, startPoint x: 1016, startPoint y: 120, endPoint x: 1054, endPoint y: 119, distance: 37.9
click at [1054, 119] on app-hotels-search-filters "Крупнейшие сбережения Фильтр карта" at bounding box center [532, 118] width 1065 height 47
drag, startPoint x: 1010, startPoint y: 118, endPoint x: 1047, endPoint y: 118, distance: 37.1
click at [1047, 118] on app-hotels-search-filters "Крупнейшие сбережения Фильтр карта" at bounding box center [532, 118] width 1065 height 47
click at [1015, 122] on div "Toggle map" at bounding box center [1014, 119] width 16 height 16
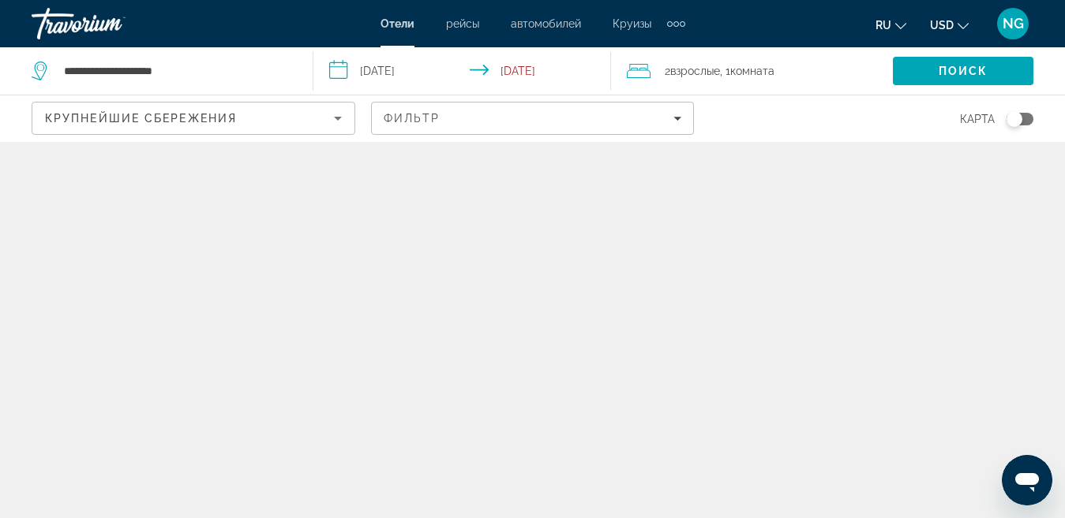
click at [1014, 125] on div "Toggle map" at bounding box center [1014, 119] width 16 height 16
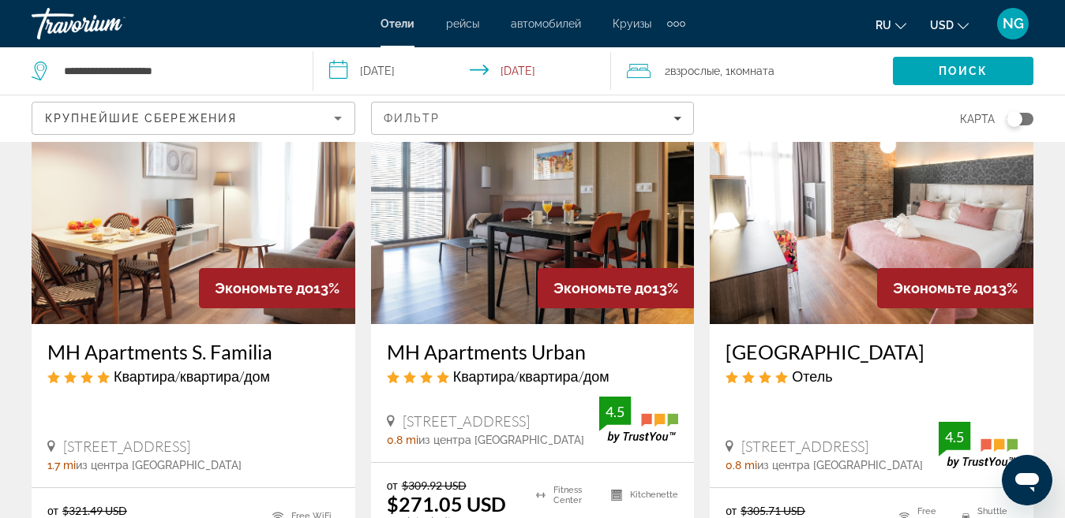
scroll to position [79, 0]
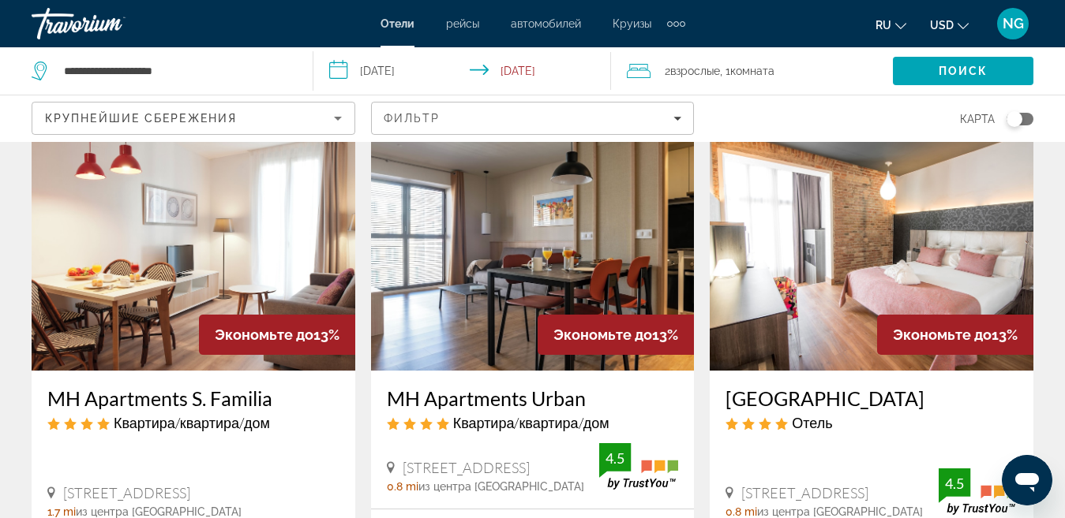
click at [526, 277] on img "Main content" at bounding box center [533, 244] width 324 height 253
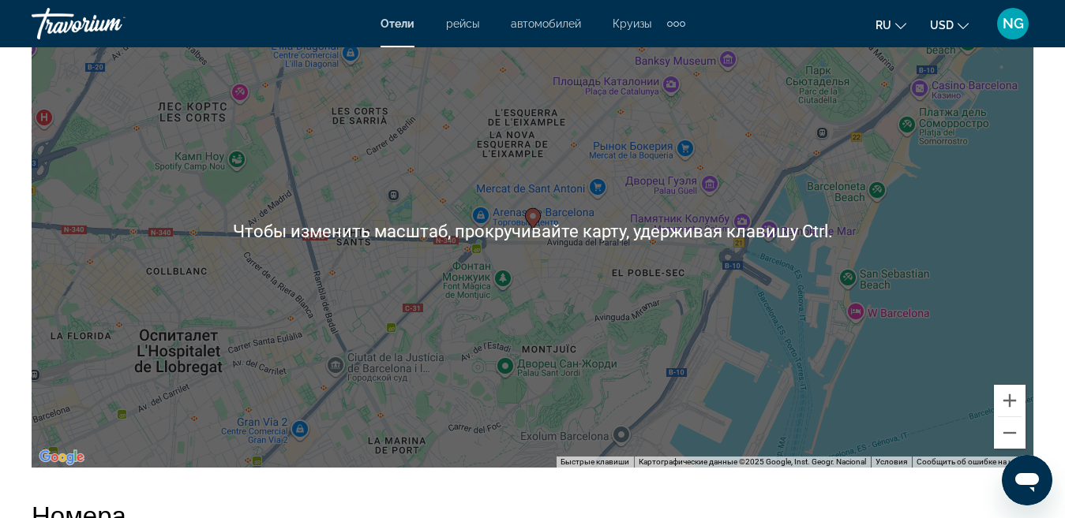
scroll to position [1894, 0]
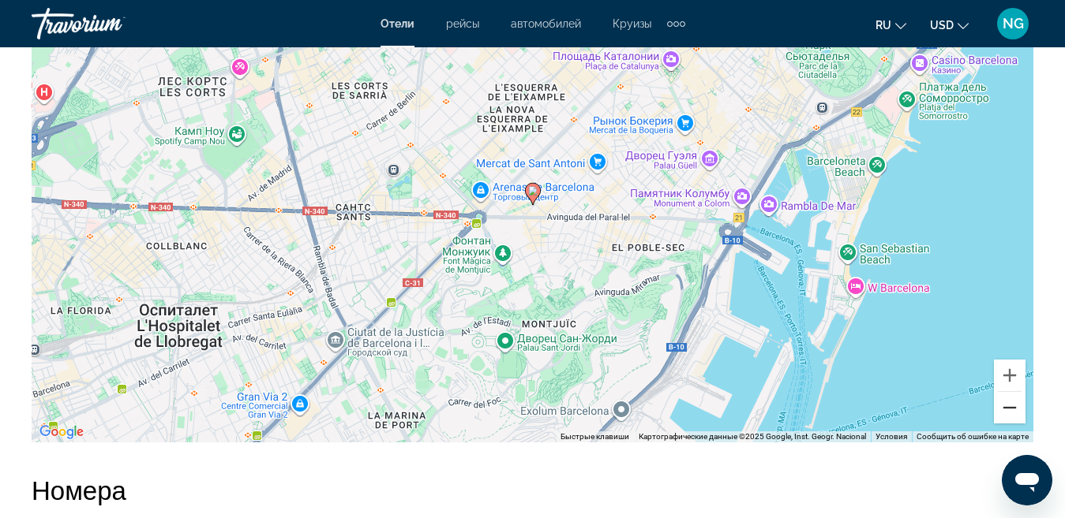
click at [1005, 409] on button "Уменьшить" at bounding box center [1009, 408] width 32 height 32
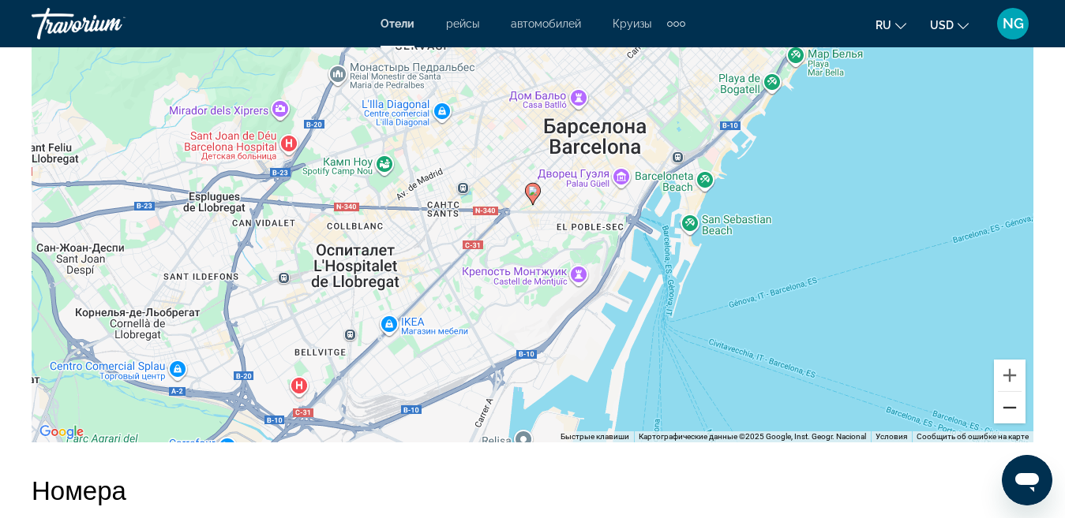
click at [1005, 409] on button "Уменьшить" at bounding box center [1009, 408] width 32 height 32
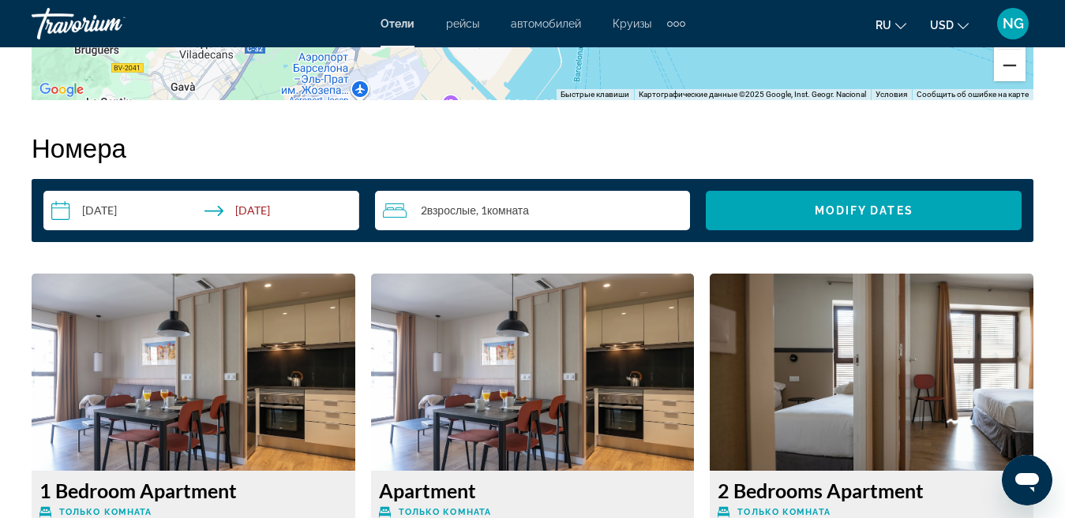
scroll to position [2244, 0]
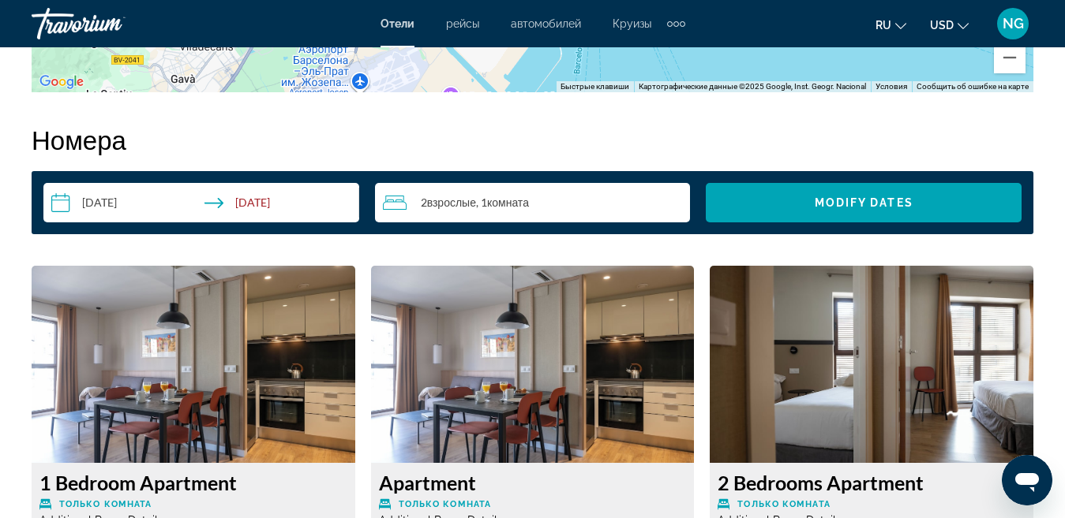
click at [58, 205] on input "**********" at bounding box center [204, 205] width 322 height 44
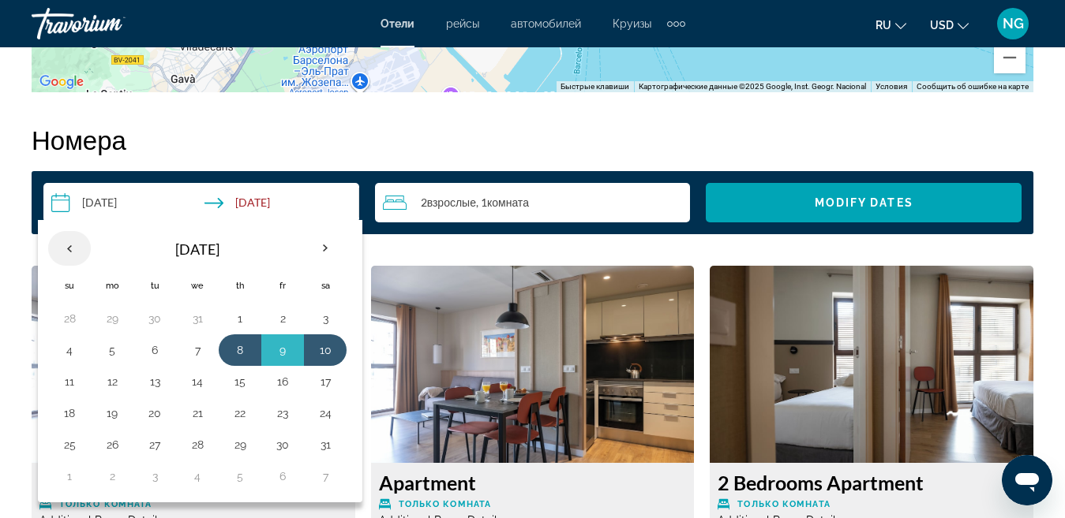
click at [62, 249] on th "Previous month" at bounding box center [69, 248] width 43 height 35
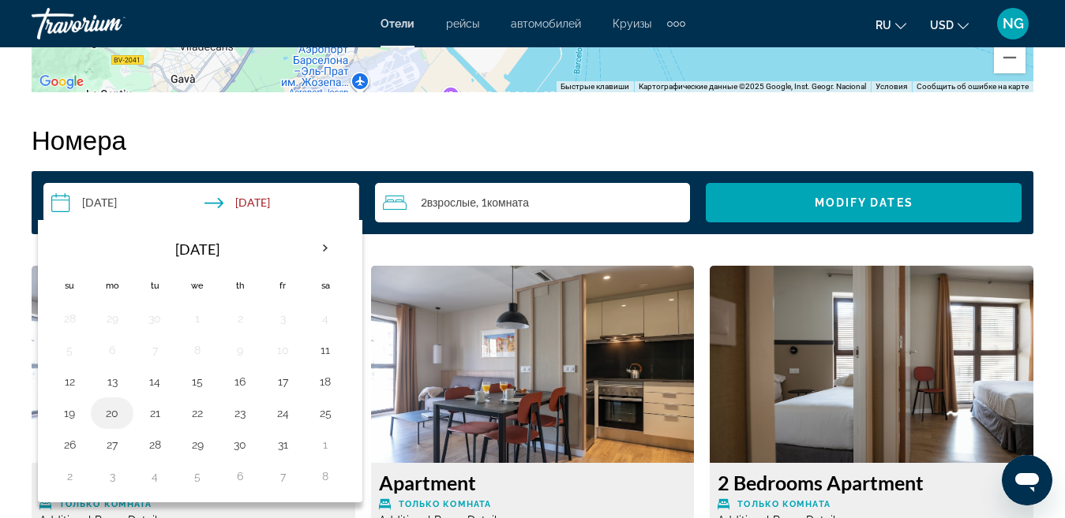
click at [105, 417] on button "20" at bounding box center [111, 413] width 25 height 22
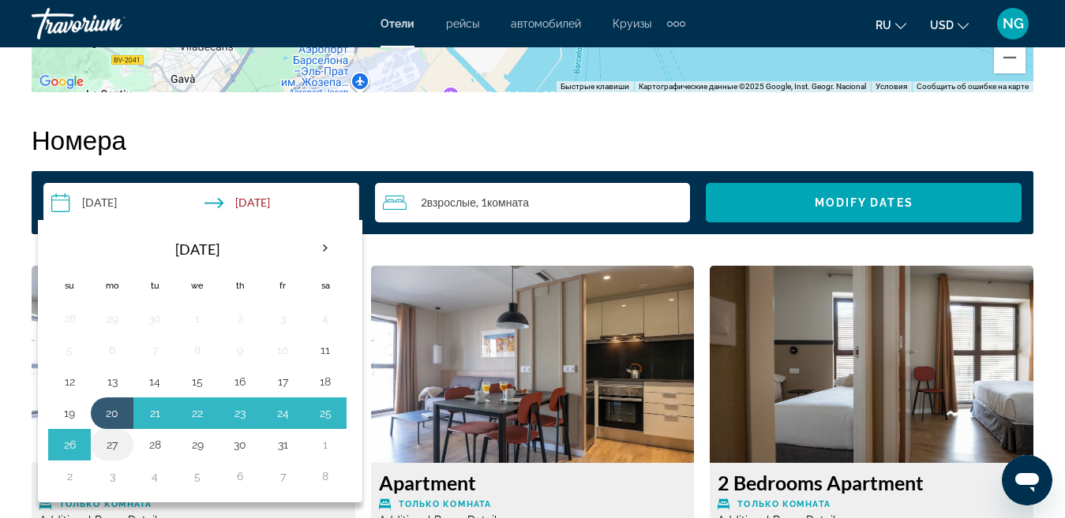
click at [109, 449] on button "27" at bounding box center [111, 445] width 25 height 22
type input "**********"
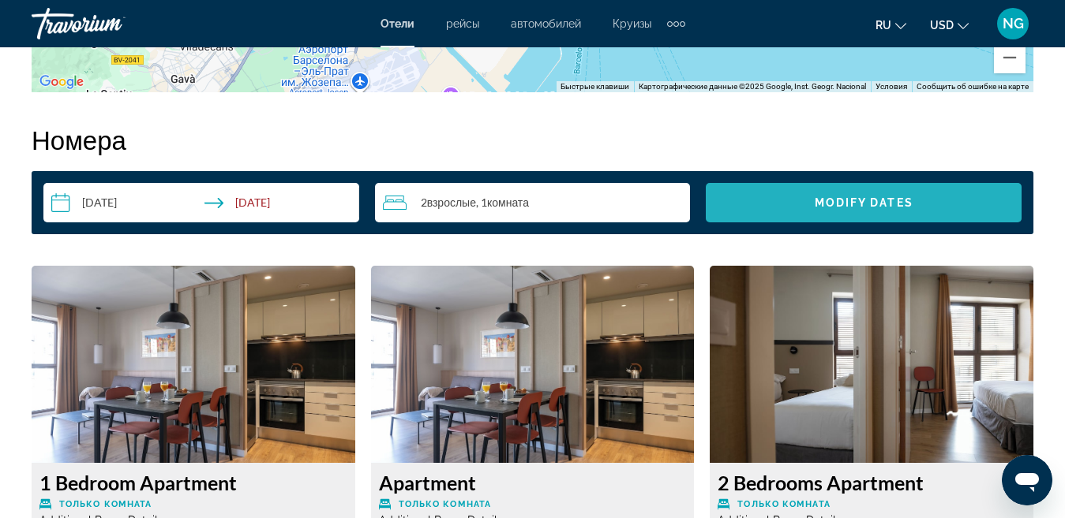
click at [902, 206] on span "Modify Dates" at bounding box center [863, 202] width 99 height 13
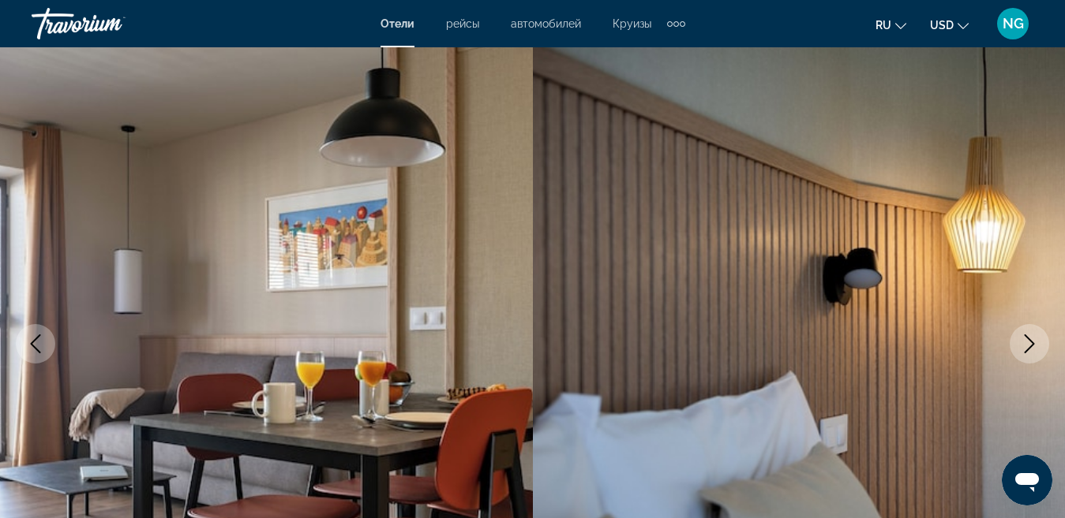
scroll to position [84, 0]
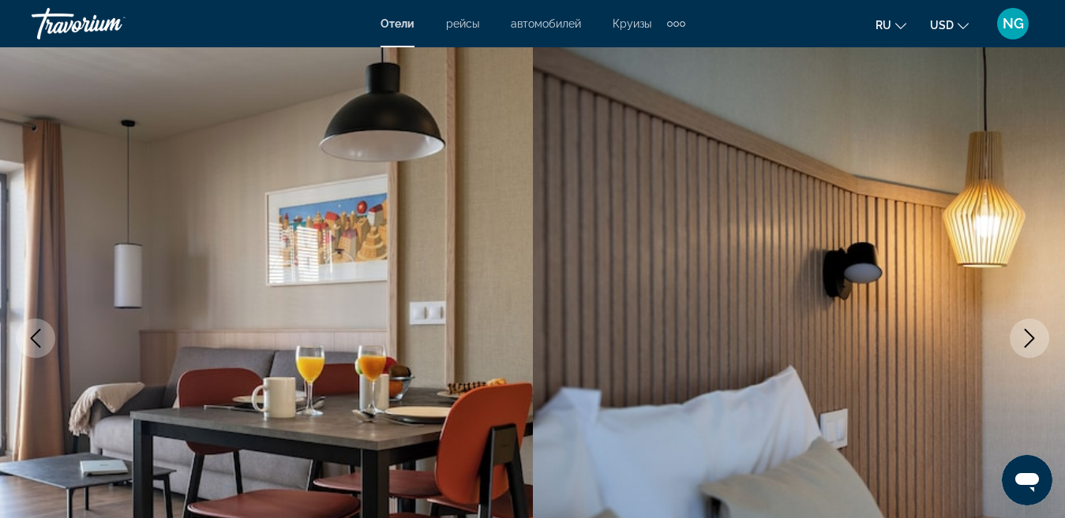
click at [395, 25] on span "Отели" at bounding box center [397, 23] width 34 height 13
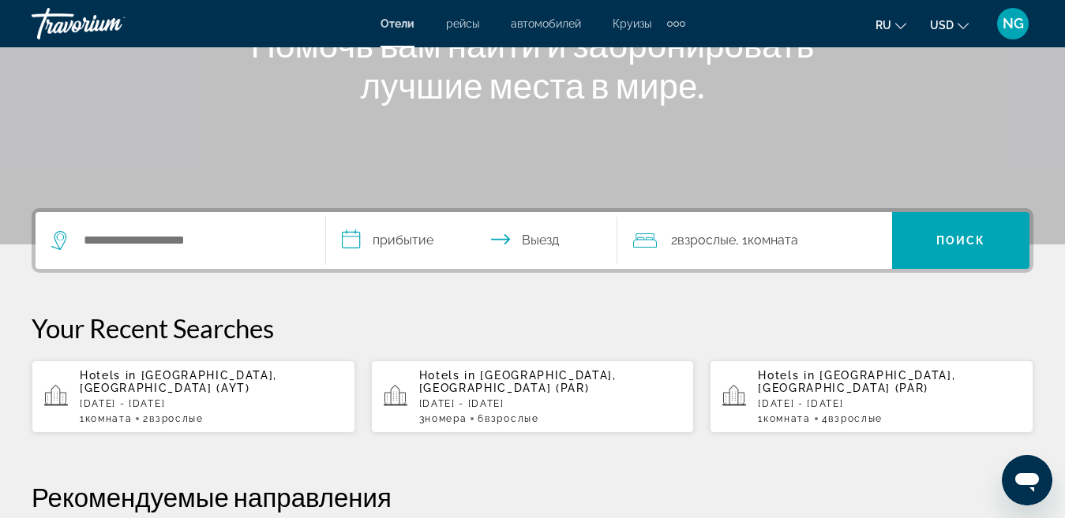
scroll to position [237, 0]
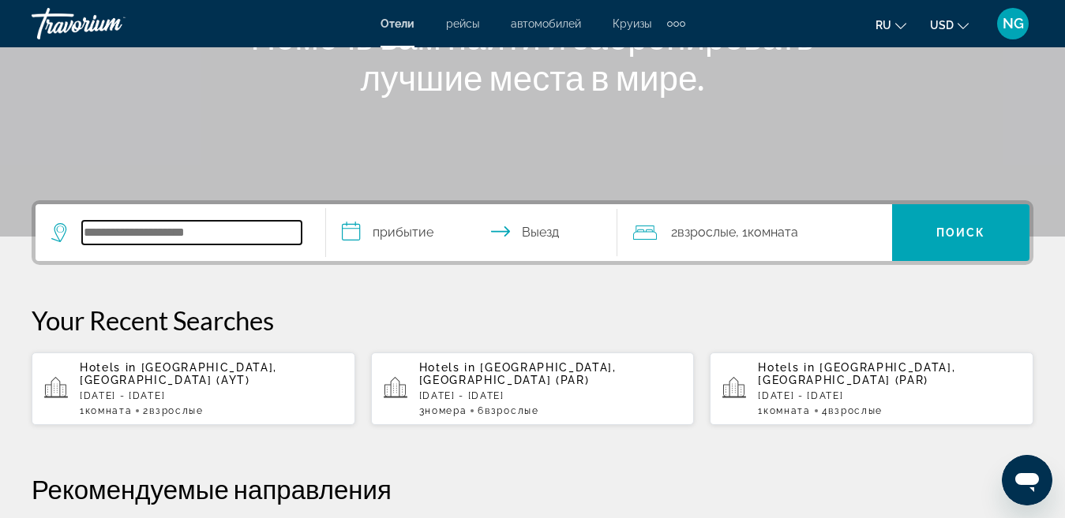
click at [206, 233] on input "Search hotel destination" at bounding box center [191, 233] width 219 height 24
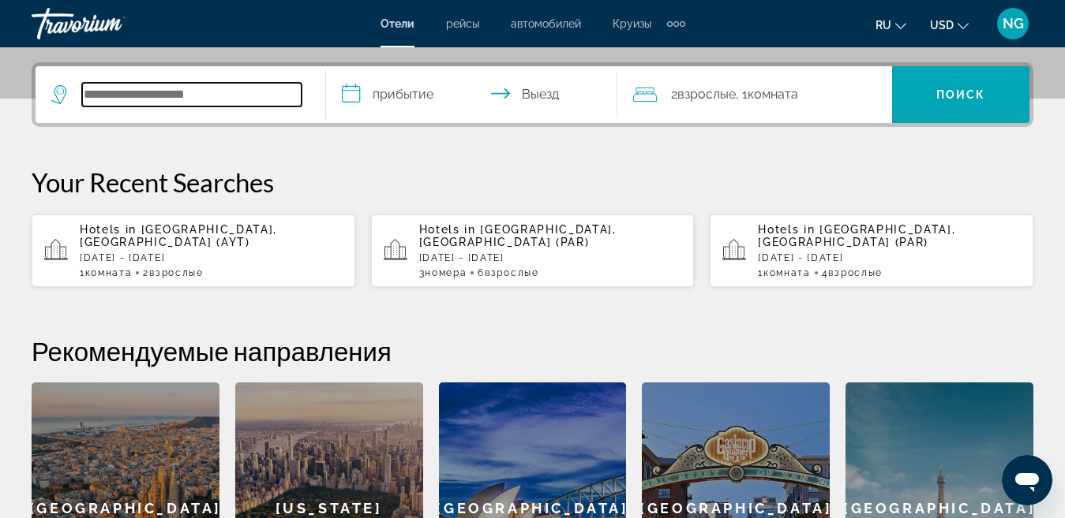
scroll to position [386, 0]
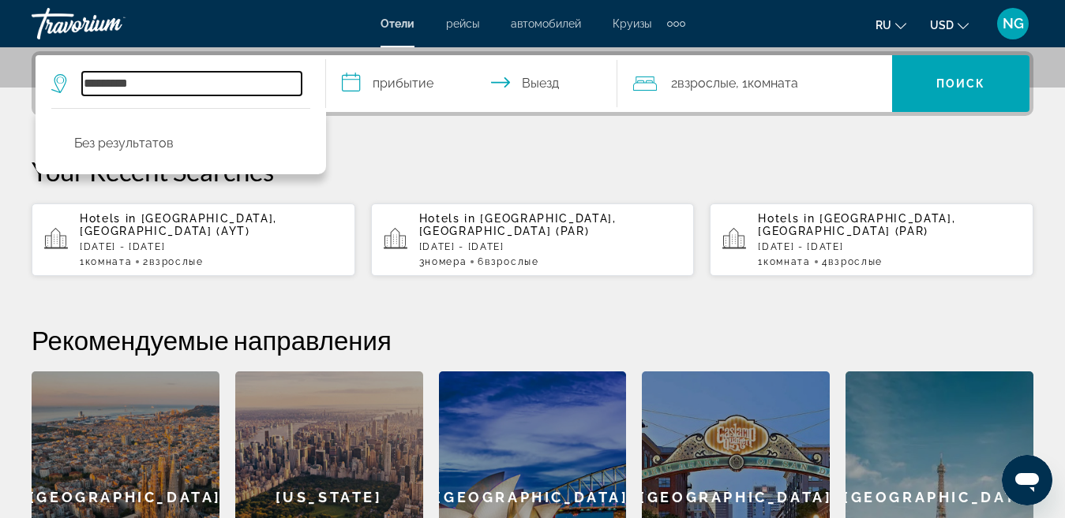
click at [163, 86] on input "*********" at bounding box center [191, 84] width 219 height 24
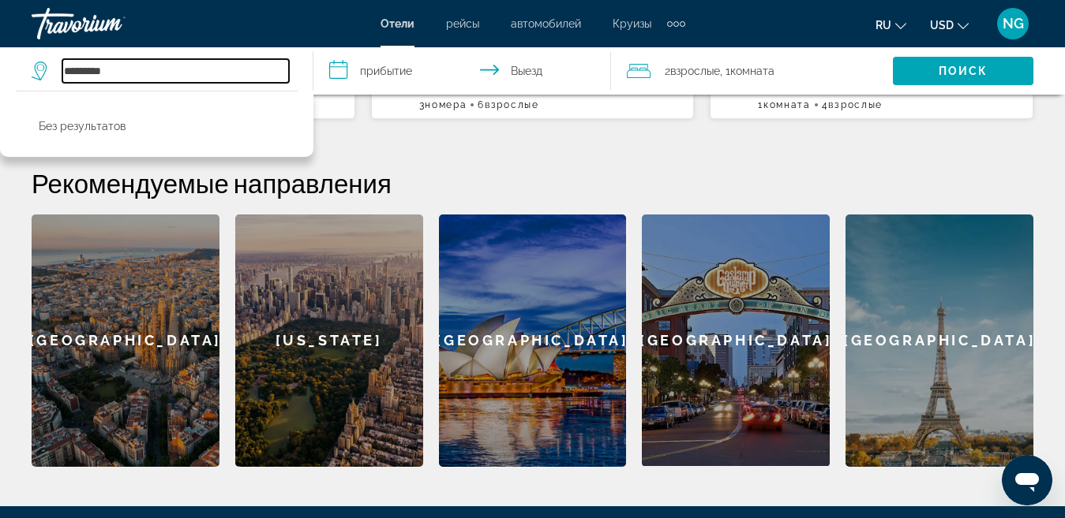
scroll to position [544, 0]
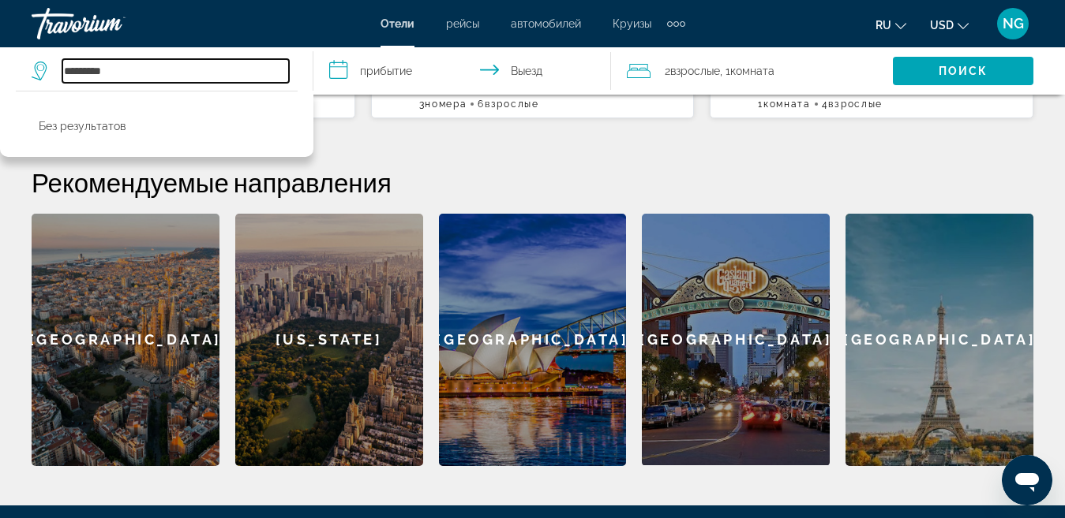
type input "*********"
click at [147, 326] on div "Barcelona" at bounding box center [126, 340] width 188 height 253
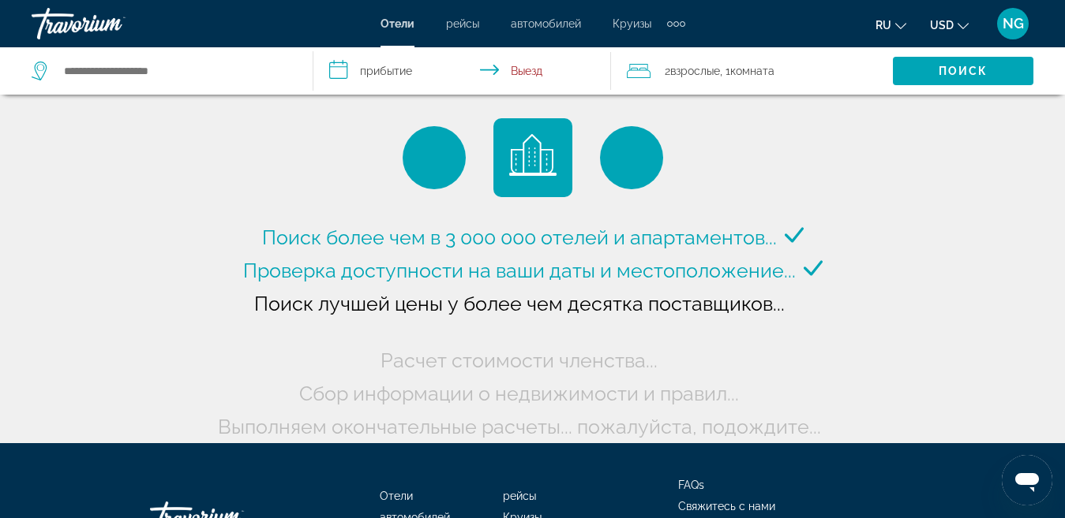
click at [342, 67] on input "**********" at bounding box center [465, 73] width 304 height 52
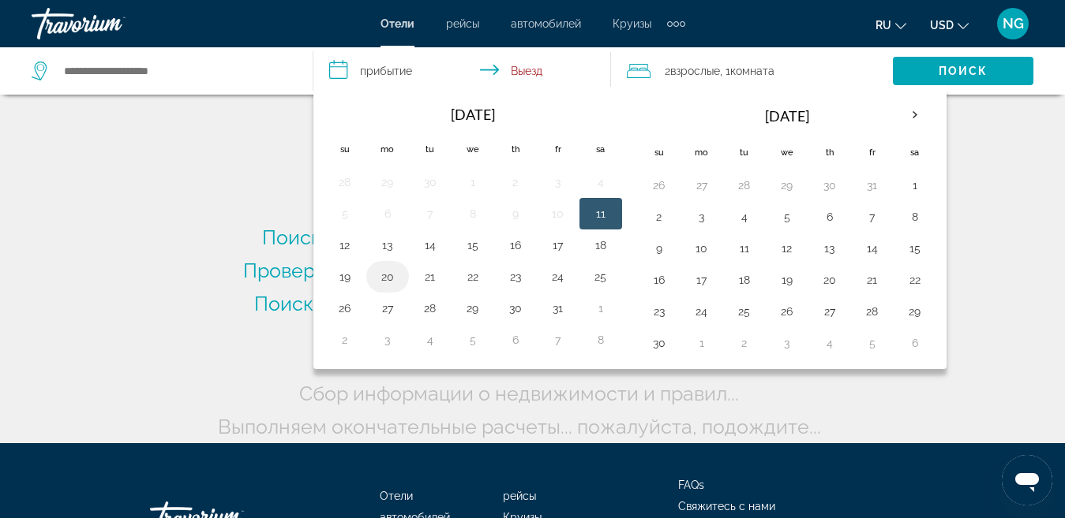
click at [391, 281] on button "20" at bounding box center [387, 277] width 25 height 22
click at [518, 72] on input "**********" at bounding box center [465, 73] width 304 height 52
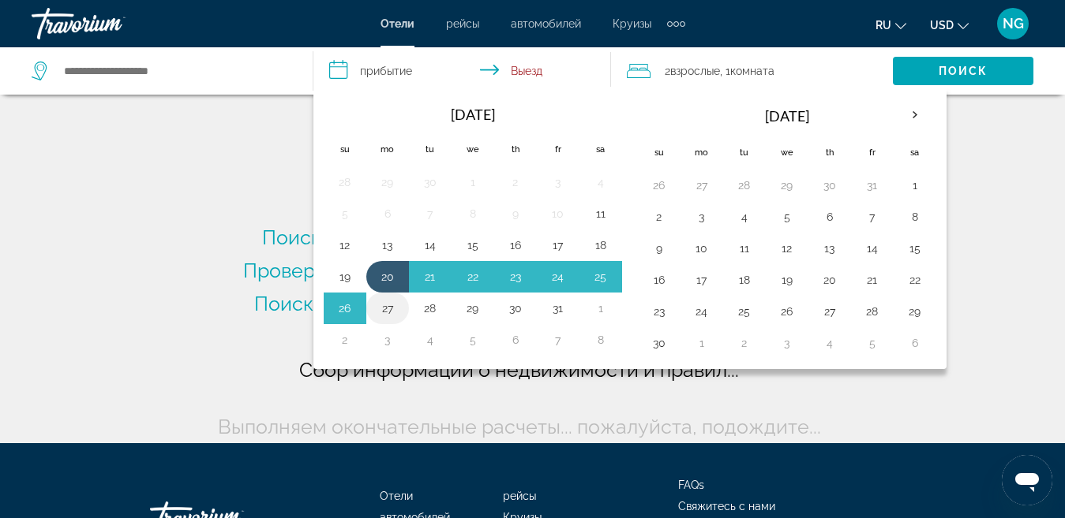
click at [385, 306] on button "27" at bounding box center [387, 308] width 25 height 22
type input "**********"
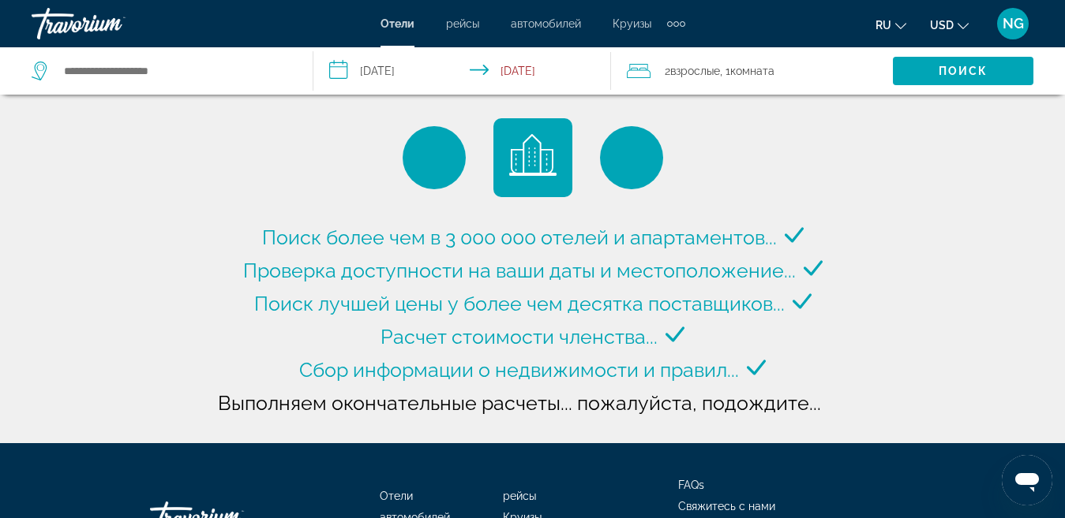
type input "**********"
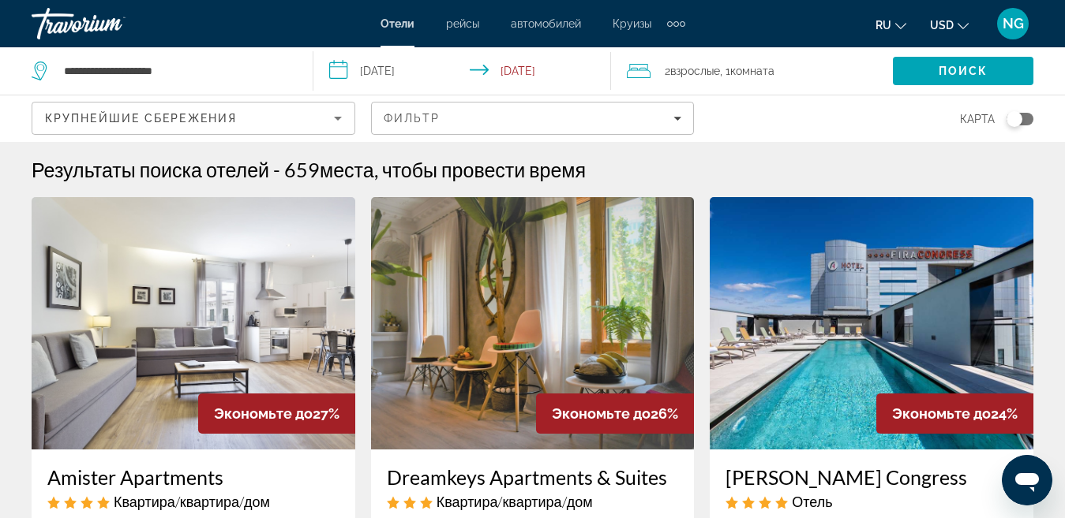
click at [1022, 121] on div "Toggle map" at bounding box center [1019, 119] width 27 height 13
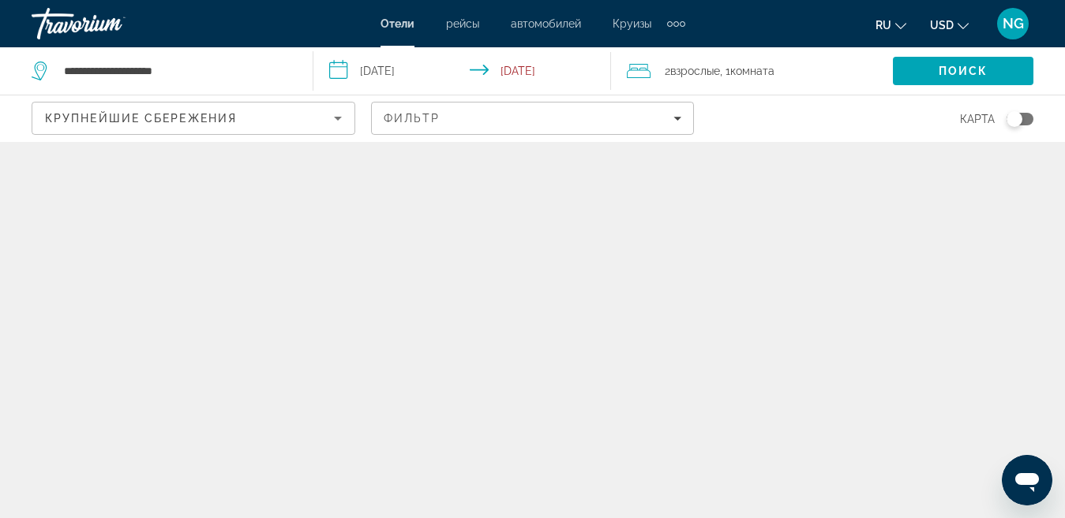
drag, startPoint x: 1014, startPoint y: 122, endPoint x: 1077, endPoint y: 120, distance: 63.2
click at [1065, 120] on html "**********" at bounding box center [532, 259] width 1065 height 518
click at [337, 70] on input "**********" at bounding box center [465, 73] width 304 height 52
click at [344, 76] on input "**********" at bounding box center [465, 73] width 304 height 52
click at [1012, 125] on div "Toggle map" at bounding box center [1014, 119] width 16 height 16
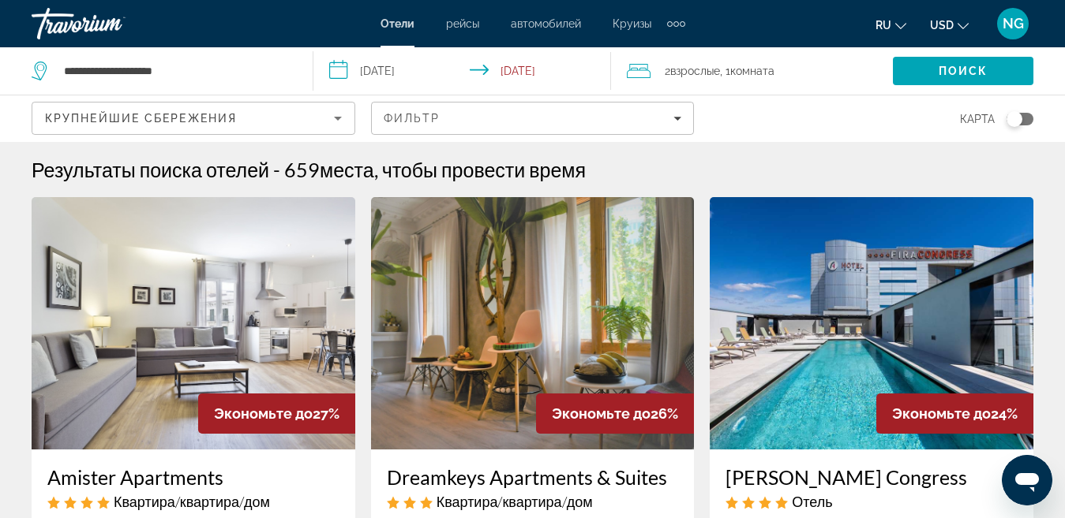
click at [341, 72] on input "**********" at bounding box center [465, 73] width 304 height 52
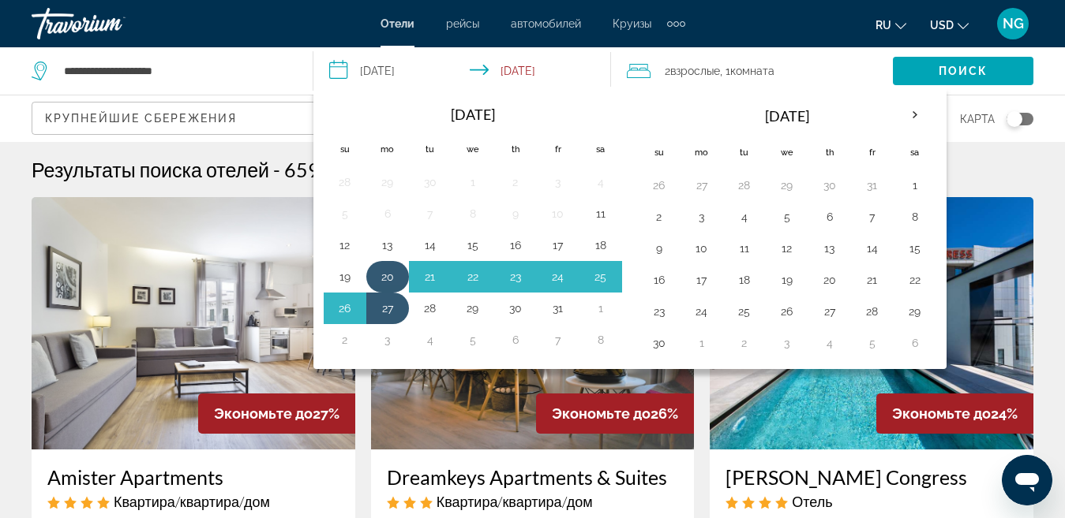
click at [388, 278] on button "20" at bounding box center [387, 277] width 25 height 22
click at [388, 313] on button "27" at bounding box center [387, 308] width 25 height 22
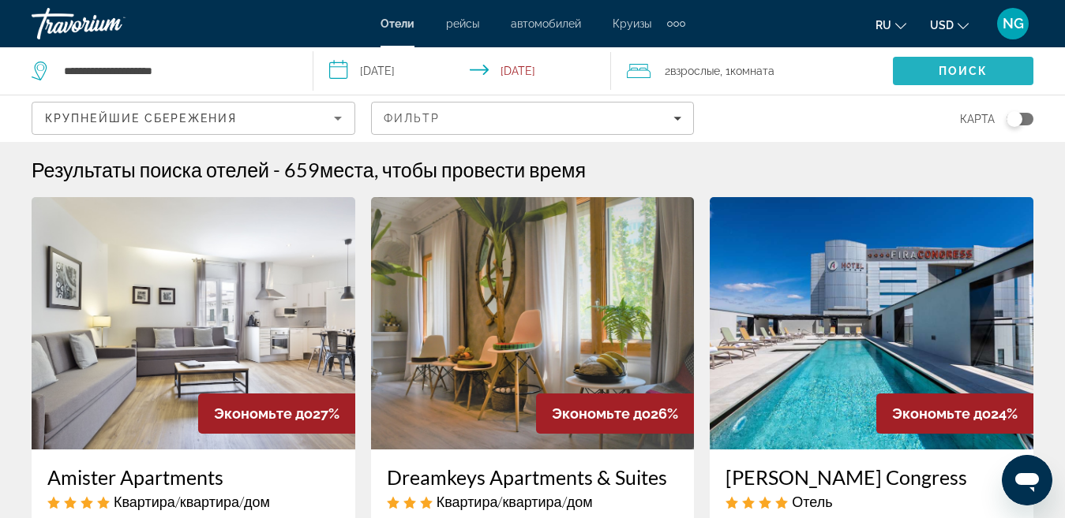
click at [941, 63] on span "Search" at bounding box center [962, 71] width 140 height 38
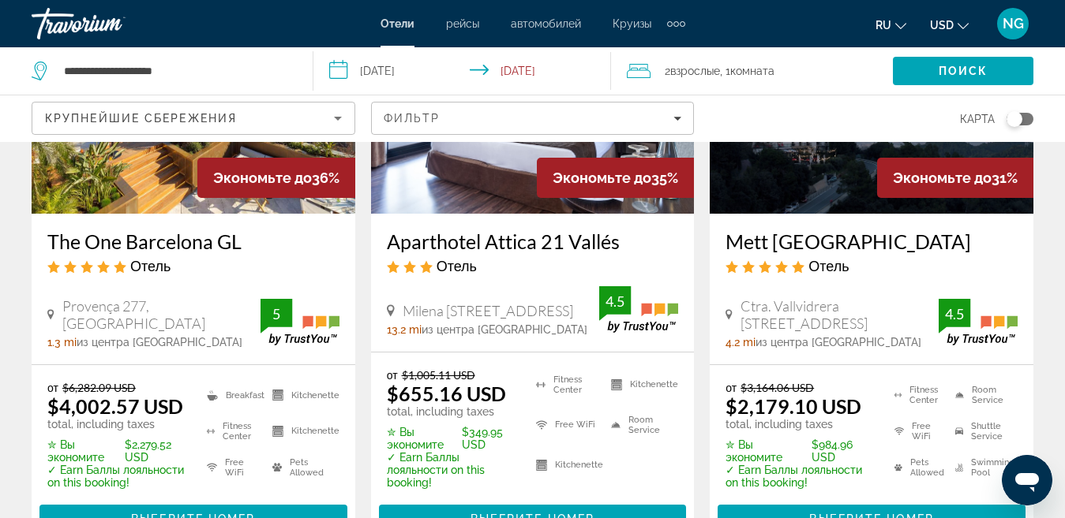
scroll to position [552, 0]
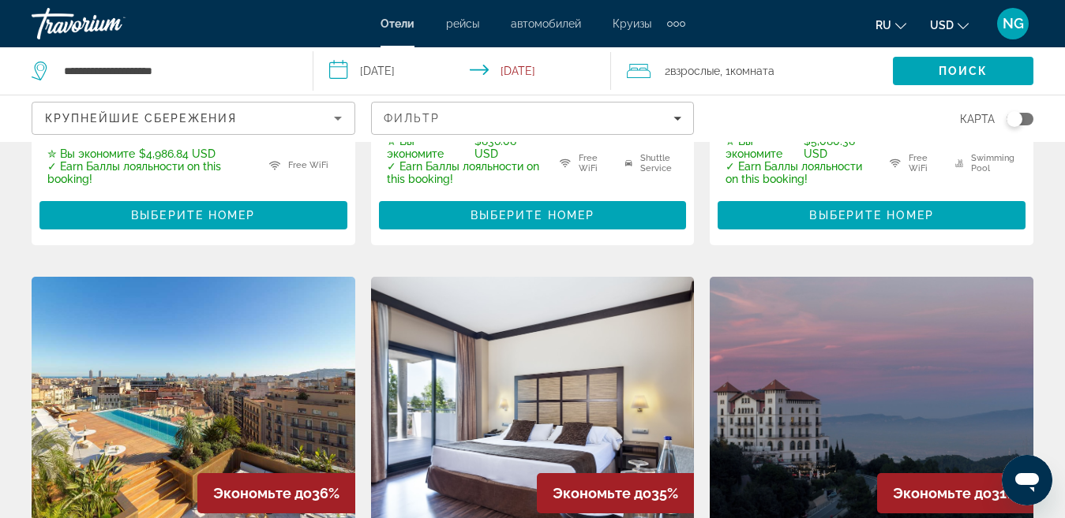
click at [329, 118] on icon "Sort by" at bounding box center [337, 118] width 19 height 19
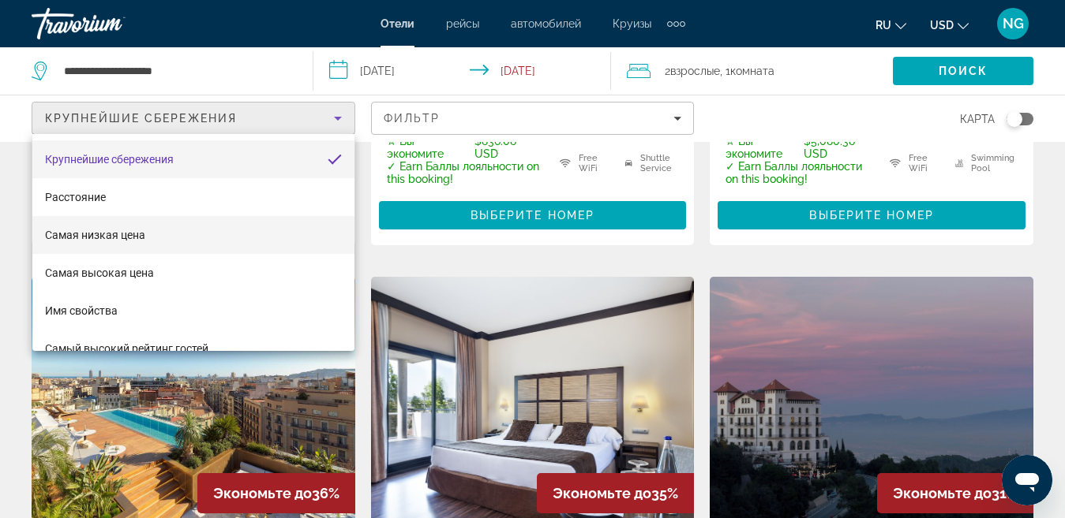
click at [161, 236] on mat-option "Самая низкая цена" at bounding box center [193, 235] width 322 height 38
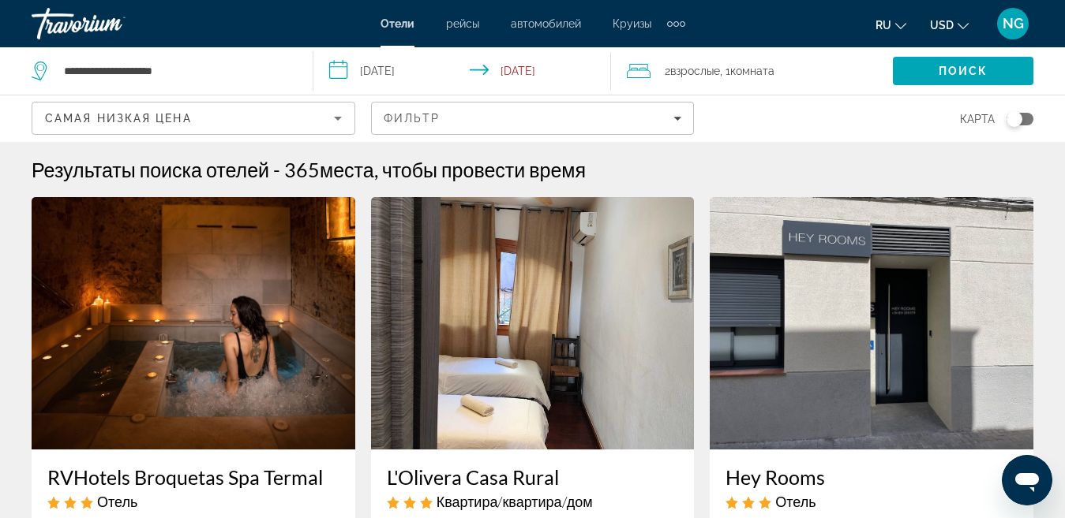
click at [159, 346] on img "Main content" at bounding box center [194, 323] width 324 height 253
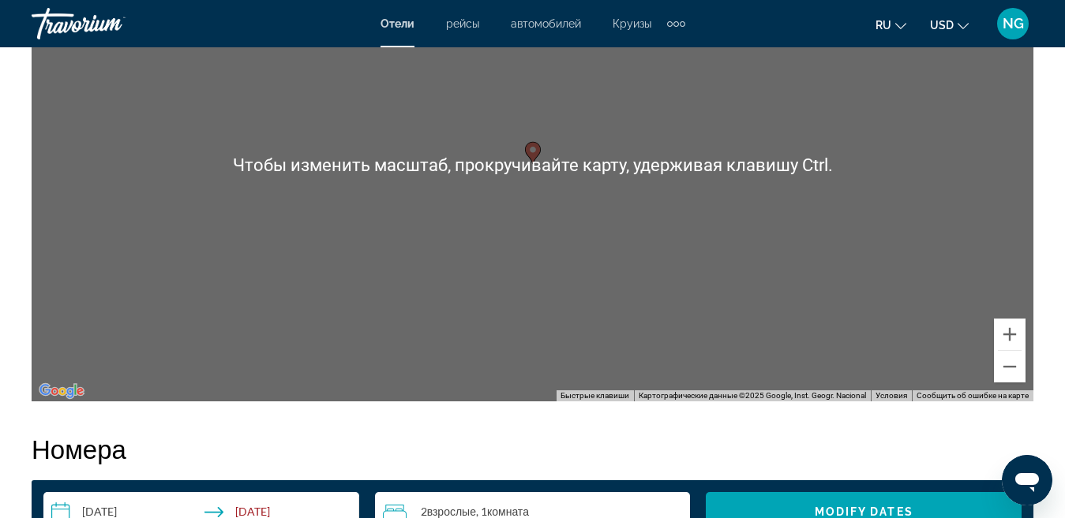
scroll to position [1973, 0]
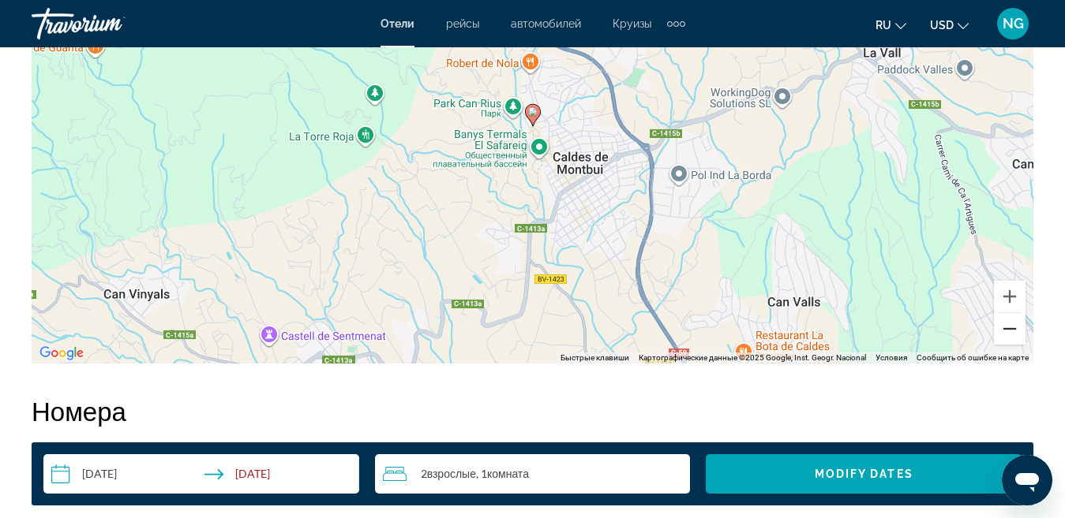
click at [1003, 338] on button "Уменьшить" at bounding box center [1009, 329] width 32 height 32
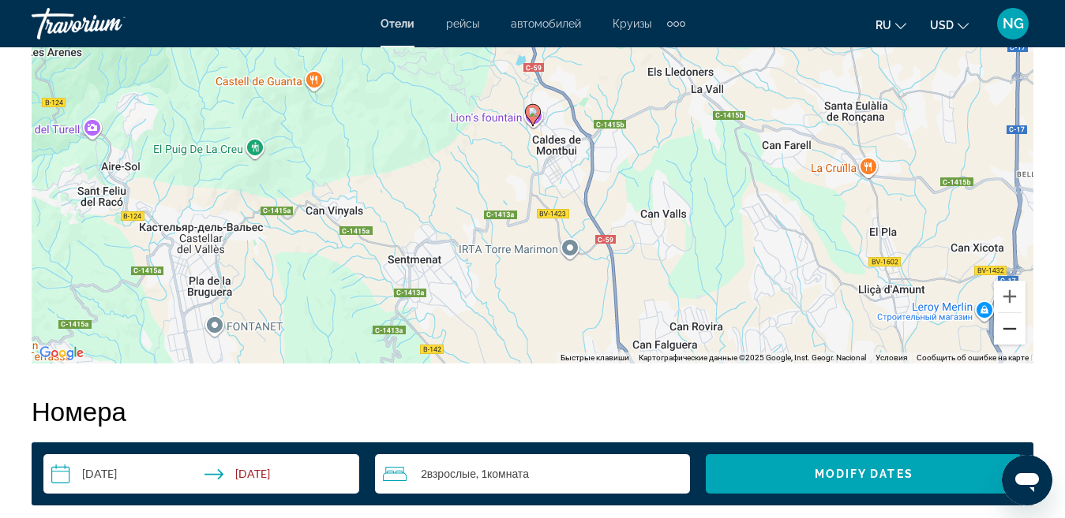
click at [1003, 338] on button "Уменьшить" at bounding box center [1009, 329] width 32 height 32
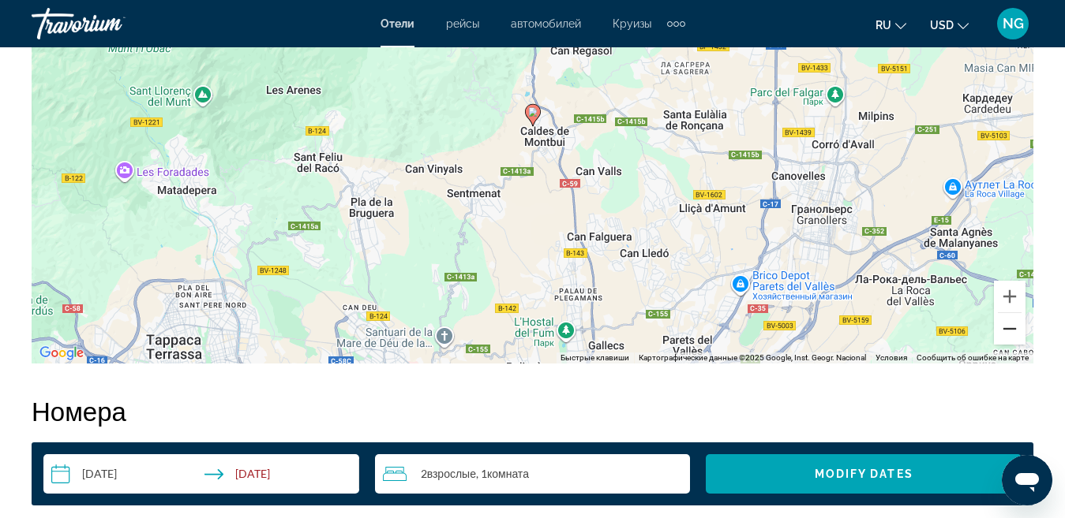
click at [1003, 338] on button "Уменьшить" at bounding box center [1009, 329] width 32 height 32
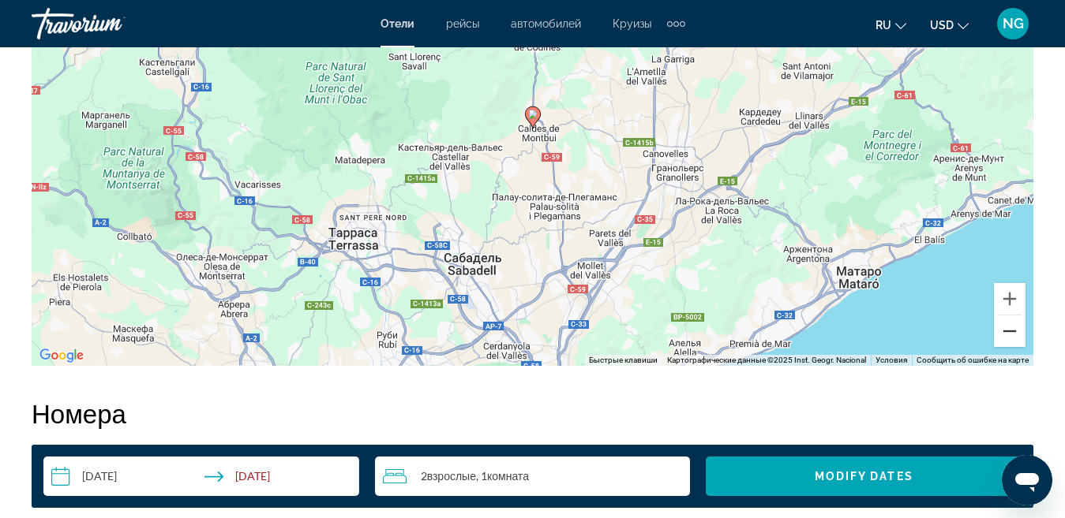
scroll to position [1993, 0]
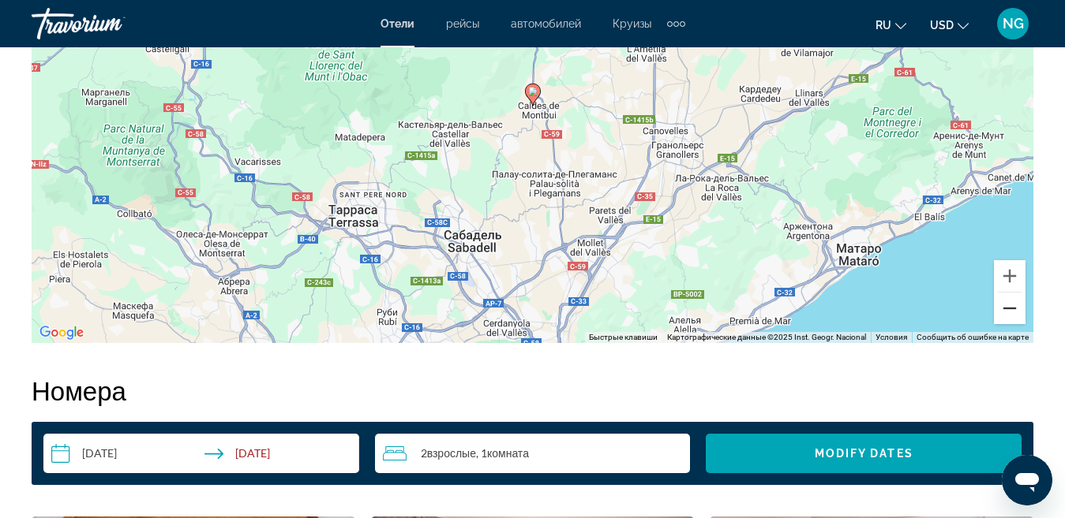
click at [1006, 318] on button "Уменьшить" at bounding box center [1009, 309] width 32 height 32
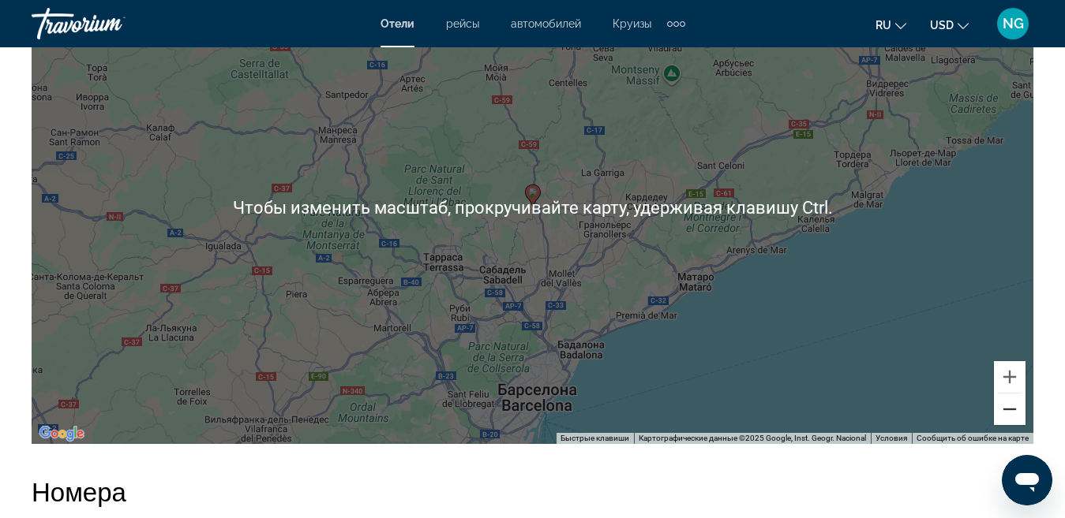
scroll to position [1971, 0]
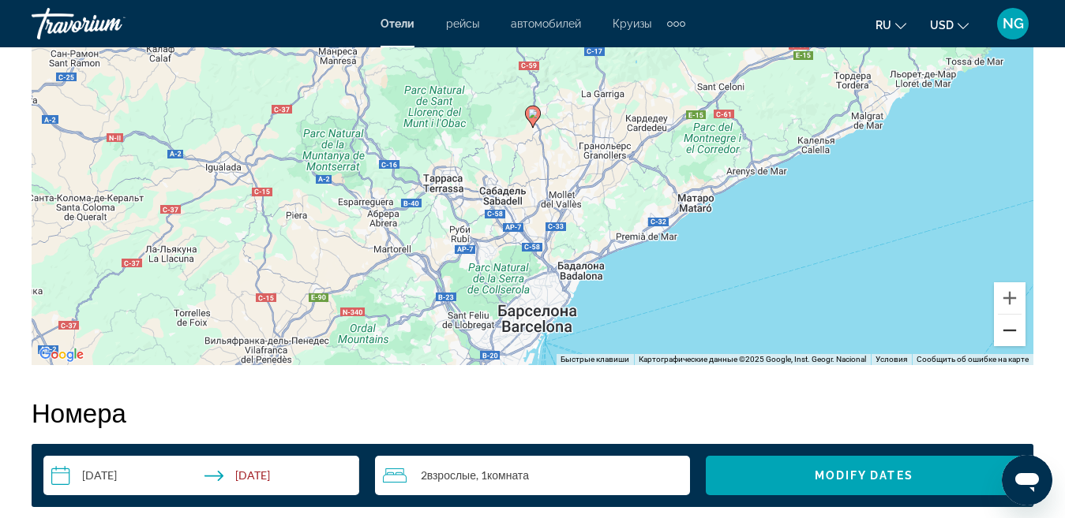
click at [1016, 341] on button "Уменьшить" at bounding box center [1009, 331] width 32 height 32
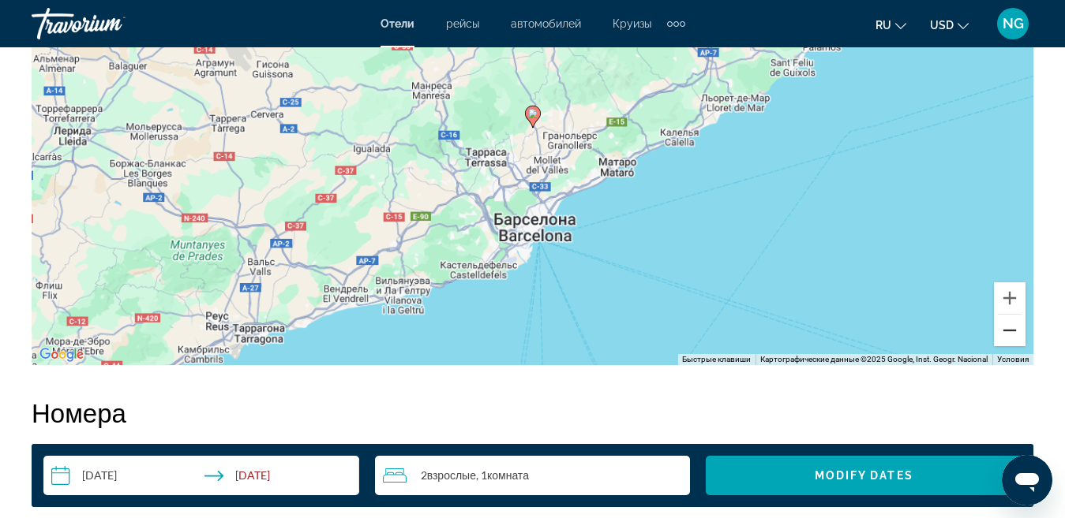
click at [1016, 341] on button "Уменьшить" at bounding box center [1009, 331] width 32 height 32
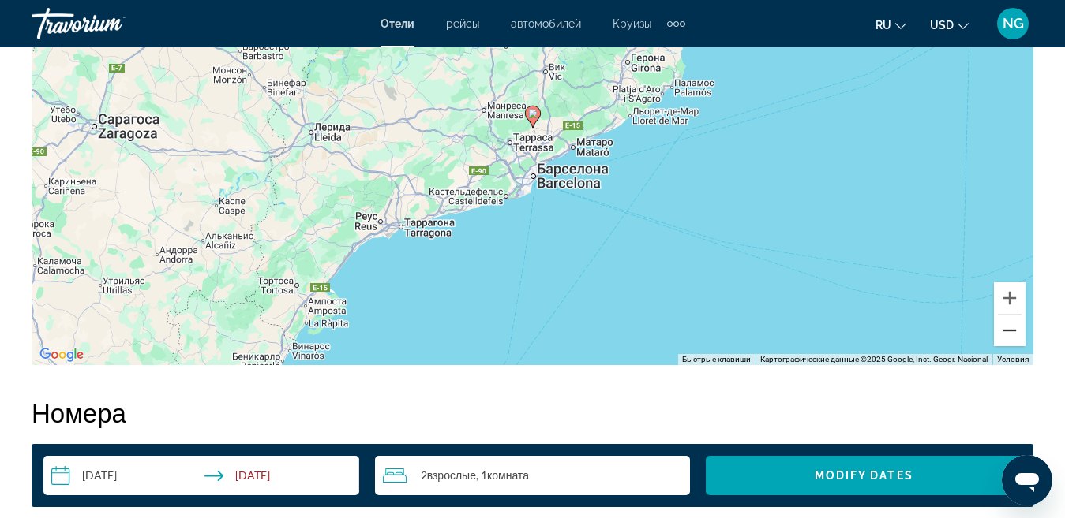
click at [1012, 327] on button "Уменьшить" at bounding box center [1009, 331] width 32 height 32
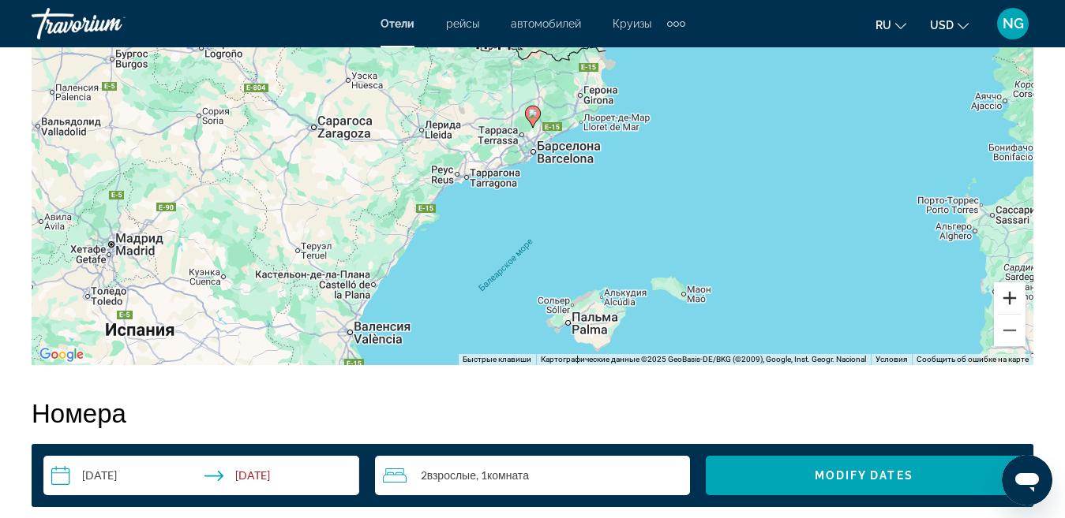
click at [1010, 300] on button "Увеличить" at bounding box center [1009, 299] width 32 height 32
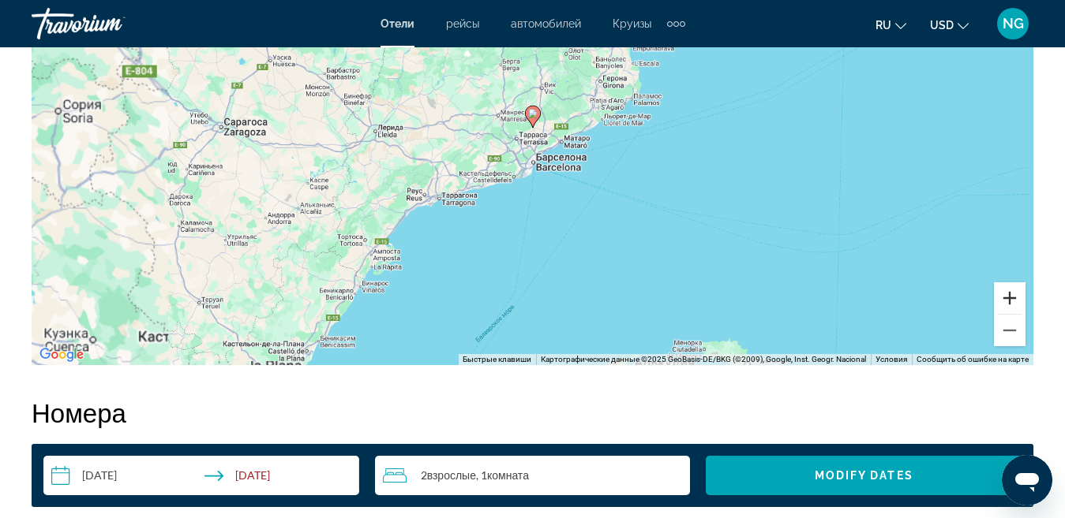
click at [1010, 300] on button "Увеличить" at bounding box center [1009, 299] width 32 height 32
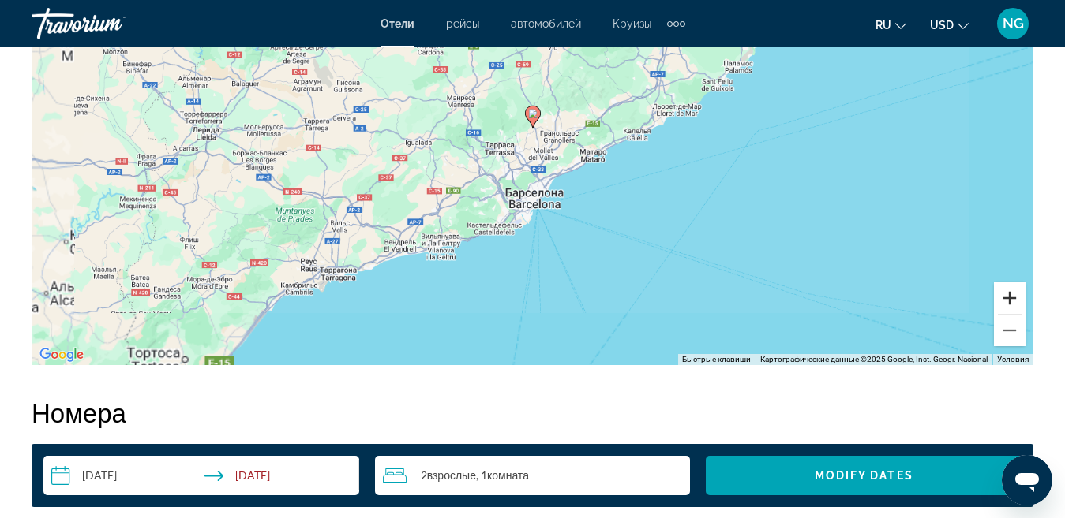
click at [1010, 300] on button "Увеличить" at bounding box center [1009, 299] width 32 height 32
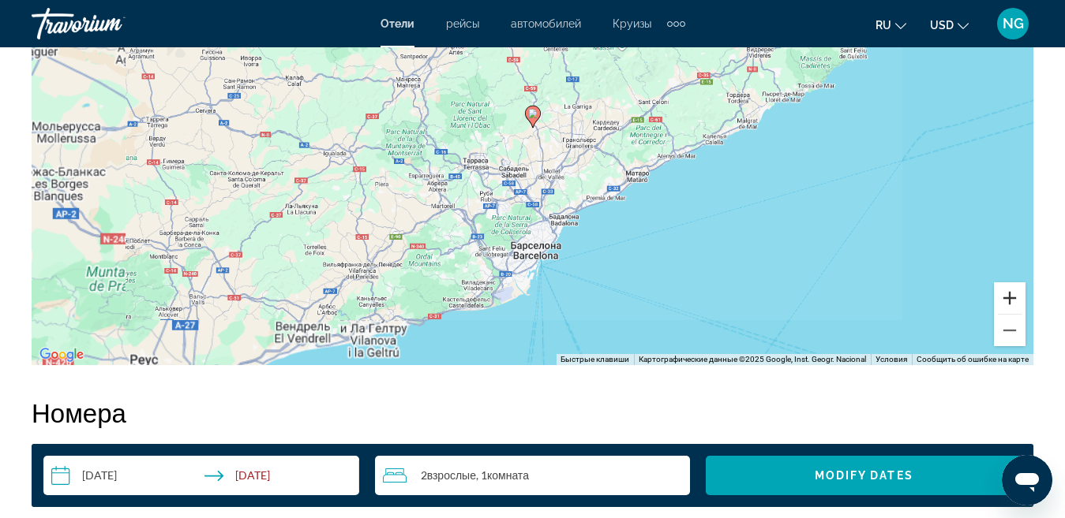
click at [1010, 300] on button "Увеличить" at bounding box center [1009, 299] width 32 height 32
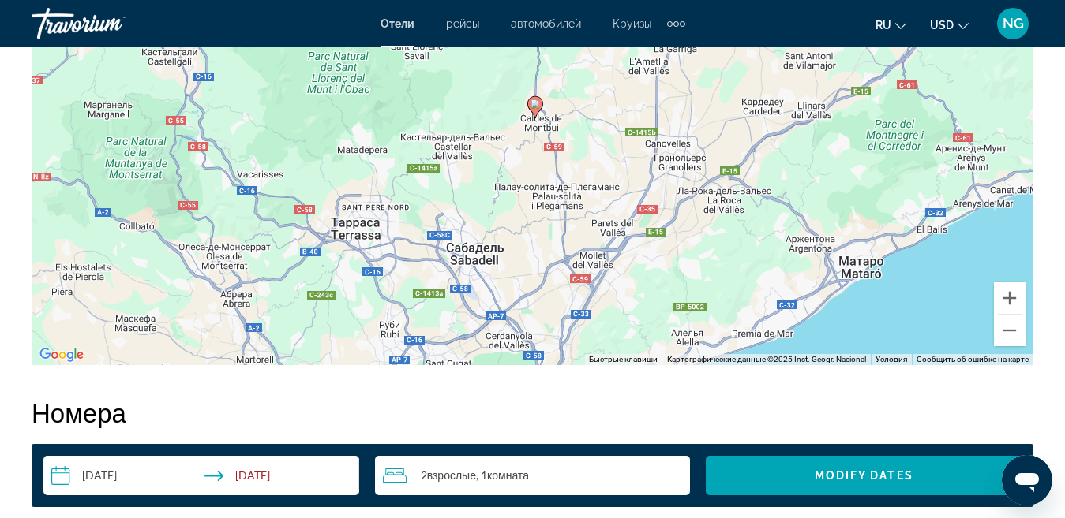
drag, startPoint x: 749, startPoint y: 272, endPoint x: 751, endPoint y: 260, distance: 12.1
click at [751, 260] on div "Чтобы активировать перетаскивание с помощью клавиатуры, нажмите Alt + Ввод. Пос…" at bounding box center [532, 128] width 1001 height 473
click at [1011, 301] on button "Увеличить" at bounding box center [1009, 299] width 32 height 32
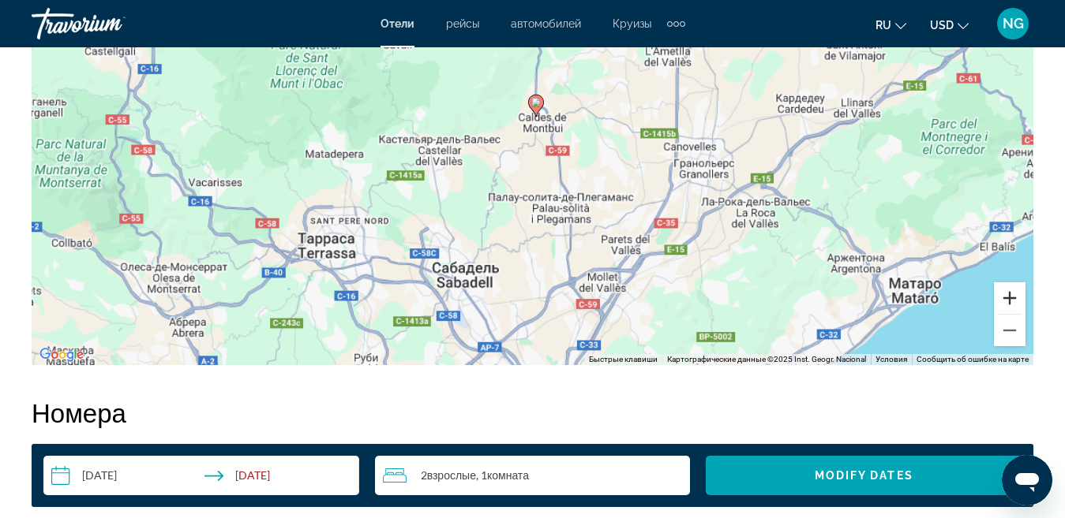
click at [1011, 301] on button "Увеличить" at bounding box center [1009, 299] width 32 height 32
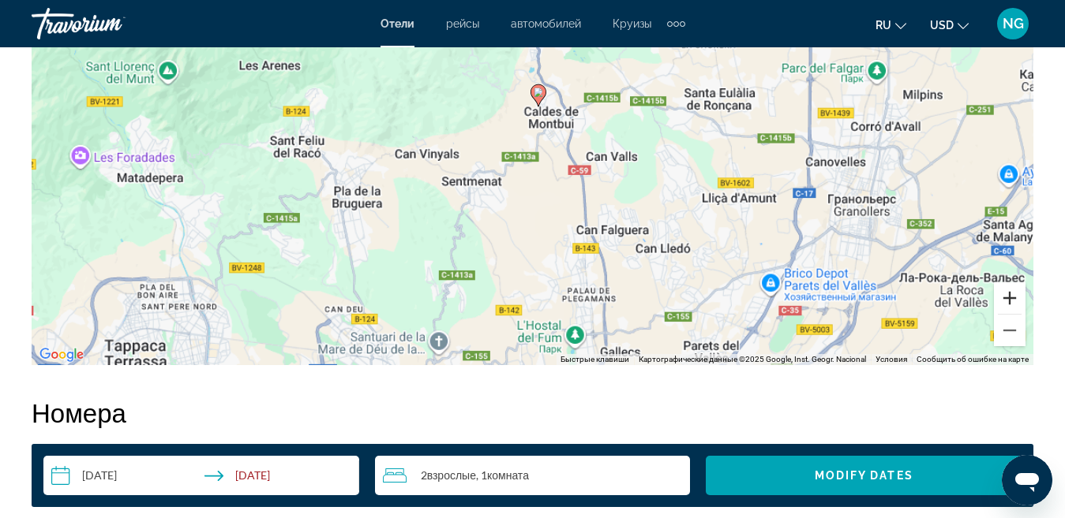
click at [1011, 301] on button "Увеличить" at bounding box center [1009, 299] width 32 height 32
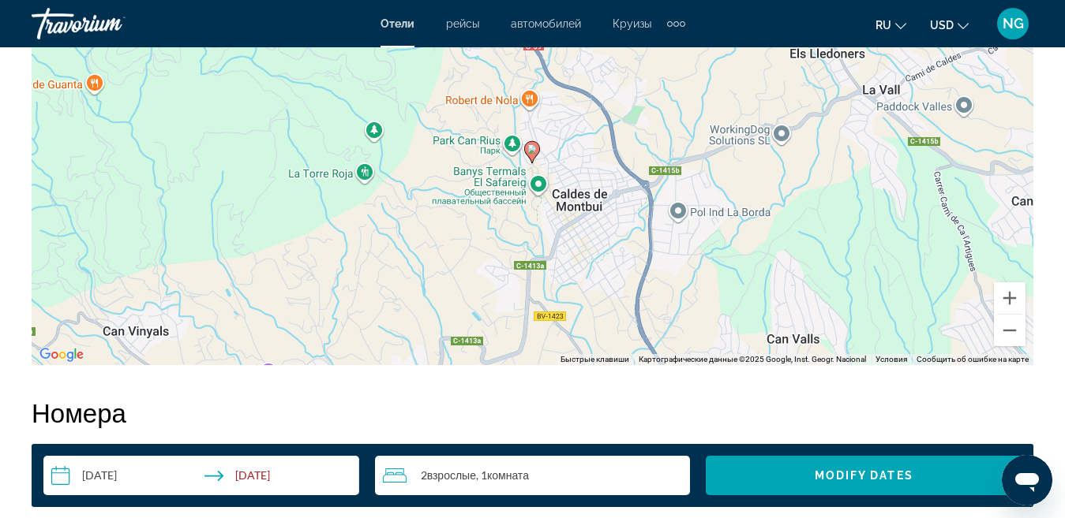
drag, startPoint x: 775, startPoint y: 152, endPoint x: 756, endPoint y: 264, distance: 112.9
click at [754, 265] on div "Чтобы активировать перетаскивание с помощью клавиатуры, нажмите Alt + Ввод. Пос…" at bounding box center [532, 128] width 1001 height 473
click at [1010, 301] on button "Увеличить" at bounding box center [1009, 299] width 32 height 32
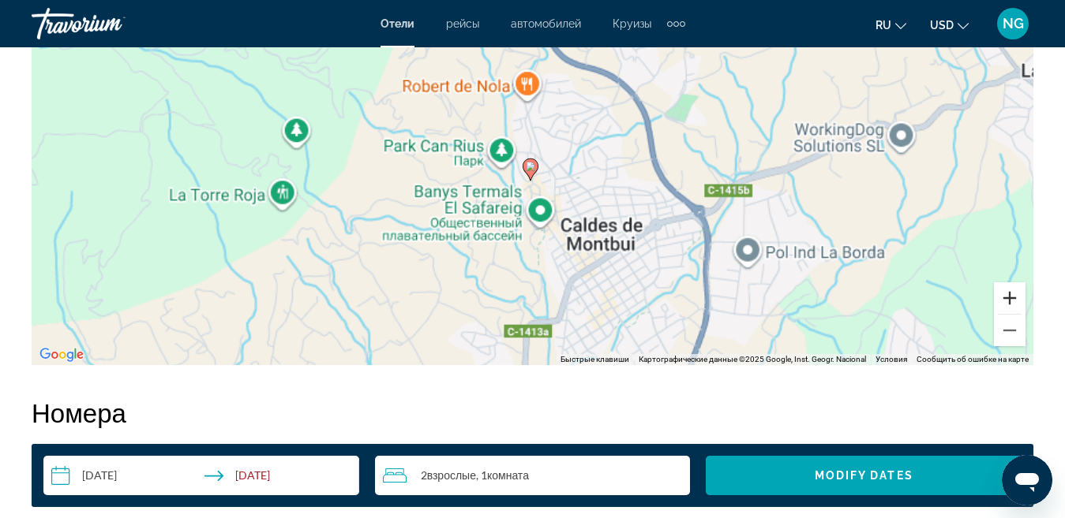
click at [1010, 301] on button "Увеличить" at bounding box center [1009, 299] width 32 height 32
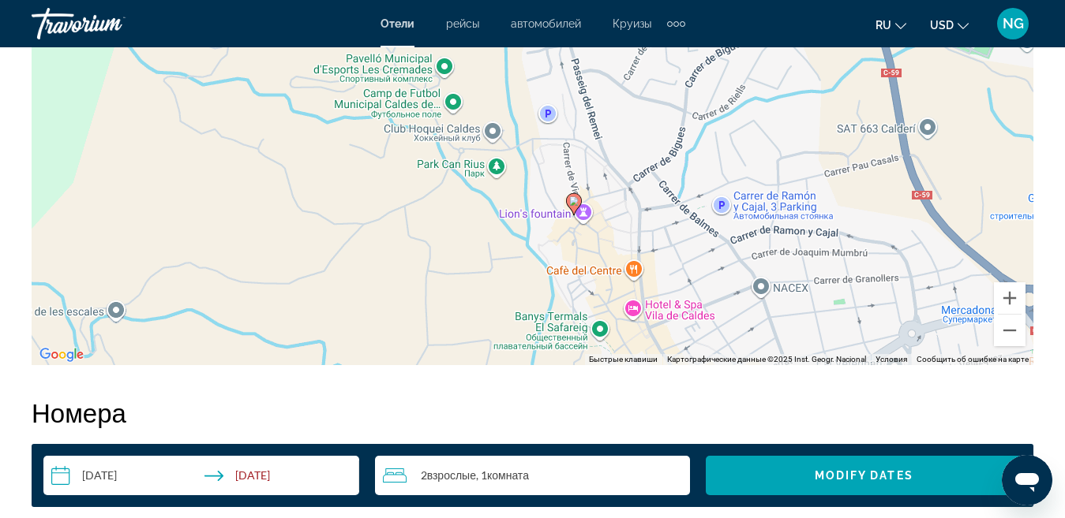
drag, startPoint x: 787, startPoint y: 300, endPoint x: 836, endPoint y: 243, distance: 75.0
click at [836, 243] on div "Чтобы активировать перетаскивание с помощью клавиатуры, нажмите Alt + Ввод. Пос…" at bounding box center [532, 128] width 1001 height 473
click at [1016, 301] on button "Увеличить" at bounding box center [1009, 299] width 32 height 32
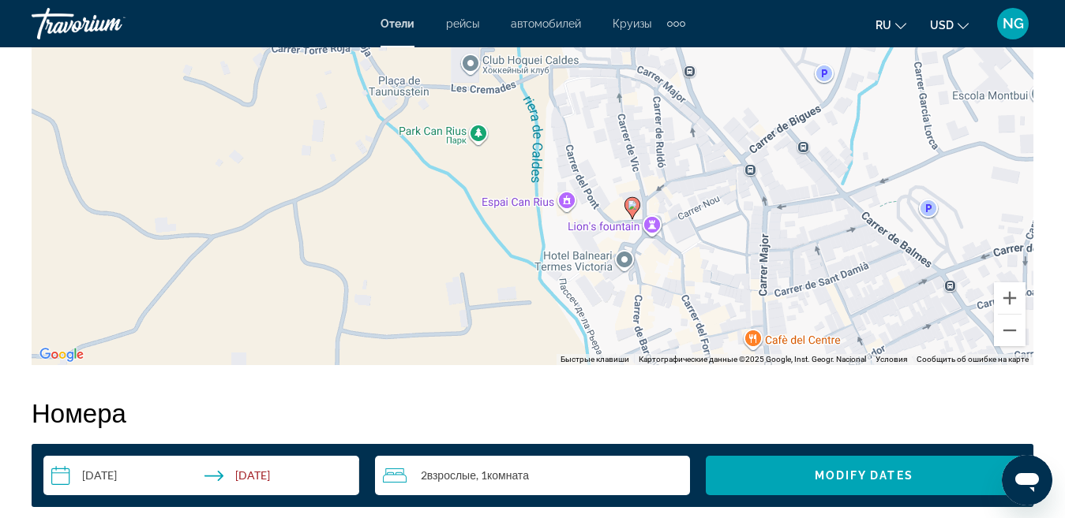
drag, startPoint x: 862, startPoint y: 305, endPoint x: 879, endPoint y: 219, distance: 88.5
click at [879, 219] on div "Чтобы активировать перетаскивание с помощью клавиатуры, нажмите Alt + Ввод. Пос…" at bounding box center [532, 128] width 1001 height 473
click at [1004, 302] on button "Увеличить" at bounding box center [1009, 299] width 32 height 32
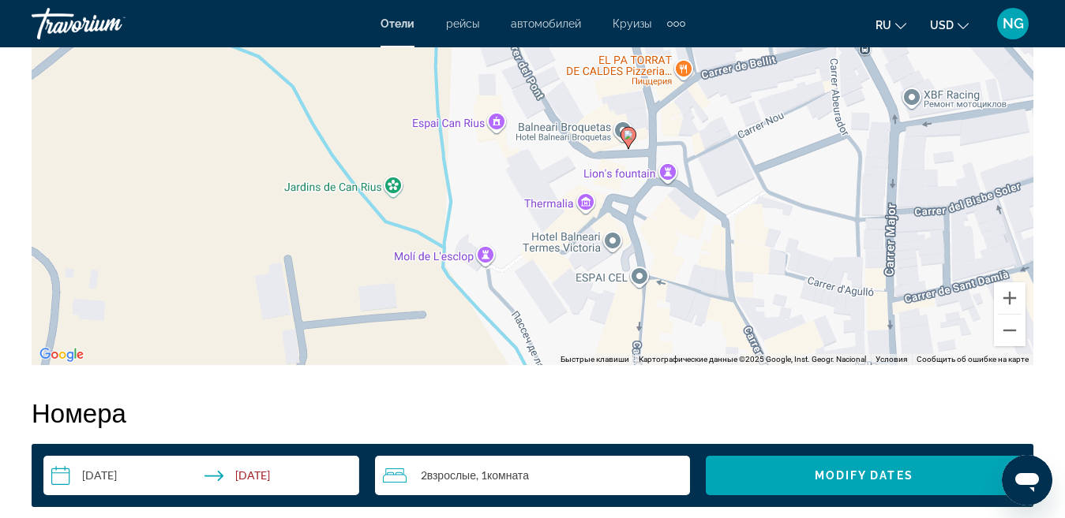
drag, startPoint x: 893, startPoint y: 278, endPoint x: 804, endPoint y: 134, distance: 169.0
click at [804, 134] on div "Чтобы активировать перетаскивание с помощью клавиатуры, нажмите Alt + Ввод. Пос…" at bounding box center [532, 128] width 1001 height 473
click at [1006, 301] on button "Увеличить" at bounding box center [1009, 299] width 32 height 32
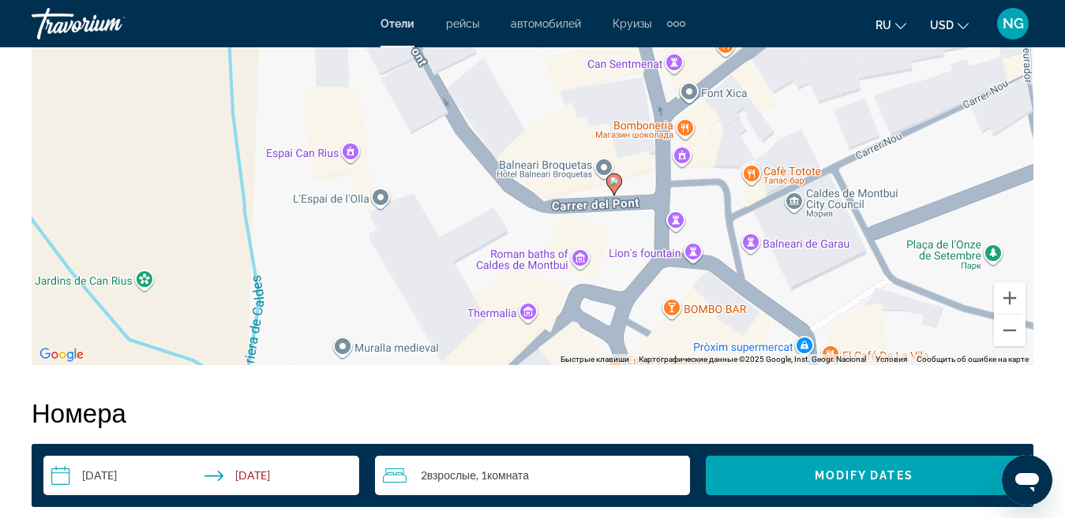
drag, startPoint x: 907, startPoint y: 242, endPoint x: 793, endPoint y: 268, distance: 116.4
click at [793, 268] on div "Чтобы активировать перетаскивание с помощью клавиатуры, нажмите Alt + Ввод. Пос…" at bounding box center [532, 128] width 1001 height 473
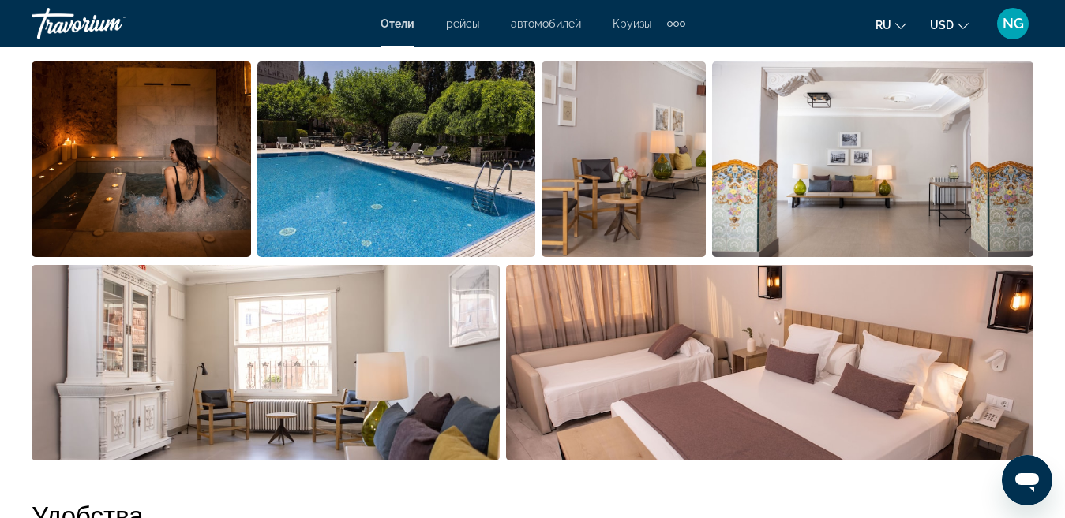
scroll to position [1106, 0]
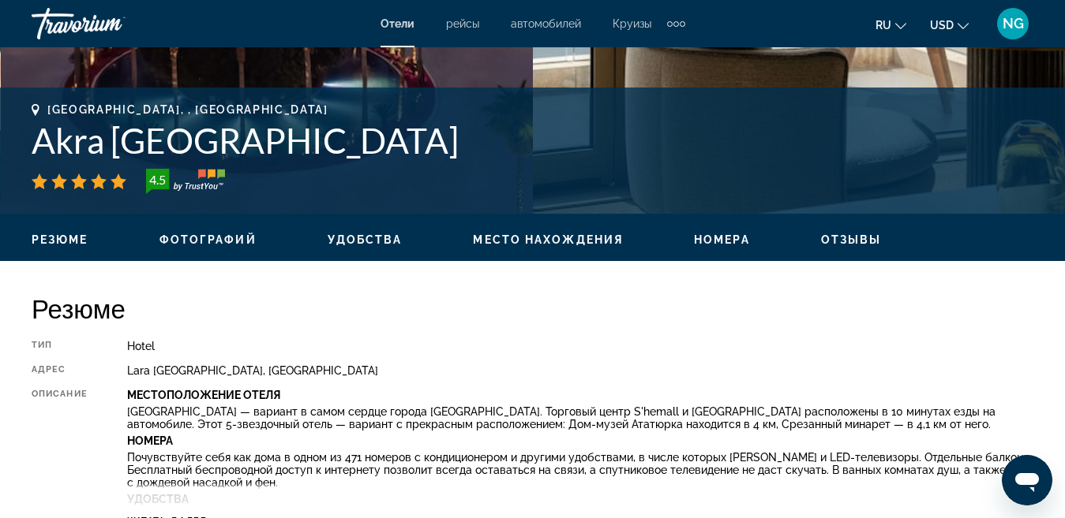
scroll to position [552, 0]
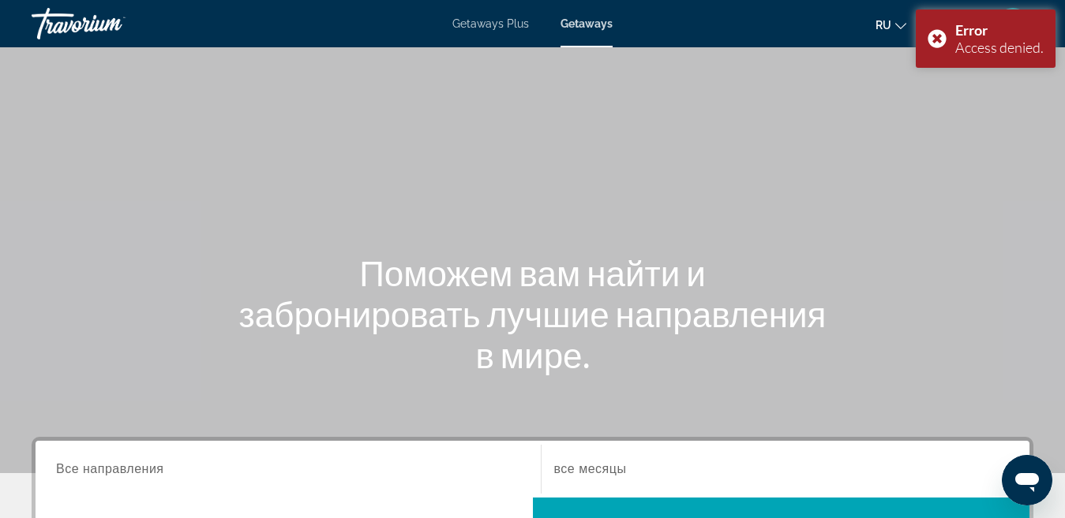
click at [1021, 95] on div "Main content" at bounding box center [532, 236] width 1065 height 473
click at [938, 34] on div "Error Access denied." at bounding box center [985, 38] width 140 height 58
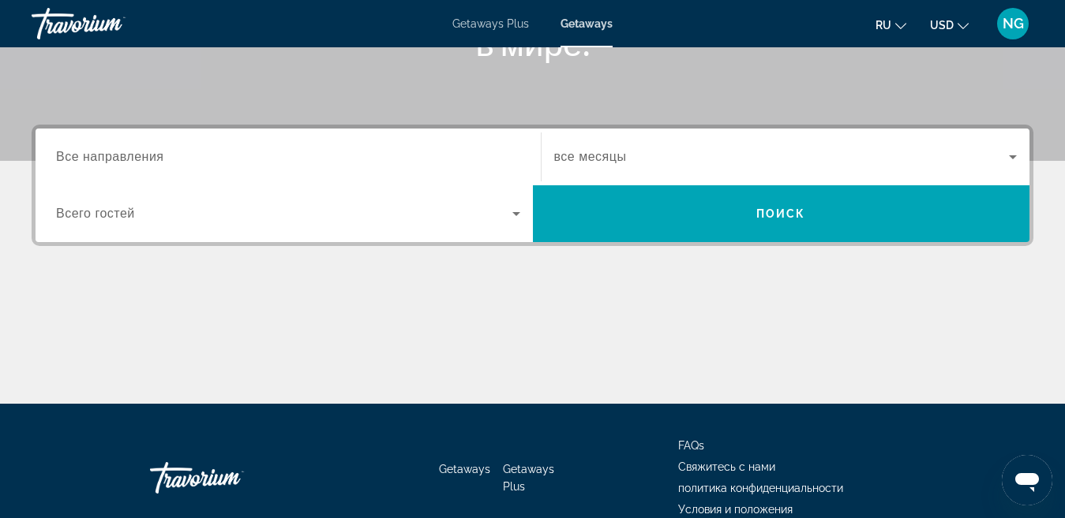
scroll to position [316, 0]
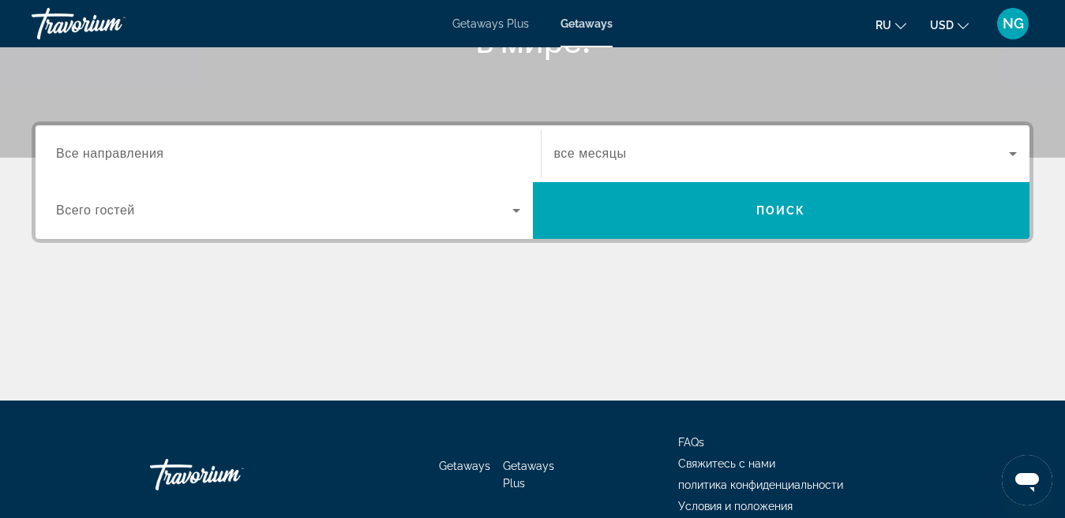
click at [125, 155] on span "Все направления" at bounding box center [110, 153] width 108 height 13
click at [125, 155] on input "Destination Все направления" at bounding box center [288, 154] width 464 height 19
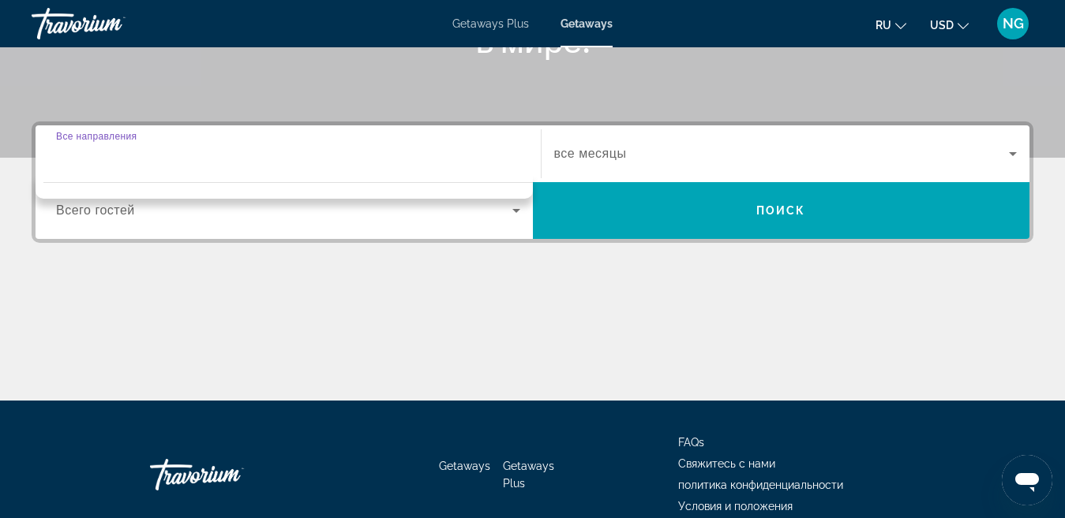
scroll to position [386, 0]
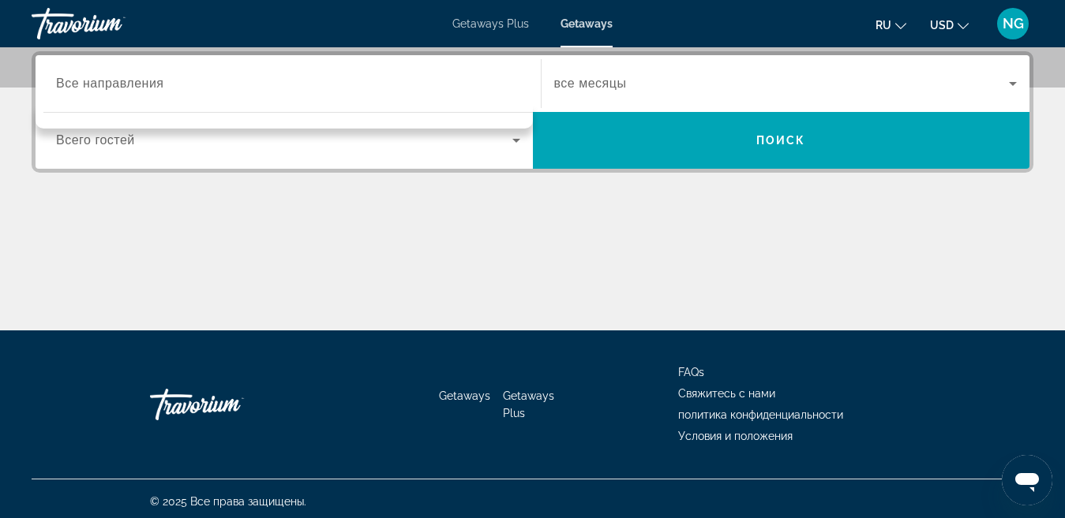
click at [121, 65] on div "Destination Все направления" at bounding box center [288, 84] width 464 height 45
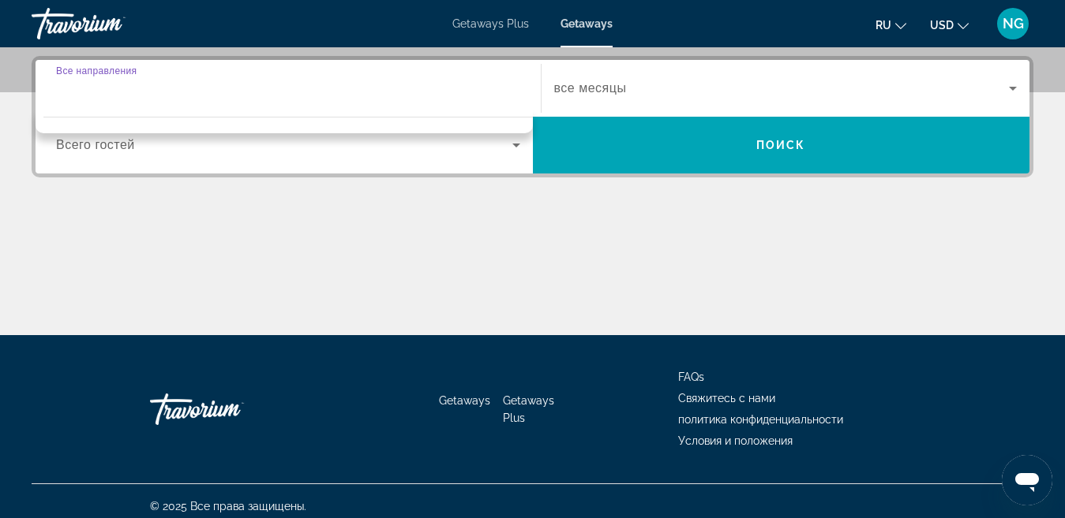
scroll to position [0, 0]
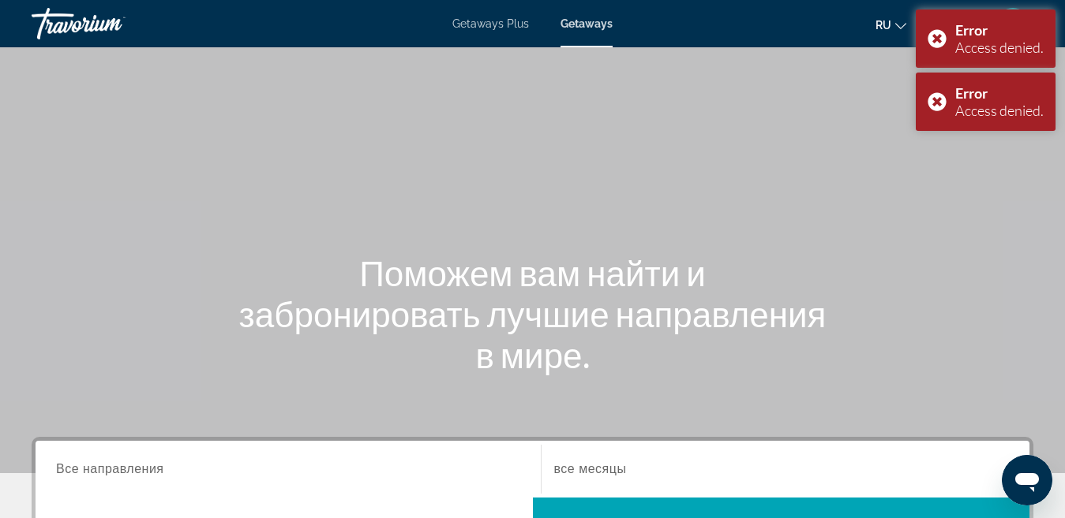
click at [852, 74] on div "Main content" at bounding box center [532, 236] width 1065 height 473
click at [938, 100] on div "Error Access denied." at bounding box center [985, 102] width 140 height 58
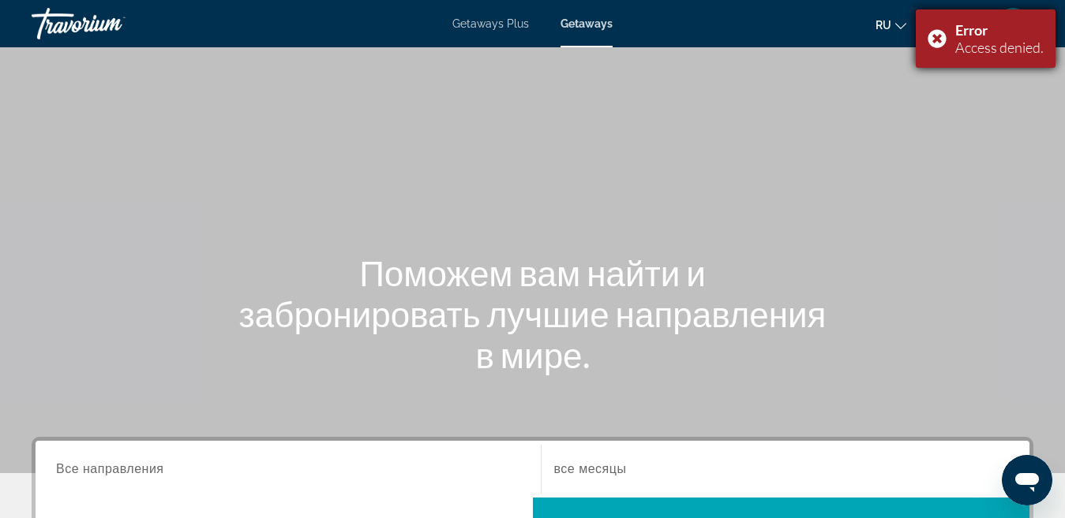
click at [934, 43] on div "Error Access denied." at bounding box center [985, 38] width 140 height 58
